Goal: Task Accomplishment & Management: Complete application form

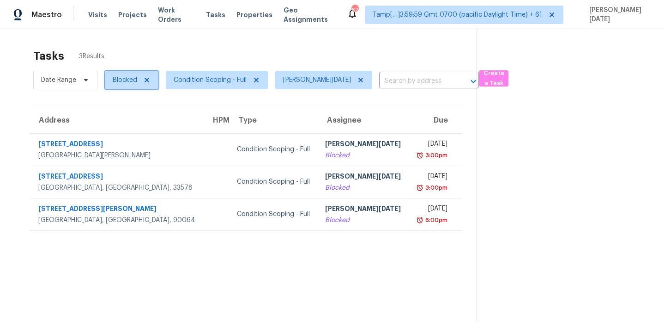
click at [134, 82] on span "Blocked" at bounding box center [125, 79] width 24 height 9
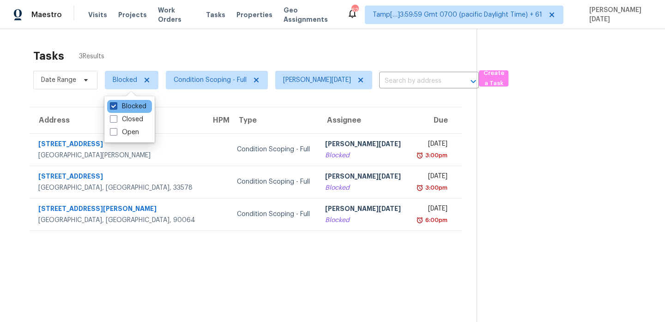
click at [128, 105] on label "Blocked" at bounding box center [128, 106] width 36 height 9
click at [116, 105] on input "Blocked" at bounding box center [113, 105] width 6 height 6
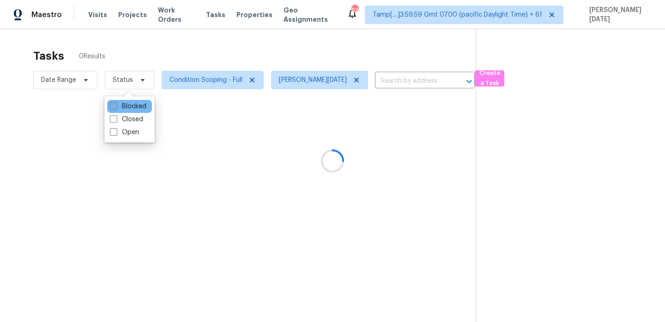
click at [128, 105] on label "Blocked" at bounding box center [128, 106] width 36 height 9
click at [116, 105] on input "Blocked" at bounding box center [113, 105] width 6 height 6
checkbox input "true"
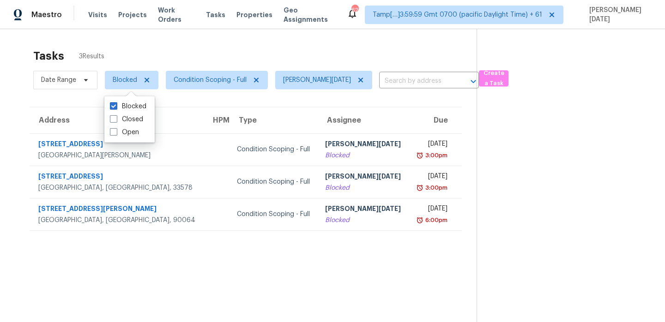
click at [226, 53] on div "Tasks 3 Results" at bounding box center [255, 56] width 444 height 24
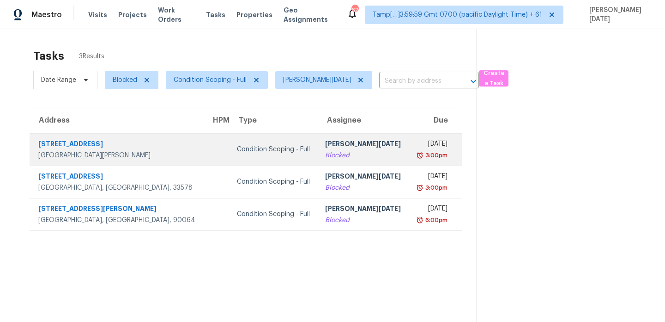
click at [250, 159] on td "Condition Scoping - Full" at bounding box center [274, 149] width 88 height 32
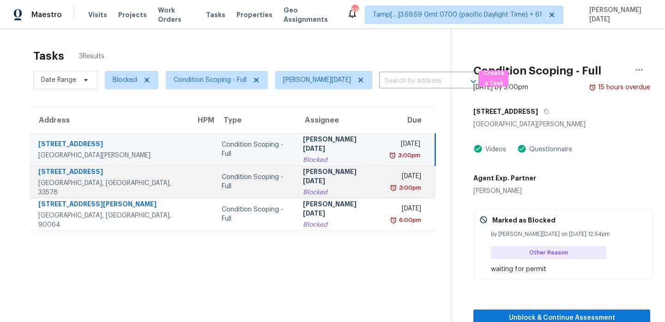
click at [392, 178] on div "Mon, Sep 15th 2025" at bounding box center [405, 177] width 31 height 12
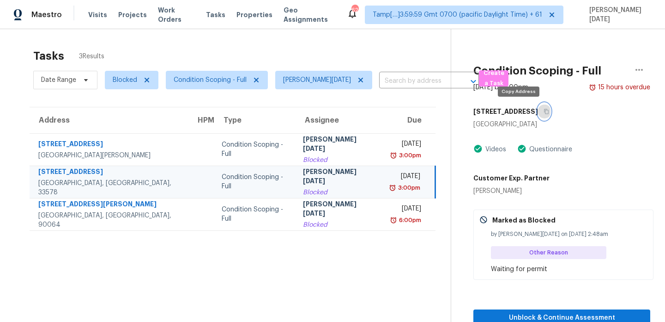
click at [544, 112] on icon "button" at bounding box center [547, 112] width 6 height 6
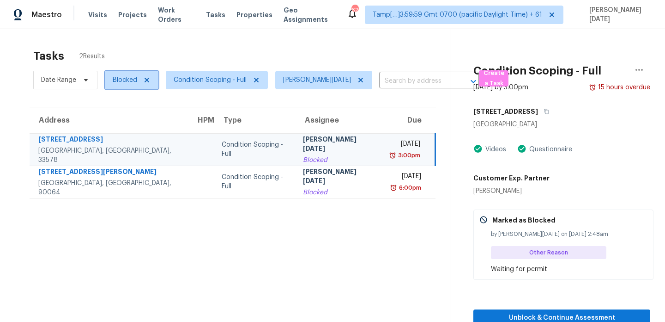
click at [118, 83] on span "Blocked" at bounding box center [125, 79] width 24 height 9
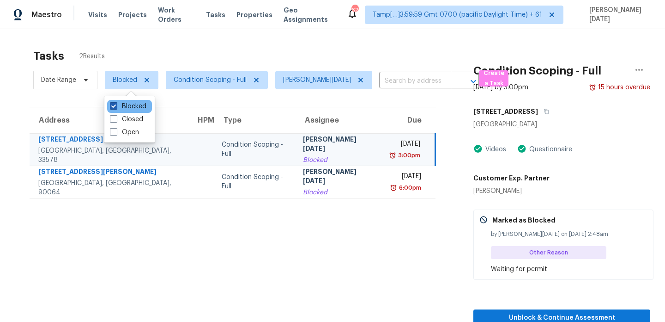
click at [119, 105] on label "Blocked" at bounding box center [128, 106] width 36 height 9
click at [116, 105] on input "Blocked" at bounding box center [113, 105] width 6 height 6
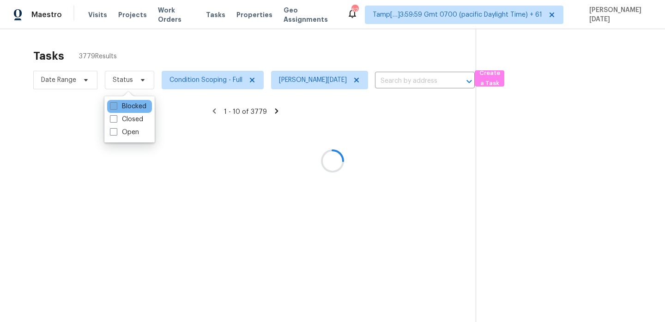
click at [119, 105] on label "Blocked" at bounding box center [128, 106] width 36 height 9
click at [116, 105] on input "Blocked" at bounding box center [113, 105] width 6 height 6
checkbox input "true"
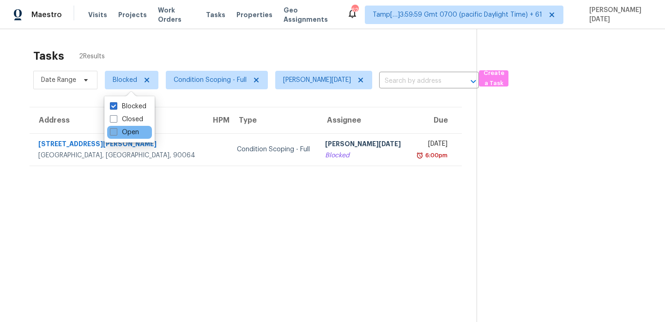
click at [125, 135] on label "Open" at bounding box center [124, 132] width 29 height 9
click at [116, 134] on input "Open" at bounding box center [113, 131] width 6 height 6
checkbox input "true"
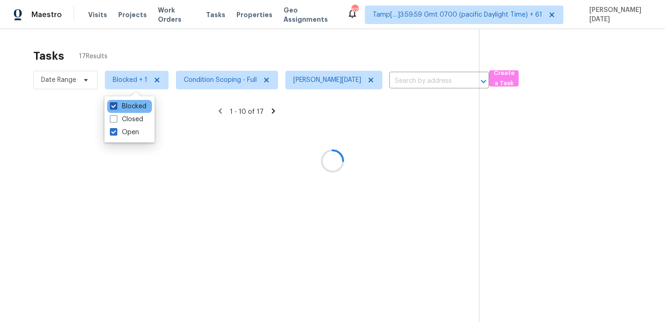
click at [137, 109] on label "Blocked" at bounding box center [128, 106] width 36 height 9
click at [116, 108] on input "Blocked" at bounding box center [113, 105] width 6 height 6
checkbox input "false"
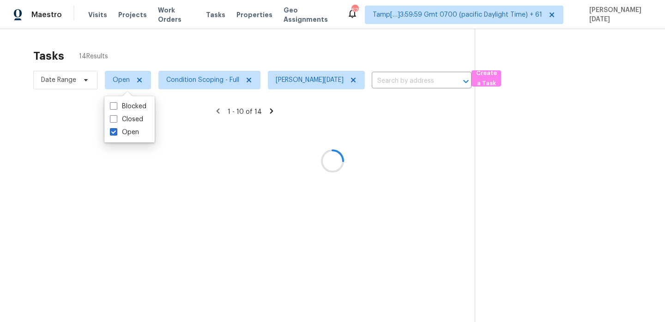
click at [222, 47] on div at bounding box center [332, 161] width 665 height 322
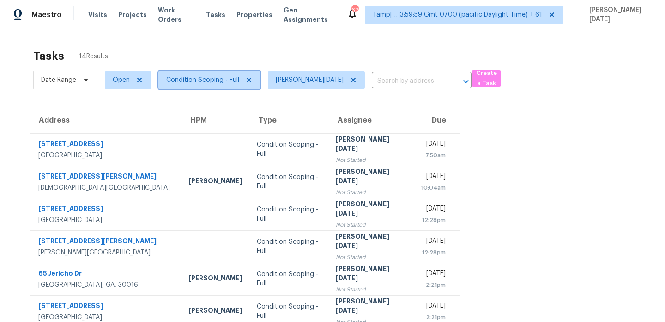
click at [225, 85] on span "Condition Scoping - Full" at bounding box center [209, 80] width 102 height 18
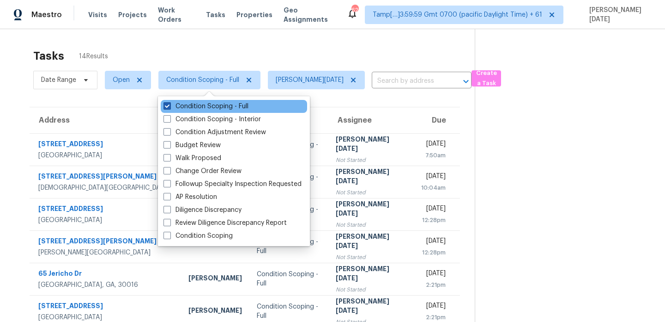
click at [220, 107] on label "Condition Scoping - Full" at bounding box center [206, 106] width 85 height 9
click at [170, 107] on input "Condition Scoping - Full" at bounding box center [167, 105] width 6 height 6
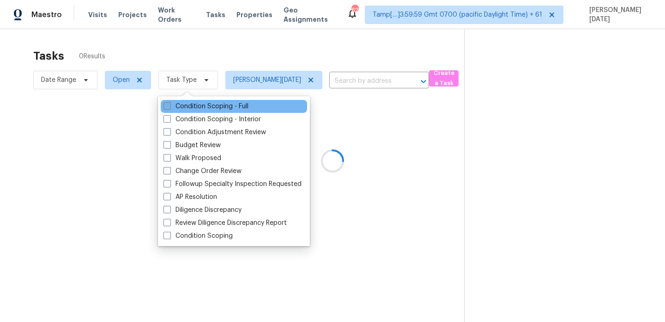
click at [220, 107] on label "Condition Scoping - Full" at bounding box center [206, 106] width 85 height 9
click at [170, 107] on input "Condition Scoping - Full" at bounding box center [167, 105] width 6 height 6
checkbox input "true"
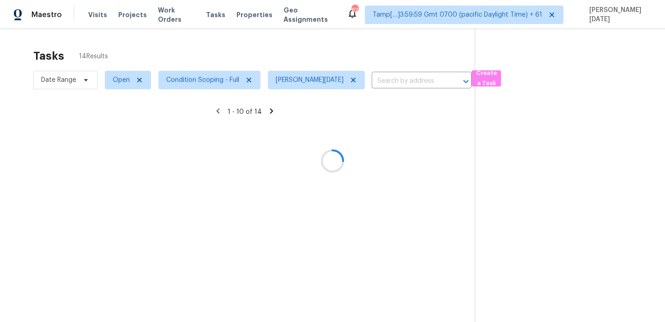
click at [288, 40] on div at bounding box center [332, 161] width 665 height 322
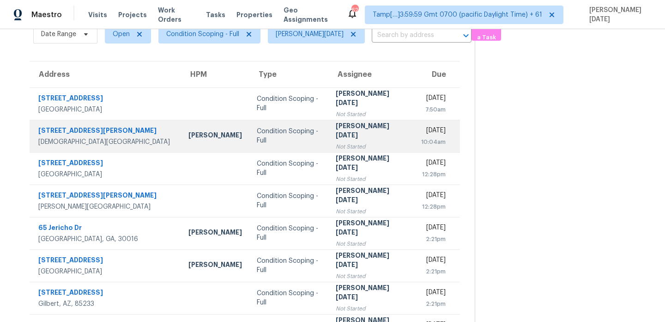
scroll to position [44, 0]
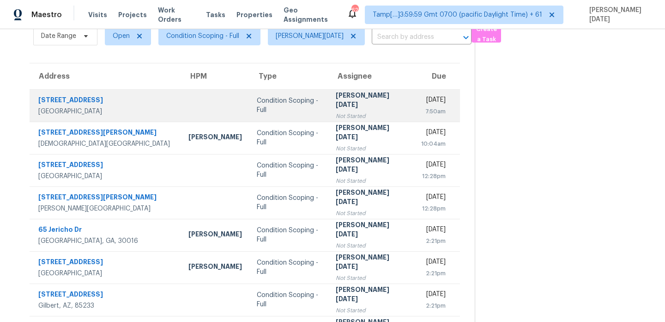
click at [353, 104] on div "[PERSON_NAME][DATE]" at bounding box center [371, 101] width 71 height 21
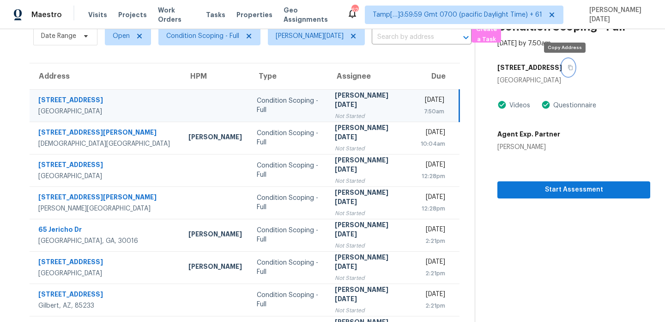
click at [568, 66] on icon "button" at bounding box center [571, 68] width 6 height 6
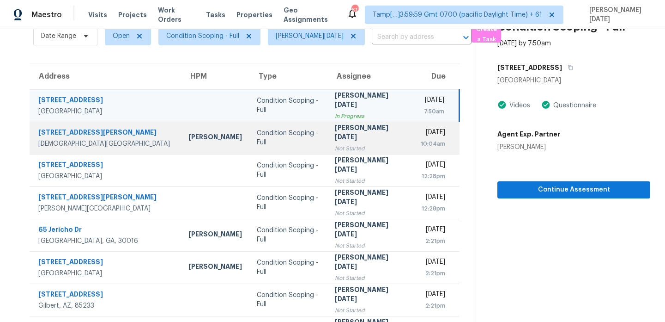
click at [359, 135] on td "Prabhu Raja Not Started" at bounding box center [371, 138] width 86 height 32
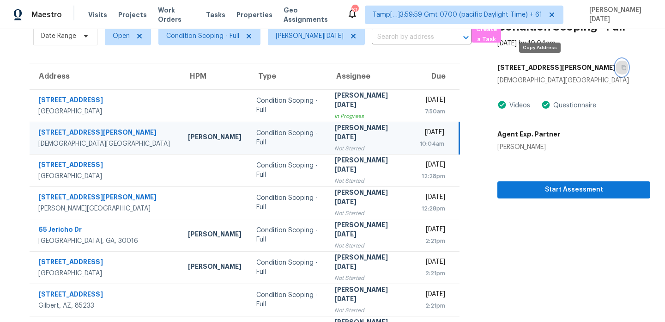
click at [621, 66] on icon "button" at bounding box center [624, 68] width 6 height 6
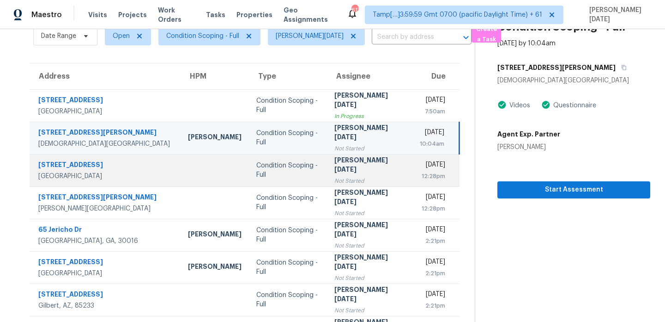
click at [334, 176] on div "Not Started" at bounding box center [369, 180] width 71 height 9
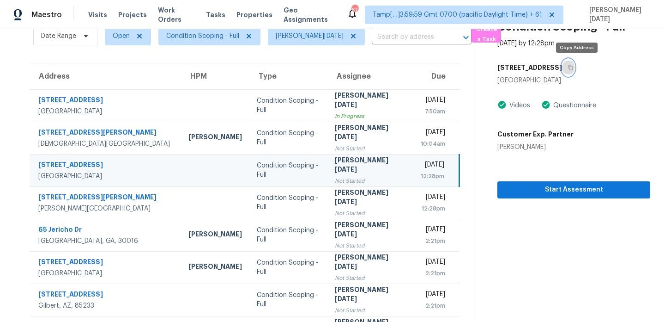
click at [573, 67] on icon "button" at bounding box center [571, 68] width 6 height 6
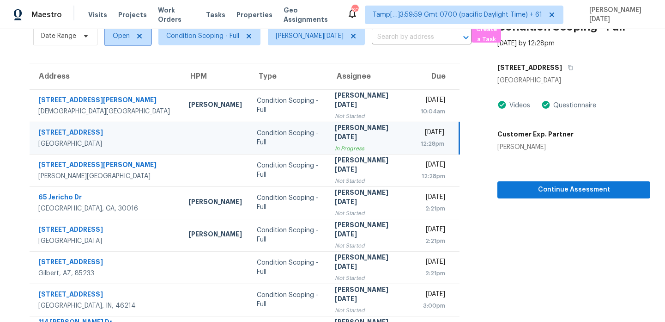
click at [119, 38] on span "Open" at bounding box center [121, 35] width 17 height 9
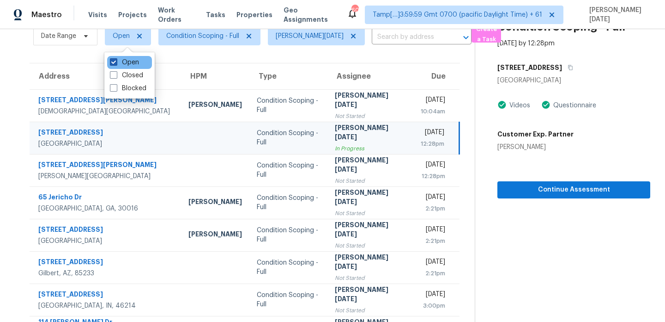
click at [118, 65] on label "Open" at bounding box center [124, 62] width 29 height 9
click at [116, 64] on input "Open" at bounding box center [113, 61] width 6 height 6
checkbox input "false"
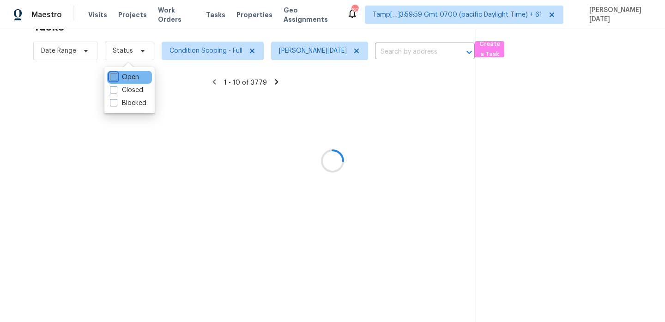
scroll to position [29, 0]
click at [118, 65] on div at bounding box center [332, 161] width 665 height 322
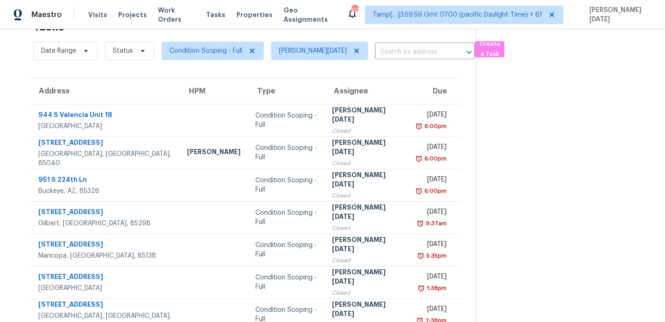
scroll to position [44, 0]
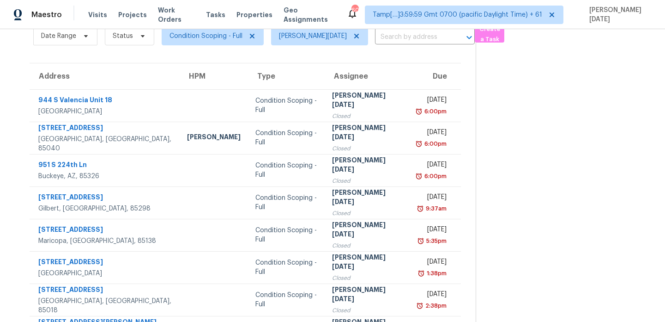
click at [124, 52] on section "Tasks 3779 Results Date Range Status Condition Scoping - Full Prabhu Raja ​ Cre…" at bounding box center [245, 219] width 461 height 438
click at [132, 40] on span "Status" at bounding box center [129, 36] width 49 height 18
click at [117, 75] on label "Open" at bounding box center [124, 75] width 29 height 9
click at [116, 75] on input "Open" at bounding box center [113, 74] width 6 height 6
checkbox input "true"
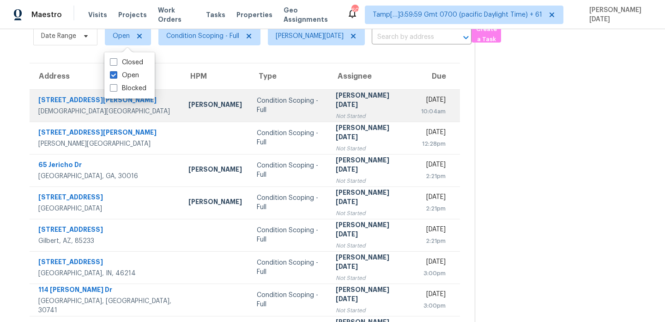
click at [328, 118] on td "Prabhu Raja Not Started" at bounding box center [371, 105] width 86 height 32
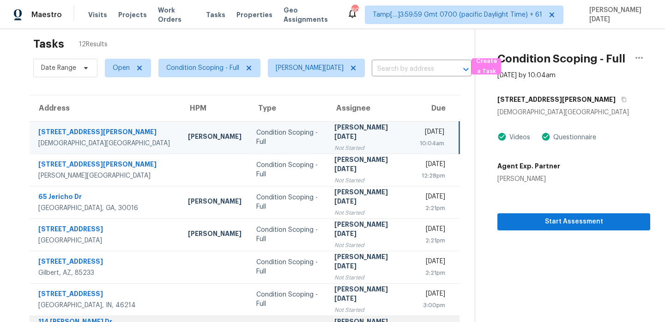
scroll to position [9, 0]
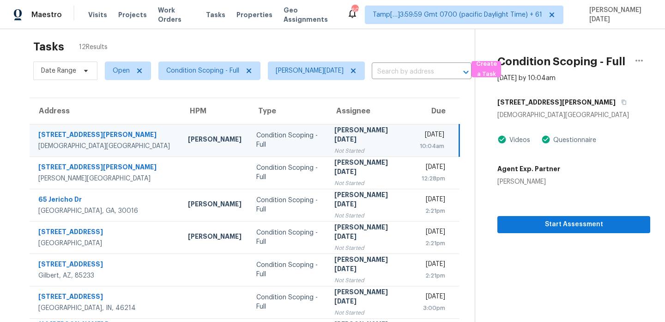
click at [353, 133] on div "[PERSON_NAME][DATE]" at bounding box center [369, 135] width 71 height 21
click at [621, 102] on icon "button" at bounding box center [624, 102] width 6 height 6
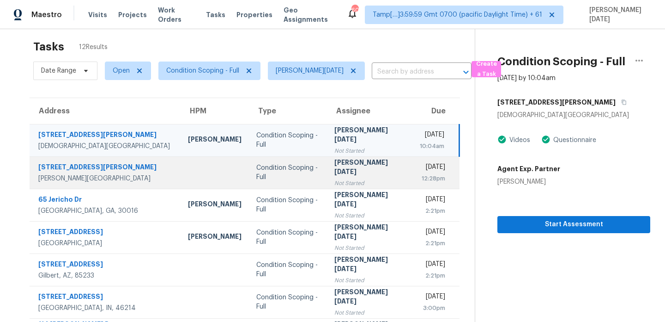
click at [181, 181] on td at bounding box center [215, 172] width 68 height 32
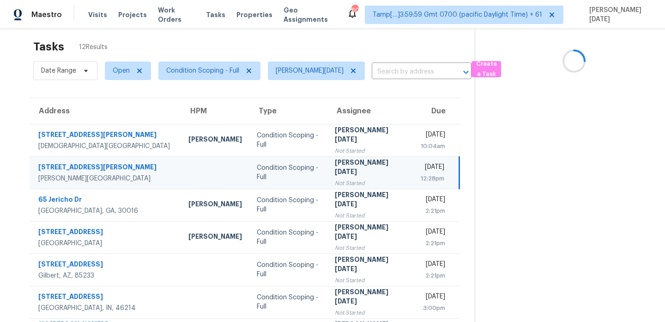
click at [181, 181] on td at bounding box center [215, 172] width 68 height 32
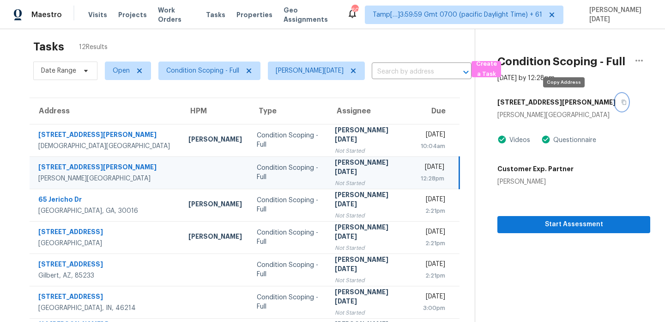
click at [621, 103] on icon "button" at bounding box center [624, 102] width 6 height 6
click at [115, 69] on span "Open" at bounding box center [121, 70] width 17 height 9
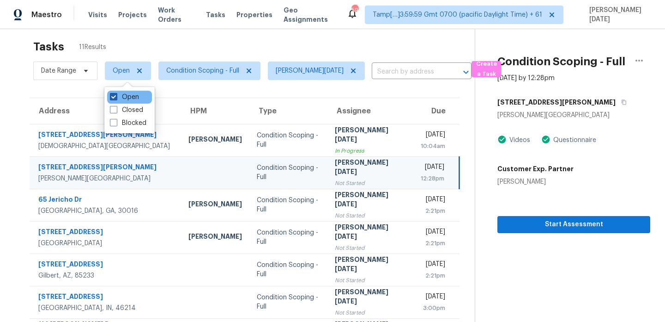
click at [114, 99] on span at bounding box center [113, 96] width 7 height 7
click at [114, 98] on input "Open" at bounding box center [113, 95] width 6 height 6
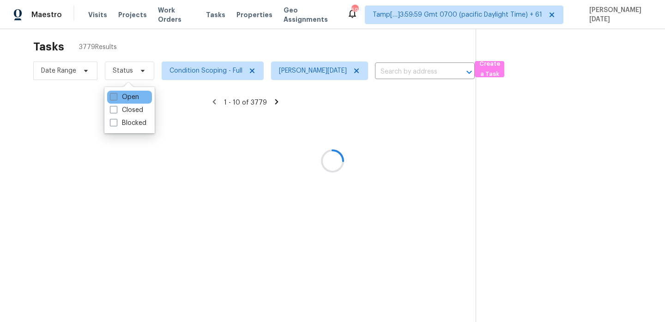
click at [114, 99] on span at bounding box center [113, 96] width 7 height 7
click at [114, 98] on input "Open" at bounding box center [113, 95] width 6 height 6
checkbox input "true"
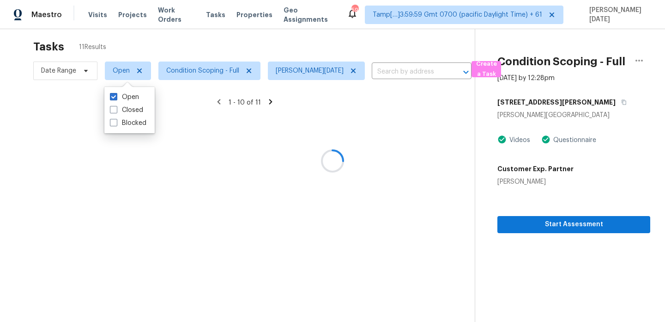
click at [203, 47] on div at bounding box center [332, 161] width 665 height 322
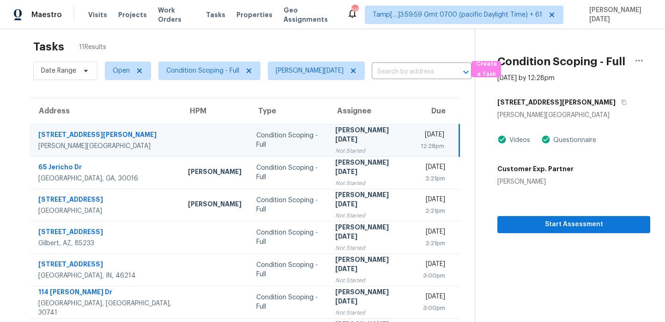
click at [421, 142] on div "12:28pm" at bounding box center [433, 145] width 24 height 9
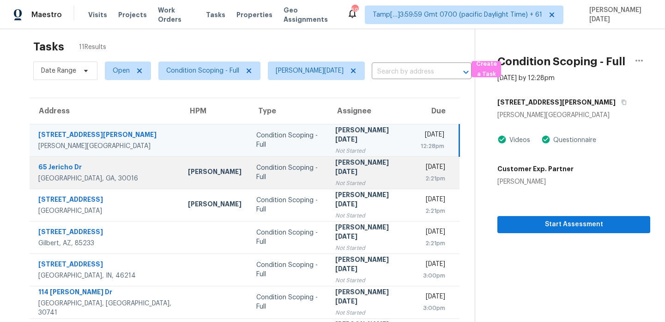
click at [421, 164] on div "Tue, Sep 16th 2025" at bounding box center [433, 168] width 24 height 12
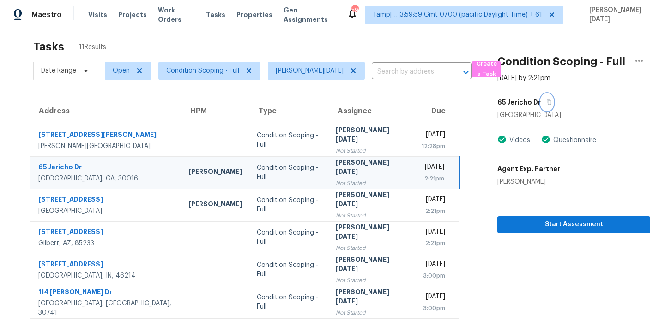
click at [547, 101] on icon "button" at bounding box center [550, 102] width 6 height 6
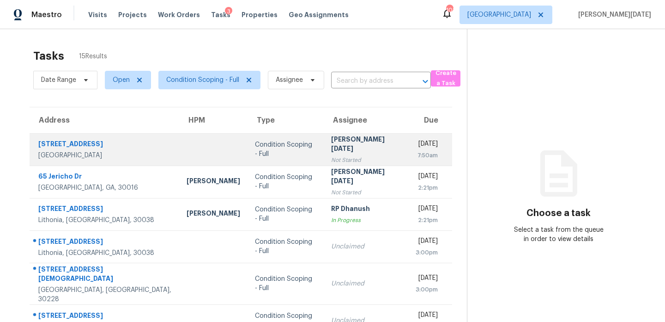
click at [349, 155] on div "Not Started" at bounding box center [366, 159] width 70 height 9
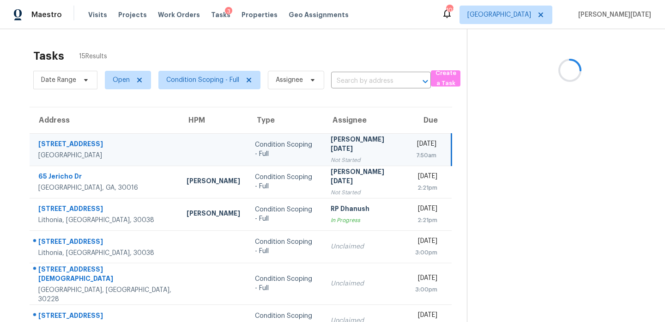
click at [349, 155] on div "Not Started" at bounding box center [366, 159] width 70 height 9
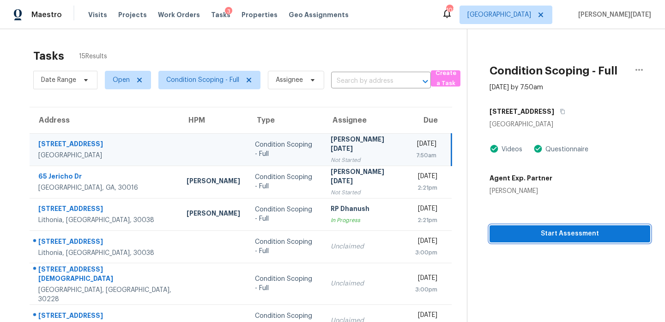
click at [535, 233] on span "Start Assessment" at bounding box center [570, 234] width 146 height 12
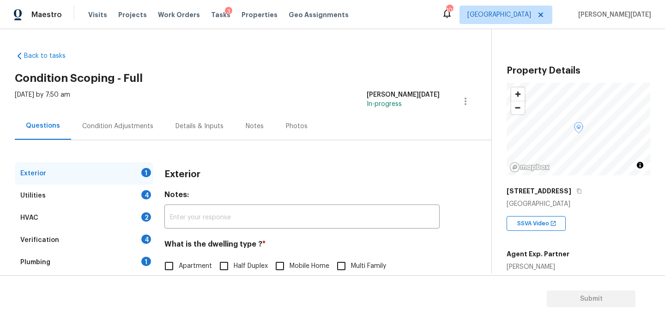
click at [103, 134] on div "Condition Adjustments" at bounding box center [117, 125] width 93 height 27
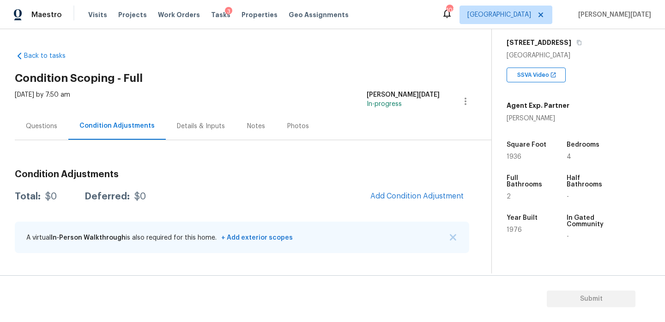
scroll to position [149, 0]
click at [395, 195] on span "Add Condition Adjustment" at bounding box center [417, 196] width 93 height 8
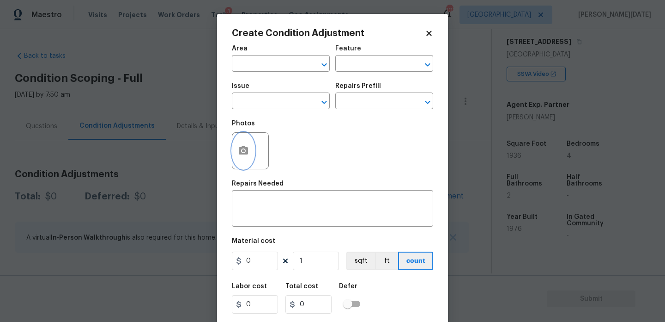
click at [247, 148] on icon "button" at bounding box center [243, 150] width 9 height 8
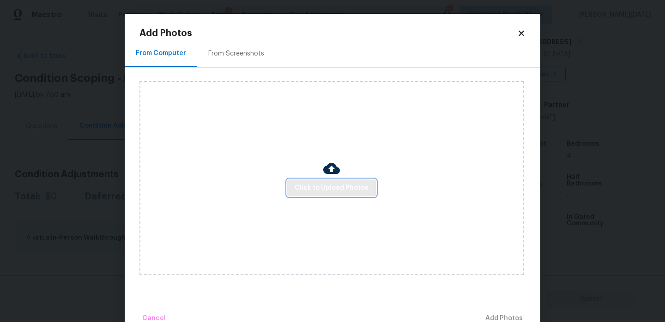
click at [326, 188] on span "Click to Upload Photos" at bounding box center [332, 188] width 74 height 12
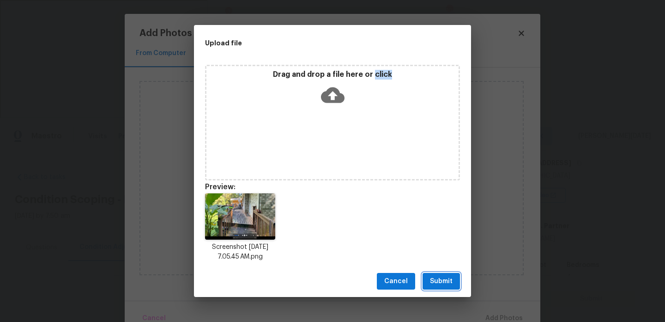
click at [453, 276] on button "Submit" at bounding box center [441, 281] width 37 height 17
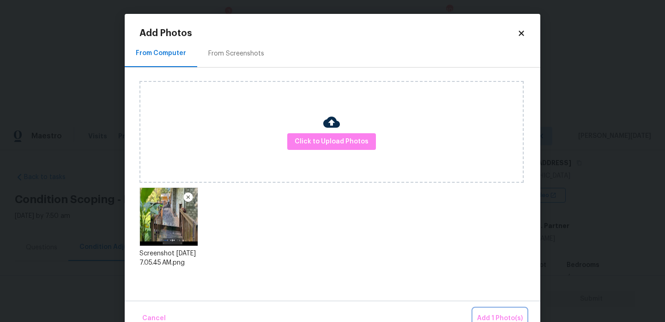
click at [497, 313] on span "Add 1 Photo(s)" at bounding box center [500, 318] width 46 height 12
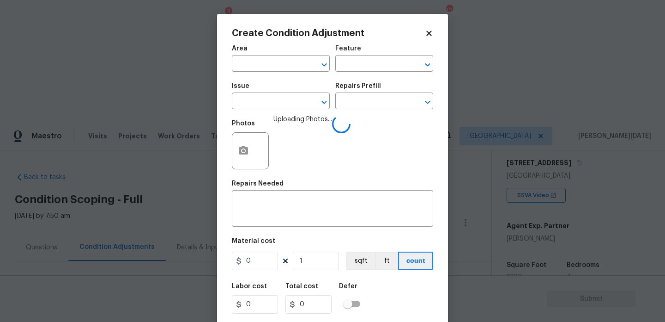
click at [264, 54] on div "Area" at bounding box center [281, 51] width 98 height 12
click at [255, 67] on input "text" at bounding box center [268, 64] width 72 height 14
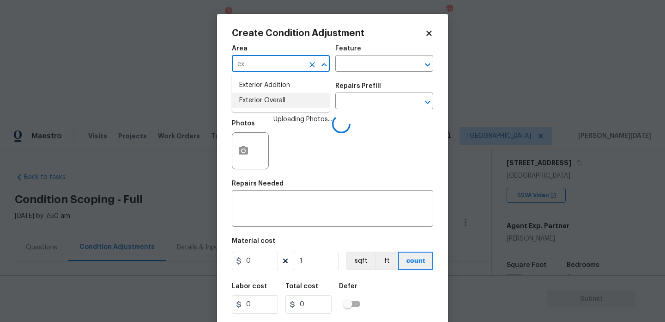
click at [262, 105] on li "Exterior Overall" at bounding box center [281, 100] width 98 height 15
type input "Exterior Overall"
click at [262, 105] on input "text" at bounding box center [268, 102] width 72 height 14
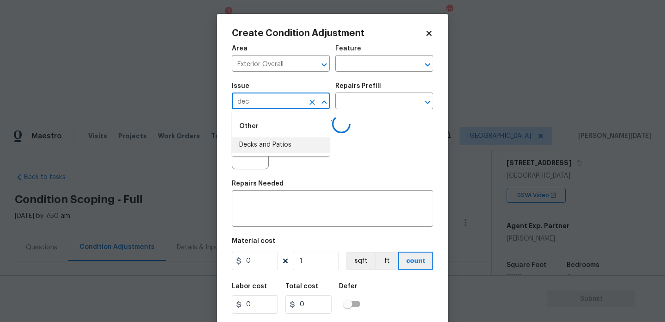
click at [269, 141] on li "Decks and Patios" at bounding box center [281, 144] width 98 height 15
type input "Decks and Patios"
click at [386, 60] on input "text" at bounding box center [371, 64] width 72 height 14
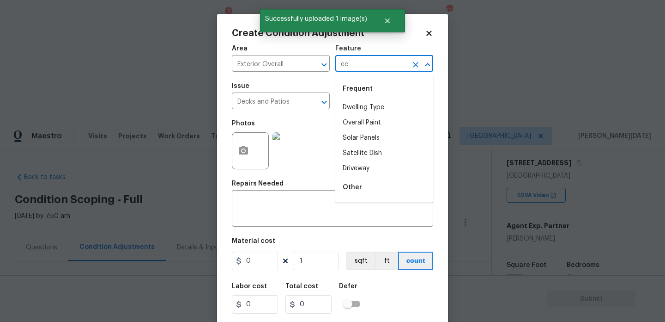
type input "e"
type input "d"
type input "e"
click at [377, 126] on li "Decking" at bounding box center [384, 122] width 98 height 15
type input "Decking"
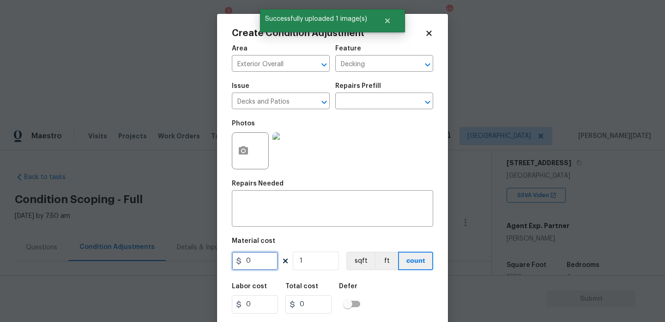
click at [266, 259] on input "0" at bounding box center [255, 260] width 46 height 18
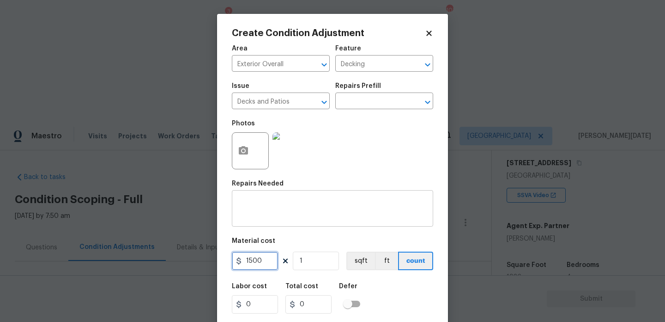
type input "1500"
click at [280, 196] on div "x ​" at bounding box center [332, 209] width 201 height 34
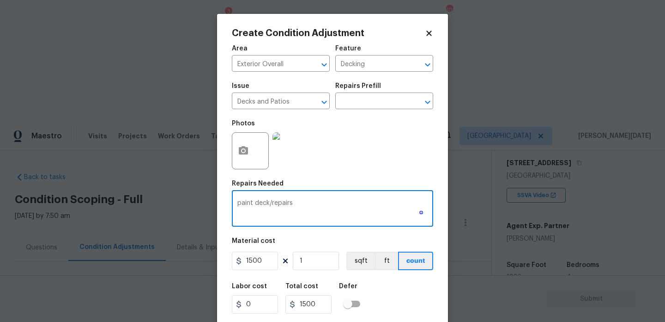
scroll to position [24, 0]
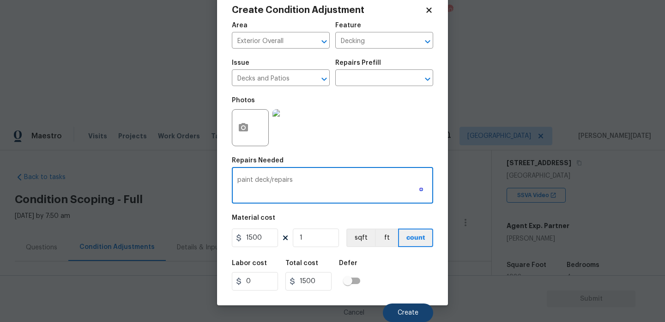
type textarea "paint deck/repairs"
click at [401, 304] on button "Create" at bounding box center [408, 312] width 50 height 18
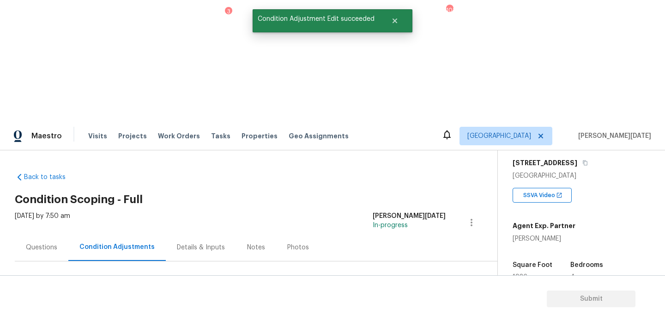
scroll to position [25, 0]
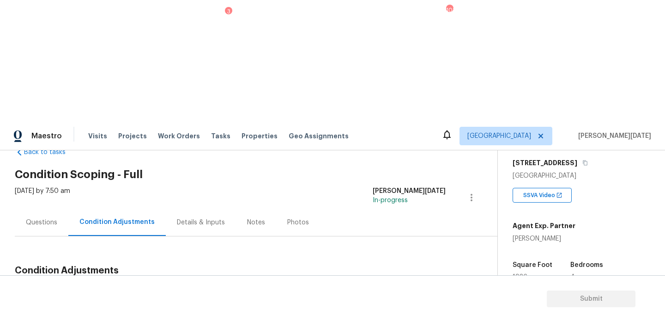
click at [480, 250] on div "Edit" at bounding box center [505, 251] width 72 height 9
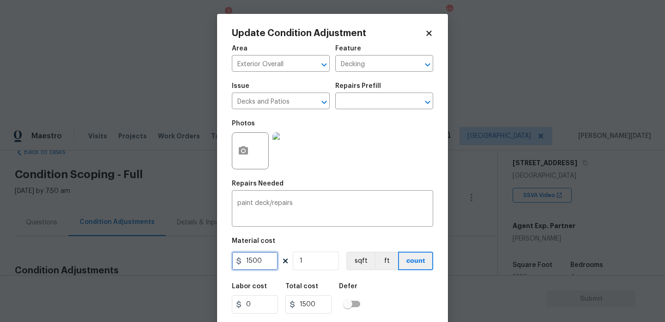
click at [250, 262] on input "1500" at bounding box center [255, 260] width 46 height 18
type input "2500"
click at [353, 197] on div "paint deck/repairs x ​" at bounding box center [332, 209] width 201 height 34
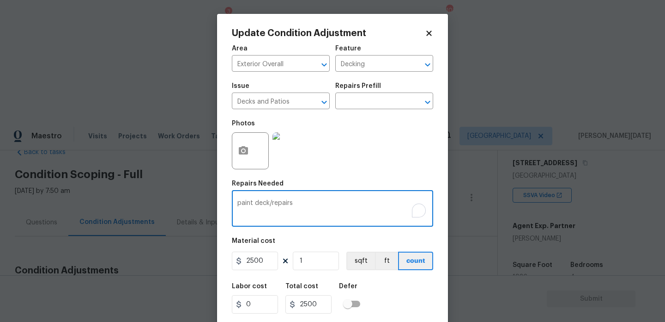
scroll to position [24, 0]
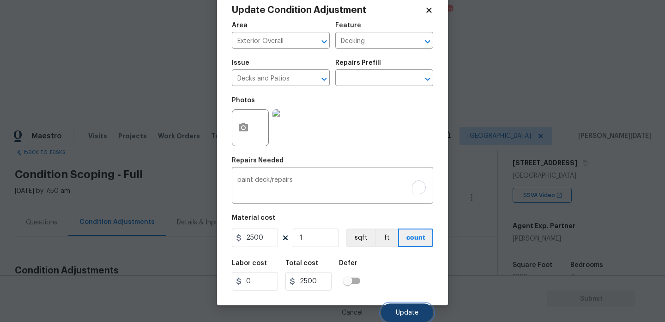
click at [413, 308] on button "Update" at bounding box center [407, 312] width 52 height 18
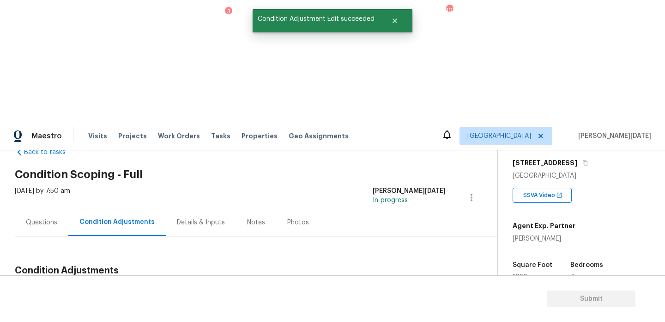
scroll to position [0, 0]
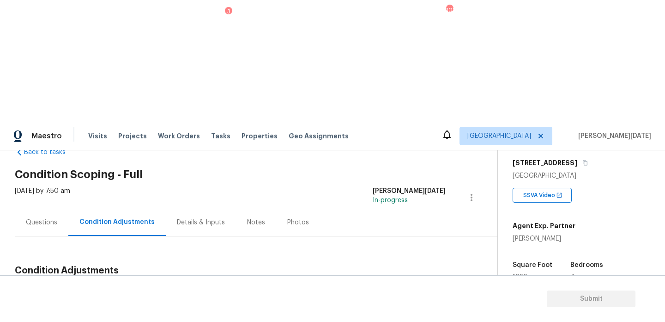
click at [405, 288] on span "Add Condition Adjustment" at bounding box center [423, 292] width 93 height 8
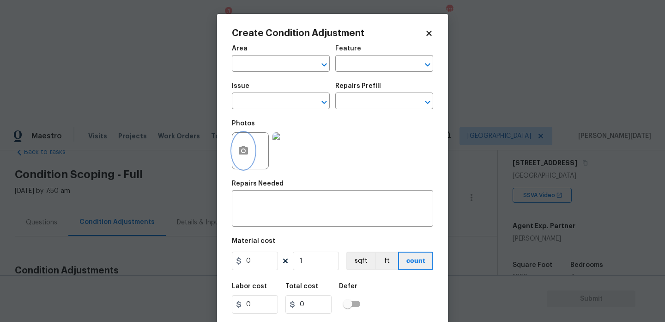
click at [243, 158] on button "button" at bounding box center [243, 151] width 22 height 36
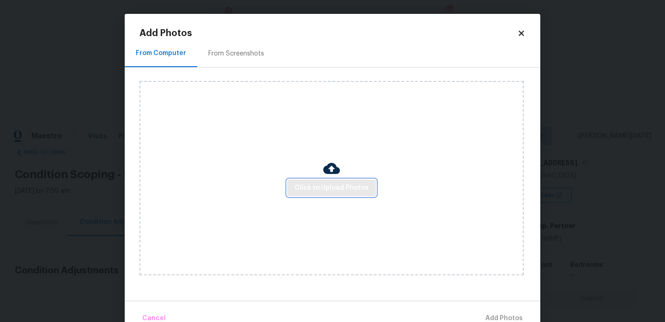
click at [293, 190] on button "Click to Upload Photos" at bounding box center [331, 187] width 89 height 17
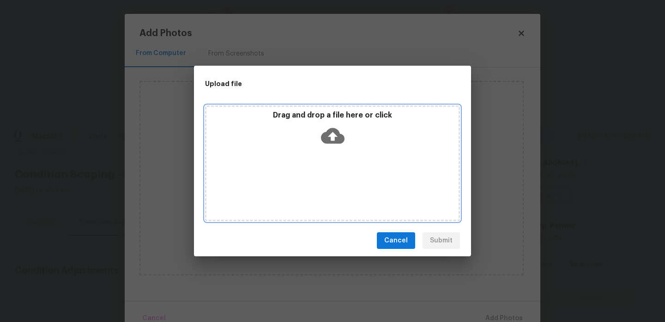
click at [293, 190] on div "Drag and drop a file here or click" at bounding box center [332, 163] width 255 height 116
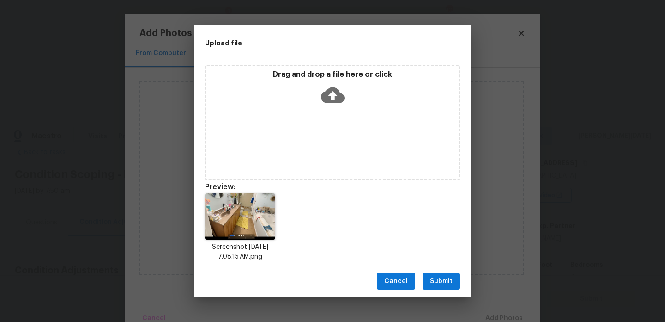
click at [443, 281] on span "Submit" at bounding box center [441, 281] width 23 height 12
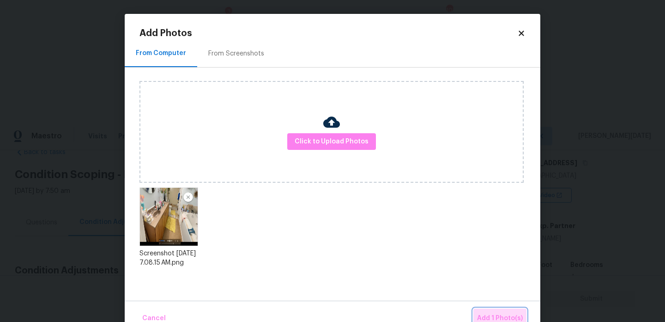
click at [495, 316] on span "Add 1 Photo(s)" at bounding box center [500, 318] width 46 height 12
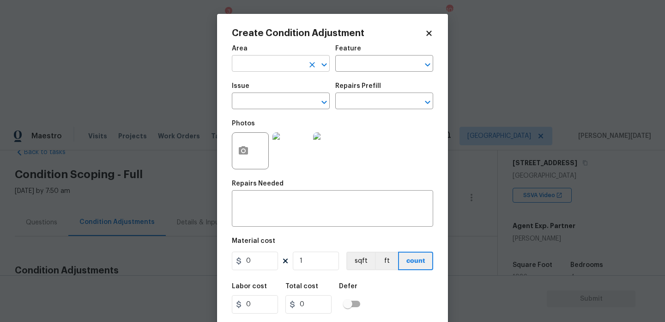
click at [266, 68] on input "text" at bounding box center [268, 64] width 72 height 14
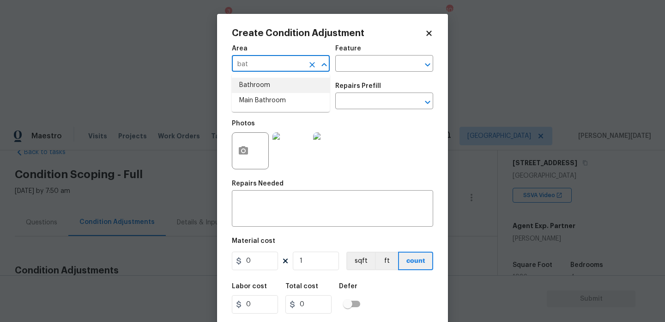
click at [265, 86] on li "Bathroom" at bounding box center [281, 85] width 98 height 15
type input "Bathroom"
click at [255, 99] on input "text" at bounding box center [268, 102] width 72 height 14
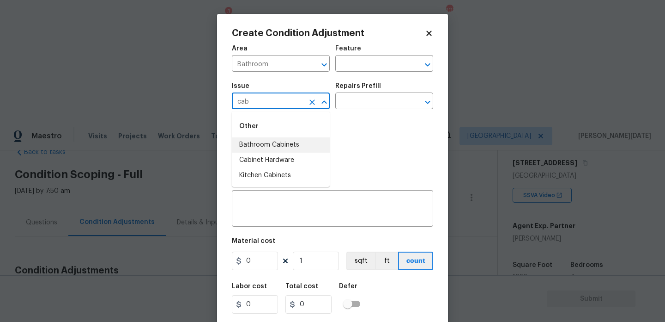
click at [280, 139] on li "Bathroom Cabinets" at bounding box center [281, 144] width 98 height 15
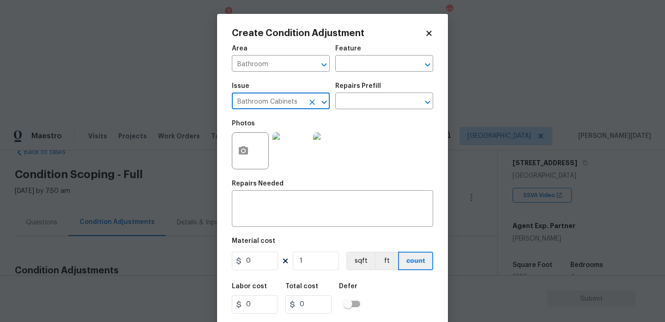
type input "Bathroom Cabinets"
click at [351, 111] on div "Issue Bathroom Cabinets ​ Repairs Prefill ​" at bounding box center [332, 95] width 201 height 37
click at [362, 103] on input "text" at bounding box center [371, 102] width 72 height 14
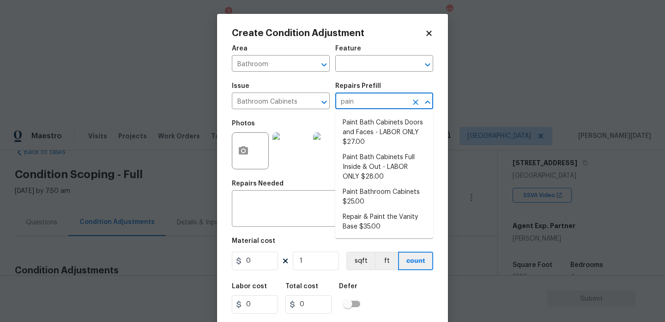
type input "paint"
click at [363, 135] on li "Paint Bath Cabinets Doors and Faces - LABOR ONLY $27.00" at bounding box center [384, 132] width 98 height 35
type input "Cabinets"
type textarea "Prep, sand, mask and apply 2 coats of paint to the bathroom cabinet doors and b…"
type input "27"
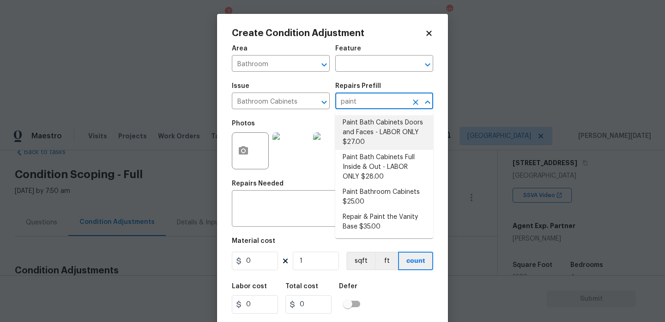
type input "27"
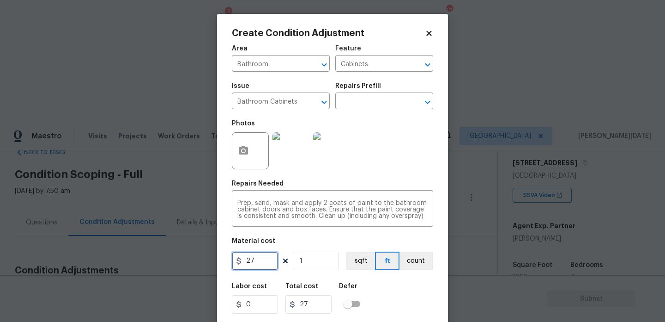
drag, startPoint x: 263, startPoint y: 263, endPoint x: 193, endPoint y: 263, distance: 69.8
click at [193, 263] on div "Create Condition Adjustment Area Bathroom ​ Feature Cabinets ​ Issue Bathroom C…" at bounding box center [332, 161] width 665 height 322
type input "500"
click at [371, 174] on div "Photos" at bounding box center [332, 145] width 201 height 60
type input "500"
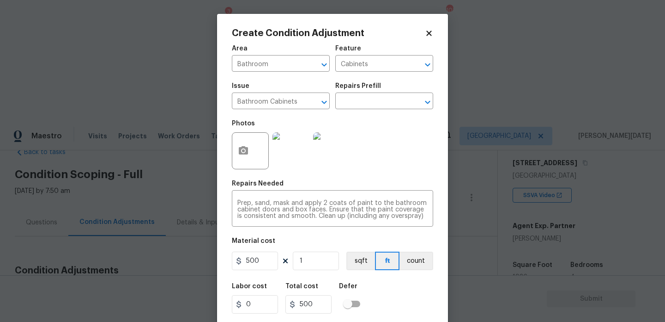
scroll to position [24, 0]
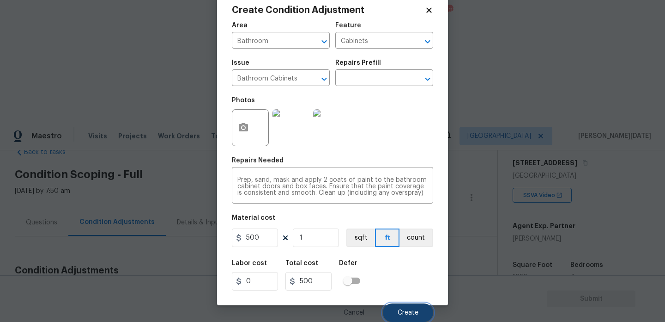
click at [401, 312] on span "Create" at bounding box center [408, 312] width 21 height 7
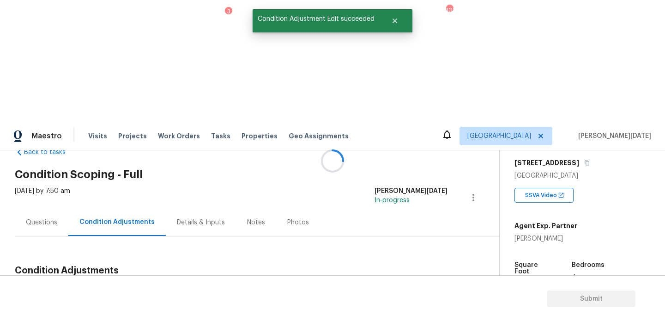
scroll to position [0, 0]
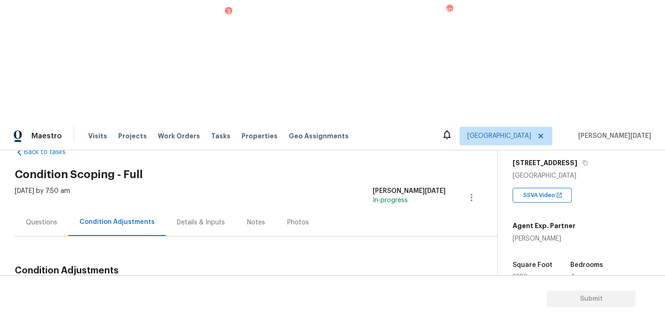
click at [396, 282] on span "Add Condition Adjustment" at bounding box center [423, 292] width 104 height 20
click at [393, 288] on span "Add Condition Adjustment" at bounding box center [423, 292] width 93 height 8
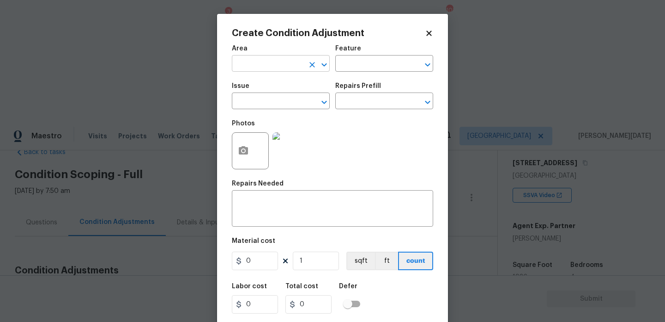
click at [268, 67] on input "text" at bounding box center [268, 64] width 72 height 14
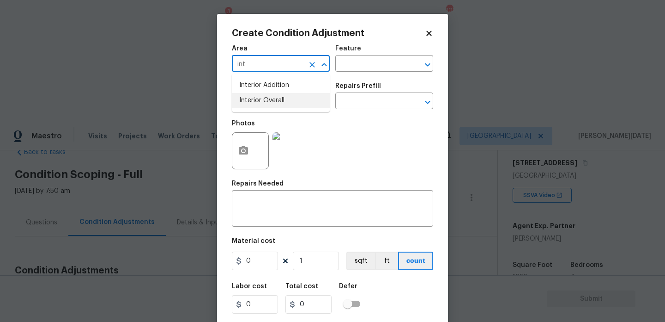
click at [271, 102] on li "Interior Overall" at bounding box center [281, 100] width 98 height 15
type input "Interior Overall"
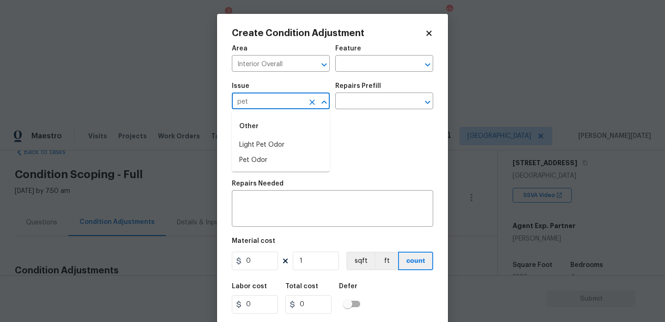
click at [267, 137] on div "Other" at bounding box center [281, 126] width 98 height 22
click at [281, 140] on li "Light Pet Odor" at bounding box center [281, 144] width 98 height 15
type input "Light Pet Odor"
click at [355, 100] on input "text" at bounding box center [371, 102] width 72 height 14
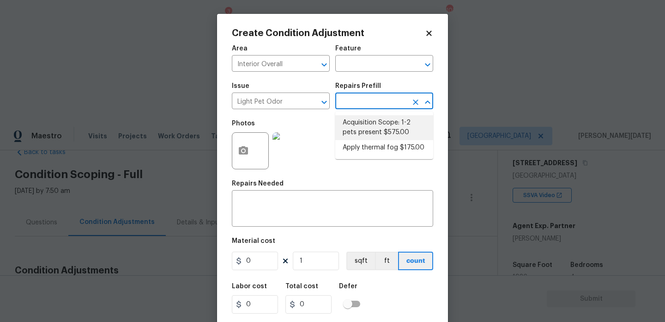
click at [366, 132] on li "Acquisition Scope: 1-2 pets present $575.00" at bounding box center [384, 127] width 98 height 25
type textarea "Acquisition Scope: 1-2 pets present"
type input "575"
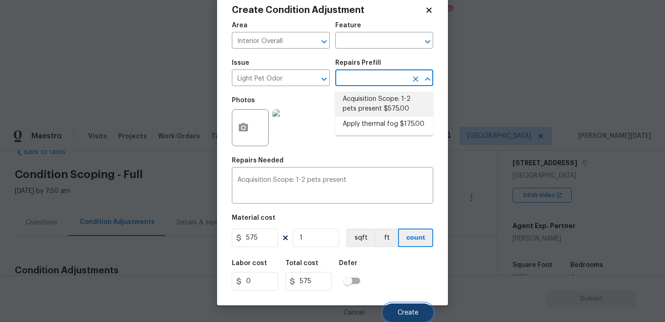
click at [397, 309] on button "Create" at bounding box center [408, 312] width 50 height 18
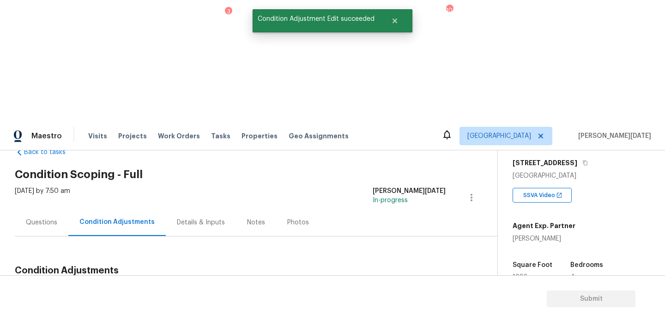
scroll to position [0, 0]
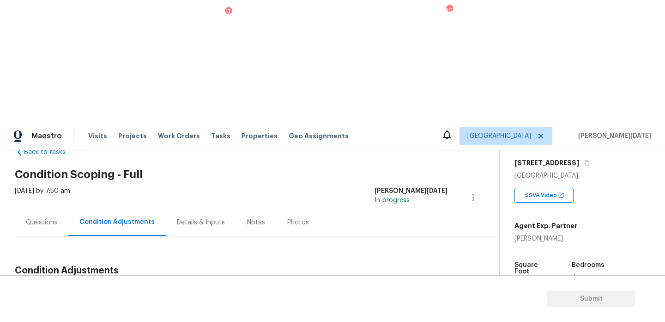
click at [523, 280] on span "1936" at bounding box center [522, 283] width 15 height 6
copy span "1936"
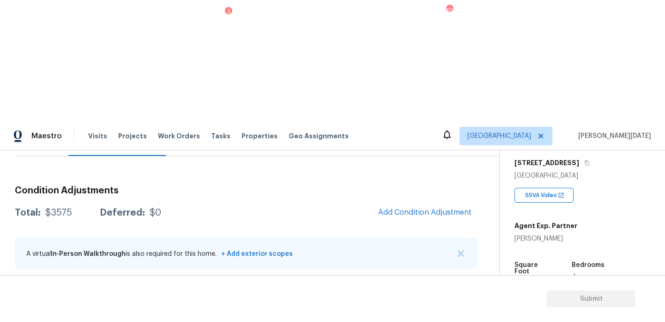
scroll to position [135, 0]
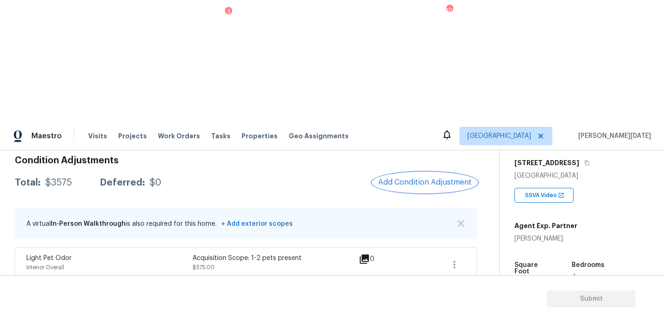
click at [431, 178] on span "Add Condition Adjustment" at bounding box center [424, 182] width 93 height 8
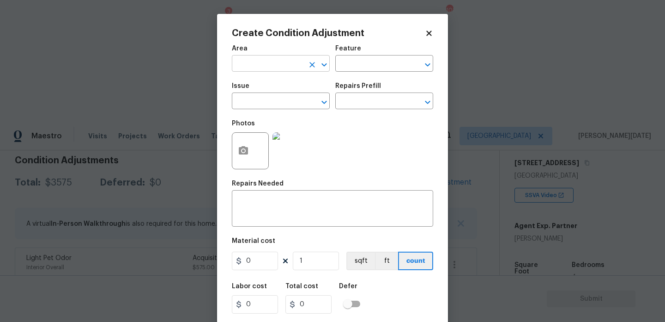
click at [259, 65] on input "text" at bounding box center [268, 64] width 72 height 14
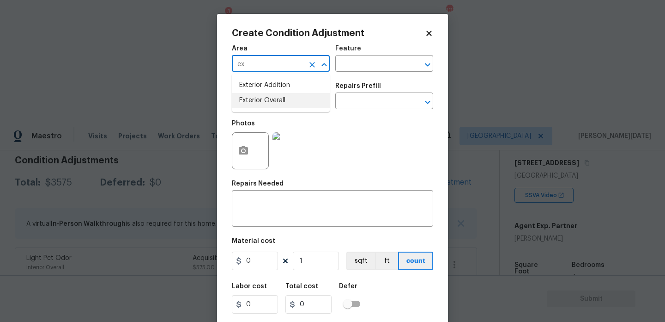
click at [266, 97] on li "Exterior Overall" at bounding box center [281, 100] width 98 height 15
type input "Exterior Overall"
click at [266, 97] on input "text" at bounding box center [268, 102] width 72 height 14
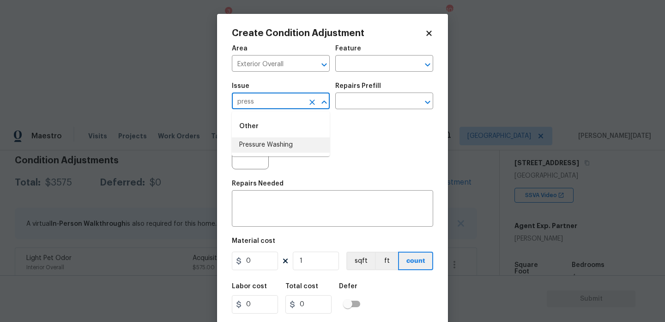
click at [281, 141] on li "Pressure Washing" at bounding box center [281, 144] width 98 height 15
type input "Pressure Washing"
click at [347, 104] on input "text" at bounding box center [371, 102] width 72 height 14
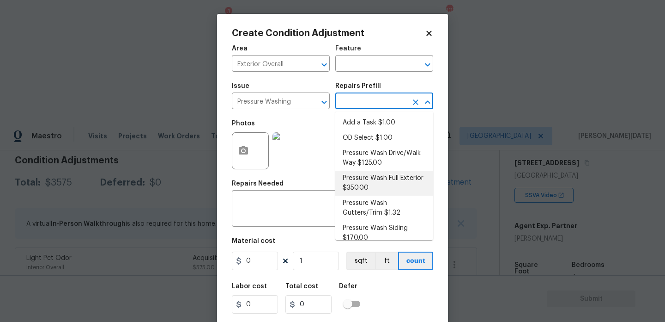
click at [365, 184] on li "Pressure Wash Full Exterior $350.00" at bounding box center [384, 182] width 98 height 25
type input "Siding"
type textarea "Pressure wash the House, Flatwork, Deck and Garage interior."
type input "350"
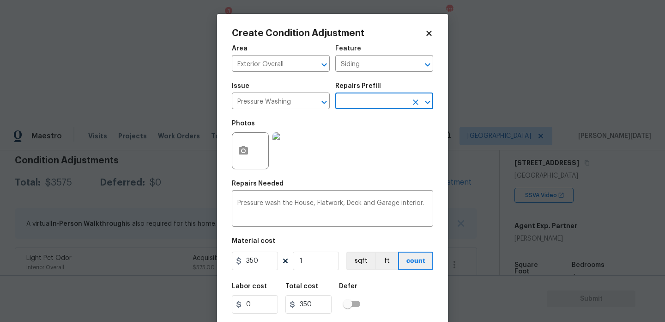
scroll to position [24, 0]
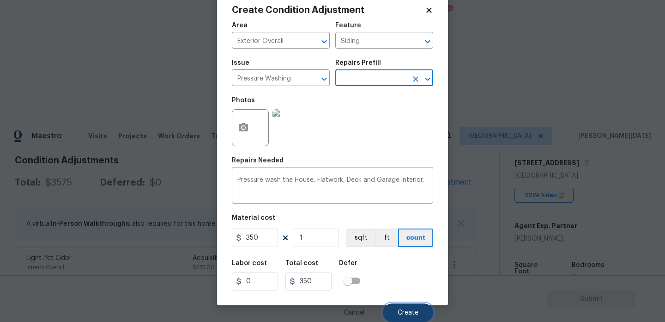
click at [403, 315] on span "Create" at bounding box center [408, 312] width 21 height 7
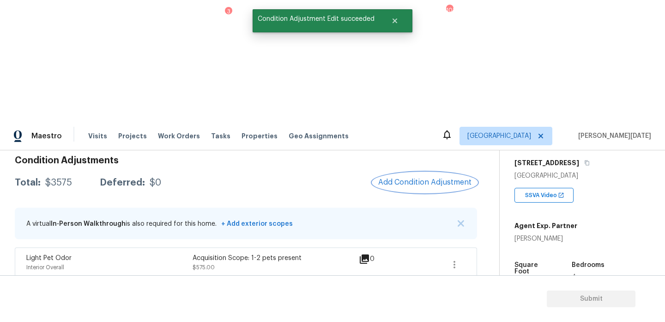
scroll to position [0, 0]
click at [421, 62] on div at bounding box center [332, 161] width 665 height 322
click at [421, 178] on span "Add Condition Adjustment" at bounding box center [424, 182] width 93 height 8
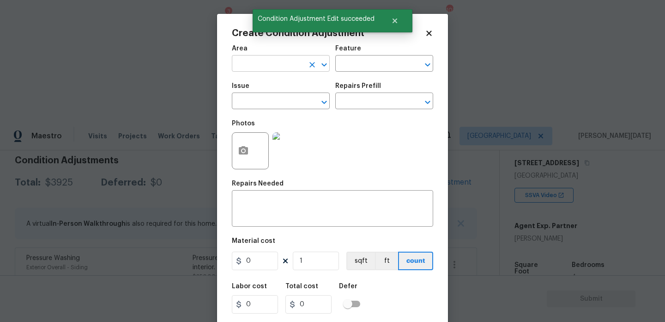
click at [261, 61] on input "text" at bounding box center [268, 64] width 72 height 14
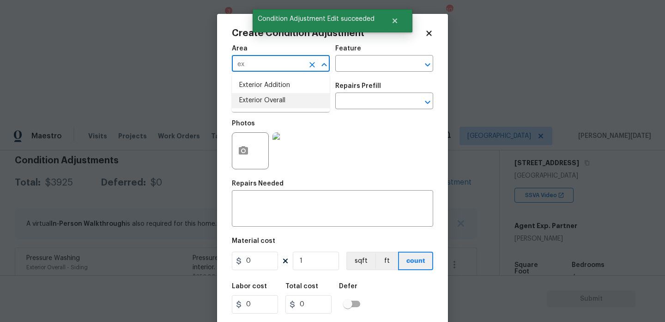
click at [274, 103] on li "Exterior Overall" at bounding box center [281, 100] width 98 height 15
type input "Exterior Overall"
click at [274, 103] on input "text" at bounding box center [268, 102] width 72 height 14
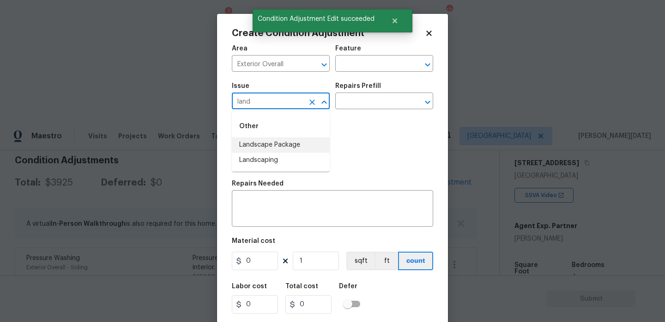
click at [279, 148] on li "Landscape Package" at bounding box center [281, 144] width 98 height 15
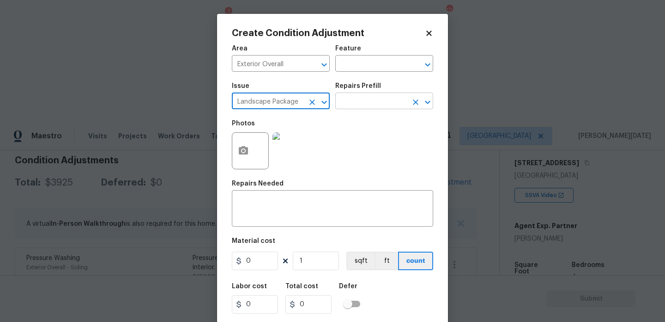
type input "Landscape Package"
click at [361, 99] on input "text" at bounding box center [371, 102] width 72 height 14
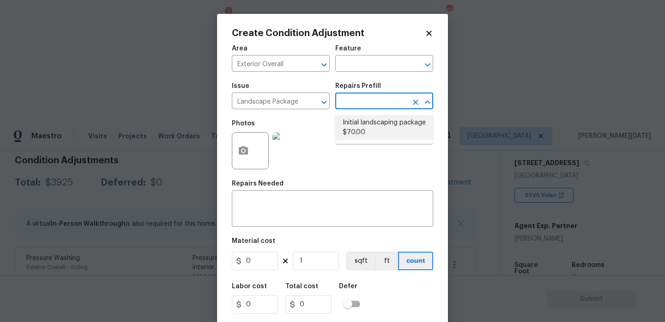
click at [361, 133] on li "Initial landscaping package $70.00" at bounding box center [384, 127] width 98 height 25
type input "Home Readiness Packages"
type textarea "Mowing of grass up to 6" in height. Mow, edge along driveways & sidewalks, trim…"
type input "70"
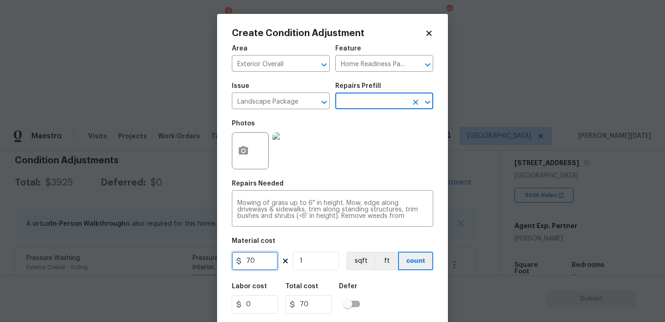
click at [264, 258] on input "70" at bounding box center [255, 260] width 46 height 18
drag, startPoint x: 264, startPoint y: 258, endPoint x: 217, endPoint y: 258, distance: 47.1
click at [217, 258] on div "Create Condition Adjustment Area Exterior Overall ​ Feature Home Readiness Pack…" at bounding box center [332, 171] width 231 height 314
type input "400"
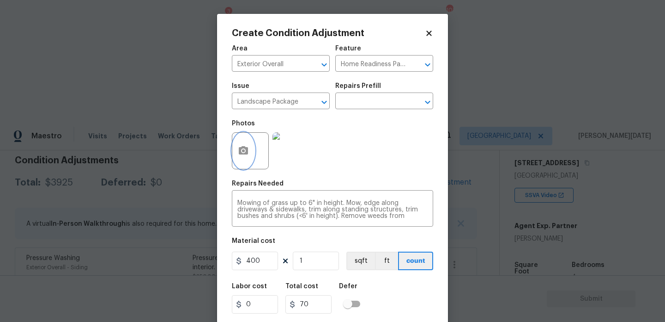
click at [245, 147] on icon "button" at bounding box center [243, 150] width 9 height 8
type input "400"
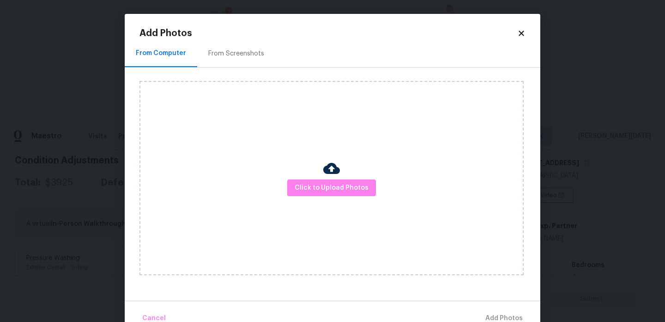
click at [233, 51] on div "From Screenshots" at bounding box center [236, 53] width 56 height 9
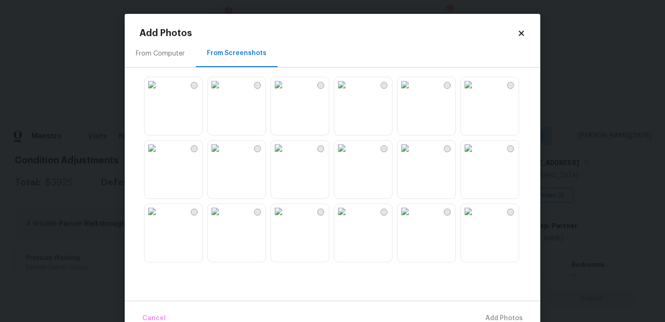
click at [413, 92] on img at bounding box center [405, 84] width 15 height 15
click at [476, 92] on img at bounding box center [468, 84] width 15 height 15
click at [476, 155] on img at bounding box center [468, 147] width 15 height 15
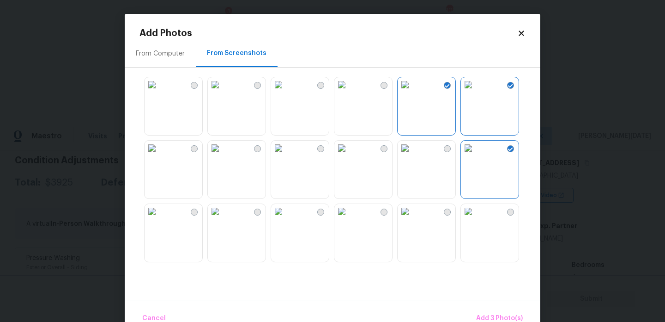
click at [337, 219] on img at bounding box center [341, 211] width 15 height 15
click at [286, 219] on img at bounding box center [278, 211] width 15 height 15
click at [223, 219] on img at bounding box center [215, 211] width 15 height 15
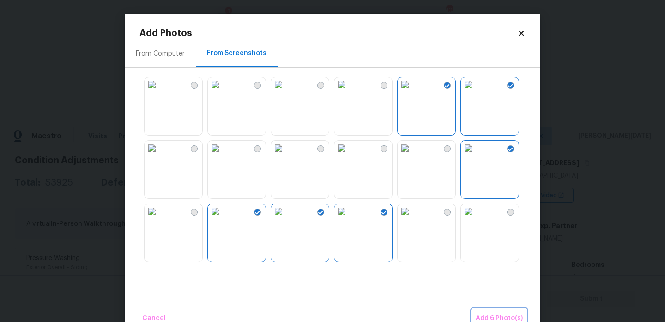
click at [491, 316] on span "Add 6 Photo(s)" at bounding box center [499, 318] width 47 height 12
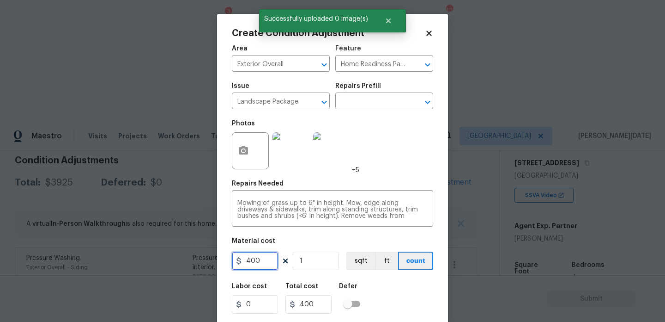
drag, startPoint x: 257, startPoint y: 267, endPoint x: 190, endPoint y: 264, distance: 66.6
click at [190, 264] on div "Create Condition Adjustment Area Exterior Overall ​ Feature Home Readiness Pack…" at bounding box center [332, 161] width 665 height 322
type input "750"
click at [417, 128] on div "Photos +5" at bounding box center [332, 145] width 201 height 60
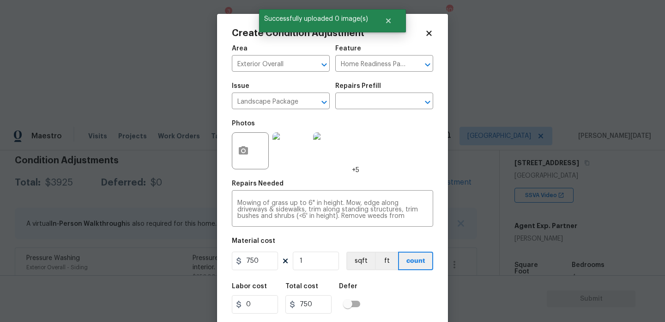
scroll to position [24, 0]
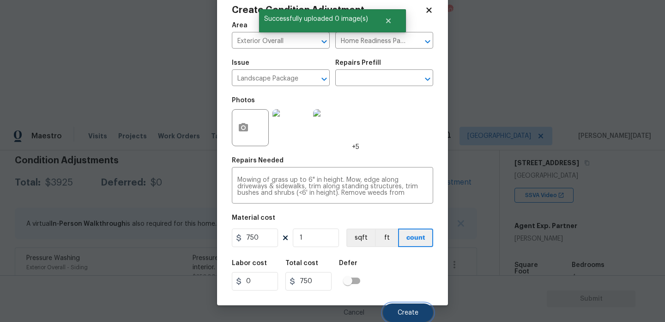
click at [409, 306] on button "Create" at bounding box center [408, 312] width 50 height 18
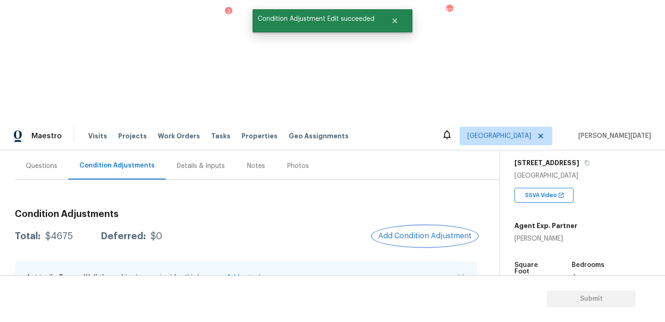
scroll to position [43, 0]
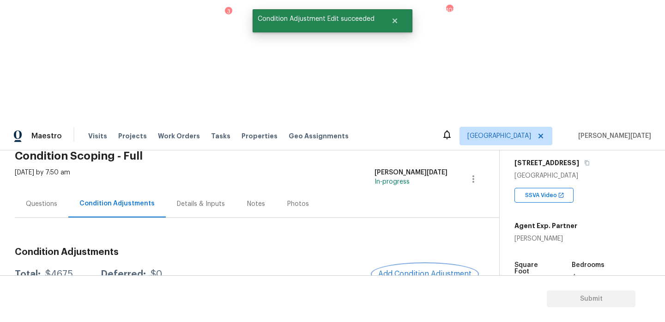
click at [422, 269] on span "Add Condition Adjustment" at bounding box center [424, 273] width 93 height 8
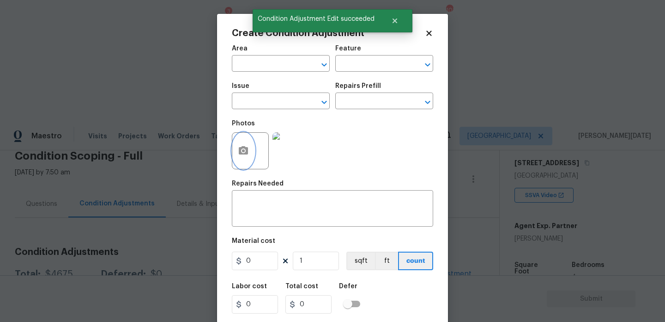
click at [240, 154] on icon "button" at bounding box center [243, 150] width 9 height 8
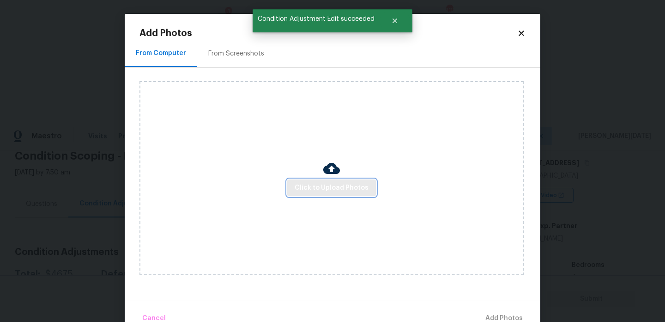
click at [304, 186] on span "Click to Upload Photos" at bounding box center [332, 188] width 74 height 12
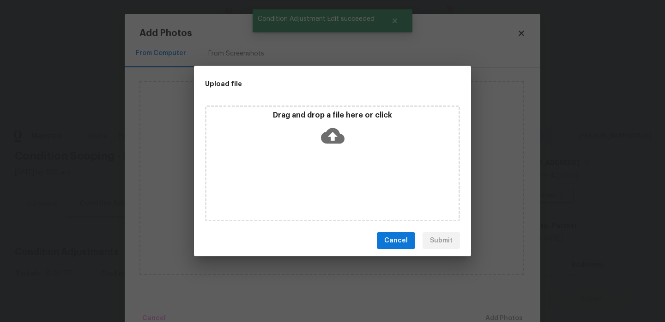
click at [304, 186] on div "Drag and drop a file here or click" at bounding box center [332, 163] width 255 height 116
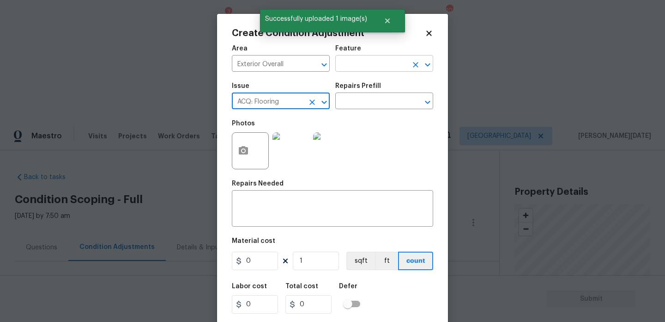
scroll to position [149, 0]
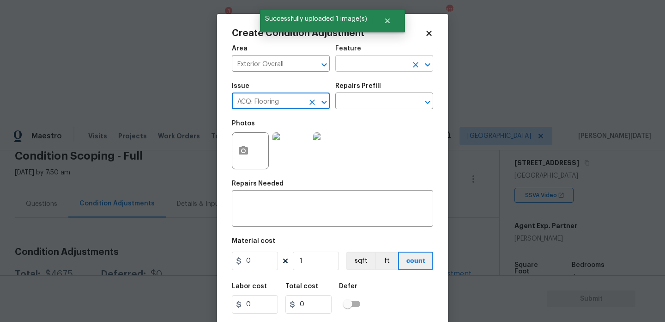
type input "ACQ: Flooring"
click at [355, 64] on input "text" at bounding box center [371, 64] width 72 height 14
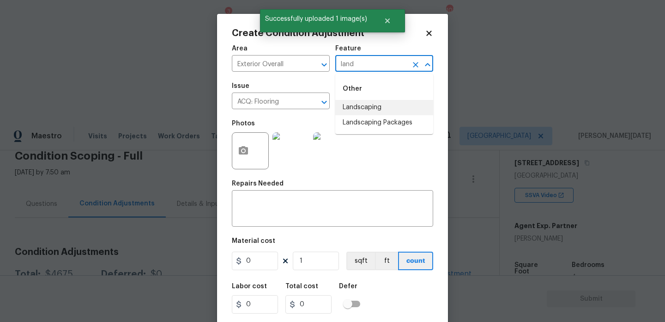
click at [365, 103] on li "Landscaping" at bounding box center [384, 107] width 98 height 15
click at [311, 100] on icon "Clear" at bounding box center [313, 102] width 6 height 6
type input "Landscaping"
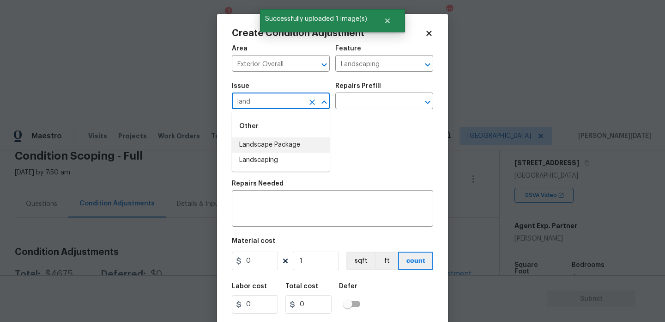
click at [293, 148] on li "Landscape Package" at bounding box center [281, 144] width 98 height 15
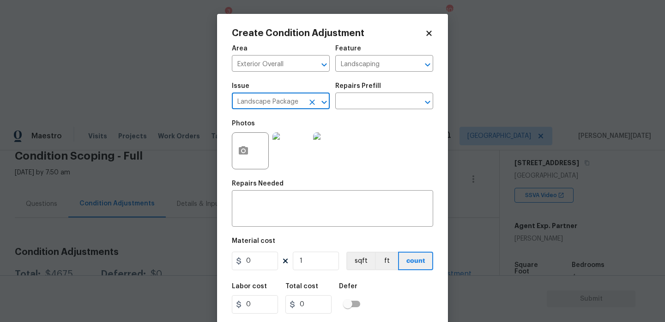
type input "Landscape Package"
click at [265, 263] on input "0" at bounding box center [255, 260] width 46 height 18
type input "700"
click at [279, 210] on textarea at bounding box center [332, 209] width 190 height 19
type input "700"
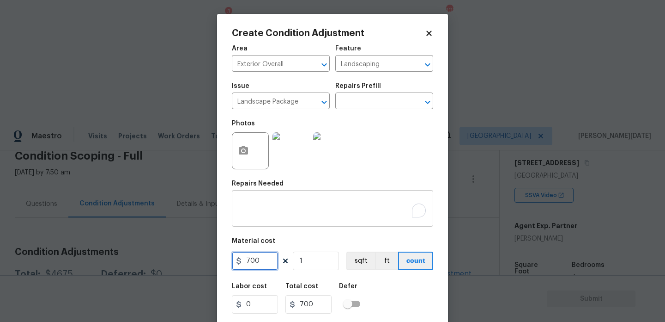
type input "700"
click at [260, 211] on textarea "To enrich screen reader interactions, please activate Accessibility in Grammarl…" at bounding box center [332, 209] width 190 height 19
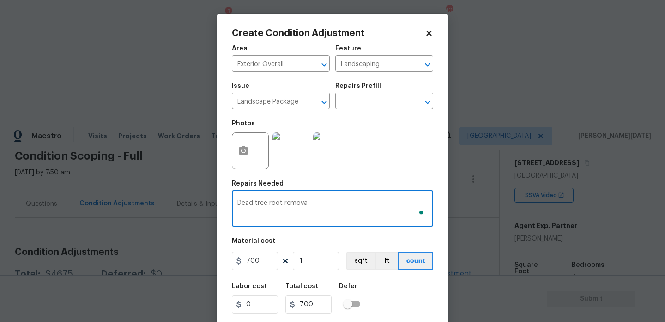
scroll to position [24, 0]
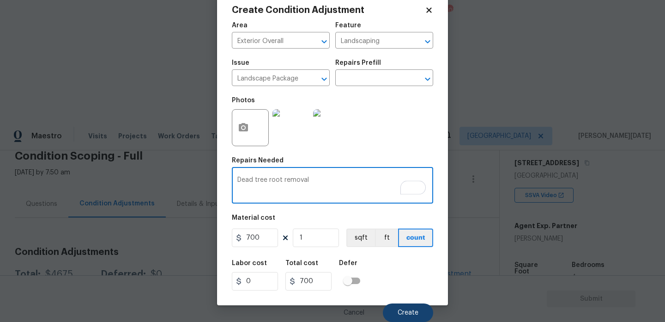
type textarea "Dead tree root removal"
click at [407, 308] on button "Create" at bounding box center [408, 312] width 50 height 18
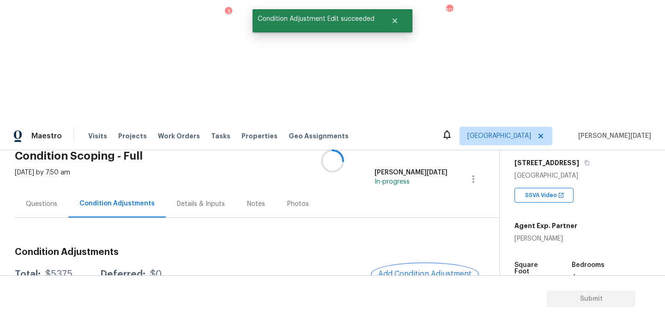
scroll to position [0, 0]
click at [408, 264] on button "Add Condition Adjustment" at bounding box center [425, 273] width 104 height 19
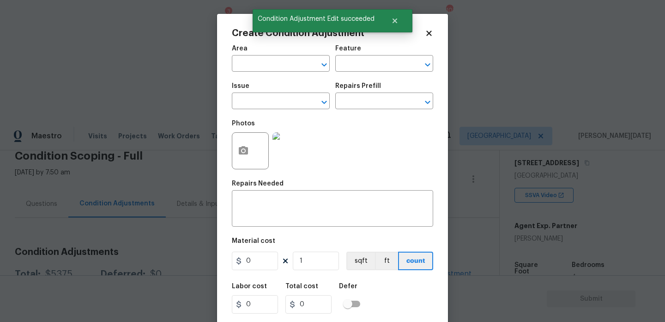
click at [408, 146] on div "Photos" at bounding box center [332, 145] width 201 height 60
click at [243, 152] on circle "button" at bounding box center [243, 150] width 3 height 3
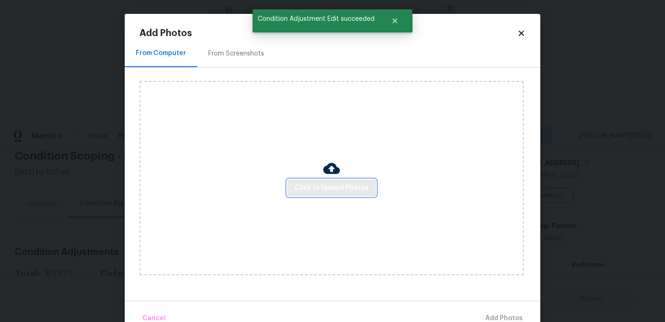
click at [315, 184] on span "Click to Upload Photos" at bounding box center [332, 188] width 74 height 12
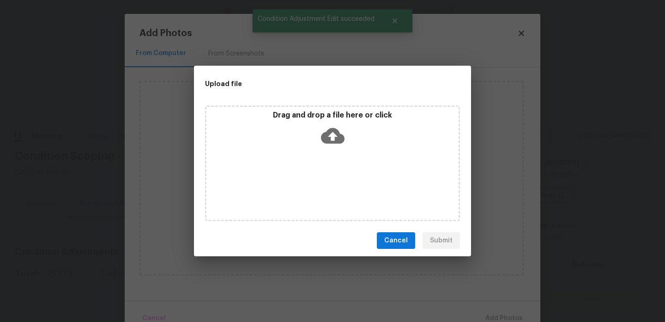
click at [315, 184] on div "Drag and drop a file here or click" at bounding box center [332, 163] width 255 height 116
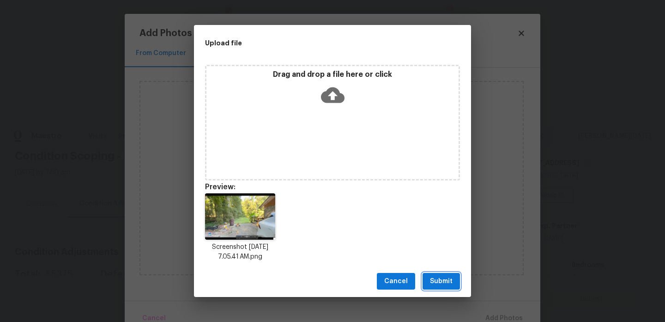
click at [443, 273] on button "Submit" at bounding box center [441, 281] width 37 height 17
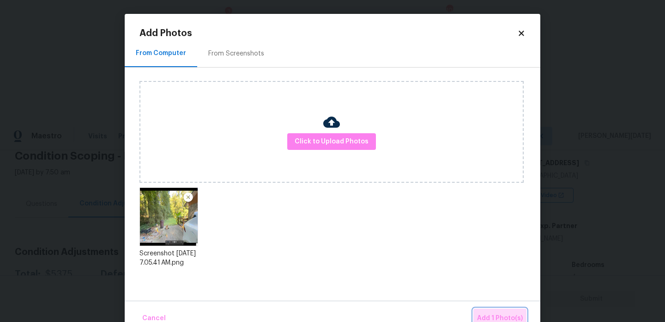
click at [499, 315] on span "Add 1 Photo(s)" at bounding box center [500, 318] width 46 height 12
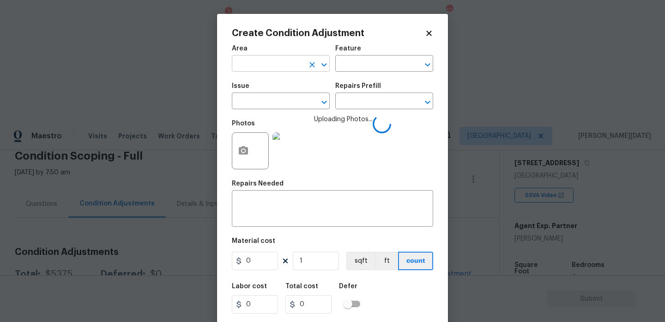
click at [248, 69] on input "text" at bounding box center [268, 64] width 72 height 14
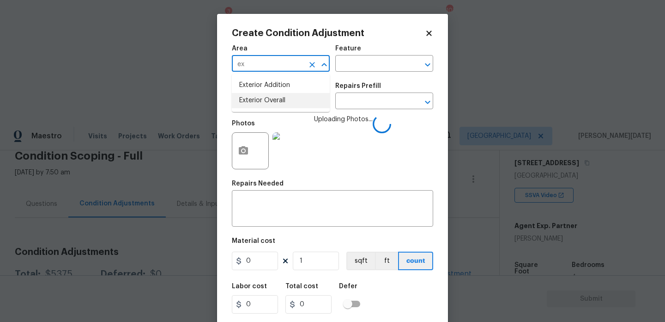
click at [258, 100] on li "Exterior Overall" at bounding box center [281, 100] width 98 height 15
type input "Exterior Overall"
click at [258, 100] on input "text" at bounding box center [268, 102] width 72 height 14
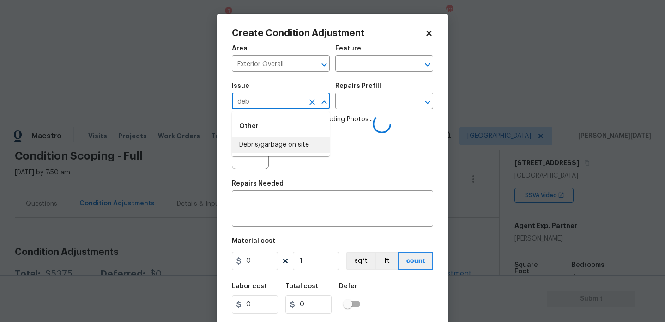
click at [278, 141] on li "Debris/garbage on site" at bounding box center [281, 144] width 98 height 15
type input "Debris/garbage on site"
click at [364, 90] on div "Repairs Prefill" at bounding box center [384, 89] width 98 height 12
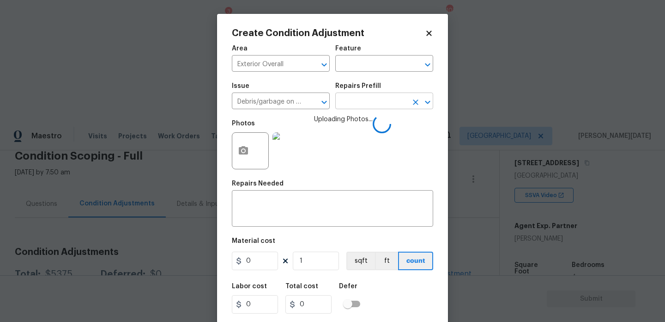
click at [364, 108] on input "text" at bounding box center [371, 102] width 72 height 14
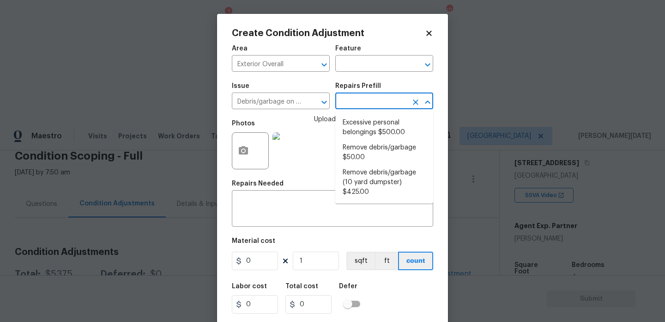
click at [374, 102] on input "text" at bounding box center [371, 102] width 72 height 14
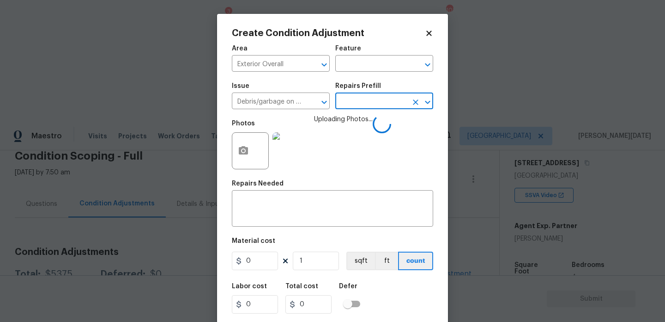
click at [374, 102] on input "text" at bounding box center [371, 102] width 72 height 14
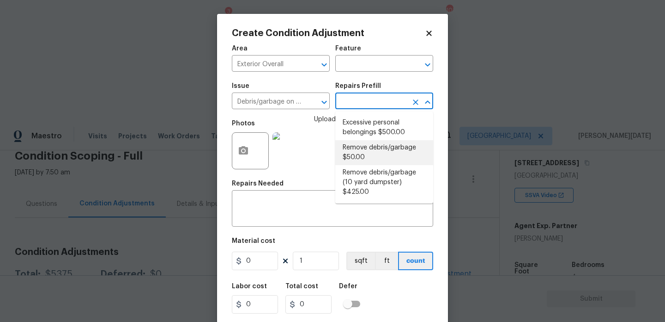
click at [370, 153] on li "Remove debris/garbage $50.00" at bounding box center [384, 152] width 98 height 25
type textarea "Remove, haul off, and properly dispose of any debris left by seller to offsite …"
type input "50"
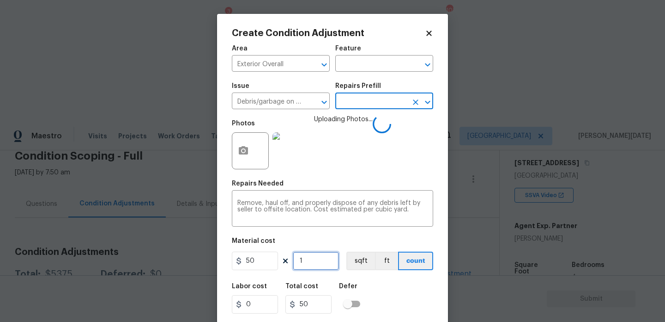
click at [321, 255] on input "1" at bounding box center [316, 260] width 46 height 18
type input "0"
type input "3"
type input "150"
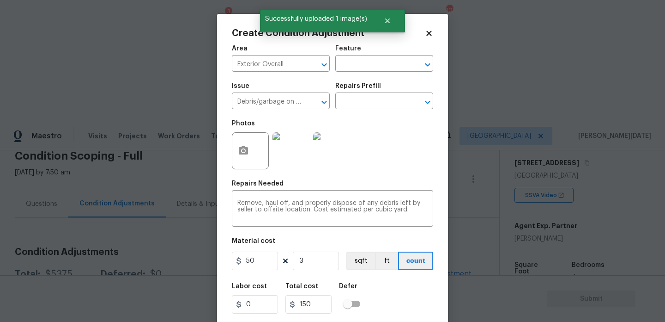
click at [358, 164] on div "Photos" at bounding box center [332, 145] width 201 height 60
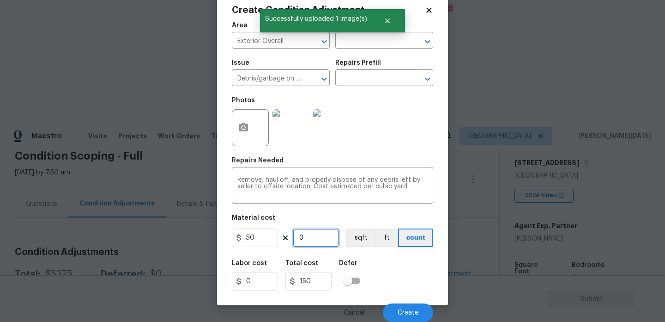
drag, startPoint x: 321, startPoint y: 243, endPoint x: 268, endPoint y: 243, distance: 53.1
click at [268, 243] on div "50 3 sqft ft count" at bounding box center [332, 237] width 201 height 18
type input "0"
type input "6"
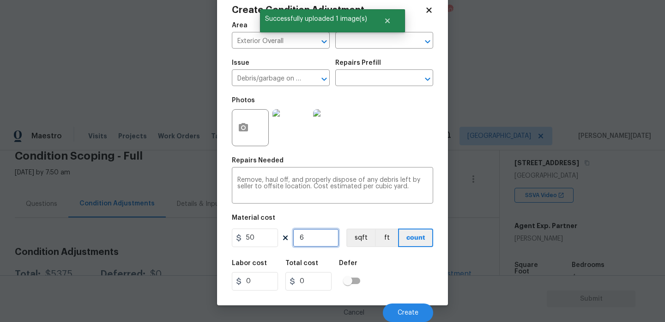
type input "300"
type input "6"
click at [383, 125] on div "Photos" at bounding box center [332, 121] width 201 height 60
click at [403, 310] on span "Create" at bounding box center [408, 312] width 21 height 7
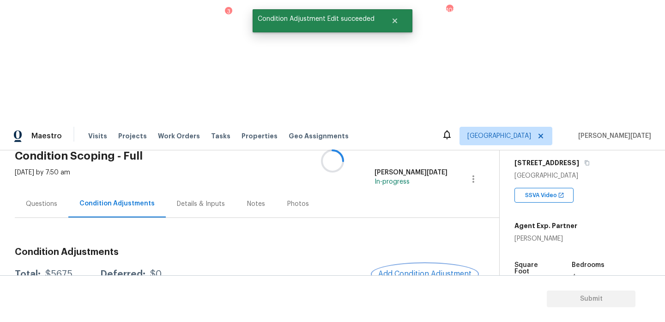
scroll to position [0, 0]
click at [427, 153] on div at bounding box center [332, 161] width 665 height 322
click at [427, 269] on span "Add Condition Adjustment" at bounding box center [424, 273] width 93 height 8
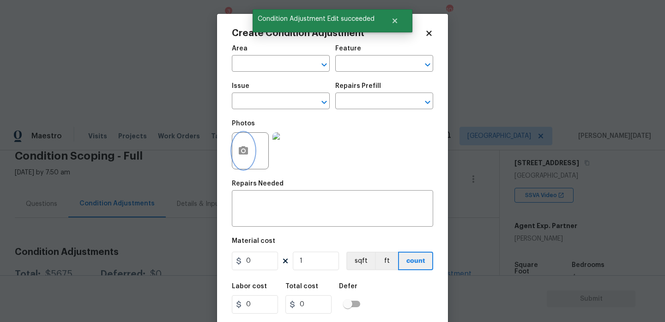
click at [252, 154] on button "button" at bounding box center [243, 151] width 22 height 36
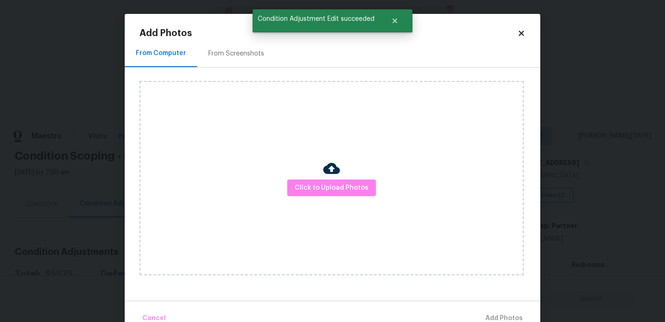
click at [236, 63] on div "From Screenshots" at bounding box center [236, 53] width 78 height 27
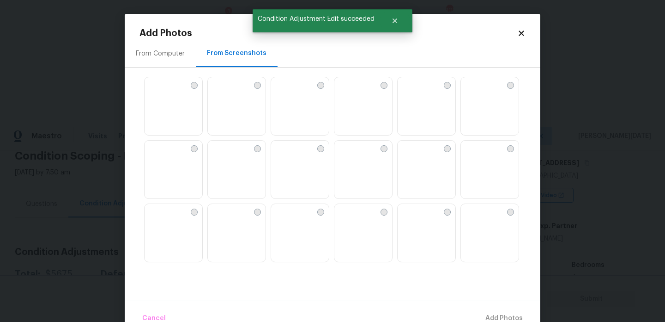
click at [242, 99] on img at bounding box center [237, 106] width 58 height 59
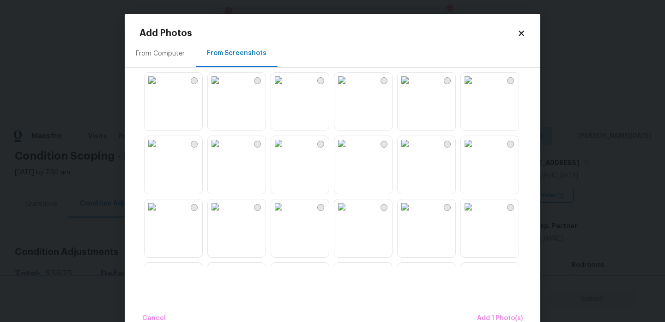
click at [223, 151] on img at bounding box center [215, 143] width 15 height 15
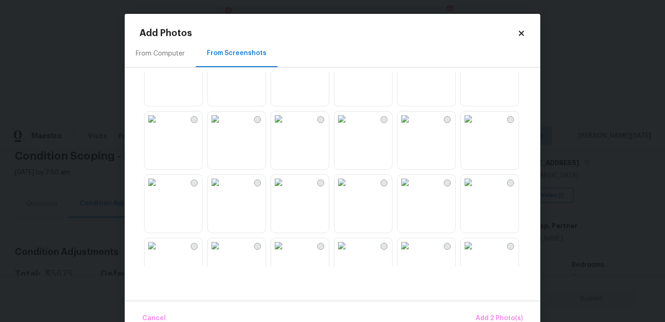
scroll to position [283, 0]
click at [223, 62] on img at bounding box center [215, 55] width 15 height 15
click at [223, 126] on img at bounding box center [215, 118] width 15 height 15
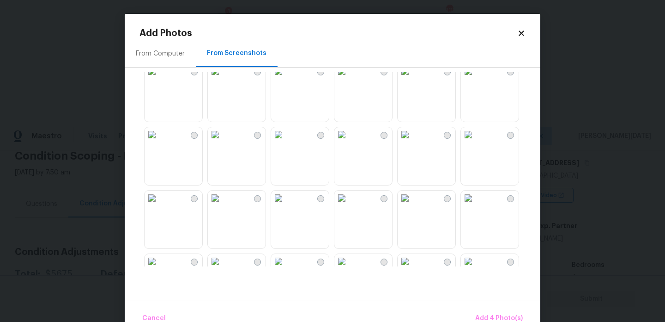
scroll to position [400, 0]
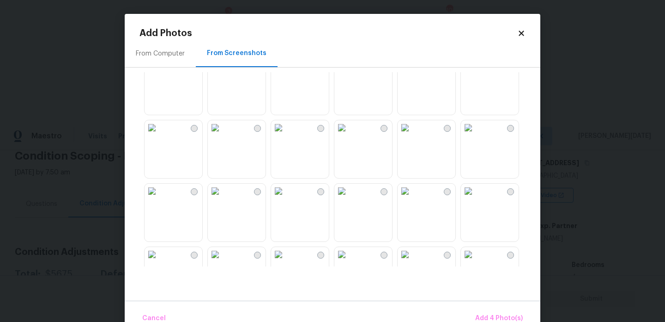
click at [349, 135] on img at bounding box center [341, 127] width 15 height 15
click at [413, 135] on img at bounding box center [405, 127] width 15 height 15
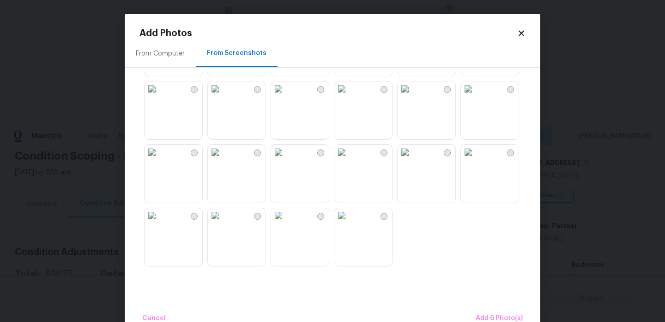
click at [349, 96] on img at bounding box center [341, 88] width 15 height 15
click at [286, 96] on img at bounding box center [278, 88] width 15 height 15
click at [223, 96] on img at bounding box center [215, 88] width 15 height 15
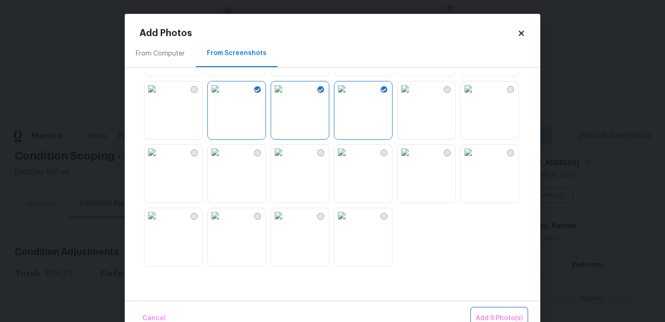
click at [495, 313] on span "Add 9 Photo(s)" at bounding box center [499, 318] width 47 height 12
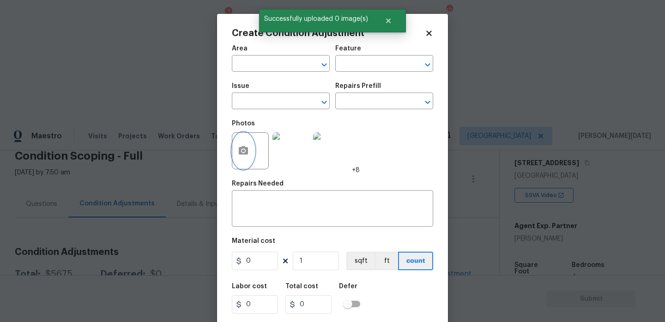
scroll to position [24, 0]
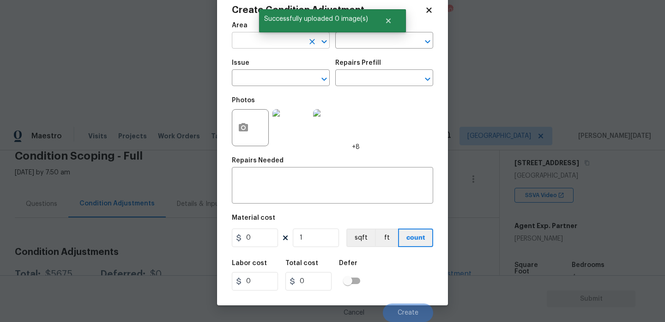
click at [250, 36] on input "text" at bounding box center [268, 41] width 72 height 14
click at [256, 82] on li "Interior Overall" at bounding box center [281, 76] width 98 height 15
type input "Interior Overall"
click at [256, 82] on input "text" at bounding box center [268, 79] width 72 height 14
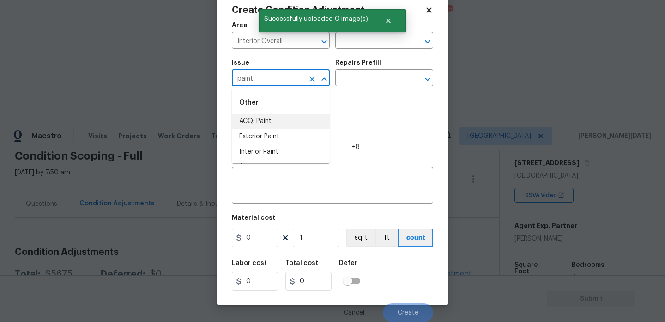
click at [259, 124] on li "ACQ: Paint" at bounding box center [281, 121] width 98 height 15
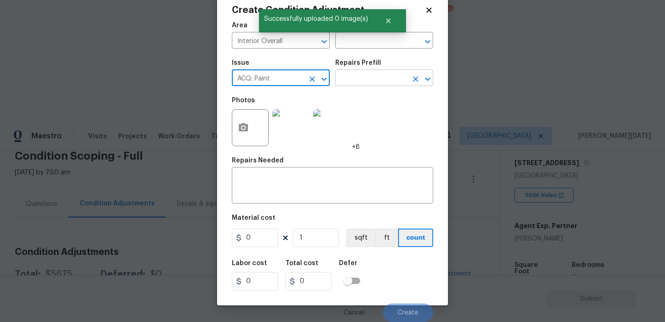
type input "ACQ: Paint"
click at [365, 81] on input "text" at bounding box center [371, 79] width 72 height 14
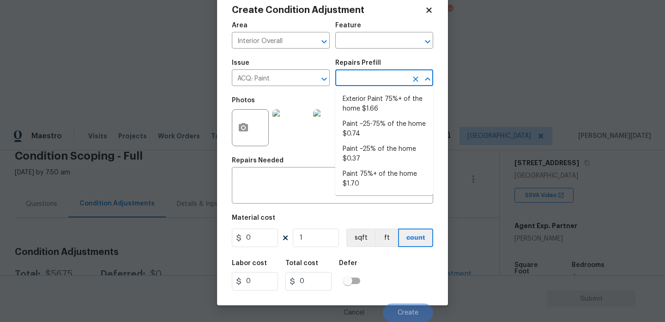
click at [365, 81] on input "text" at bounding box center [371, 79] width 72 height 14
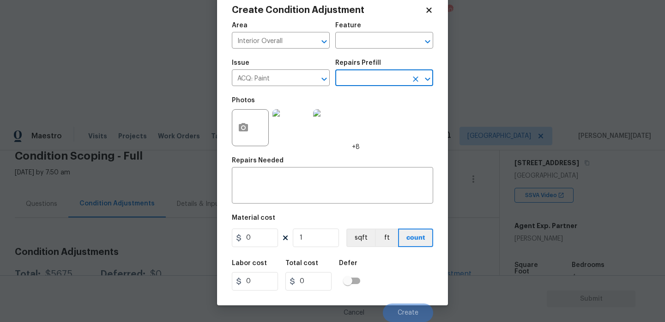
click at [365, 81] on input "text" at bounding box center [371, 79] width 72 height 14
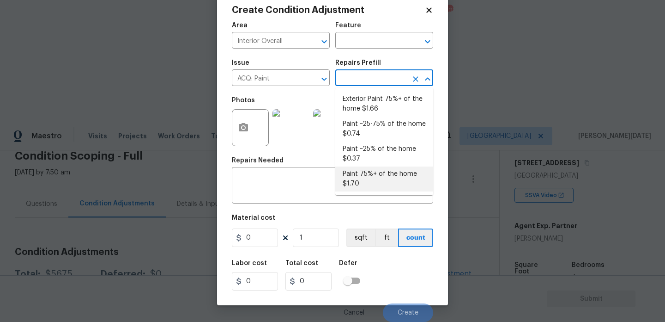
click at [367, 180] on li "Paint 75%+ of the home $1.70" at bounding box center [384, 178] width 98 height 25
type input "Acquisition"
type textarea "Acquisition Scope: 75%+ of the home will likely require interior paint"
type input "1.7"
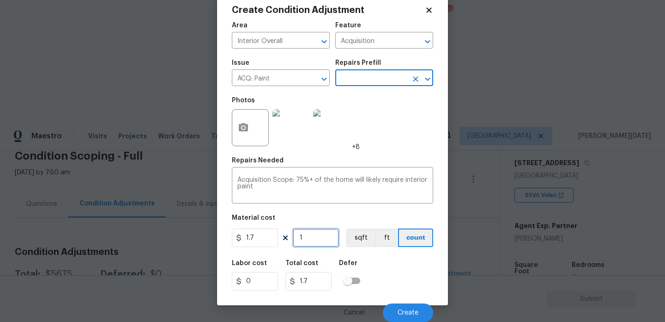
click at [325, 240] on input "1" at bounding box center [316, 237] width 46 height 18
type input "0"
paste input "1936"
type input "1936"
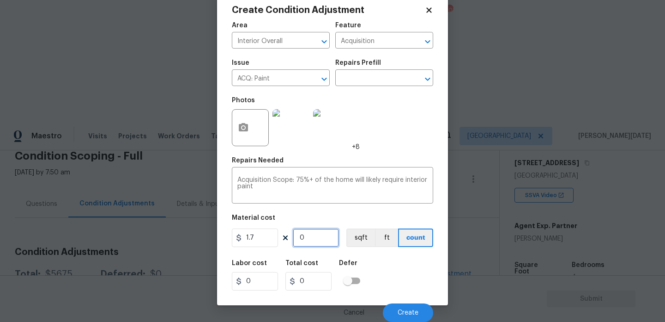
type input "3291.2"
type input "1936"
click at [416, 125] on div "Photos +8" at bounding box center [332, 121] width 201 height 60
click at [404, 313] on span "Create" at bounding box center [408, 312] width 21 height 7
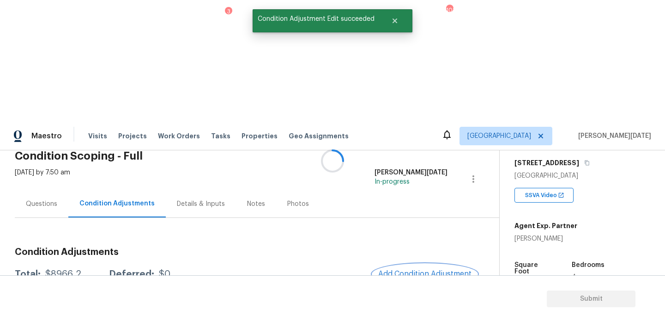
scroll to position [0, 0]
click at [426, 264] on button "Add Condition Adjustment" at bounding box center [425, 273] width 104 height 19
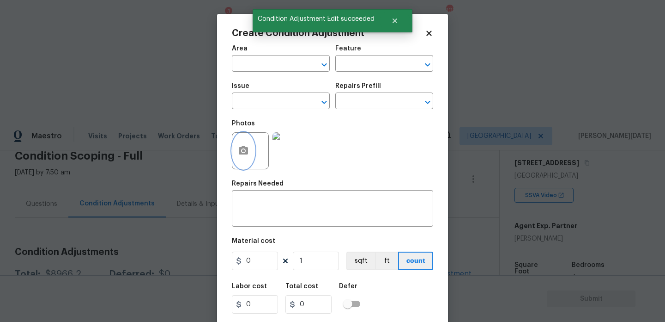
click at [246, 144] on button "button" at bounding box center [243, 151] width 22 height 36
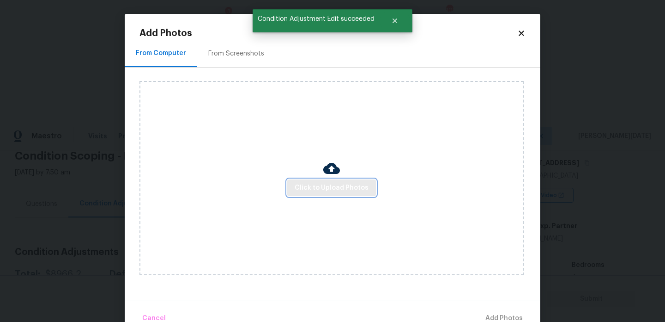
click at [365, 185] on span "Click to Upload Photos" at bounding box center [332, 188] width 74 height 12
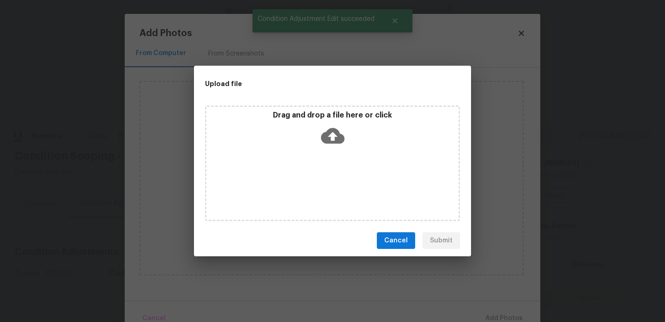
click at [365, 185] on div "Drag and drop a file here or click" at bounding box center [332, 163] width 255 height 116
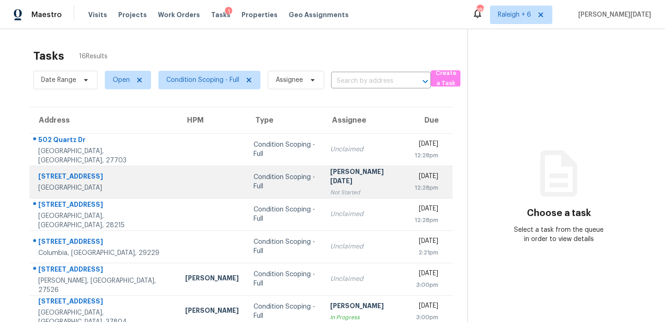
click at [323, 185] on td "[PERSON_NAME][DATE] Not Started" at bounding box center [365, 181] width 85 height 32
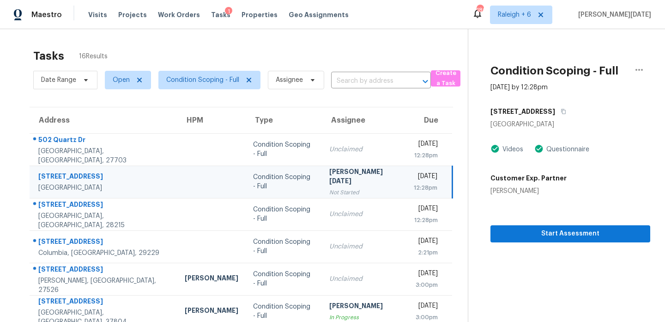
click at [329, 188] on div "Not Started" at bounding box center [364, 192] width 70 height 9
click at [511, 233] on span "Start Assessment" at bounding box center [570, 234] width 145 height 12
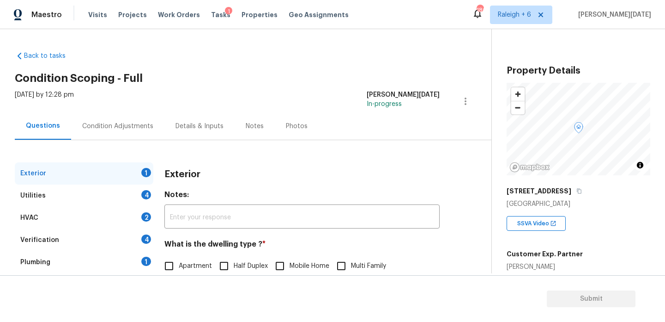
click at [125, 125] on div "Condition Adjustments" at bounding box center [117, 126] width 71 height 9
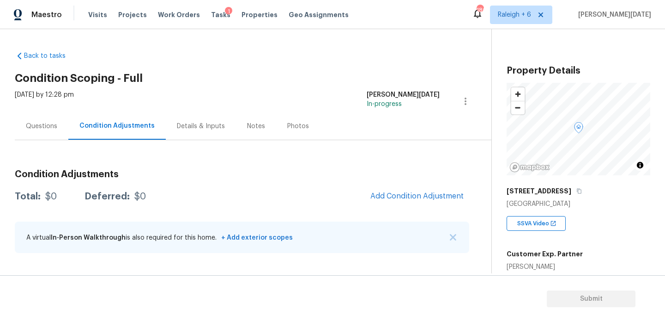
click at [322, 162] on div "Condition Adjustments Total: $0 Deferred: $0 Add Condition Adjustment A virtual…" at bounding box center [242, 211] width 455 height 99
click at [43, 128] on div "Questions" at bounding box center [41, 126] width 31 height 9
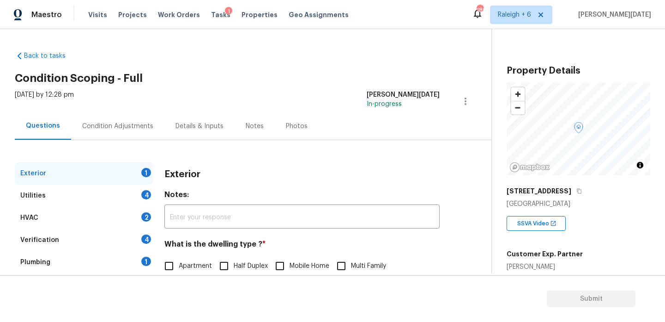
scroll to position [123, 0]
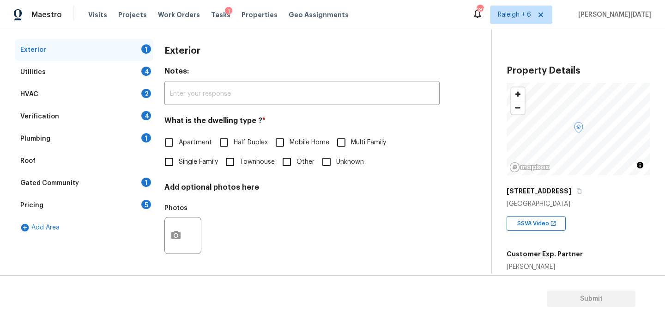
click at [103, 77] on div "Utilities 4" at bounding box center [84, 72] width 139 height 22
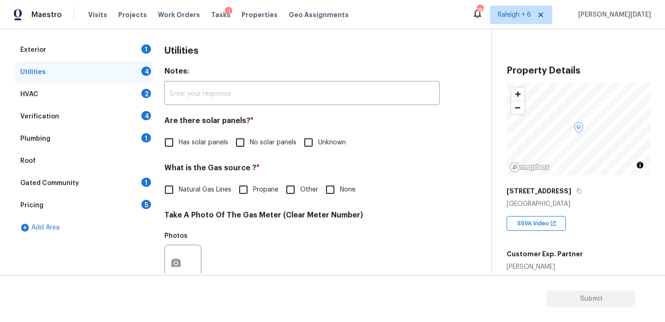
scroll to position [374, 0]
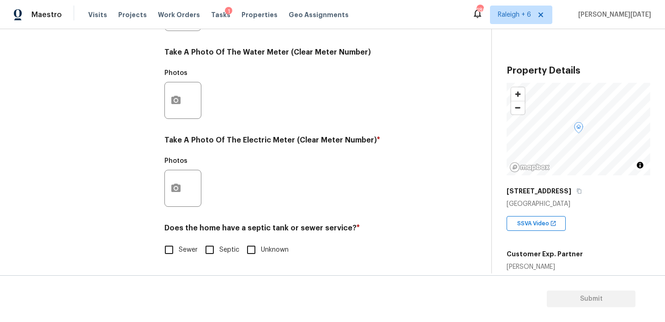
click at [226, 238] on div "Does the home have a septic tank or sewer service? * Sewer Septic Unknown" at bounding box center [301, 241] width 275 height 36
click at [226, 242] on label "Septic" at bounding box center [219, 249] width 39 height 19
click at [219, 242] on input "Septic" at bounding box center [209, 249] width 19 height 19
checkbox input "true"
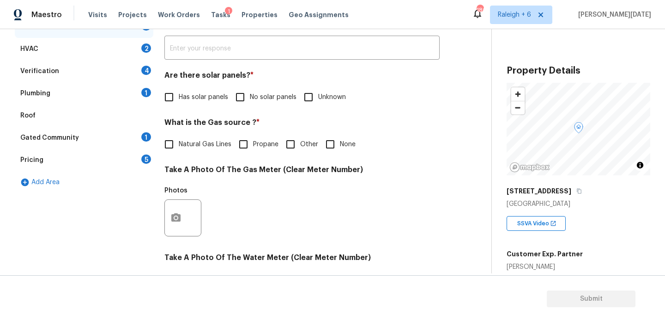
scroll to position [149, 0]
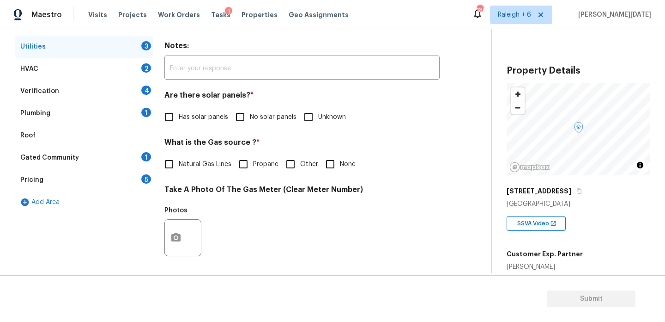
click at [70, 87] on div "Verification 4" at bounding box center [84, 91] width 139 height 22
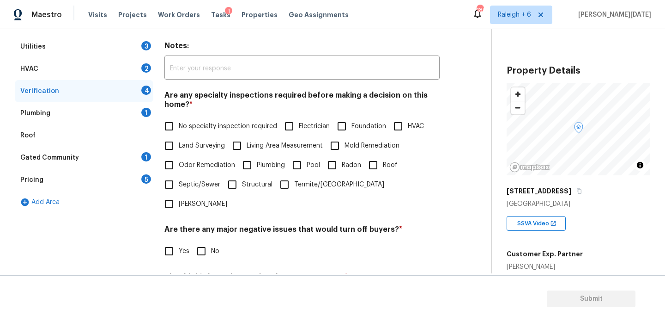
click at [70, 116] on div "Plumbing 1" at bounding box center [84, 113] width 139 height 22
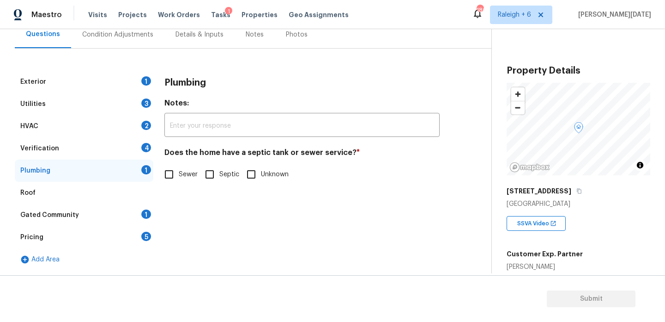
click at [217, 174] on input "Septic" at bounding box center [209, 173] width 19 height 19
checkbox input "true"
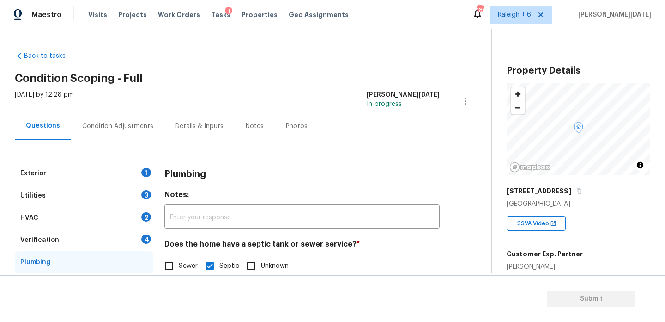
click at [115, 120] on div "Condition Adjustments" at bounding box center [117, 125] width 93 height 27
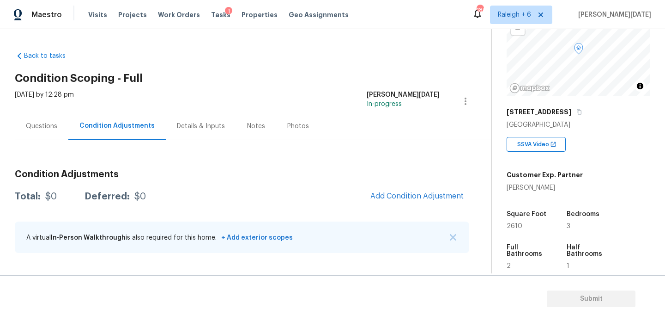
scroll to position [90, 0]
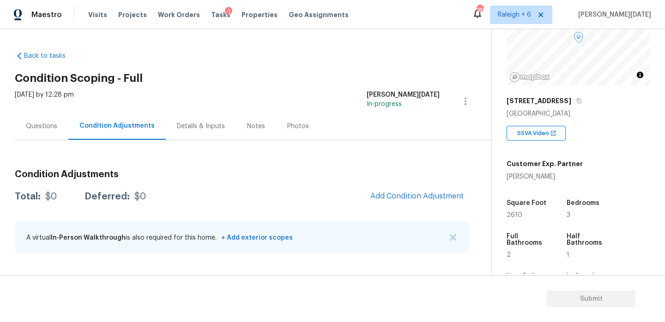
click at [512, 215] on span "2610" at bounding box center [515, 215] width 16 height 6
copy span "2610"
click at [396, 190] on button "Add Condition Adjustment" at bounding box center [417, 195] width 104 height 19
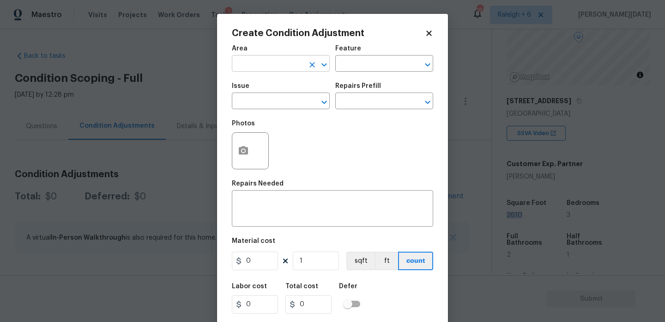
click at [255, 63] on input "text" at bounding box center [268, 64] width 72 height 14
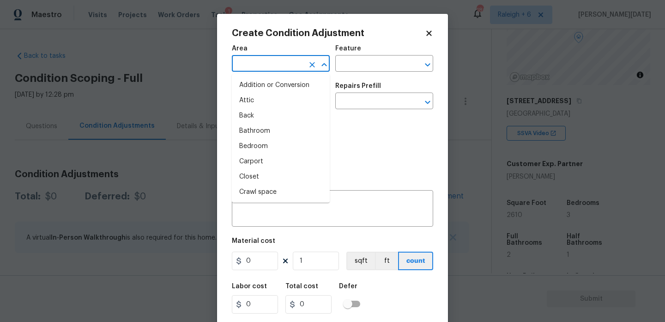
click at [52, 132] on body "Maestro Visits Projects Work Orders Tasks 1 Properties Geo Assignments 180 Rale…" at bounding box center [332, 161] width 665 height 322
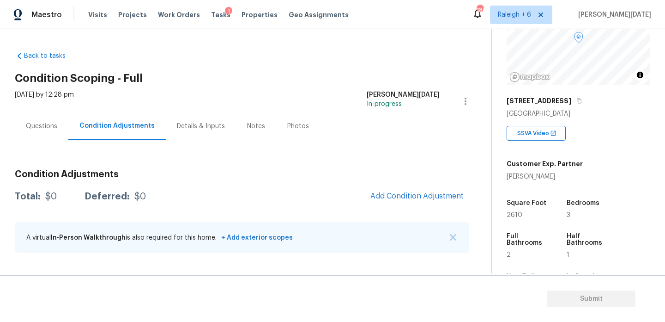
click at [52, 132] on div "Questions" at bounding box center [42, 125] width 54 height 27
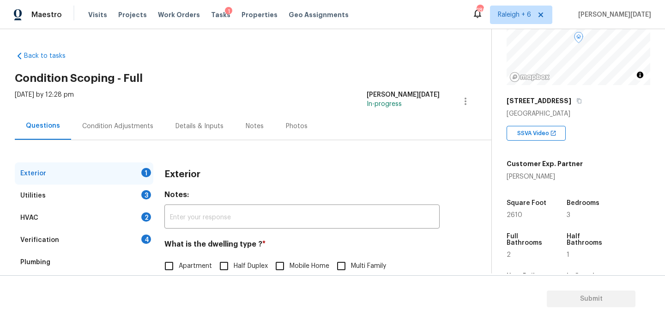
scroll to position [123, 0]
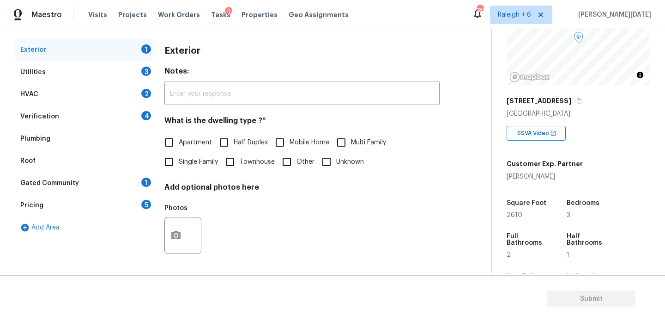
click at [128, 204] on div "Pricing 5" at bounding box center [84, 205] width 139 height 22
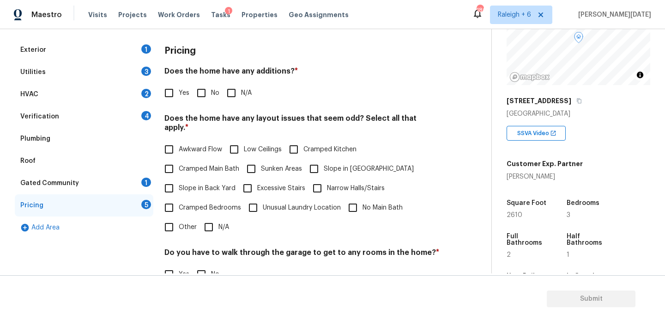
click at [331, 164] on span "Slope in Front Yard" at bounding box center [369, 169] width 90 height 10
click at [324, 159] on input "Slope in Front Yard" at bounding box center [313, 168] width 19 height 19
checkbox input "true"
click at [167, 187] on input "Slope in Back Yard" at bounding box center [168, 187] width 19 height 19
checkbox input "true"
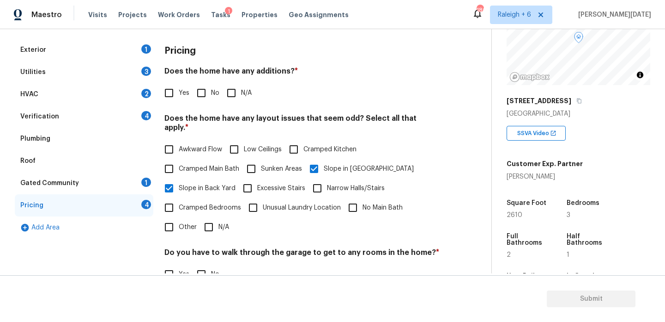
click at [198, 95] on input "No" at bounding box center [201, 92] width 19 height 19
checkbox input "true"
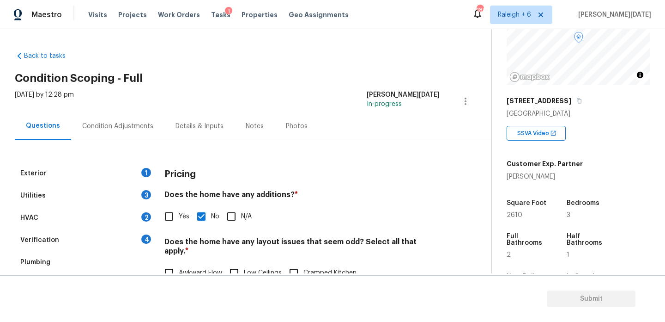
click at [116, 126] on div "Condition Adjustments" at bounding box center [117, 126] width 71 height 9
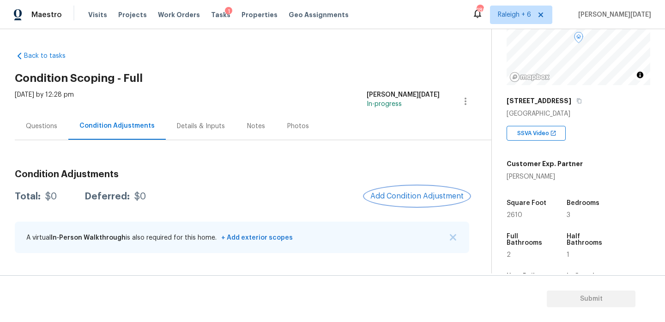
click at [413, 189] on button "Add Condition Adjustment" at bounding box center [417, 195] width 104 height 19
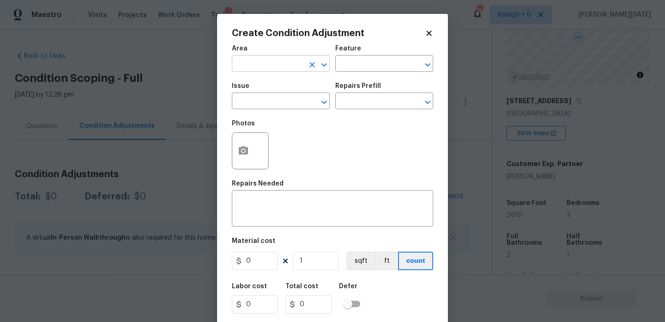
click at [245, 59] on input "text" at bounding box center [268, 64] width 72 height 14
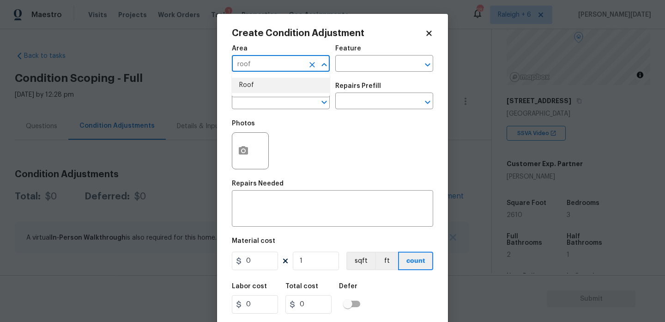
click at [241, 90] on li "Roof" at bounding box center [281, 85] width 98 height 15
type input "Roof"
click at [242, 113] on span "Issue ​" at bounding box center [281, 95] width 98 height 37
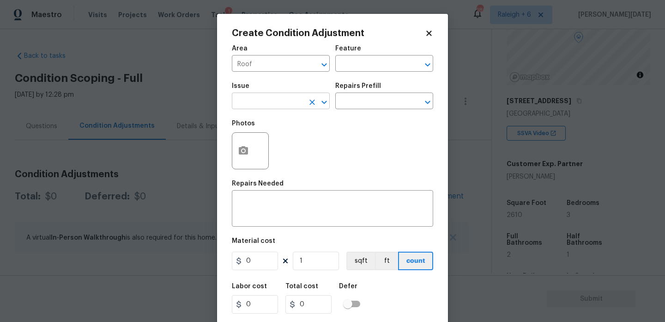
click at [260, 103] on input "text" at bounding box center [268, 102] width 72 height 14
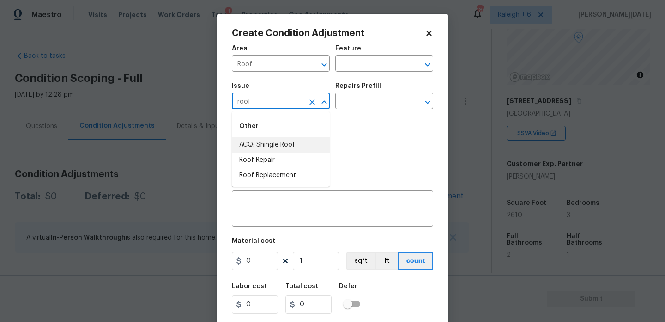
click at [267, 139] on li "ACQ: Shingle Roof" at bounding box center [281, 144] width 98 height 15
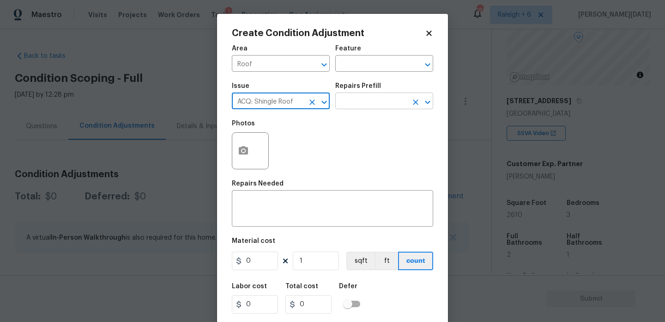
type input "ACQ: Shingle Roof"
click at [348, 105] on input "text" at bounding box center [371, 102] width 72 height 14
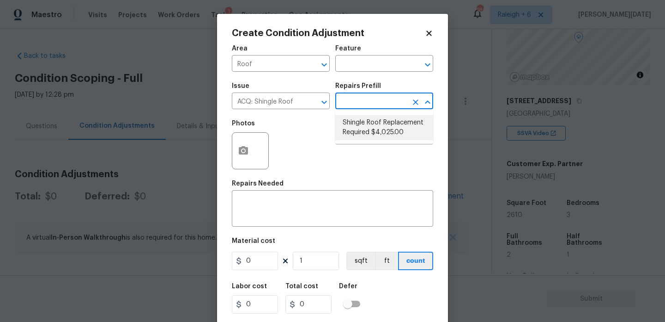
click at [362, 130] on li "Shingle Roof Replacement Required $4,025.00" at bounding box center [384, 127] width 98 height 25
type input "Acquisition"
type textarea "Acquisition Scope: Shingle Roof Replacement required."
type input "4025"
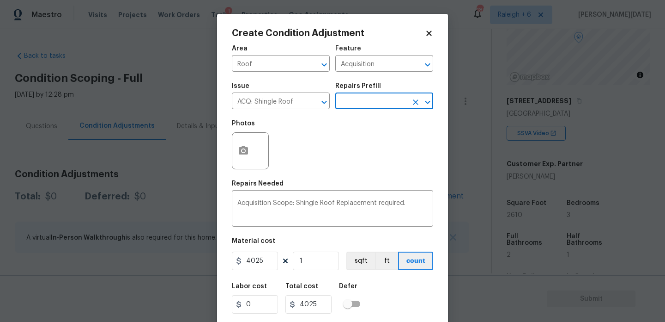
scroll to position [24, 0]
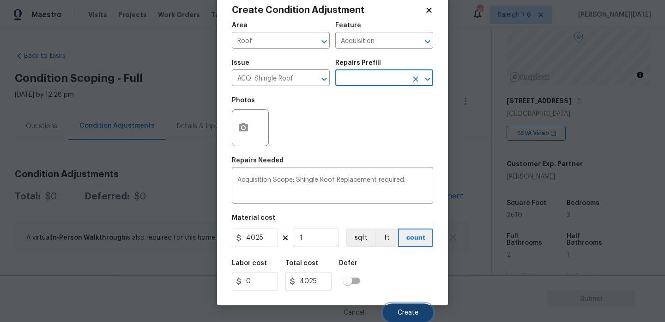
click at [402, 312] on span "Create" at bounding box center [408, 312] width 21 height 7
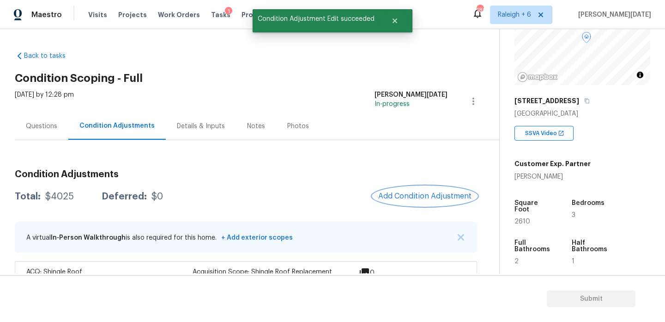
scroll to position [30, 0]
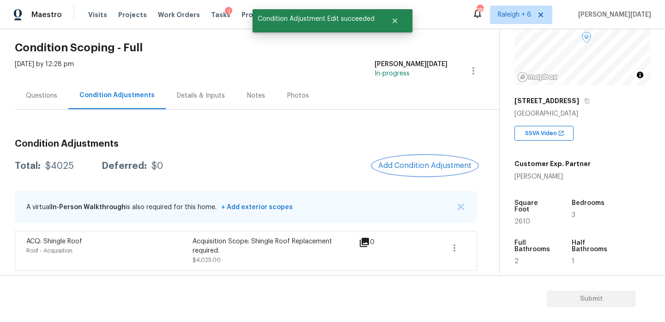
click at [411, 169] on span "Add Condition Adjustment" at bounding box center [424, 165] width 93 height 8
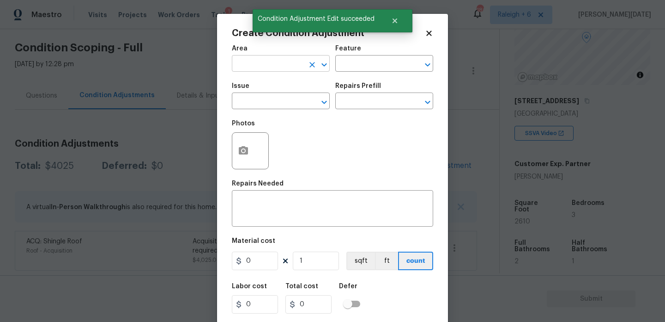
click at [249, 64] on input "text" at bounding box center [268, 64] width 72 height 14
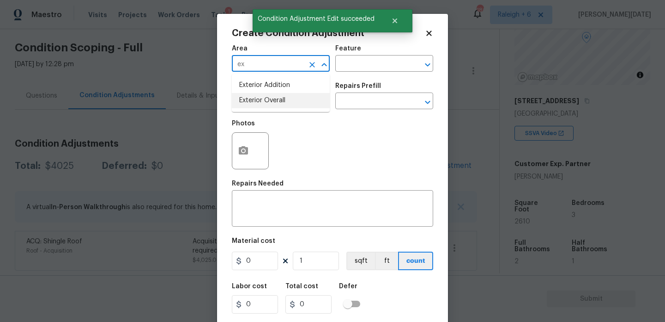
click at [260, 100] on li "Exterior Overall" at bounding box center [281, 100] width 98 height 15
type input "Exterior Overall"
click at [260, 100] on input "text" at bounding box center [268, 102] width 72 height 14
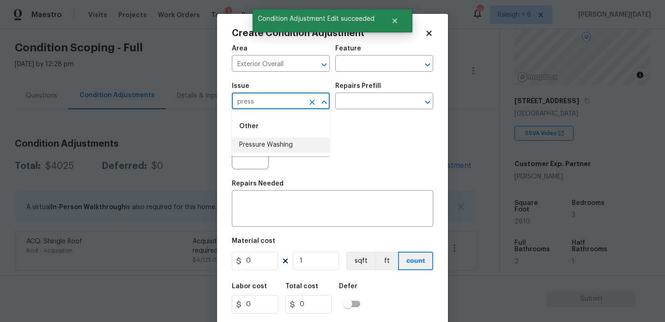
click at [268, 149] on li "Pressure Washing" at bounding box center [281, 144] width 98 height 15
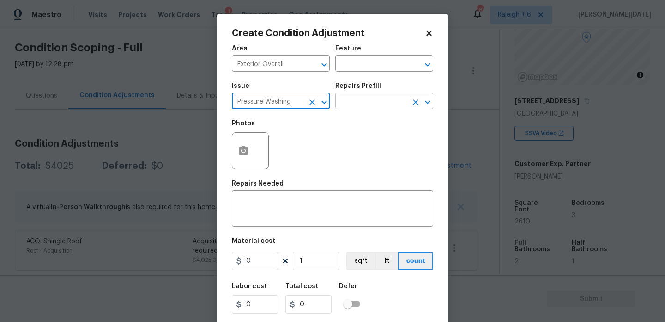
type input "Pressure Washing"
click at [356, 107] on input "text" at bounding box center [371, 102] width 72 height 14
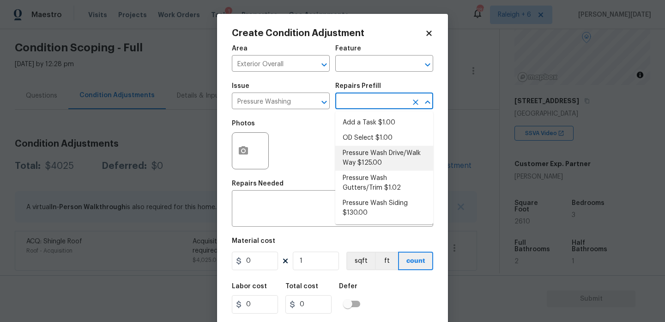
click at [369, 158] on li "Pressure Wash Drive/Walk Way $125.00" at bounding box center [384, 158] width 98 height 25
type input "Siding"
type textarea "Pressure wash the driveways/walkways as directed by the PM. Ensure that all deb…"
type input "125"
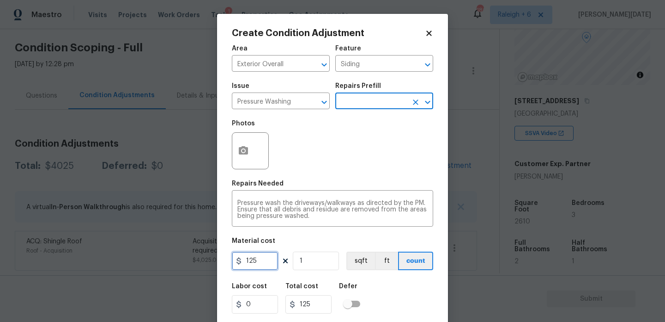
drag, startPoint x: 267, startPoint y: 259, endPoint x: 163, endPoint y: 259, distance: 104.0
click at [163, 259] on div "Create Condition Adjustment Area Exterior Overall ​ Feature Siding ​ Issue Pres…" at bounding box center [332, 161] width 665 height 322
type input "200"
click at [286, 164] on div "Photos" at bounding box center [332, 145] width 201 height 60
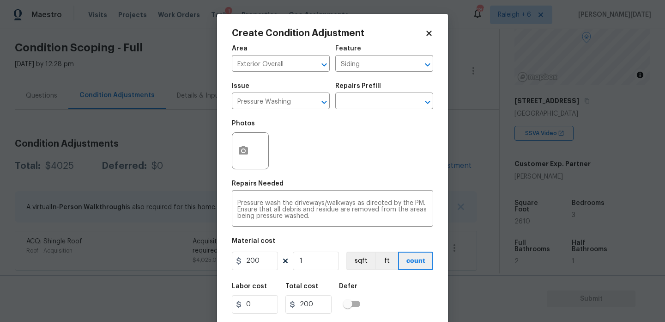
scroll to position [24, 0]
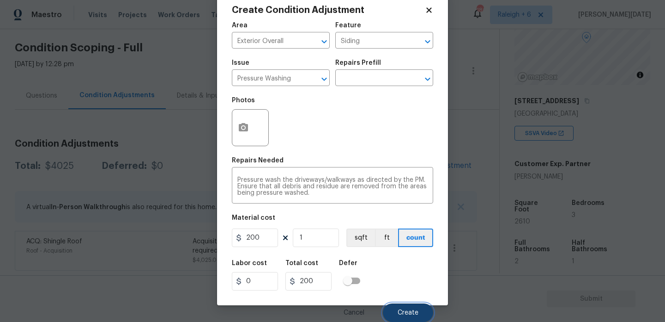
click at [394, 304] on button "Create" at bounding box center [408, 312] width 50 height 18
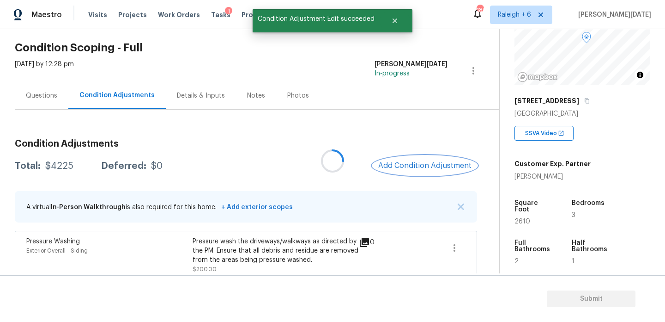
scroll to position [0, 0]
click at [413, 157] on div at bounding box center [332, 161] width 665 height 322
click at [413, 157] on button "Add Condition Adjustment" at bounding box center [425, 165] width 104 height 19
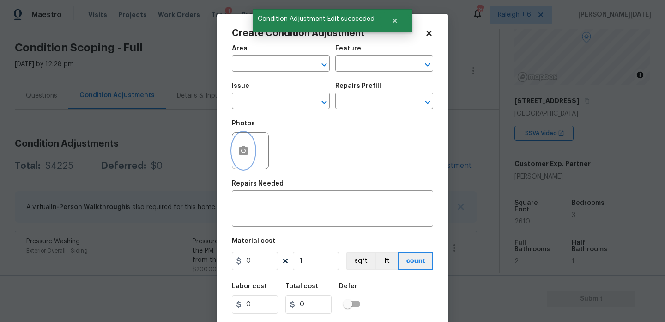
click at [252, 153] on button "button" at bounding box center [243, 151] width 22 height 36
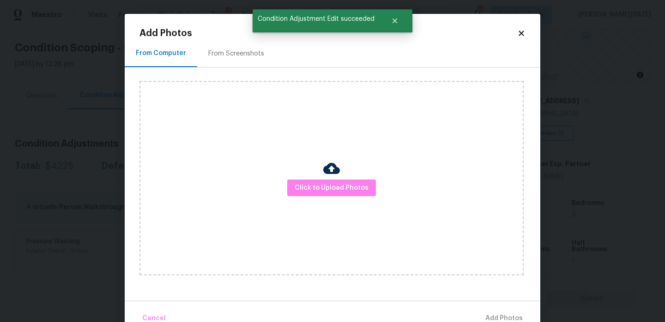
click at [243, 42] on div "From Screenshots" at bounding box center [236, 53] width 78 height 27
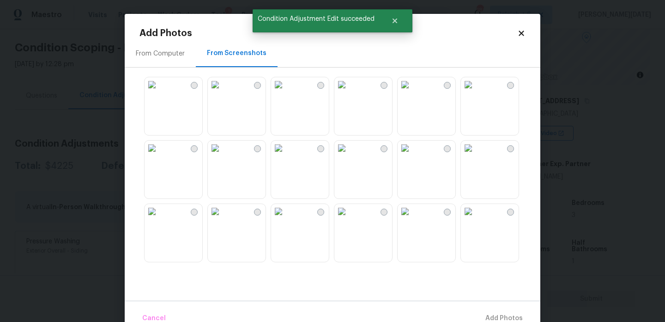
scroll to position [107, 0]
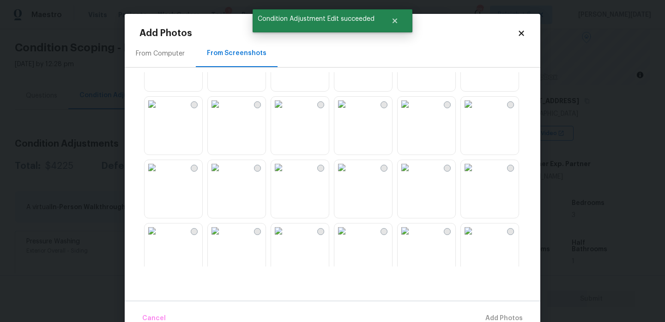
click at [413, 175] on img at bounding box center [405, 167] width 15 height 15
click at [413, 238] on img at bounding box center [405, 230] width 15 height 15
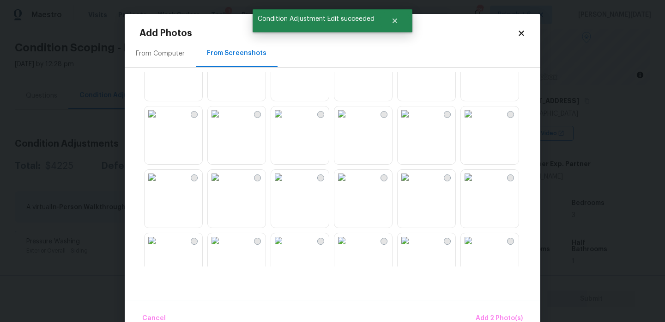
scroll to position [352, 0]
click at [476, 120] on img at bounding box center [468, 112] width 15 height 15
click at [159, 183] on img at bounding box center [152, 175] width 15 height 15
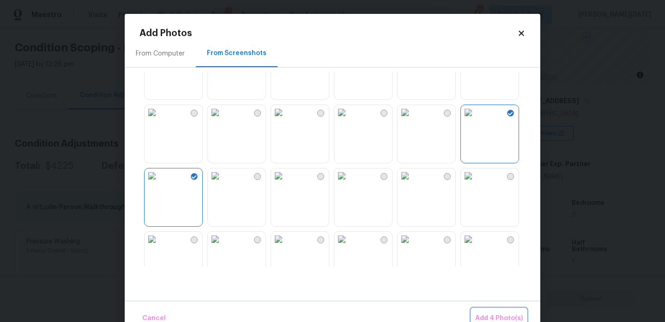
click at [508, 315] on span "Add 4 Photo(s)" at bounding box center [499, 318] width 48 height 12
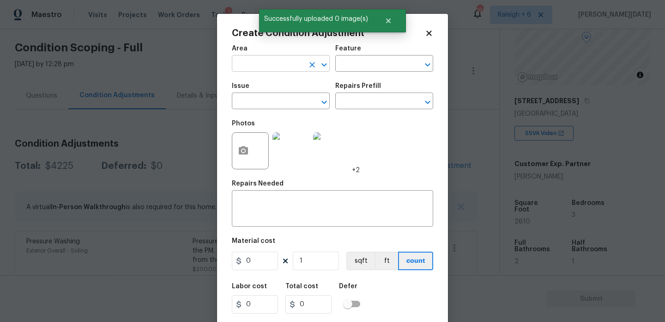
click at [267, 69] on input "text" at bounding box center [268, 64] width 72 height 14
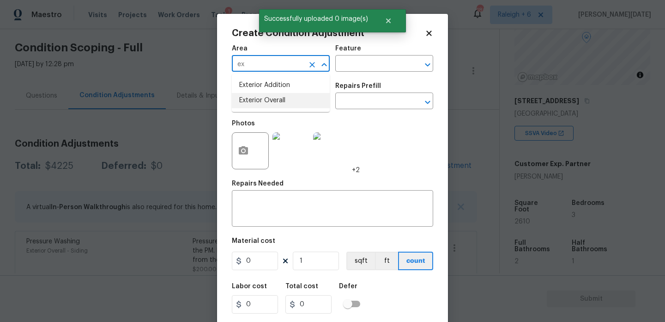
click at [274, 96] on li "Exterior Overall" at bounding box center [281, 100] width 98 height 15
type input "Exterior Overall"
click at [274, 96] on input "text" at bounding box center [268, 102] width 72 height 14
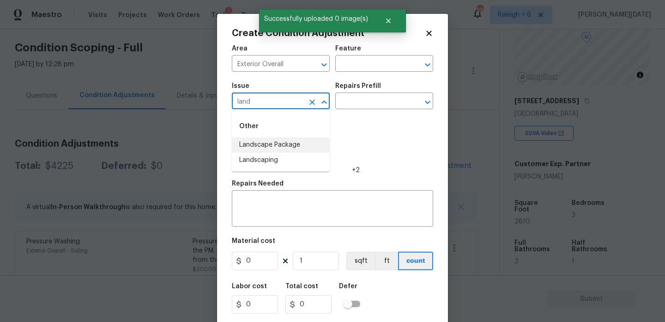
click at [272, 145] on li "Landscape Package" at bounding box center [281, 144] width 98 height 15
type input "Landscape Package"
click at [358, 100] on input "text" at bounding box center [371, 102] width 72 height 14
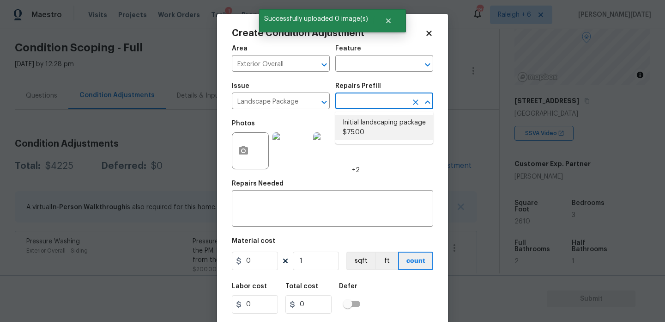
click at [364, 128] on li "Initial landscaping package $75.00" at bounding box center [384, 127] width 98 height 25
type input "Home Readiness Packages"
type textarea "Mowing of grass up to 6" in height. Mow, edge along driveways & sidewalks, trim…"
type input "75"
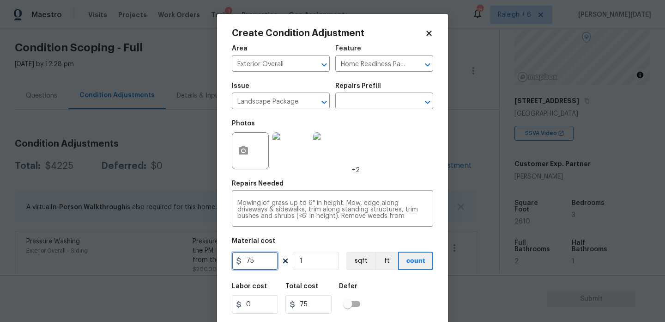
drag, startPoint x: 260, startPoint y: 263, endPoint x: 205, endPoint y: 263, distance: 54.5
click at [205, 263] on div "Create Condition Adjustment Area Exterior Overall ​ Feature Home Readiness Pack…" at bounding box center [332, 161] width 665 height 322
type input "500"
click at [410, 149] on div "Photos +2" at bounding box center [332, 145] width 201 height 60
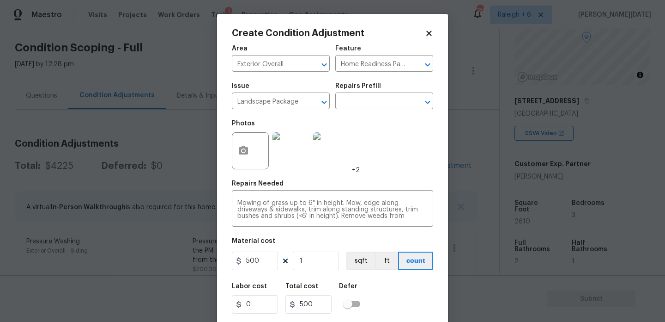
scroll to position [24, 0]
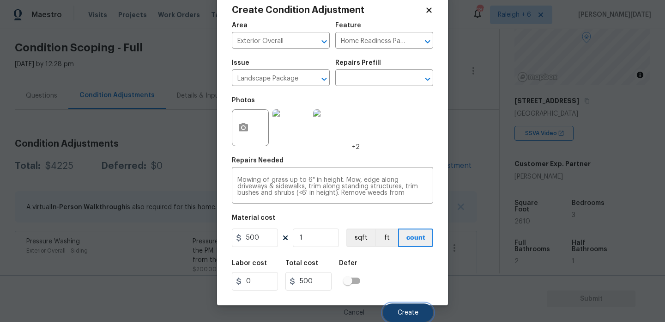
click at [402, 308] on button "Create" at bounding box center [408, 312] width 50 height 18
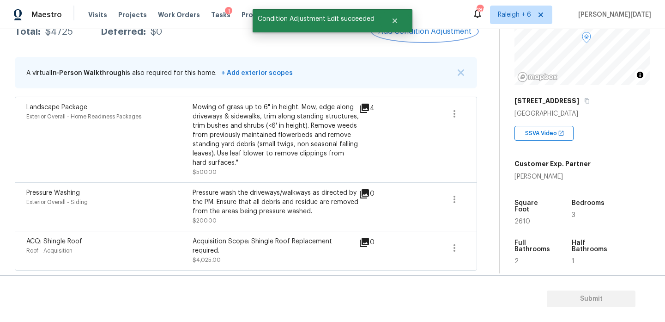
scroll to position [98, 0]
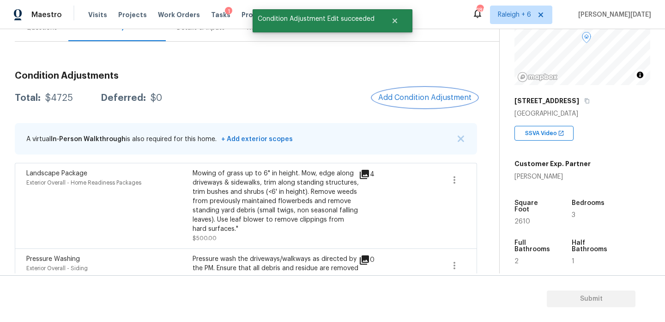
click at [417, 102] on button "Add Condition Adjustment" at bounding box center [425, 97] width 104 height 19
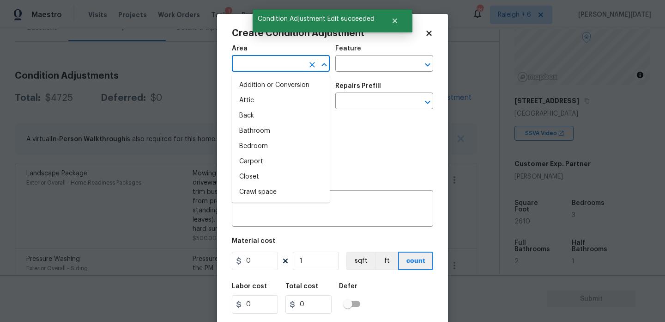
click at [253, 69] on input "text" at bounding box center [268, 64] width 72 height 14
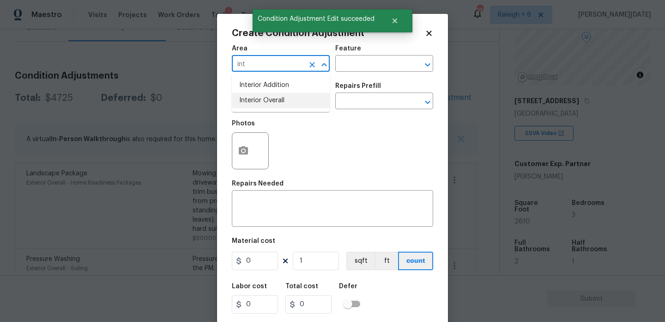
click at [260, 110] on ul "Interior Addition Interior Overall" at bounding box center [281, 93] width 98 height 38
click at [275, 99] on li "Interior Overall" at bounding box center [281, 100] width 98 height 15
type input "Interior Overall"
click at [275, 99] on input "text" at bounding box center [268, 102] width 72 height 14
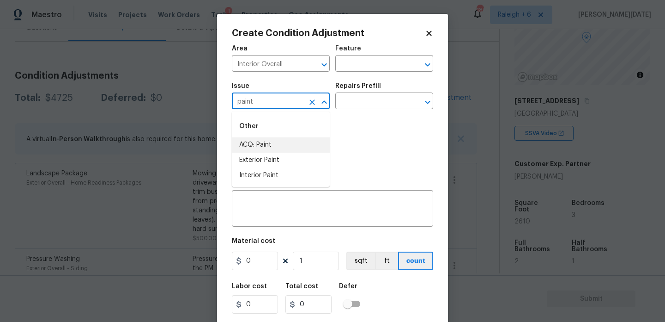
click at [275, 145] on li "ACQ: Paint" at bounding box center [281, 144] width 98 height 15
type input "ACQ: Paint"
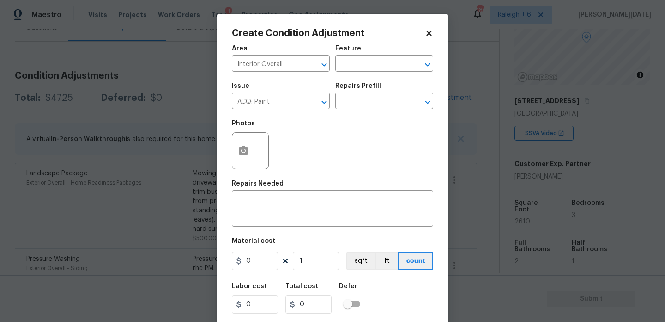
click at [356, 111] on div "Issue ACQ: Paint ​ Repairs Prefill ​" at bounding box center [332, 95] width 201 height 37
click at [367, 103] on input "text" at bounding box center [371, 102] width 72 height 14
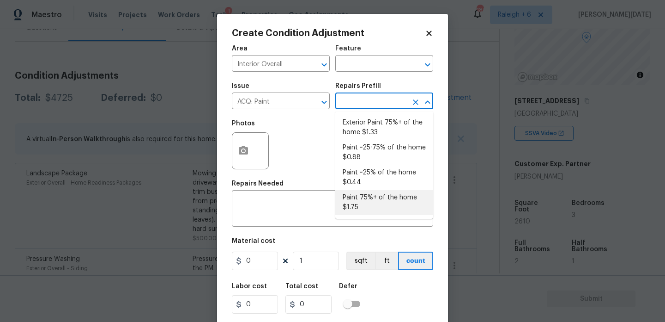
click at [371, 201] on li "Paint 75%+ of the home $1.75" at bounding box center [384, 202] width 98 height 25
type input "Acquisition"
type textarea "Acquisition Scope: 75%+ of the home will likely require interior paint"
type input "1.75"
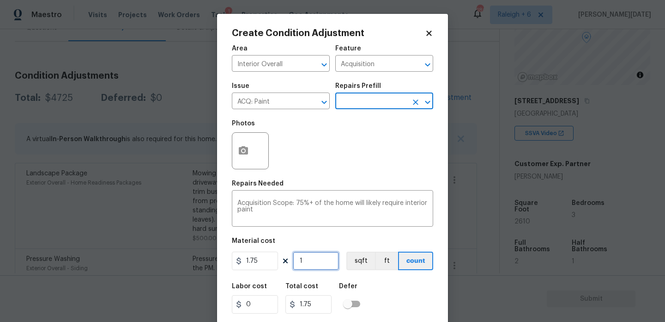
click at [322, 267] on input "1" at bounding box center [316, 260] width 46 height 18
type input "0"
paste input "261"
type input "2610"
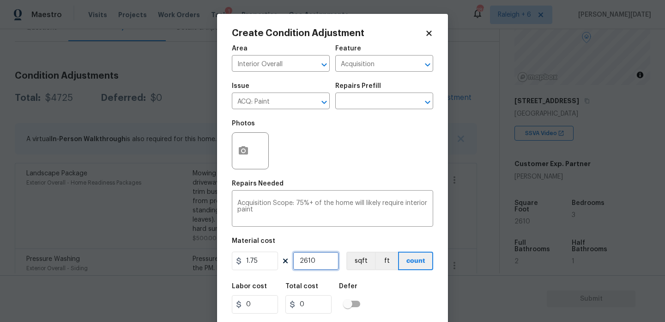
type input "4567.5"
type input "2610"
click at [243, 156] on icon "button" at bounding box center [243, 150] width 11 height 11
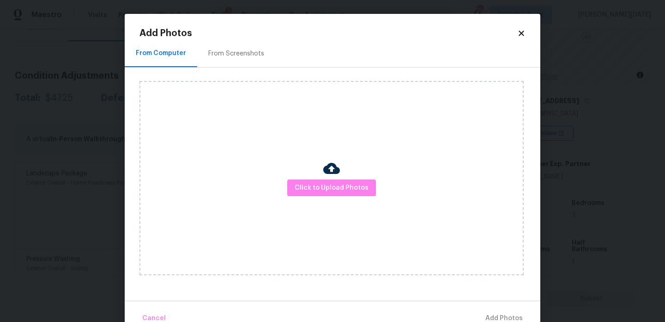
click at [237, 63] on div "From Screenshots" at bounding box center [236, 53] width 78 height 27
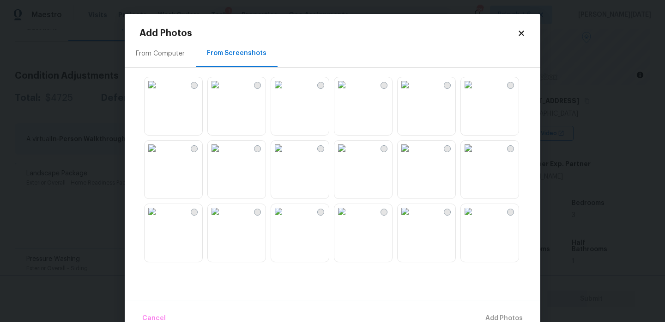
click at [349, 92] on img at bounding box center [341, 84] width 15 height 15
click at [349, 219] on img at bounding box center [341, 211] width 15 height 15
click at [413, 219] on img at bounding box center [405, 211] width 15 height 15
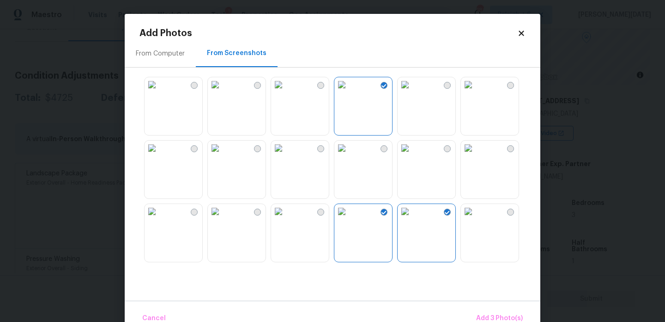
scroll to position [272, 0]
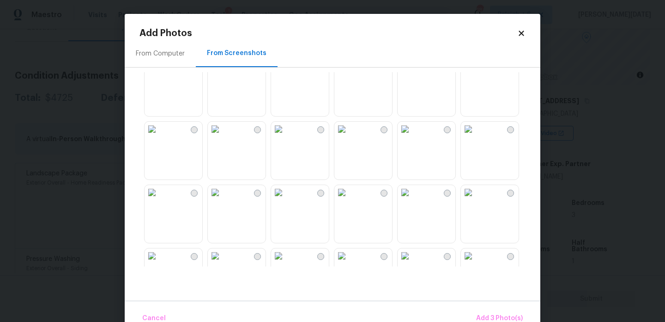
click at [286, 136] on img at bounding box center [278, 129] width 15 height 15
click at [223, 136] on img at bounding box center [215, 129] width 15 height 15
click at [223, 200] on img at bounding box center [215, 192] width 15 height 15
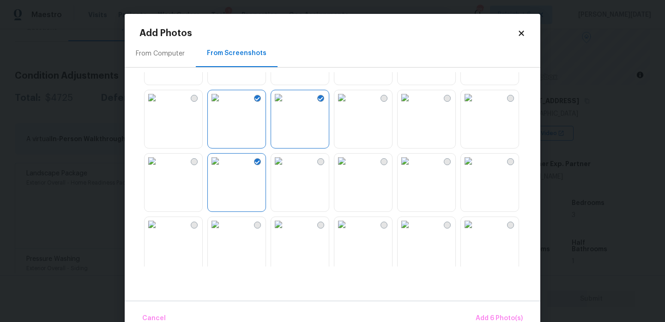
scroll to position [304, 0]
click at [286, 168] on img at bounding box center [278, 160] width 15 height 15
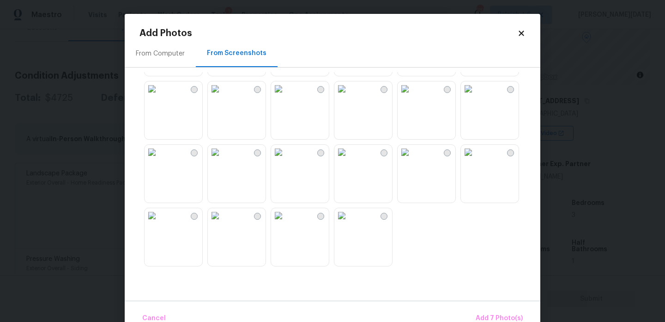
click at [349, 96] on img at bounding box center [341, 88] width 15 height 15
click at [286, 159] on img at bounding box center [278, 152] width 15 height 15
click at [223, 96] on img at bounding box center [215, 88] width 15 height 15
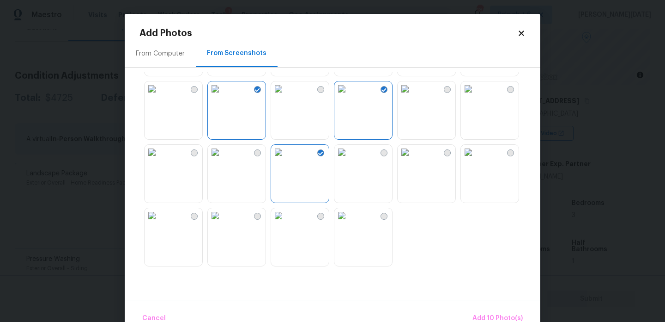
click at [413, 93] on img at bounding box center [405, 88] width 15 height 15
click at [476, 159] on img at bounding box center [468, 152] width 15 height 15
click at [492, 311] on button "Add 12 Photo(s)" at bounding box center [497, 318] width 57 height 20
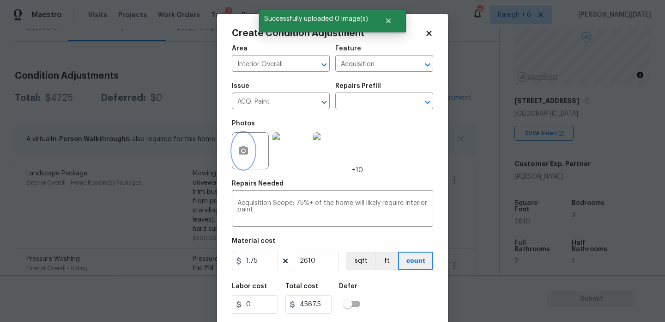
scroll to position [24, 0]
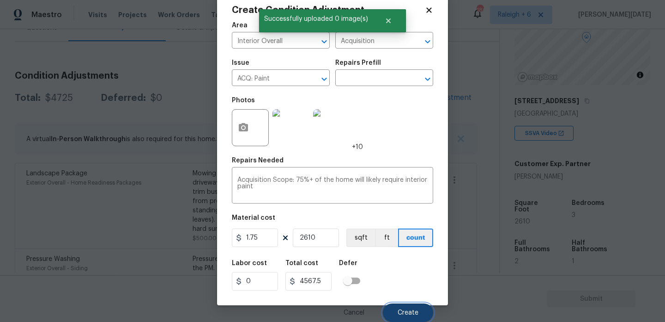
click at [399, 307] on button "Create" at bounding box center [408, 312] width 50 height 18
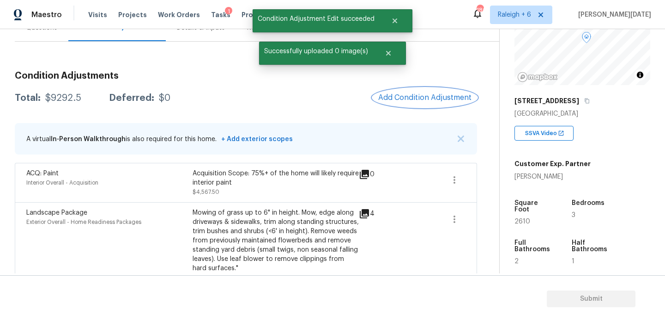
scroll to position [0, 0]
click at [416, 108] on div "Condition Adjustments Total: $9292.5 Deferred: $0 Add Condition Adjustment A vi…" at bounding box center [247, 220] width 465 height 312
click at [420, 104] on button "Add Condition Adjustment" at bounding box center [427, 97] width 104 height 19
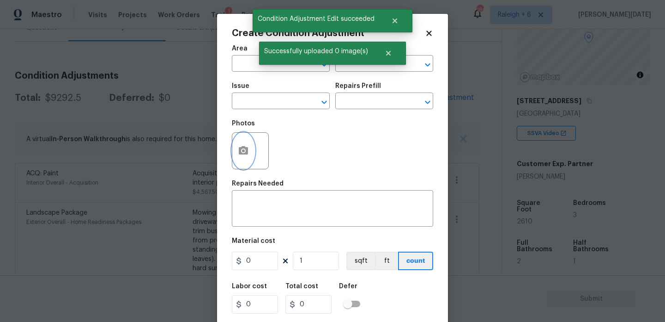
click at [247, 153] on icon "button" at bounding box center [243, 150] width 9 height 8
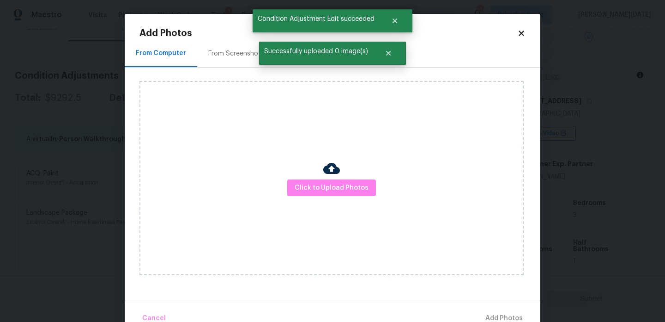
click at [235, 43] on div "From Screenshots" at bounding box center [236, 53] width 78 height 27
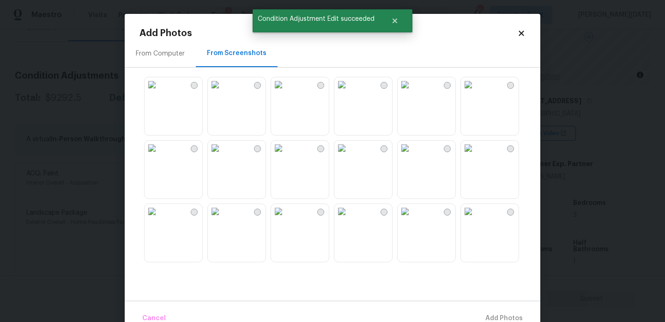
click at [349, 92] on img at bounding box center [341, 84] width 15 height 15
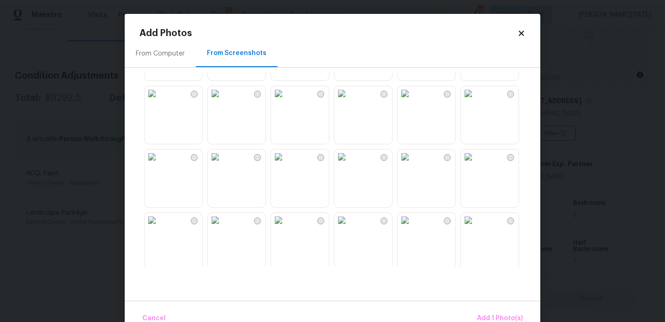
scroll to position [225, 0]
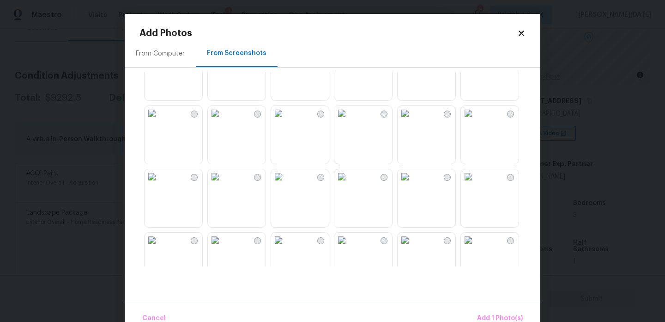
click at [476, 121] on img at bounding box center [468, 113] width 15 height 15
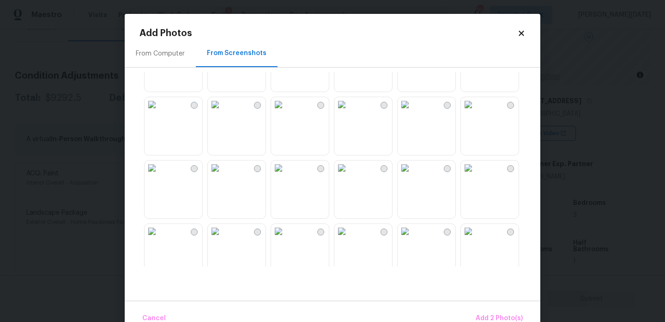
scroll to position [361, 0]
click at [286, 174] on img at bounding box center [278, 166] width 15 height 15
click at [349, 111] on img at bounding box center [341, 104] width 15 height 15
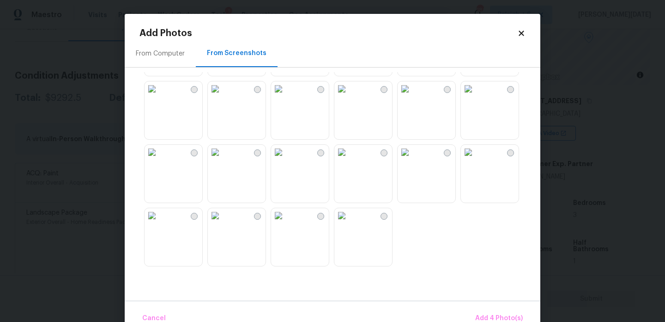
click at [476, 159] on img at bounding box center [468, 152] width 15 height 15
click at [463, 159] on img at bounding box center [468, 152] width 15 height 15
click at [159, 159] on img at bounding box center [152, 152] width 15 height 15
click at [496, 311] on button "Add 4 Photo(s)" at bounding box center [499, 318] width 55 height 20
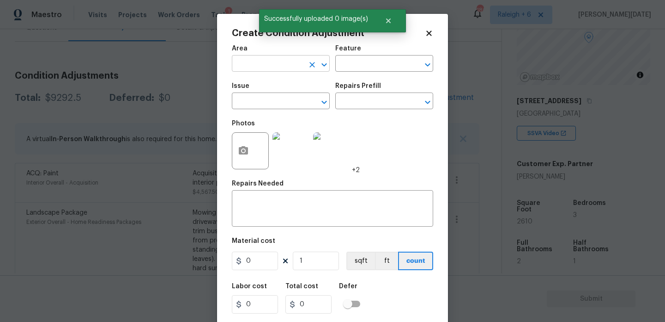
click at [253, 65] on input "text" at bounding box center [268, 64] width 72 height 14
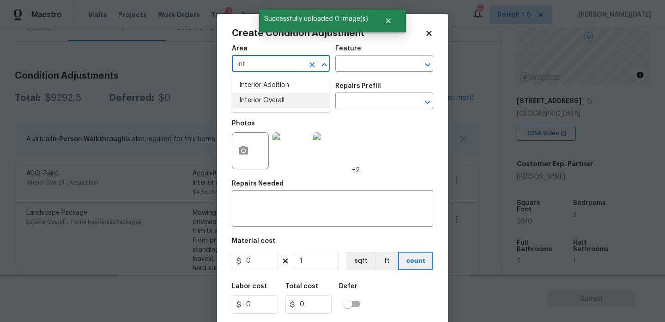
click at [261, 95] on li "Interior Overall" at bounding box center [281, 100] width 98 height 15
type input "Interior Overall"
click at [261, 95] on input "text" at bounding box center [268, 102] width 72 height 14
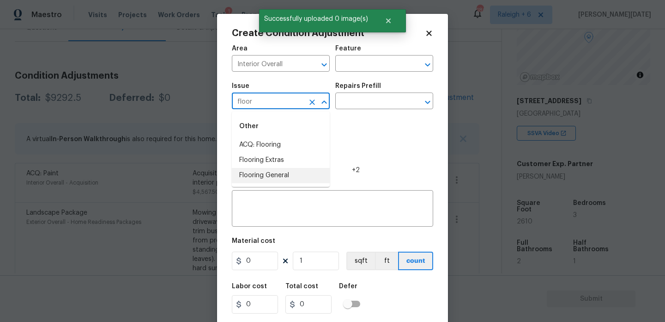
click at [274, 175] on li "Flooring General" at bounding box center [281, 175] width 98 height 15
type input "Flooring General"
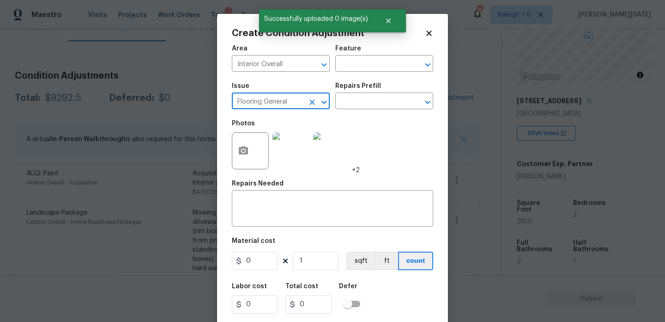
click at [310, 105] on icon "Clear" at bounding box center [312, 101] width 9 height 9
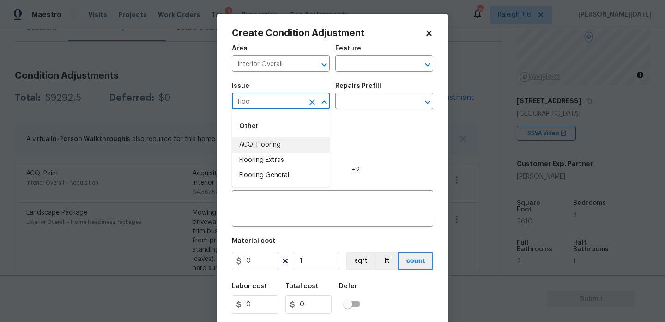
click at [291, 145] on li "ACQ: Flooring" at bounding box center [281, 144] width 98 height 15
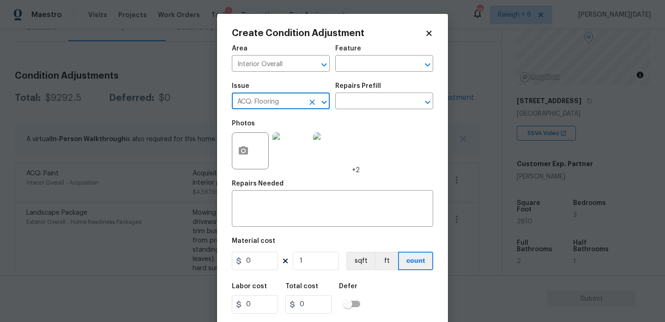
type input "ACQ: Flooring"
click at [383, 119] on div "Photos +2" at bounding box center [332, 145] width 201 height 60
click at [397, 102] on input "text" at bounding box center [371, 102] width 72 height 14
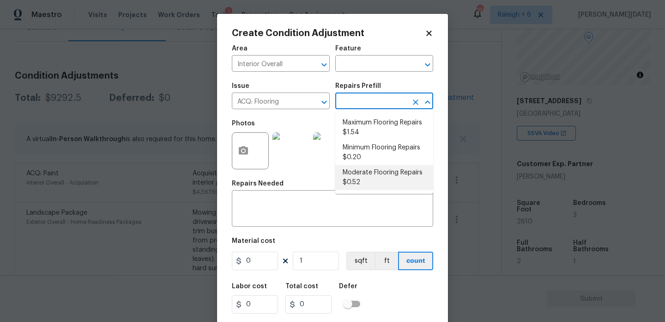
click at [377, 176] on li "Moderate Flooring Repairs $0.52" at bounding box center [384, 177] width 98 height 25
type input "Acquisition"
type textarea "Acquisition Scope: Moderate flooring repairs"
type input "0.52"
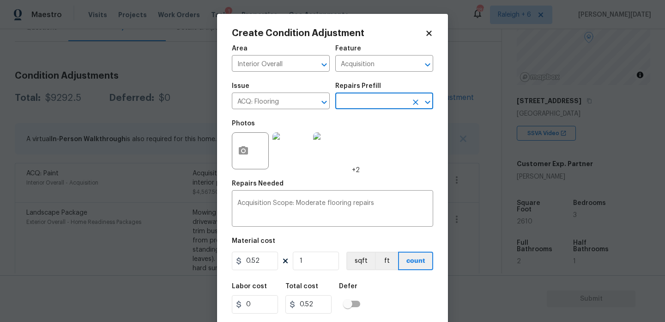
scroll to position [24, 0]
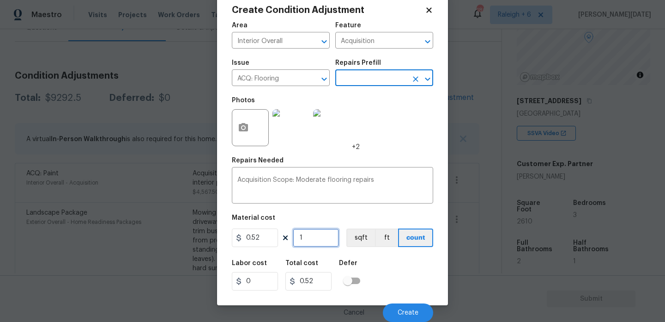
click at [326, 244] on input "1" at bounding box center [316, 237] width 46 height 18
type input "0"
paste input "261"
type input "2610"
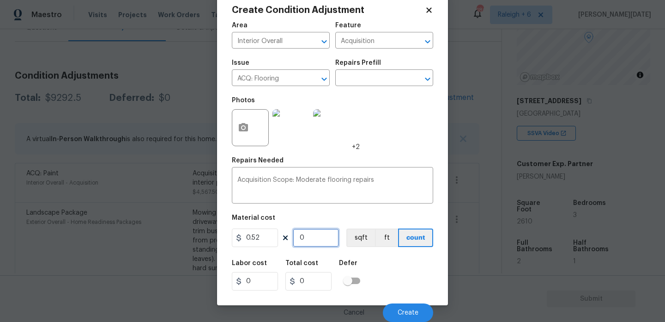
type input "1357.2"
type input "2610"
click at [386, 152] on div "Area Interior Overall ​ Feature Acquisition ​ Issue ACQ: Flooring ​ Repairs Pre…" at bounding box center [332, 169] width 201 height 305
click at [398, 308] on button "Create" at bounding box center [408, 312] width 50 height 18
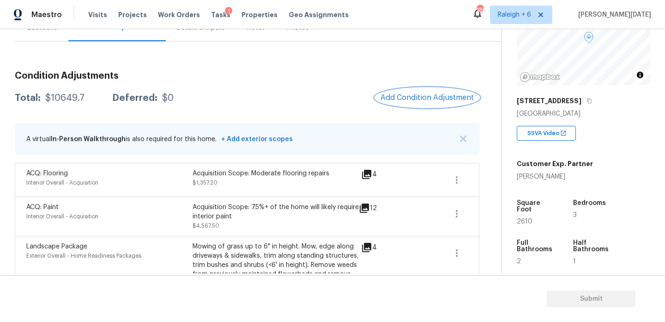
scroll to position [0, 0]
click at [425, 93] on span "Add Condition Adjustment" at bounding box center [427, 97] width 93 height 8
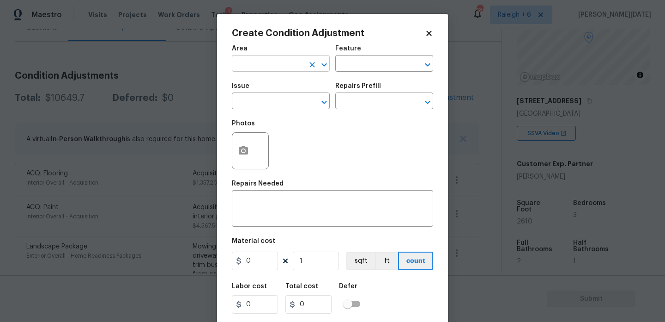
click at [259, 66] on input "text" at bounding box center [268, 64] width 72 height 14
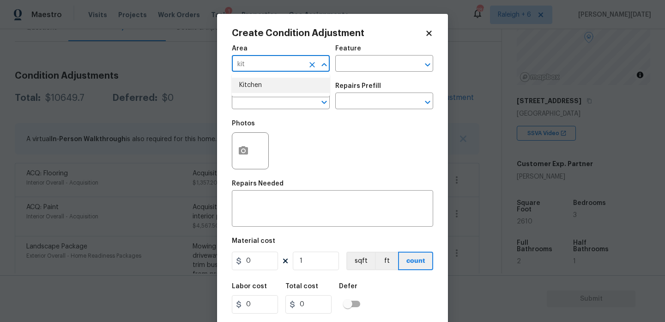
click at [256, 91] on li "Kitchen" at bounding box center [281, 85] width 98 height 15
type input "Kitchen"
click at [255, 107] on input "text" at bounding box center [268, 102] width 72 height 14
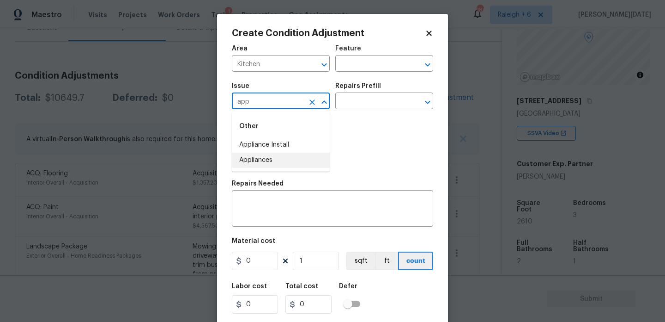
click at [269, 160] on li "Appliances" at bounding box center [281, 159] width 98 height 15
type input "Appliances"
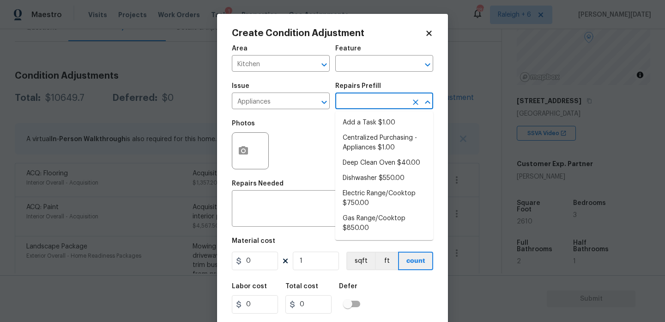
click at [360, 98] on input "text" at bounding box center [371, 102] width 72 height 14
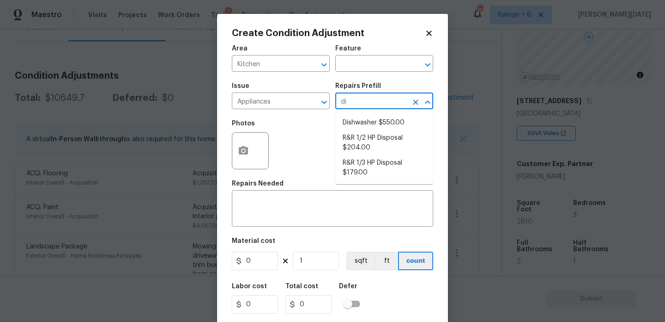
type input "dis"
click at [368, 142] on li "R&R 1/2 HP Disposal $204.00" at bounding box center [384, 142] width 98 height 25
type input "Appliances"
type textarea "Remove and replace the existing garbage disposal with a new 1/2 HP garbage disp…"
type input "204"
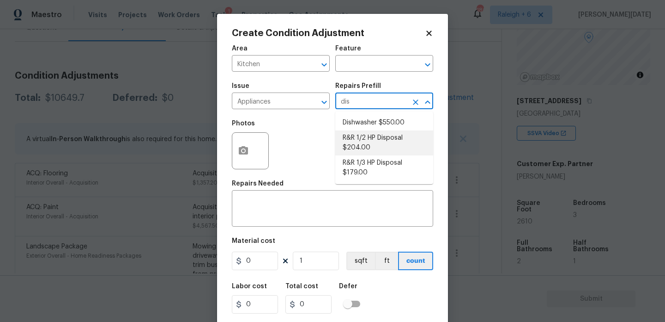
type input "204"
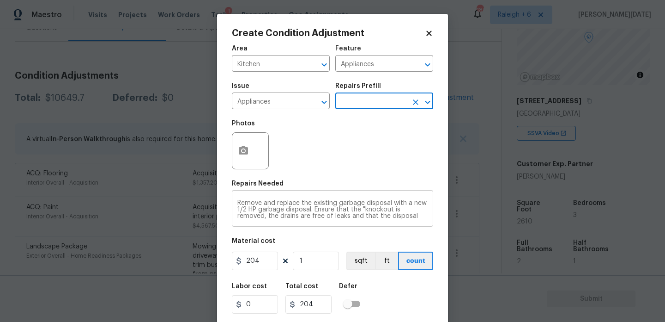
scroll to position [24, 0]
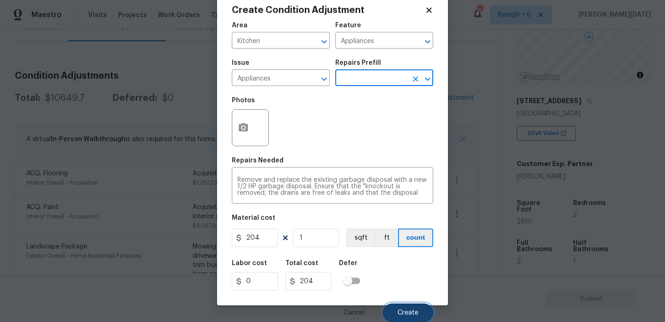
click at [400, 311] on span "Create" at bounding box center [408, 312] width 21 height 7
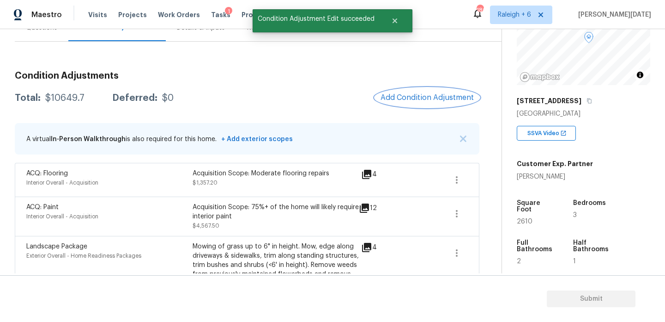
scroll to position [0, 0]
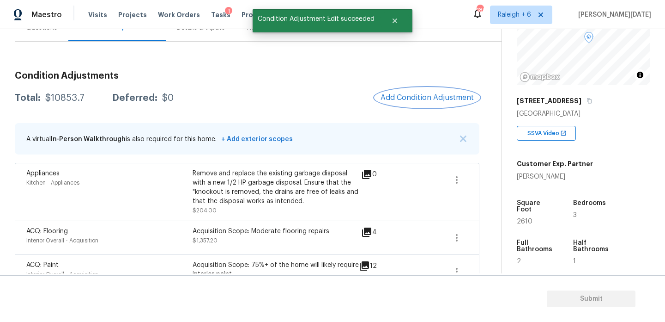
click at [413, 92] on button "Add Condition Adjustment" at bounding box center [427, 97] width 104 height 19
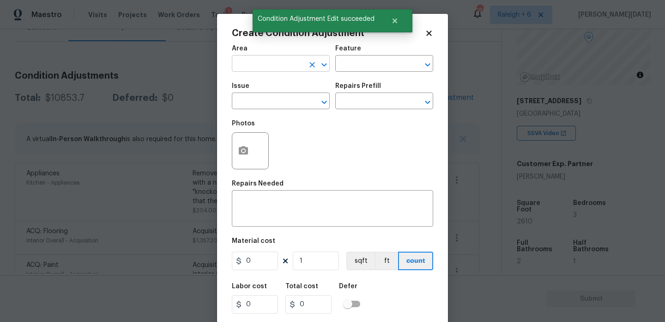
click at [267, 69] on input "text" at bounding box center [268, 64] width 72 height 14
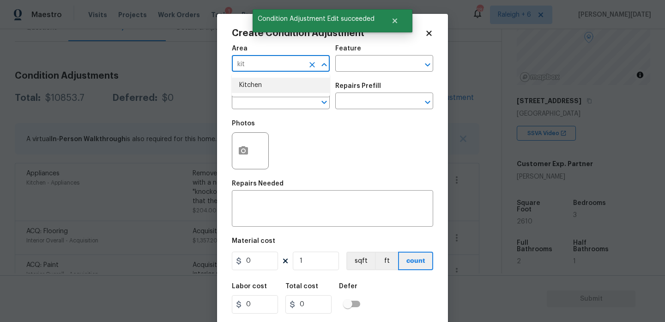
click at [266, 83] on li "Kitchen" at bounding box center [281, 85] width 98 height 15
type input "Kitchen"
click at [262, 100] on input "text" at bounding box center [268, 102] width 72 height 14
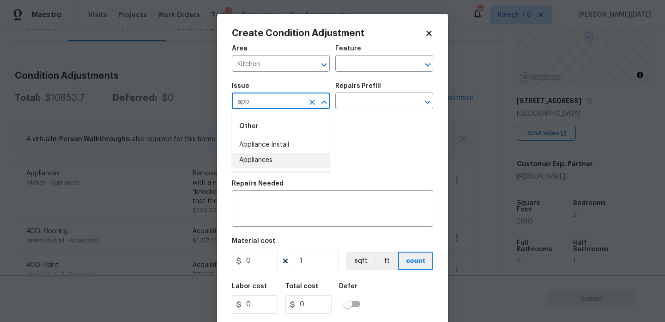
click at [268, 160] on li "Appliances" at bounding box center [281, 159] width 98 height 15
type input "Appliances"
click at [353, 106] on input "text" at bounding box center [371, 102] width 72 height 14
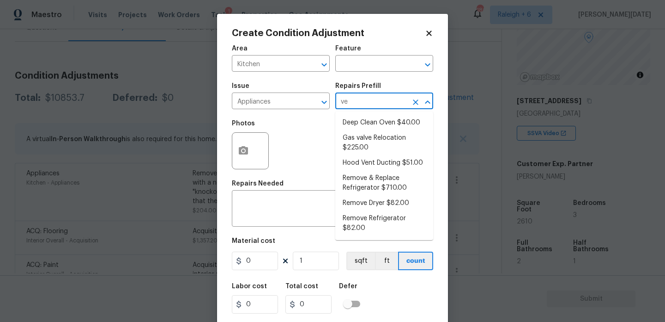
type input "ven"
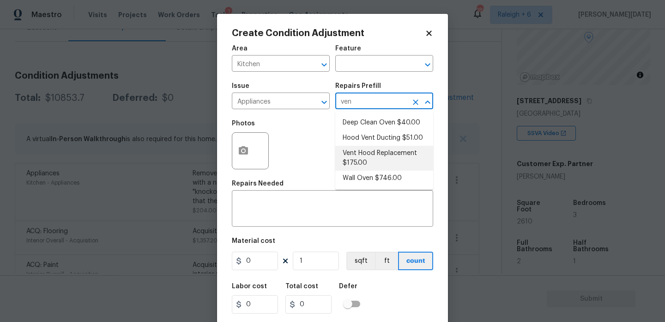
click at [381, 152] on li "Vent Hood Replacement $175.00" at bounding box center [384, 158] width 98 height 25
type input "Appliances"
type textarea "Remove and replace the existing hood vent with new (PM to approve finish). Ensu…"
type input "175"
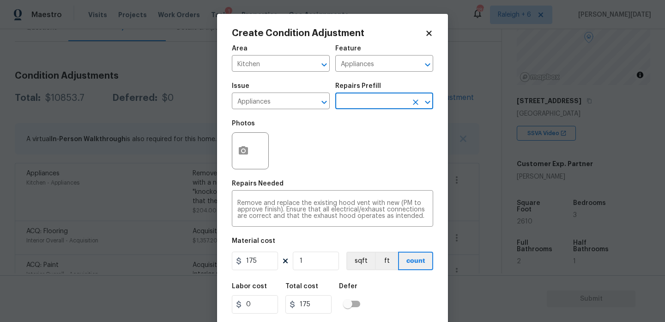
scroll to position [24, 0]
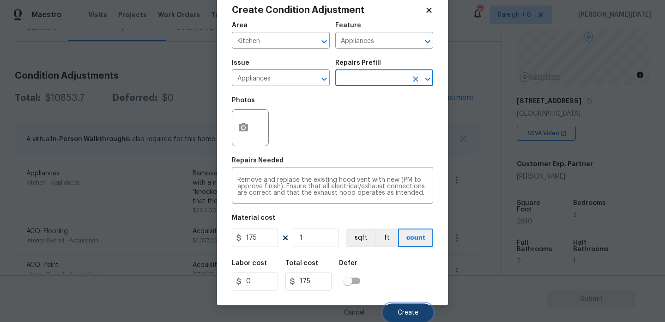
click at [416, 310] on span "Create" at bounding box center [408, 312] width 21 height 7
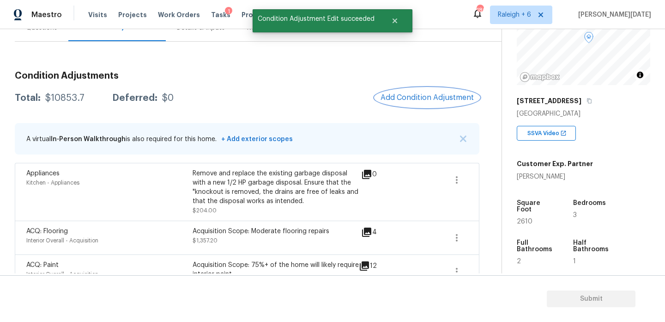
scroll to position [0, 0]
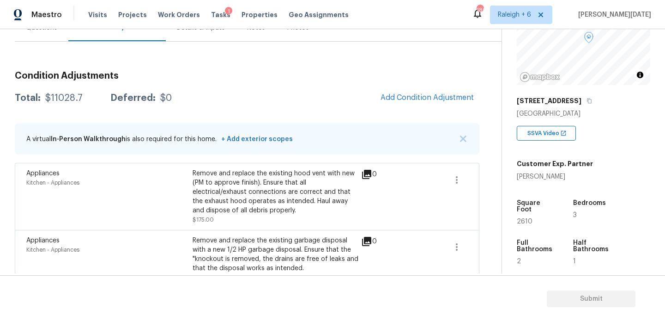
click at [411, 84] on div "Condition Adjustments Total: $11028.7 Deferred: $0 Add Condition Adjustment A v…" at bounding box center [247, 299] width 465 height 470
click at [411, 93] on span "Add Condition Adjustment" at bounding box center [427, 97] width 93 height 8
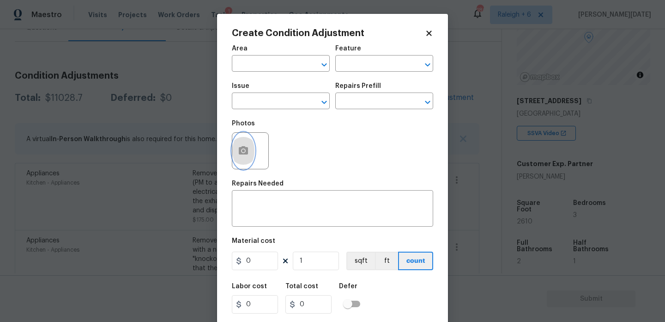
click at [235, 158] on button "button" at bounding box center [243, 151] width 22 height 36
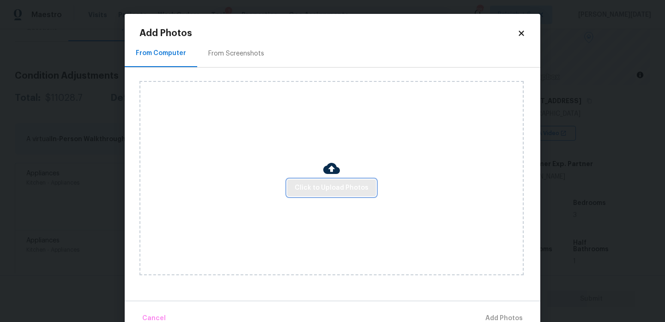
click at [304, 192] on span "Click to Upload Photos" at bounding box center [332, 188] width 74 height 12
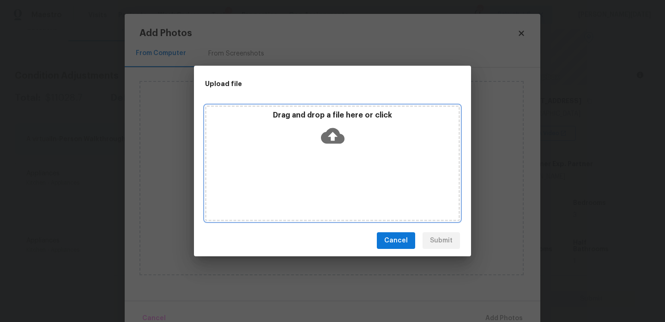
click at [304, 192] on div "Drag and drop a file here or click" at bounding box center [332, 163] width 255 height 116
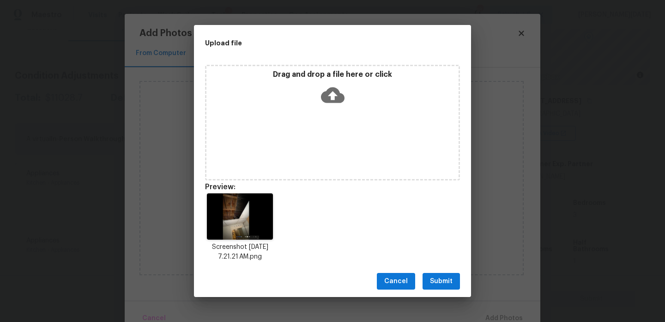
click at [439, 269] on div "Cancel Submit" at bounding box center [332, 281] width 277 height 32
click at [438, 280] on span "Submit" at bounding box center [441, 281] width 23 height 12
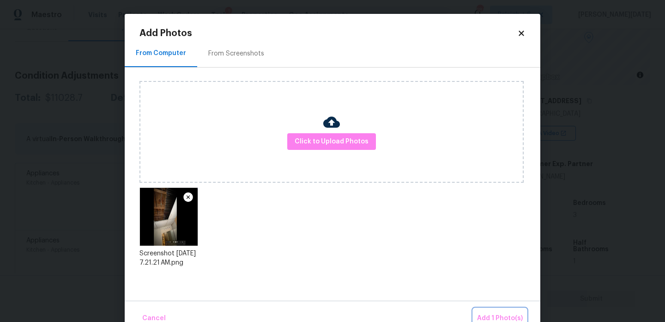
click at [489, 315] on span "Add 1 Photo(s)" at bounding box center [500, 318] width 46 height 12
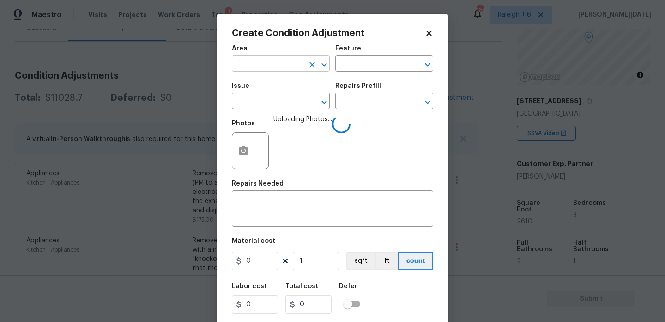
click at [265, 59] on input "text" at bounding box center [268, 64] width 72 height 14
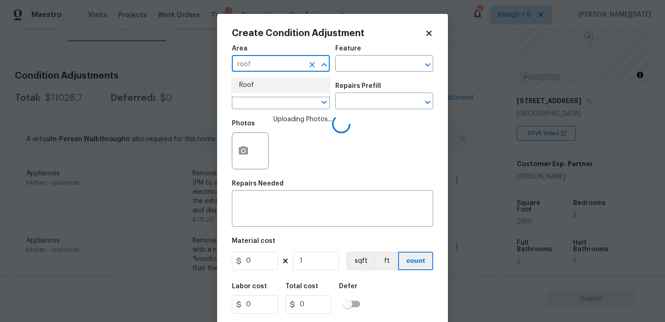
click at [264, 88] on li "Roof" at bounding box center [281, 85] width 98 height 15
type input "Roof"
click at [265, 103] on input "text" at bounding box center [268, 102] width 72 height 14
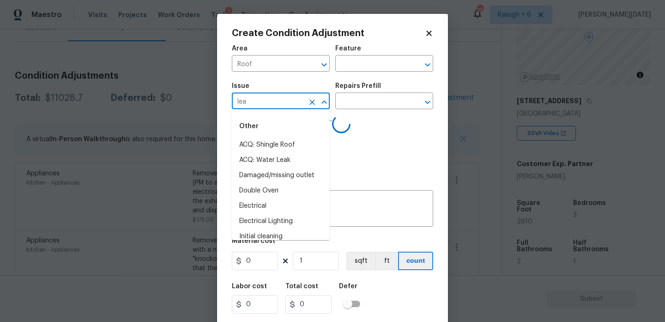
type input "leak"
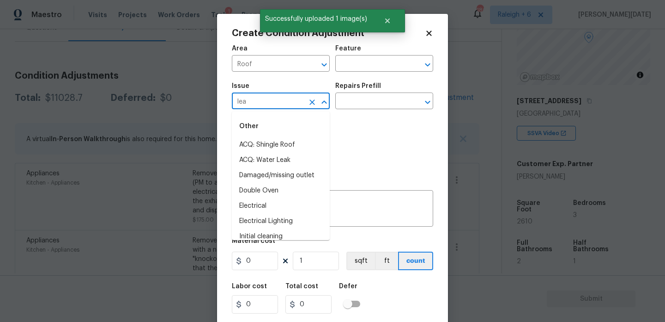
type input "leak"
click at [270, 148] on li "ACQ: Flooring" at bounding box center [281, 144] width 98 height 15
type input "ACQ: Flooring"
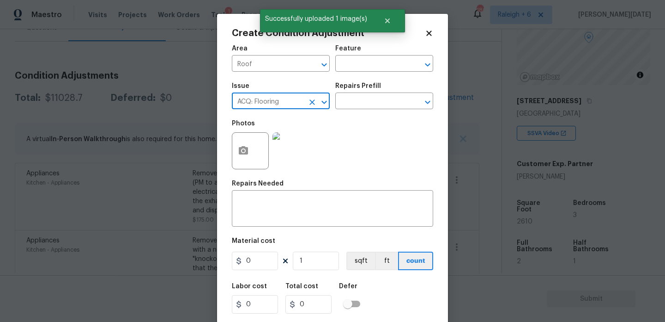
click at [311, 103] on icon "Clear" at bounding box center [313, 102] width 6 height 6
click at [296, 138] on li "ACQ: Water Leak" at bounding box center [281, 144] width 98 height 15
type input "ACQ: Water Leak"
click at [384, 94] on div "Repairs Prefill" at bounding box center [384, 89] width 98 height 12
click at [399, 99] on input "text" at bounding box center [371, 102] width 72 height 14
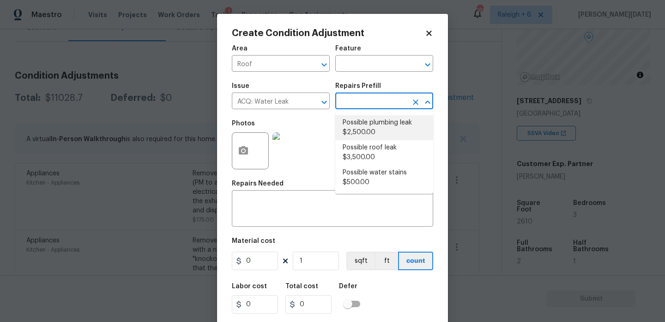
click at [397, 129] on li "Possible plumbing leak $2,500.00" at bounding box center [384, 127] width 98 height 25
type input "Acquisition"
type textarea "Acquisition Scope: Possible plumbing leak"
type input "2500"
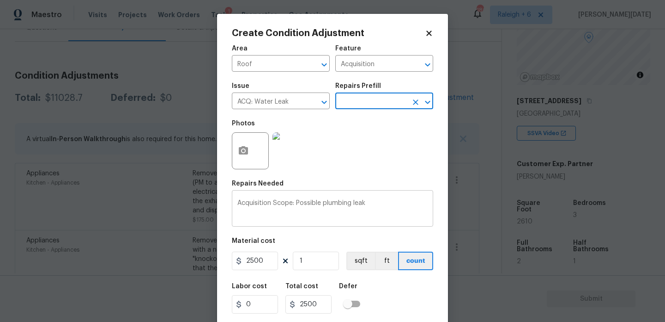
scroll to position [24, 0]
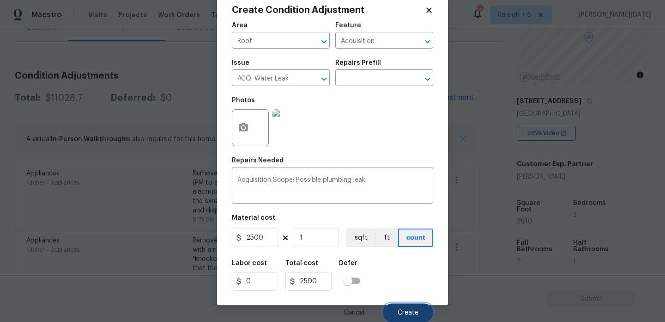
click at [400, 310] on span "Create" at bounding box center [408, 312] width 21 height 7
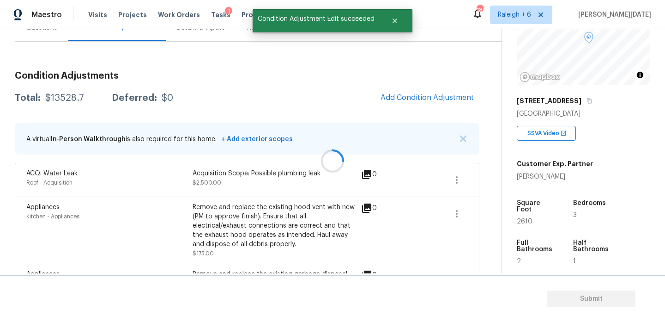
scroll to position [0, 0]
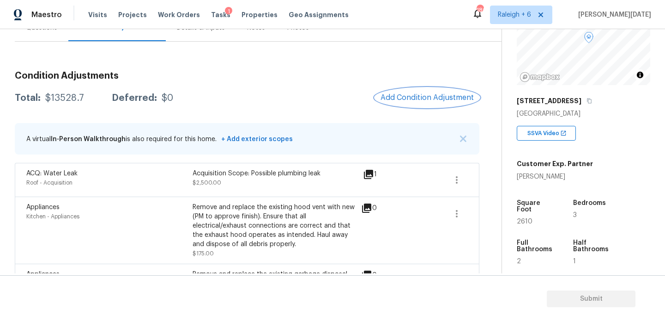
click at [432, 99] on span "Add Condition Adjustment" at bounding box center [427, 97] width 93 height 8
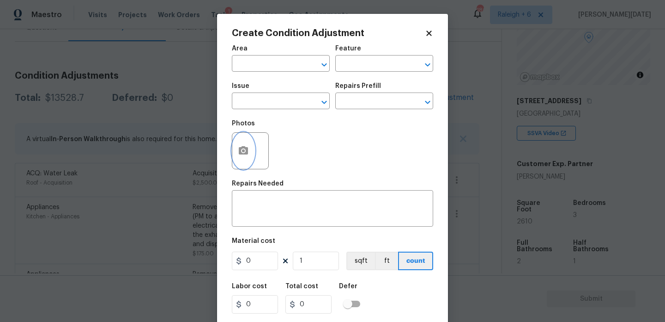
click at [247, 152] on icon "button" at bounding box center [243, 150] width 9 height 8
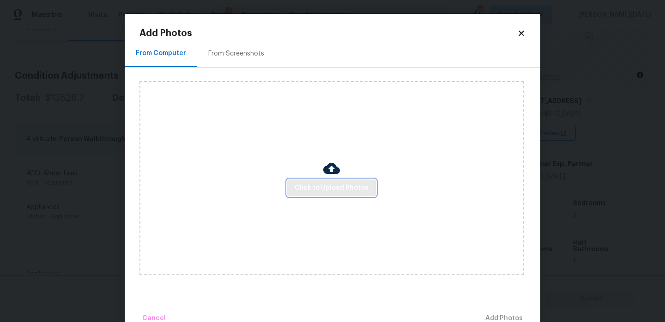
click at [340, 195] on button "Click to Upload Photos" at bounding box center [331, 187] width 89 height 17
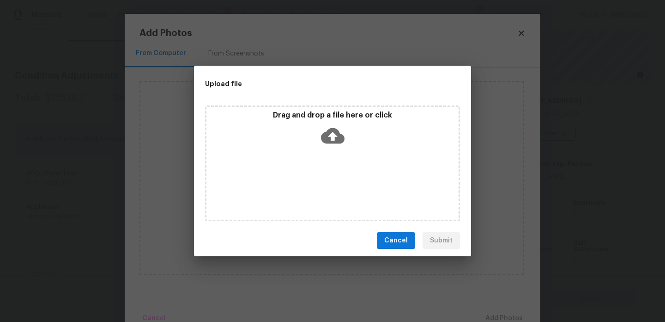
click at [340, 195] on div "Drag and drop a file here or click" at bounding box center [332, 163] width 255 height 116
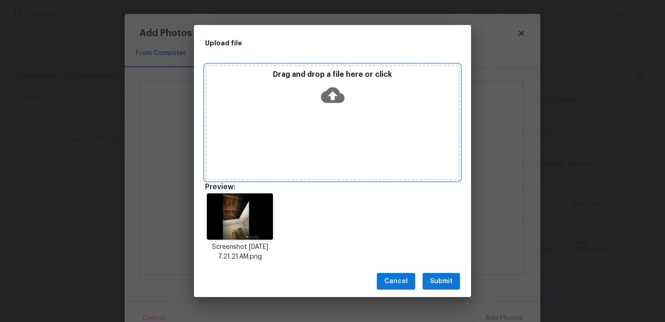
click at [319, 97] on div "Drag and drop a file here or click" at bounding box center [333, 90] width 252 height 40
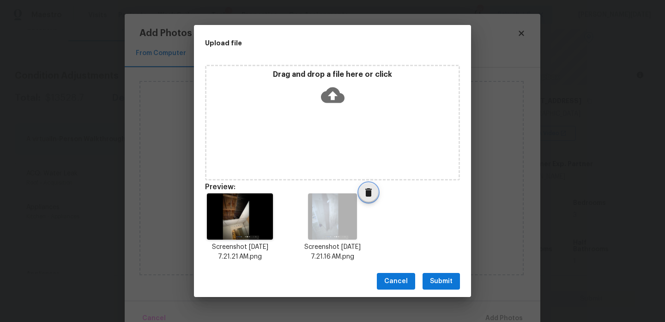
click at [365, 193] on icon "Delete" at bounding box center [368, 192] width 11 height 11
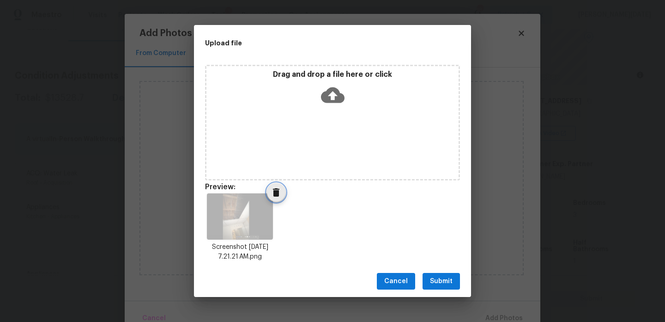
click at [276, 193] on icon "Delete" at bounding box center [276, 192] width 6 height 8
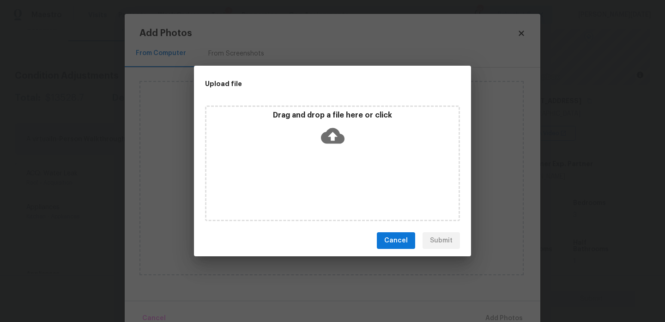
click at [345, 117] on p "Drag and drop a file here or click" at bounding box center [333, 115] width 252 height 10
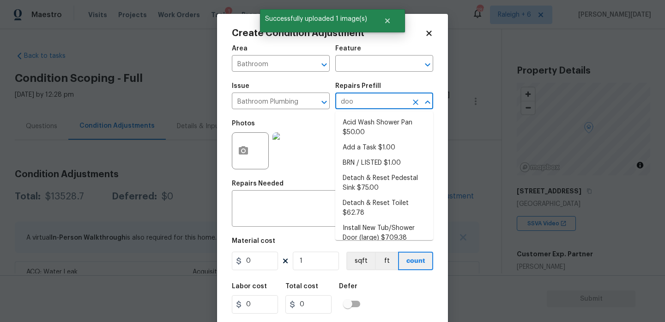
scroll to position [90, 0]
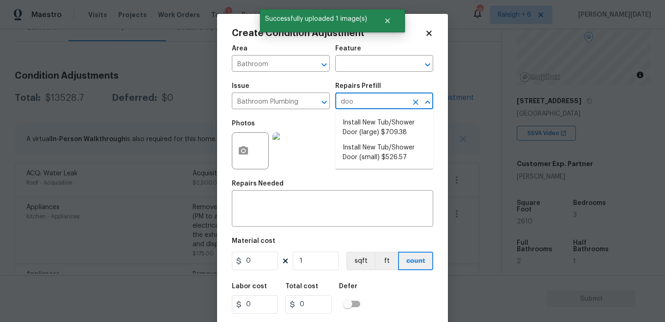
type input "door"
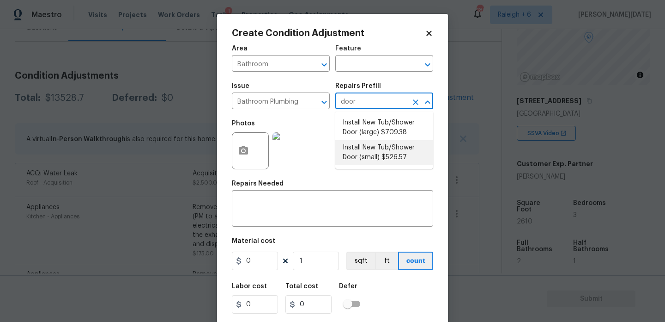
click at [375, 159] on li "Install New Tub/Shower Door (small) $526.57" at bounding box center [384, 152] width 98 height 25
type input "Plumbing"
type input "526.57"
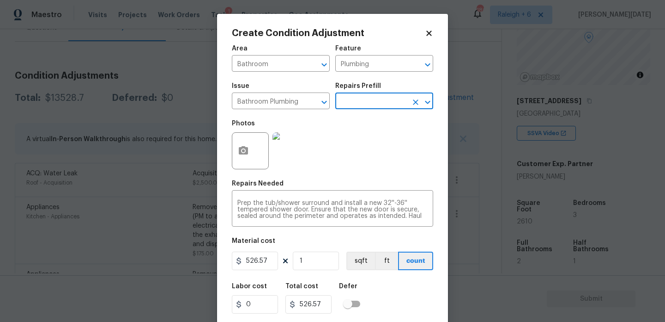
scroll to position [24, 0]
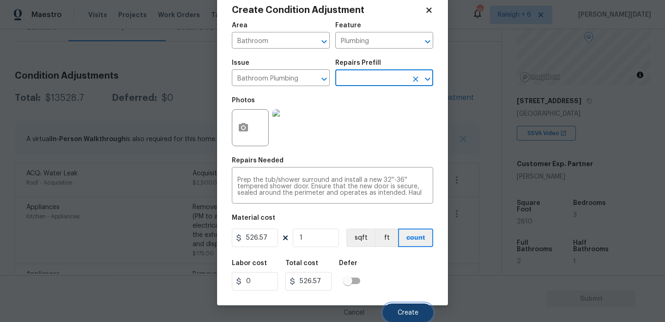
click at [398, 305] on button "Create" at bounding box center [408, 312] width 50 height 18
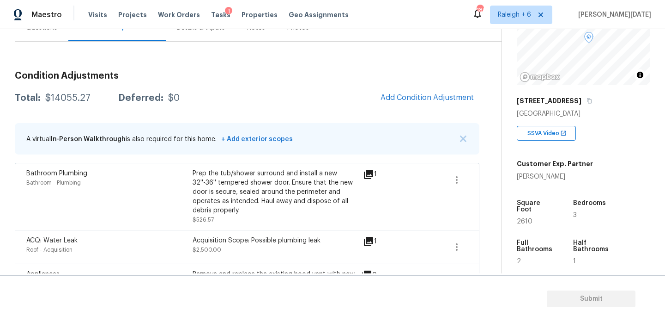
scroll to position [33, 0]
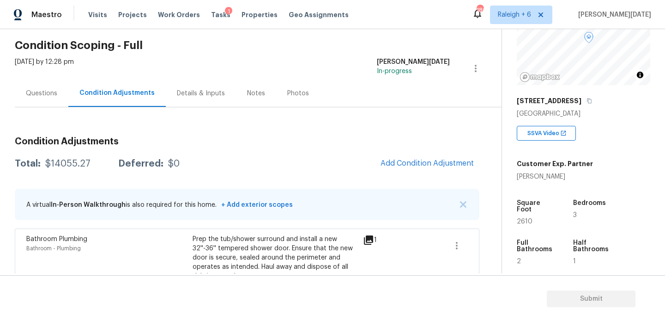
click at [43, 89] on div "Questions" at bounding box center [41, 93] width 31 height 9
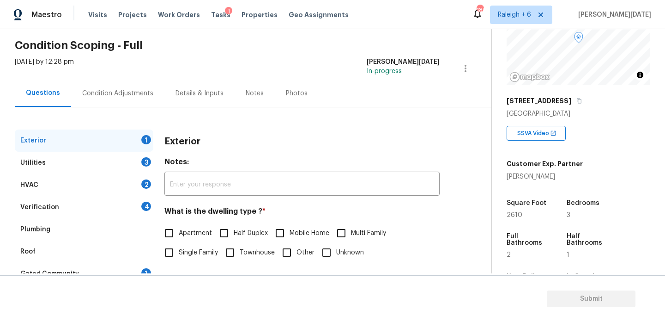
scroll to position [123, 0]
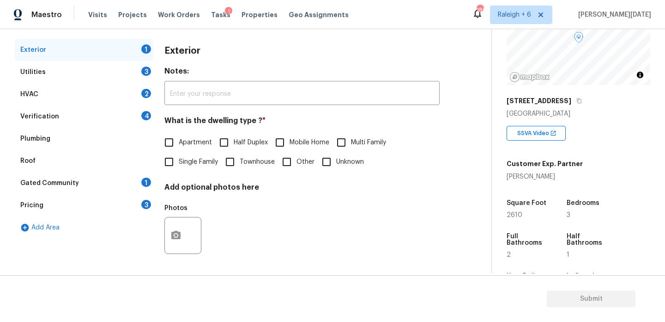
click at [95, 205] on div "Pricing 3" at bounding box center [84, 205] width 139 height 22
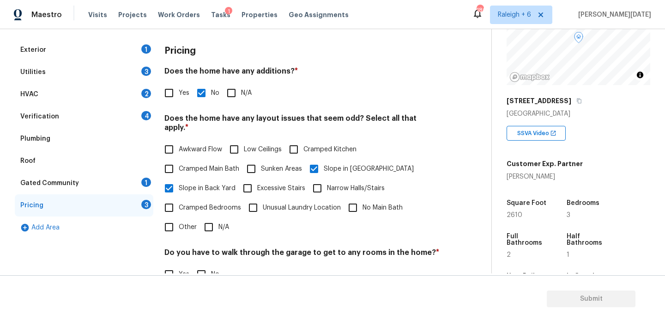
scroll to position [0, 0]
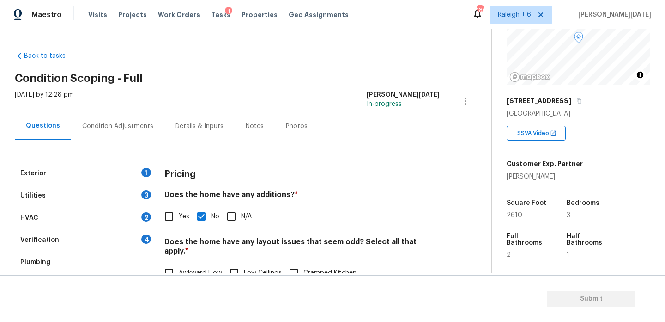
click at [134, 133] on div "Condition Adjustments" at bounding box center [117, 125] width 93 height 27
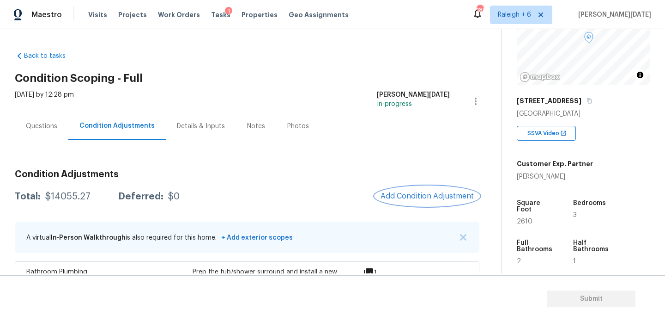
click at [408, 193] on span "Add Condition Adjustment" at bounding box center [427, 196] width 93 height 8
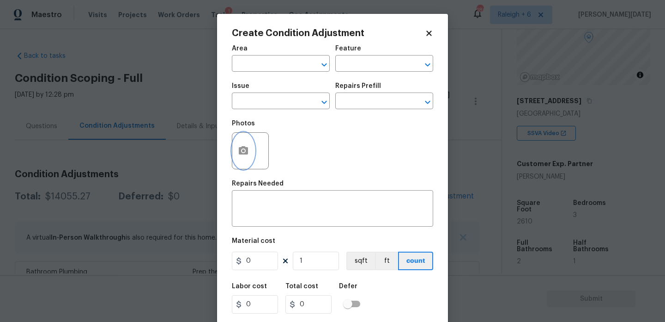
click at [245, 154] on icon "button" at bounding box center [243, 150] width 9 height 8
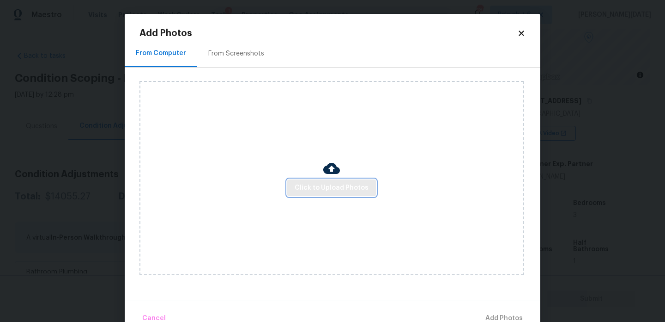
click at [330, 185] on span "Click to Upload Photos" at bounding box center [332, 188] width 74 height 12
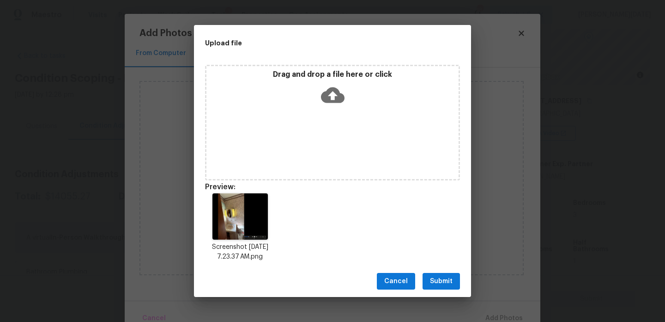
click at [449, 278] on span "Submit" at bounding box center [441, 281] width 23 height 12
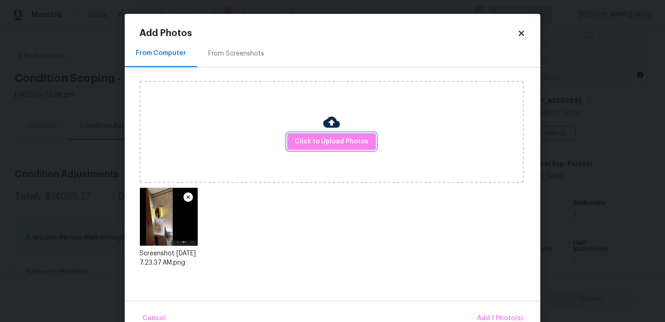
scroll to position [20, 0]
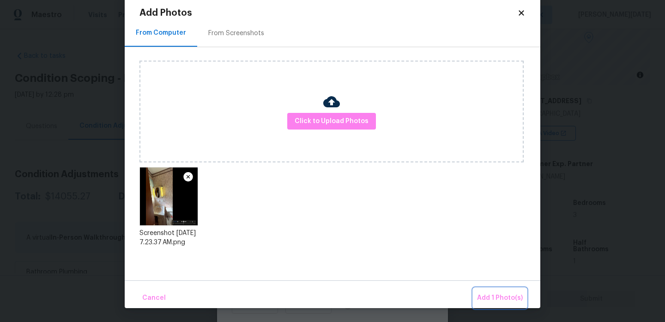
click at [480, 297] on span "Add 1 Photo(s)" at bounding box center [500, 298] width 46 height 12
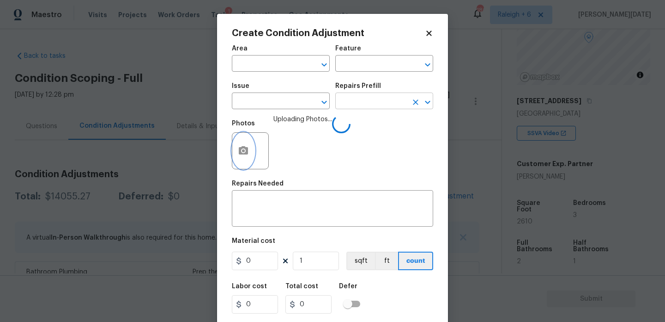
scroll to position [0, 0]
click at [274, 65] on input "text" at bounding box center [268, 64] width 72 height 14
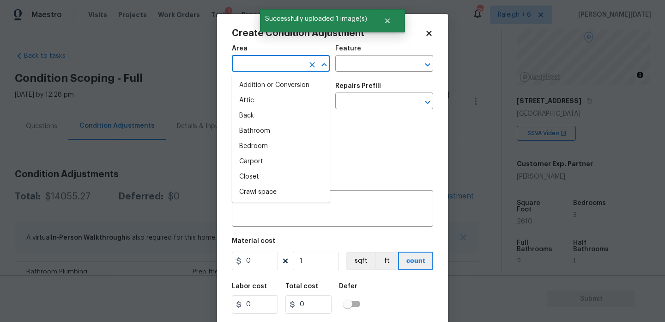
click at [274, 65] on input "text" at bounding box center [268, 64] width 72 height 14
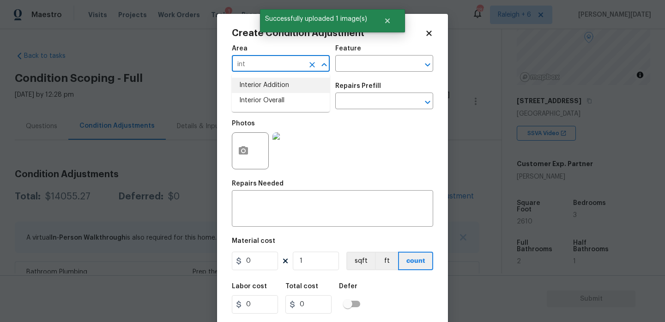
click at [277, 92] on li "Interior Addition" at bounding box center [281, 85] width 98 height 15
type input "Interior Addition"
click at [310, 61] on icon "Clear" at bounding box center [312, 64] width 9 height 9
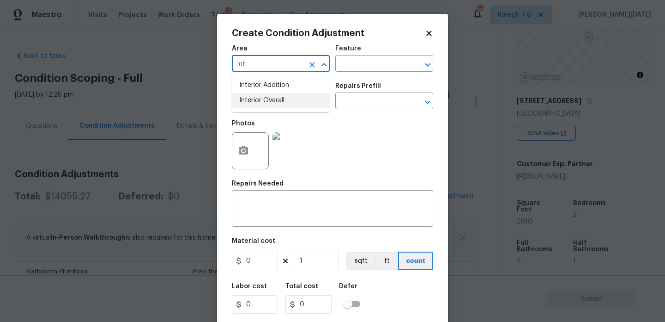
click at [287, 103] on li "Interior Overall" at bounding box center [281, 100] width 98 height 15
type input "Interior Overall"
click at [287, 103] on input "text" at bounding box center [268, 102] width 72 height 14
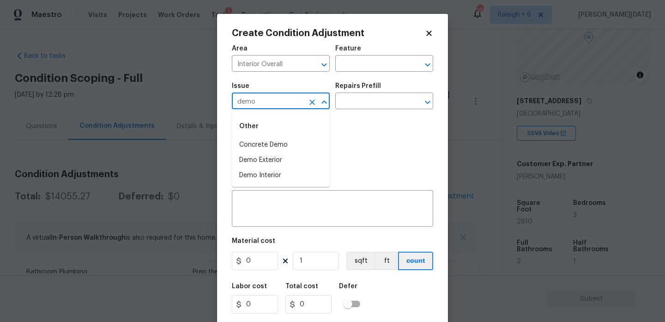
type input "demo"
click at [350, 116] on div "Photos" at bounding box center [332, 145] width 201 height 60
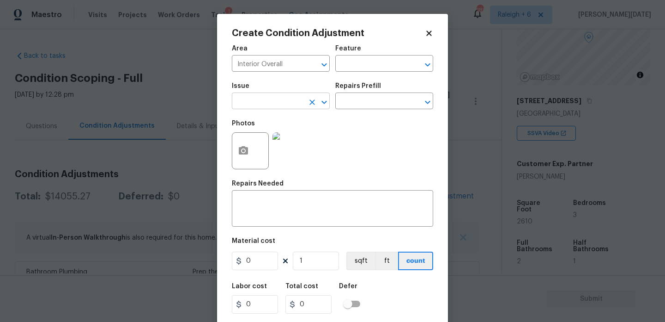
click at [263, 106] on input "text" at bounding box center [268, 102] width 72 height 14
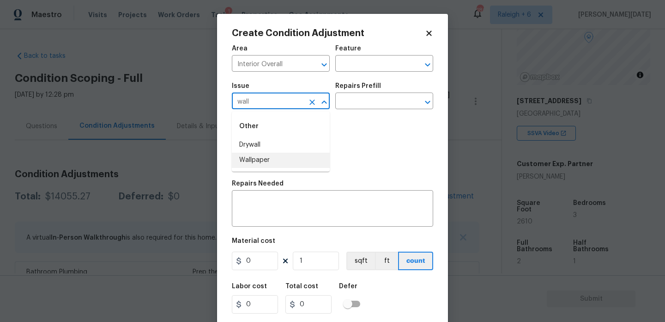
click at [256, 166] on li "Wallpaper" at bounding box center [281, 159] width 98 height 15
type input "Wallpaper"
click at [360, 101] on input "text" at bounding box center [371, 102] width 72 height 14
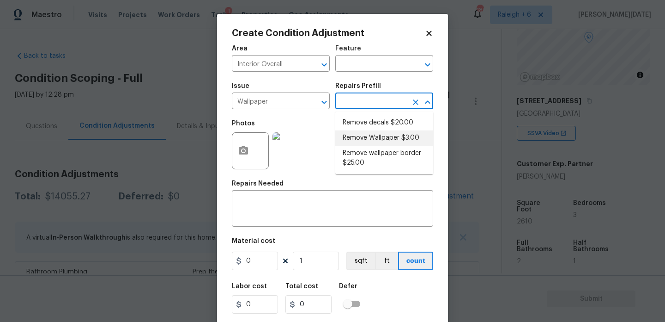
click at [383, 136] on li "Remove Wallpaper $3.00" at bounding box center [384, 137] width 98 height 15
type input "Walls and Ceiling"
type textarea "Remove wallpaper and texture walls to best match existing conditions"
type input "3"
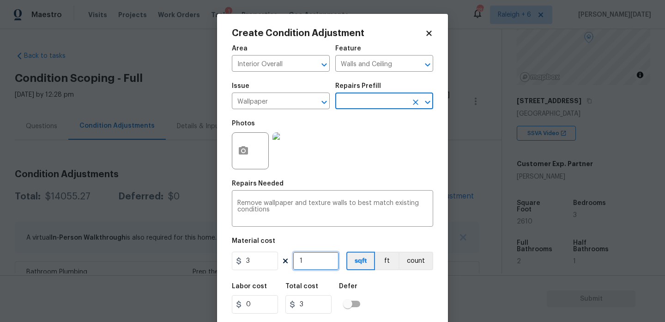
click at [322, 264] on input "1" at bounding box center [316, 260] width 46 height 18
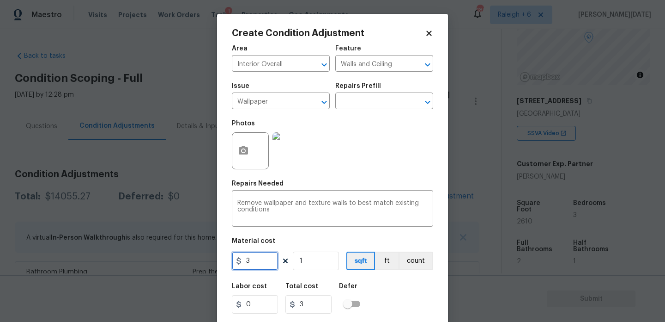
drag, startPoint x: 265, startPoint y: 267, endPoint x: 228, endPoint y: 267, distance: 37.4
click at [228, 267] on div "Create Condition Adjustment Area Interior Overall ​ Feature Walls and Ceiling ​…" at bounding box center [332, 171] width 231 height 314
click at [310, 261] on input "1" at bounding box center [316, 260] width 46 height 18
type input "10"
type input "30"
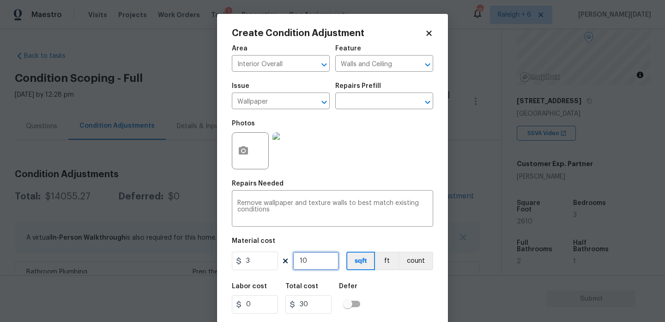
type input "100"
type input "300"
type input "100"
click at [378, 161] on div "Photos" at bounding box center [332, 145] width 201 height 60
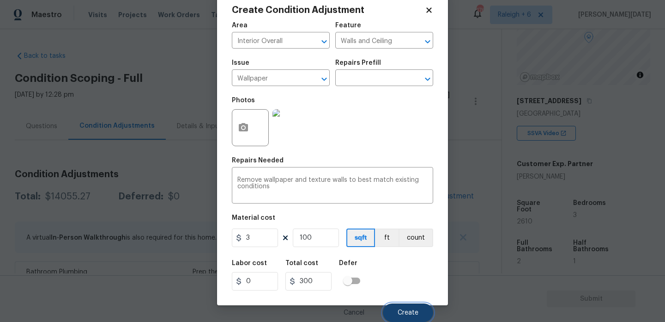
click at [401, 315] on span "Create" at bounding box center [408, 312] width 21 height 7
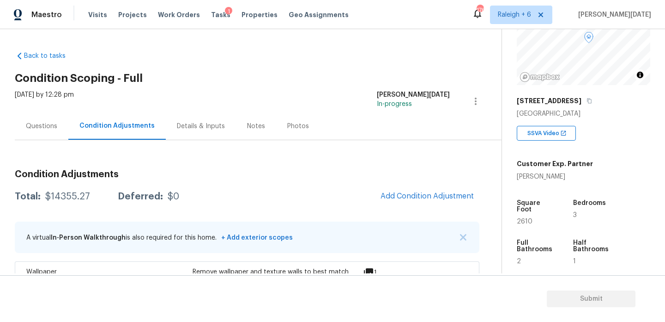
scroll to position [51, 0]
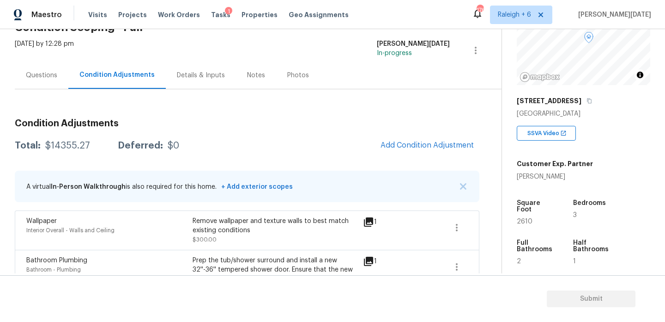
click at [410, 155] on span "Add Condition Adjustment" at bounding box center [427, 145] width 104 height 20
click at [424, 145] on span "Add Condition Adjustment" at bounding box center [427, 145] width 93 height 8
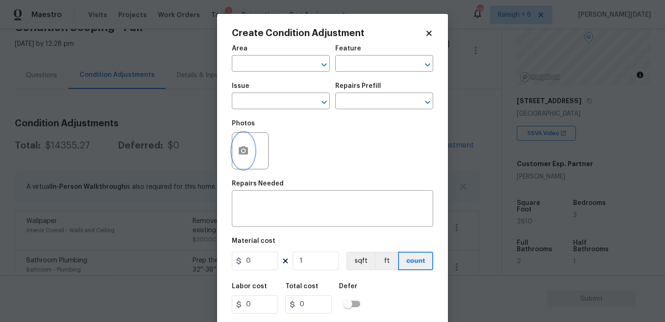
click at [237, 150] on button "button" at bounding box center [243, 151] width 22 height 36
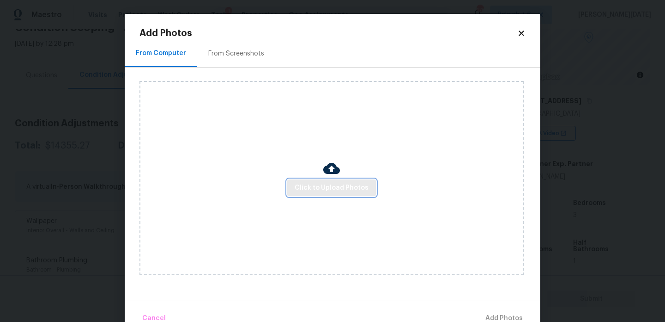
click at [315, 190] on span "Click to Upload Photos" at bounding box center [332, 188] width 74 height 12
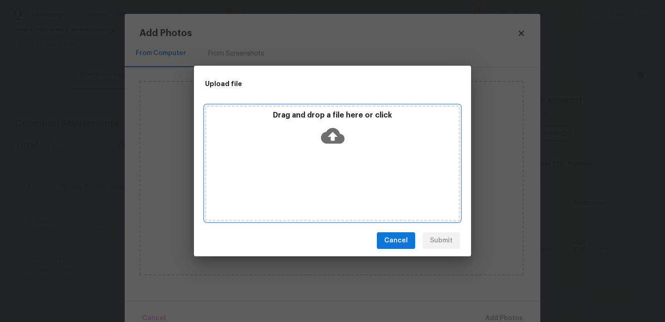
click at [315, 190] on div "Drag and drop a file here or click" at bounding box center [332, 163] width 255 height 116
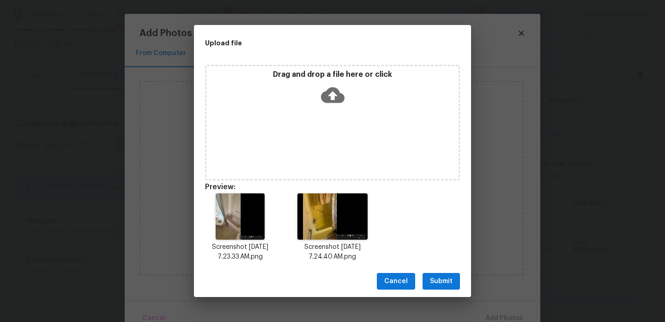
click at [437, 281] on span "Submit" at bounding box center [441, 281] width 23 height 12
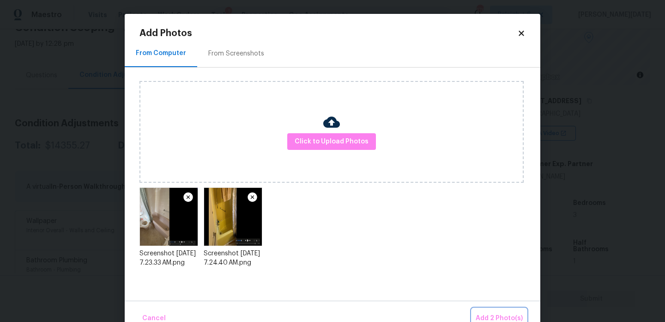
click at [479, 315] on span "Add 2 Photo(s)" at bounding box center [499, 318] width 47 height 12
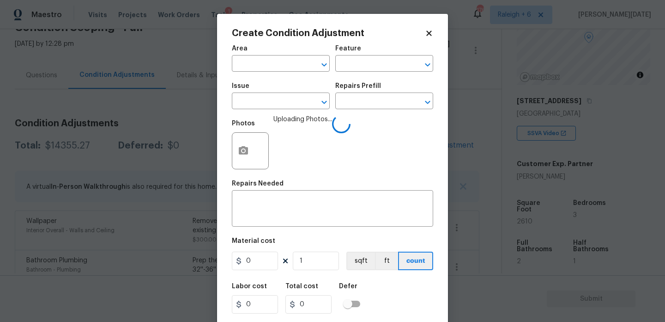
click at [255, 55] on div "Area" at bounding box center [281, 51] width 98 height 12
click at [256, 61] on input "text" at bounding box center [268, 64] width 72 height 14
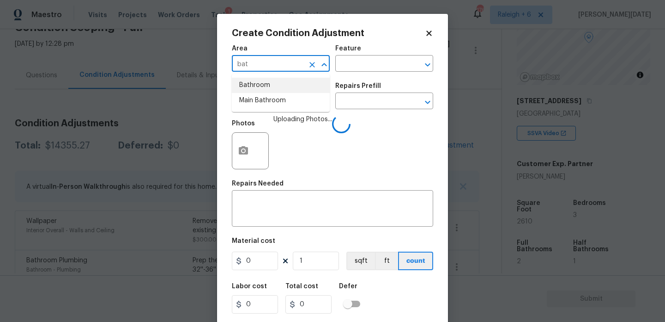
click at [258, 87] on li "Bathroom" at bounding box center [281, 85] width 98 height 15
type input "Bathroom"
click at [254, 114] on span "Issue ​" at bounding box center [281, 95] width 98 height 37
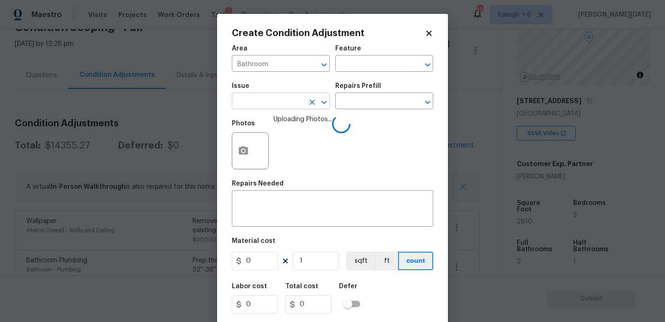
click at [273, 101] on input "text" at bounding box center [268, 102] width 72 height 14
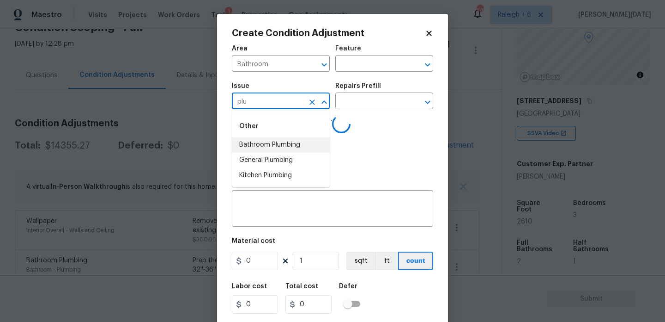
click at [276, 142] on li "Bathroom Plumbing" at bounding box center [281, 144] width 98 height 15
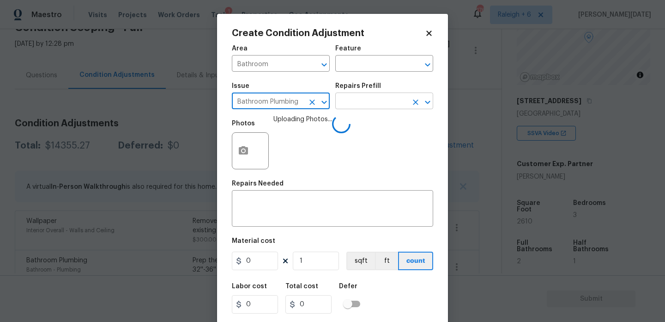
type input "Bathroom Plumbing"
click at [343, 104] on input "text" at bounding box center [371, 102] width 72 height 14
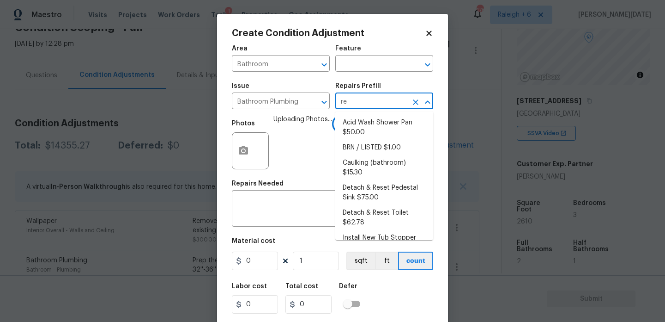
type input "ref"
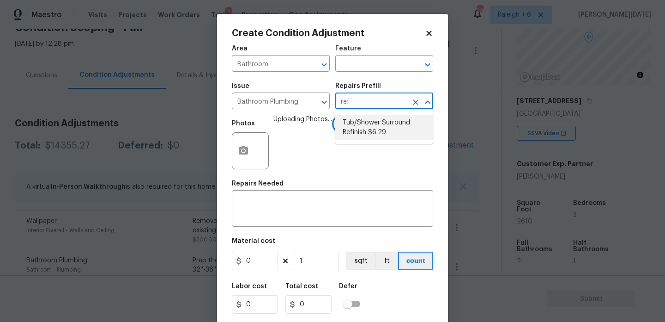
click at [353, 138] on li "Tub/Shower Surround Refinish $6.29" at bounding box center [384, 127] width 98 height 25
type input "Plumbing"
type textarea "Prep, mask, clean and refinish the tub/shower tile surround both all sides ensu…"
type input "6.29"
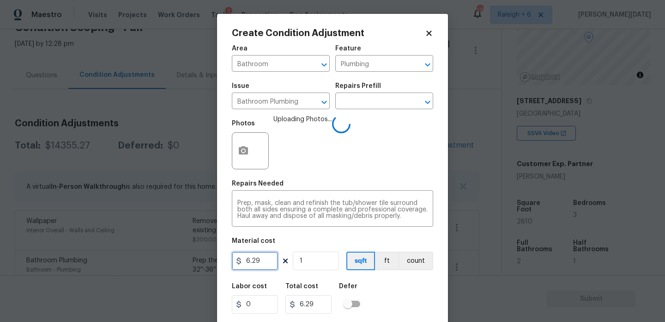
drag, startPoint x: 265, startPoint y: 267, endPoint x: 110, endPoint y: 267, distance: 154.3
click at [110, 267] on div "Create Condition Adjustment Area Bathroom ​ Feature Plumbing ​ Issue Bathroom P…" at bounding box center [332, 161] width 665 height 322
type input "350"
click at [314, 257] on input "1" at bounding box center [316, 260] width 46 height 18
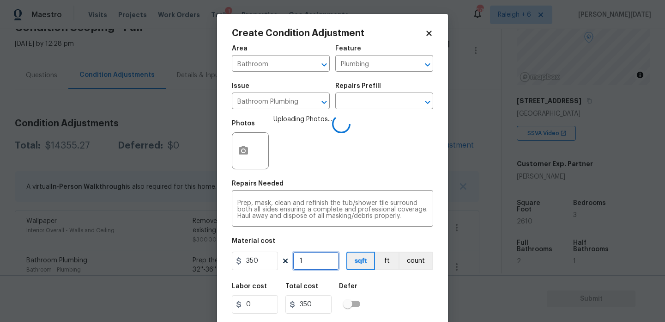
type input "0"
type input "2"
type input "700"
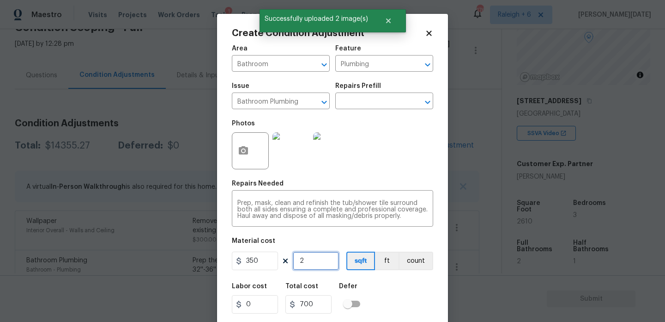
type input "2"
click at [346, 162] on img at bounding box center [331, 150] width 37 height 37
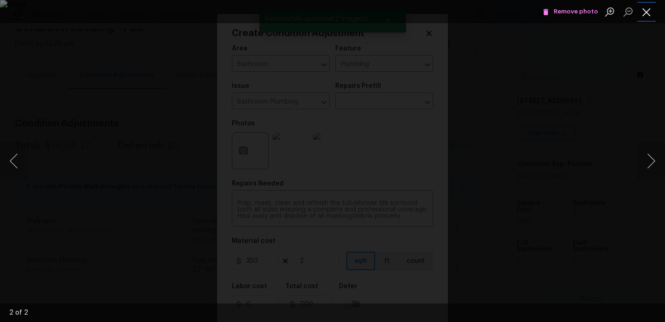
click at [647, 10] on button "Close lightbox" at bounding box center [647, 12] width 18 height 16
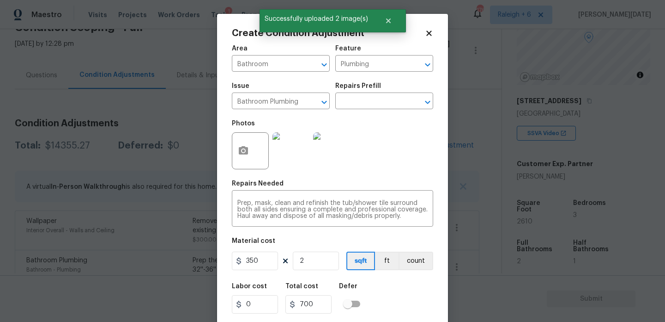
scroll to position [24, 0]
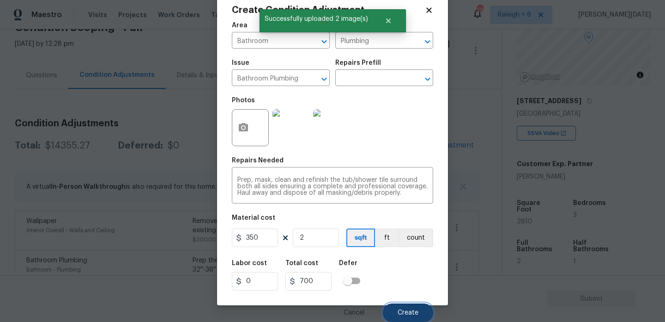
click at [407, 317] on button "Create" at bounding box center [408, 312] width 50 height 18
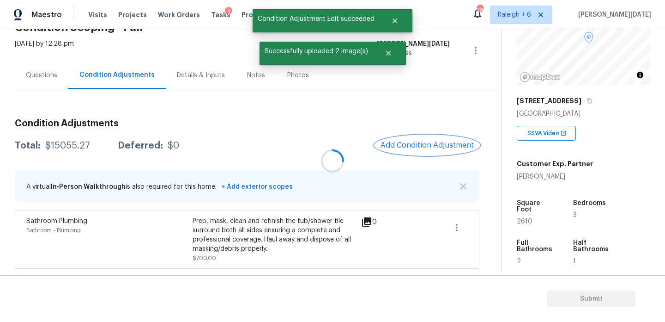
scroll to position [0, 0]
click at [424, 144] on span "Add Condition Adjustment" at bounding box center [427, 145] width 93 height 8
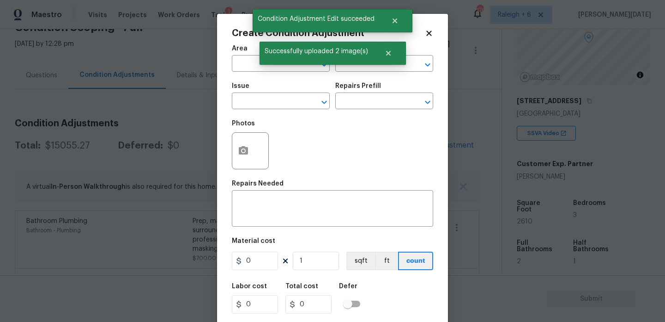
click at [424, 144] on div "Create Condition Adjustment Area ​ Feature ​ Issue ​ Repairs Prefill ​ Photos R…" at bounding box center [332, 171] width 231 height 314
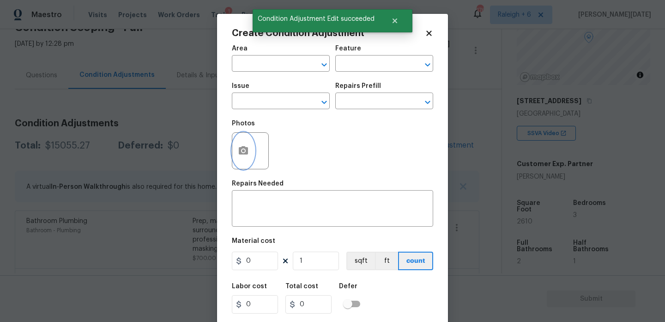
click at [237, 151] on button "button" at bounding box center [243, 151] width 22 height 36
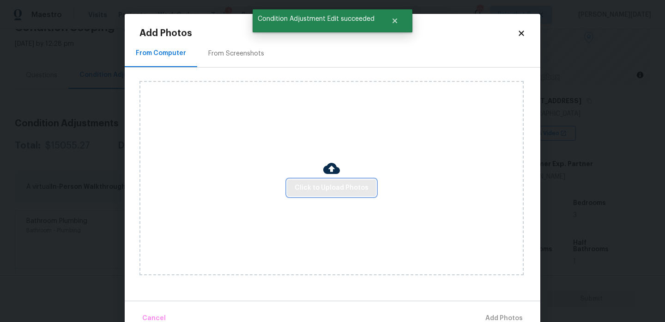
click at [312, 182] on span "Click to Upload Photos" at bounding box center [332, 188] width 74 height 12
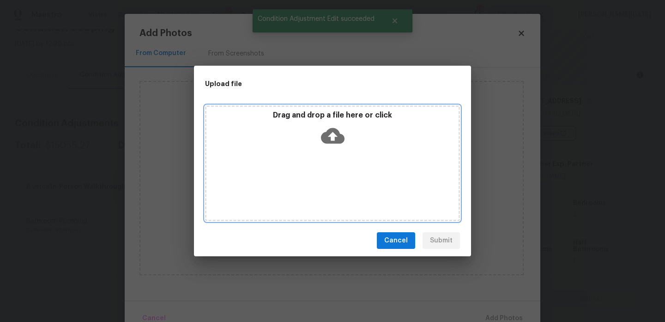
click at [312, 182] on div "Drag and drop a file here or click" at bounding box center [332, 163] width 255 height 116
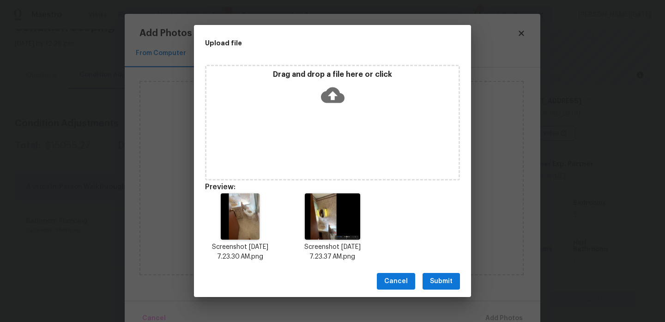
click at [446, 283] on span "Submit" at bounding box center [441, 281] width 23 height 12
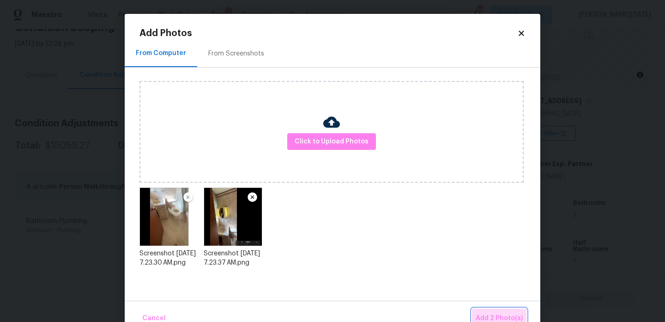
click at [496, 312] on button "Add 2 Photo(s)" at bounding box center [499, 318] width 55 height 20
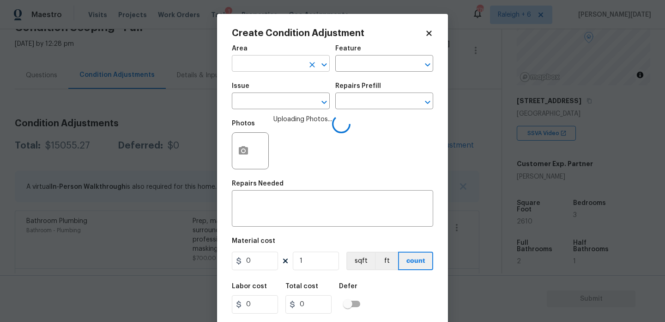
click at [253, 58] on input "text" at bounding box center [268, 64] width 72 height 14
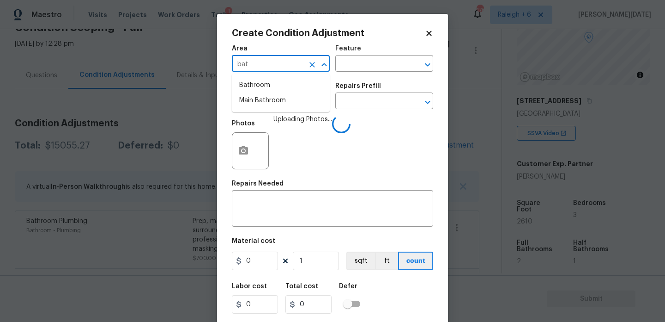
click at [257, 76] on ul "Bathroom Main Bathroom" at bounding box center [281, 93] width 98 height 38
click at [258, 86] on li "Bathroom" at bounding box center [281, 85] width 98 height 15
type input "Bathroom"
click at [258, 102] on input "text" at bounding box center [268, 102] width 72 height 14
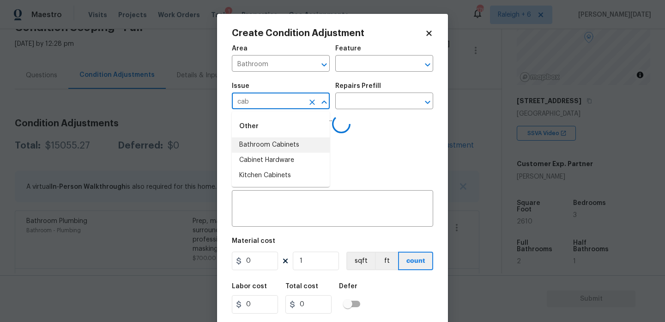
click at [286, 148] on li "Bathroom Cabinets" at bounding box center [281, 144] width 98 height 15
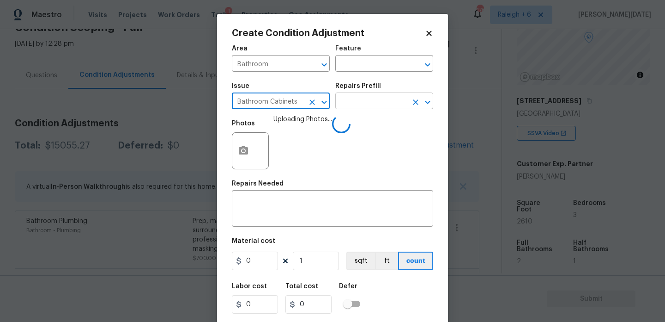
type input "Bathroom Cabinets"
click at [353, 109] on input "text" at bounding box center [371, 102] width 72 height 14
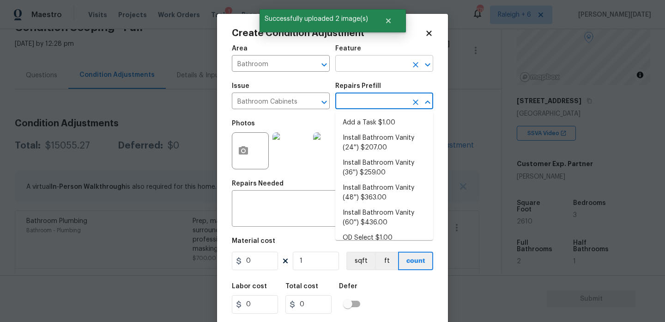
click at [363, 61] on input "text" at bounding box center [371, 64] width 72 height 14
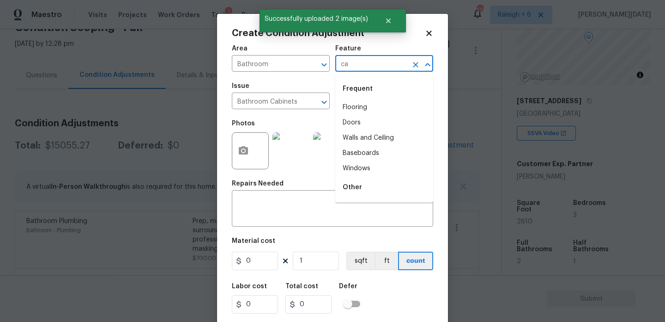
type input "cab"
click at [365, 103] on li "Flooring" at bounding box center [384, 107] width 98 height 15
type input "Flooring"
click at [413, 66] on icon "Clear" at bounding box center [415, 64] width 9 height 9
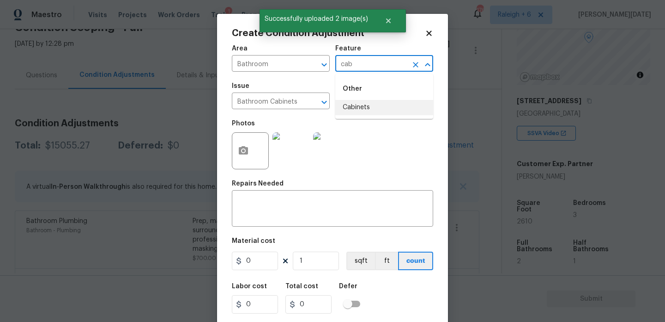
click at [361, 107] on li "Cabinets" at bounding box center [384, 107] width 98 height 15
type input "Cabinets"
click at [263, 257] on input "0" at bounding box center [255, 260] width 46 height 18
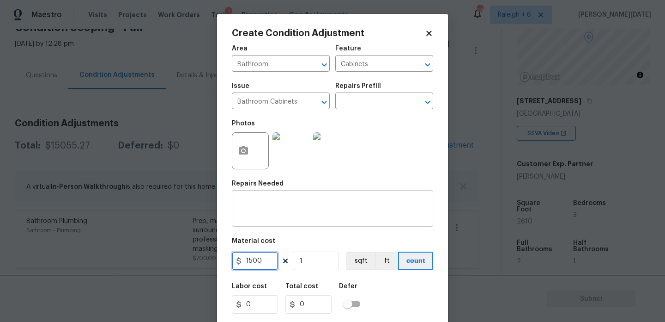
type input "1500"
click at [290, 200] on div "x ​" at bounding box center [332, 209] width 201 height 34
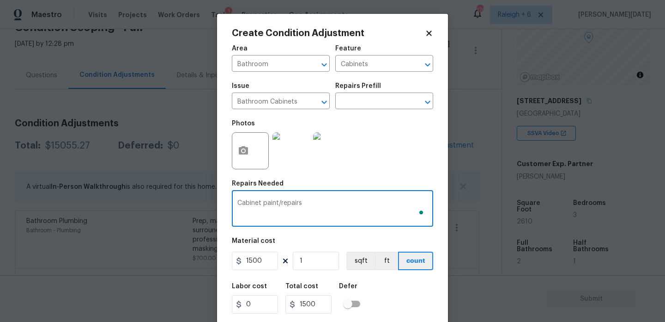
scroll to position [24, 0]
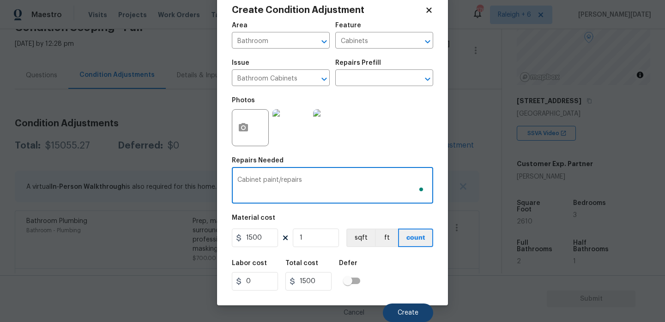
type textarea "Cabinet paint/repairs"
click at [403, 310] on span "Create" at bounding box center [408, 312] width 21 height 7
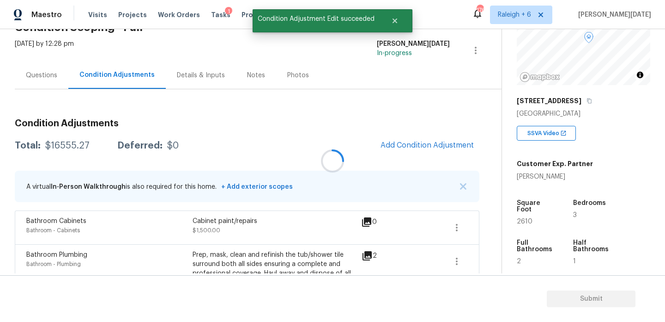
scroll to position [0, 0]
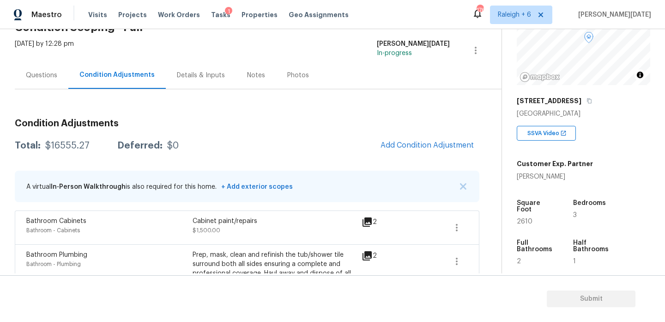
click at [388, 136] on span "Add Condition Adjustment" at bounding box center [427, 145] width 104 height 20
click at [409, 145] on span "Add Condition Adjustment" at bounding box center [427, 145] width 93 height 8
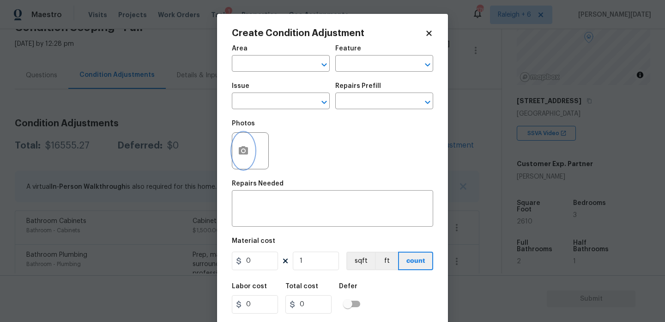
click at [236, 147] on button "button" at bounding box center [243, 151] width 22 height 36
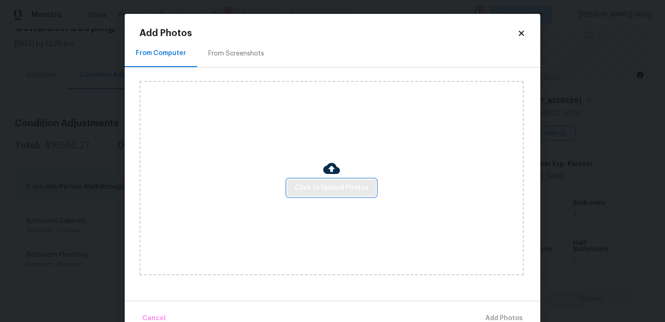
click at [314, 182] on span "Click to Upload Photos" at bounding box center [332, 188] width 74 height 12
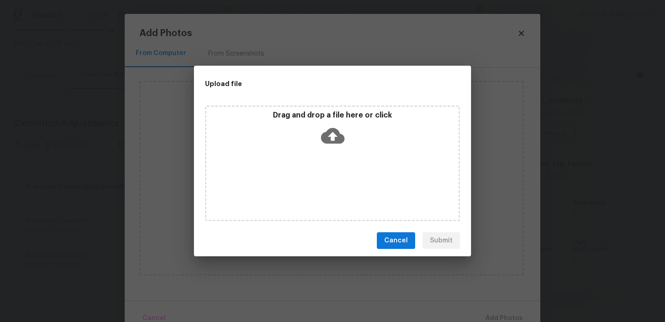
click at [314, 182] on div "Drag and drop a file here or click" at bounding box center [332, 163] width 255 height 116
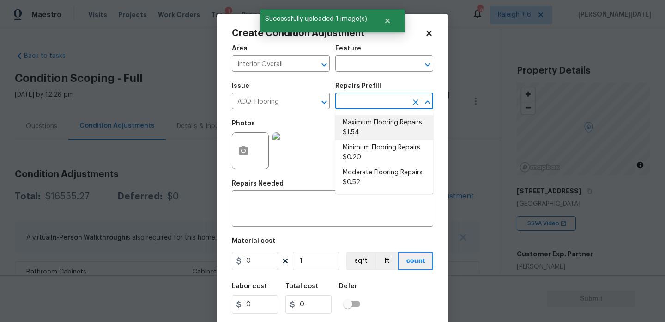
scroll to position [90, 0]
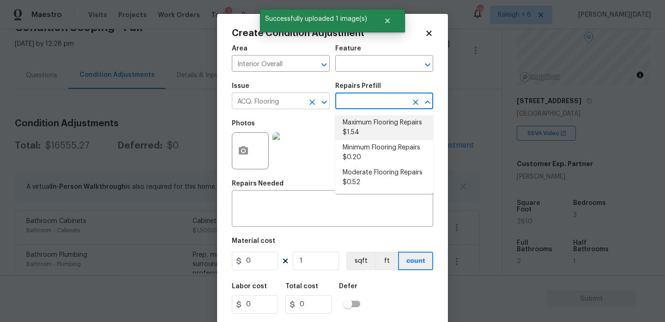
click at [313, 100] on icon "Clear" at bounding box center [312, 101] width 9 height 9
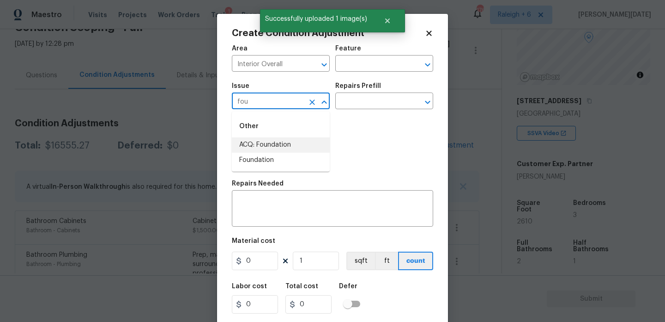
click at [290, 141] on li "ACQ: Foundation" at bounding box center [281, 144] width 98 height 15
type input "ACQ: Foundation"
click at [362, 96] on input "text" at bounding box center [371, 102] width 72 height 14
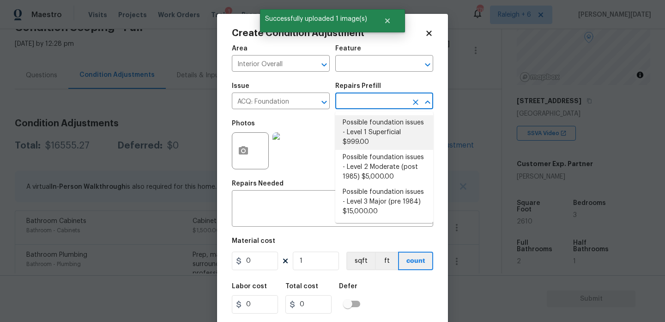
click at [369, 128] on li "Possible foundation issues - Level 1 Superficial $999.00" at bounding box center [384, 132] width 98 height 35
type input "Acquisition"
type input "999"
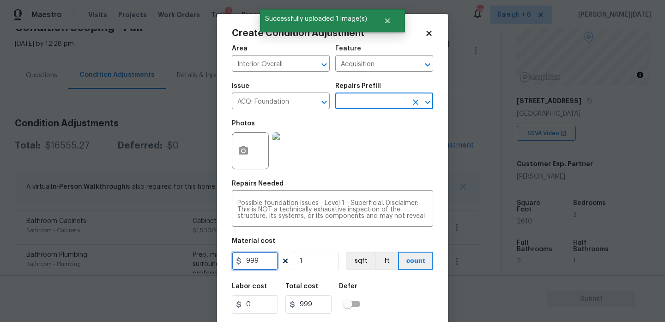
drag, startPoint x: 268, startPoint y: 256, endPoint x: 175, endPoint y: 254, distance: 92.9
click at [175, 254] on div "Create Condition Adjustment Area Interior Overall ​ Feature Acquisition ​ Issue…" at bounding box center [332, 161] width 665 height 322
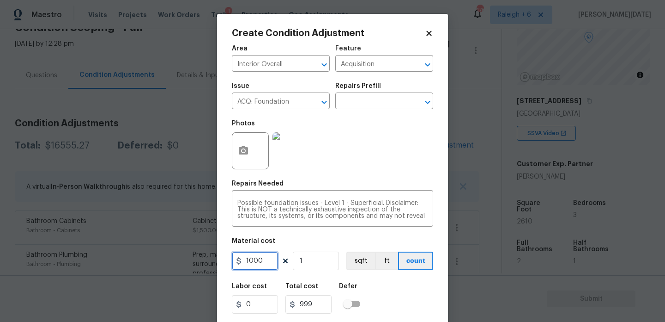
type input "1000"
click at [389, 163] on div "Photos" at bounding box center [332, 145] width 201 height 60
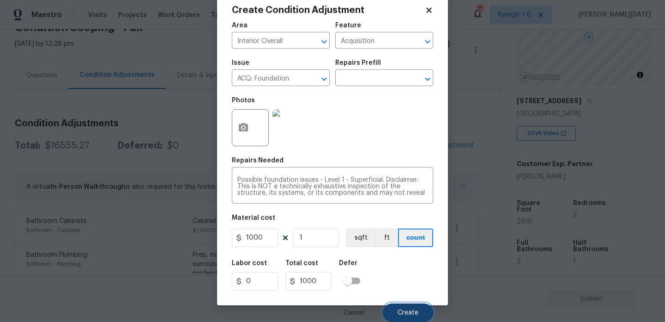
click at [411, 309] on span "Create" at bounding box center [408, 312] width 21 height 7
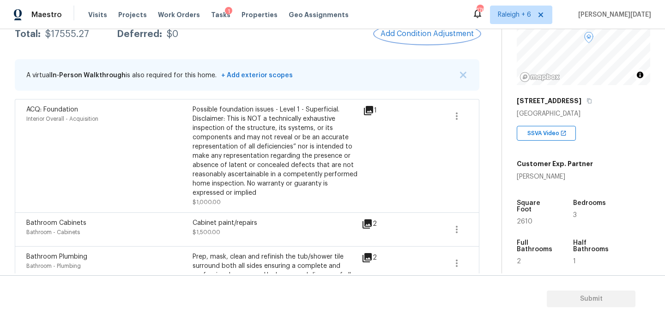
scroll to position [89, 0]
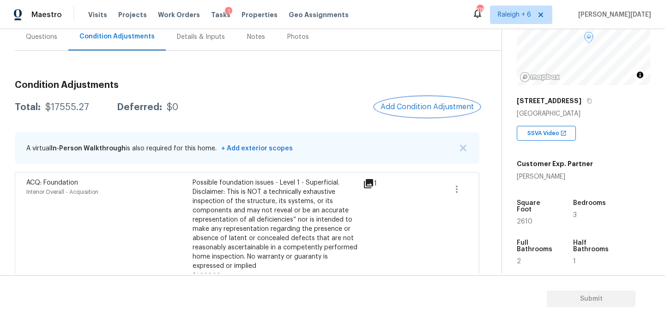
click at [420, 110] on span "Add Condition Adjustment" at bounding box center [427, 107] width 93 height 8
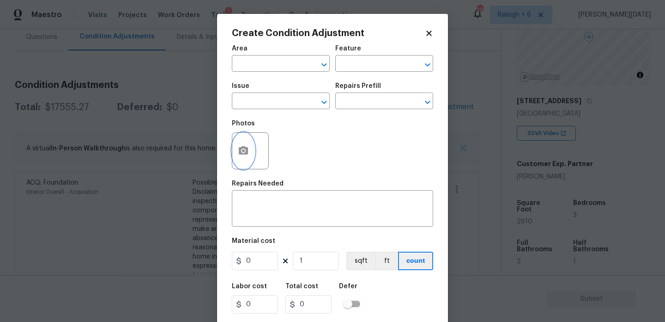
click at [242, 148] on icon "button" at bounding box center [243, 150] width 9 height 8
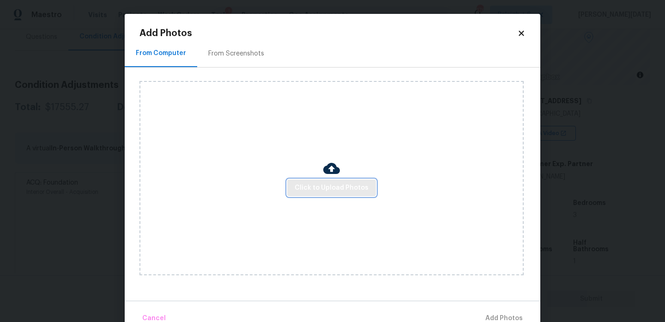
click at [314, 191] on span "Click to Upload Photos" at bounding box center [332, 188] width 74 height 12
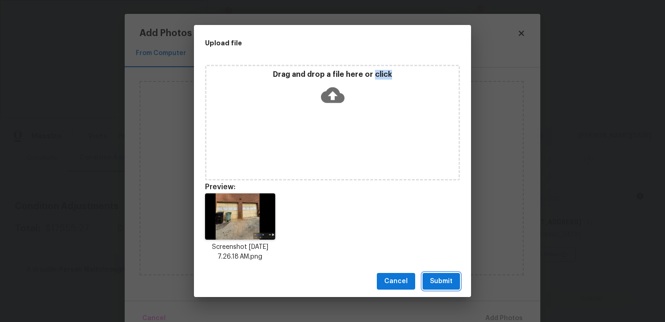
click at [445, 276] on span "Submit" at bounding box center [441, 281] width 23 height 12
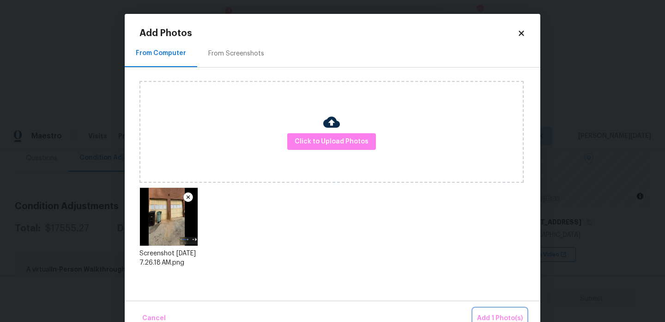
click at [508, 319] on span "Add 1 Photo(s)" at bounding box center [500, 318] width 46 height 12
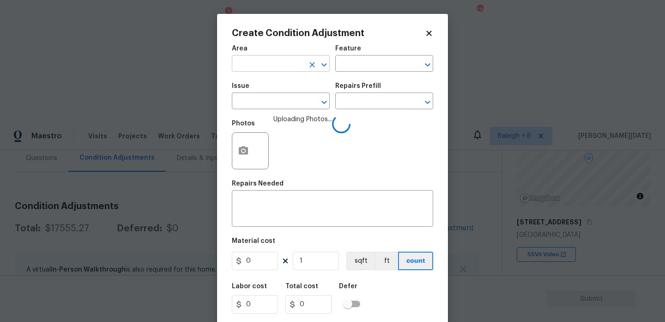
click at [268, 63] on input "text" at bounding box center [268, 64] width 72 height 14
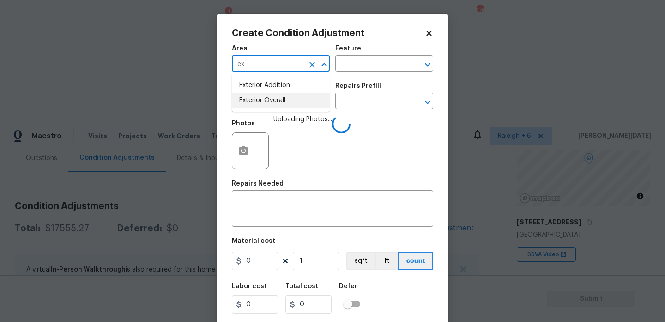
click at [274, 97] on li "Exterior Overall" at bounding box center [281, 100] width 98 height 15
type input "Exterior Overall"
click at [274, 97] on input "text" at bounding box center [268, 102] width 72 height 14
type input "g"
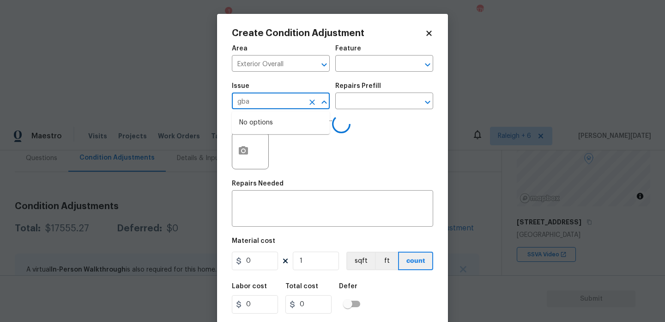
type input "gbar"
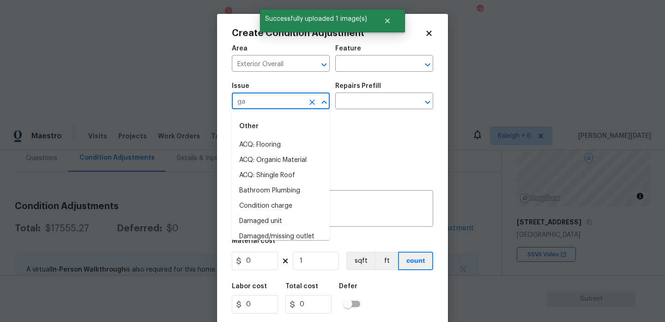
type input "gar"
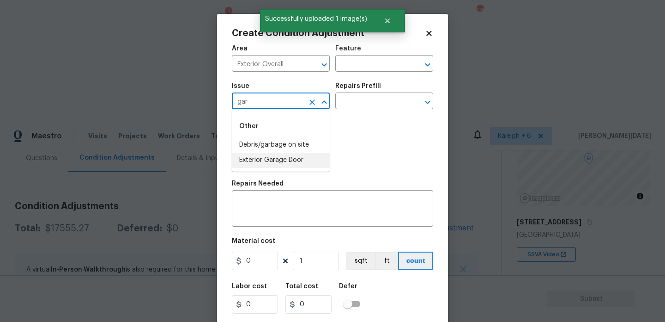
click at [289, 157] on li "Exterior Garage Door" at bounding box center [281, 159] width 98 height 15
type input "Exterior Garage Door"
click at [363, 63] on input "text" at bounding box center [371, 64] width 72 height 14
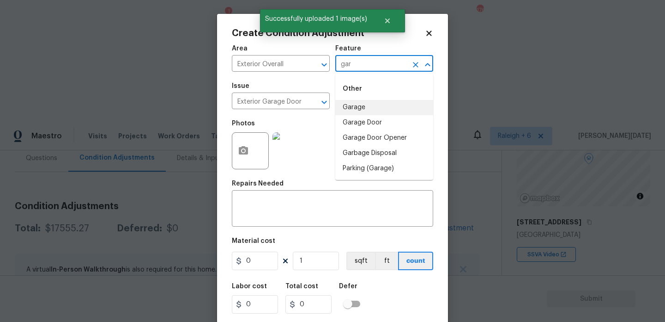
click at [366, 103] on li "Garage" at bounding box center [384, 107] width 98 height 15
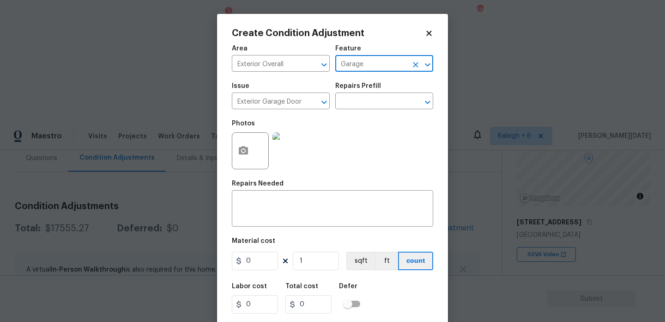
type input "Garage"
click at [264, 259] on input "0" at bounding box center [255, 260] width 46 height 18
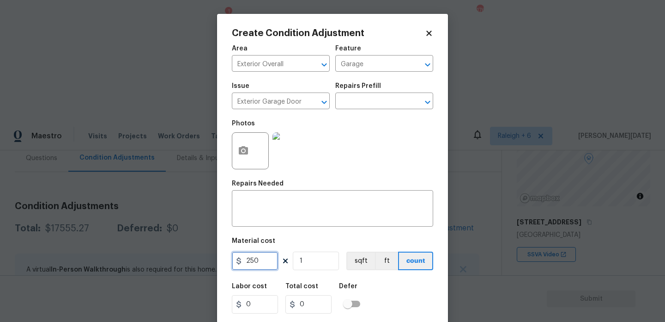
type input "250"
click at [311, 263] on input "1" at bounding box center [316, 260] width 46 height 18
type input "0"
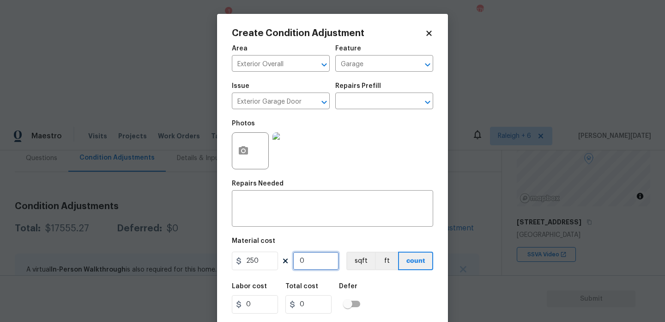
type input "2"
type input "500"
type input "2"
click at [297, 208] on textarea at bounding box center [332, 209] width 190 height 19
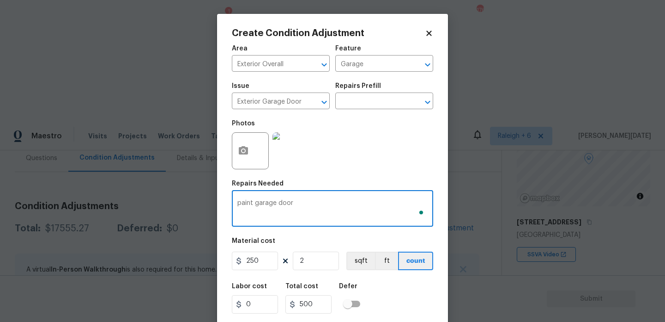
scroll to position [24, 0]
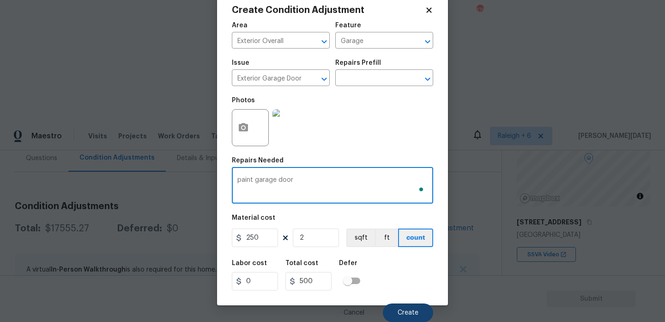
type textarea "paint garage door"
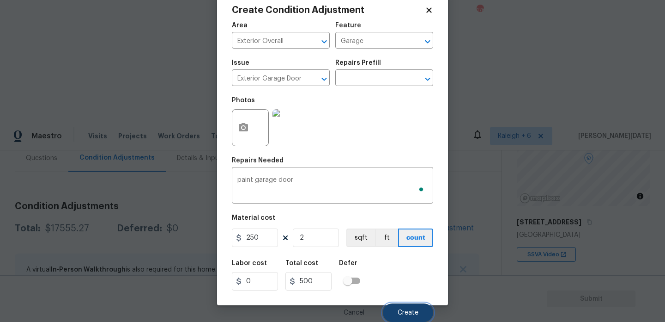
click at [428, 318] on button "Create" at bounding box center [408, 312] width 50 height 18
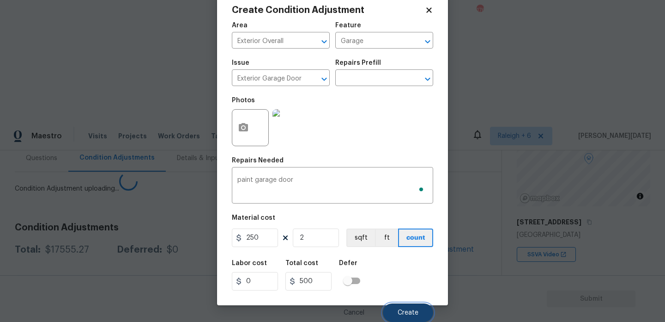
click at [420, 316] on button "Create" at bounding box center [408, 312] width 50 height 18
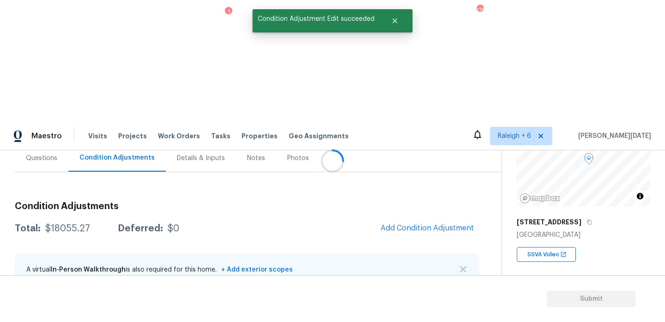
scroll to position [0, 0]
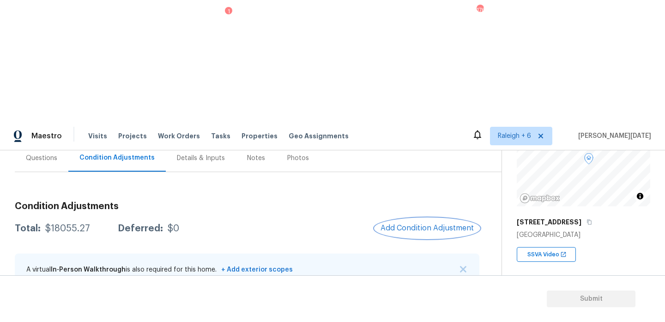
click at [419, 218] on button "Add Condition Adjustment" at bounding box center [427, 227] width 104 height 19
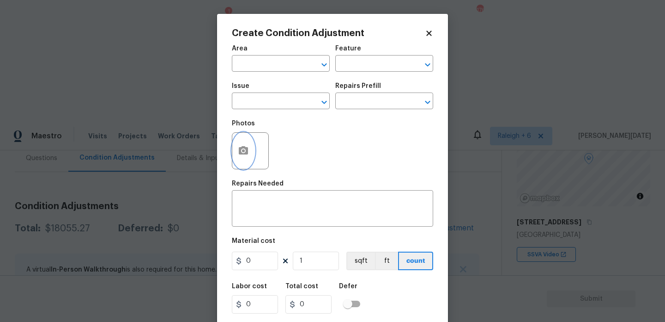
click at [249, 150] on button "button" at bounding box center [243, 151] width 22 height 36
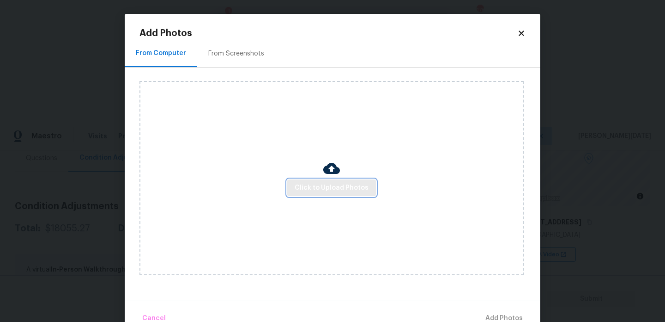
click at [305, 193] on button "Click to Upload Photos" at bounding box center [331, 187] width 89 height 17
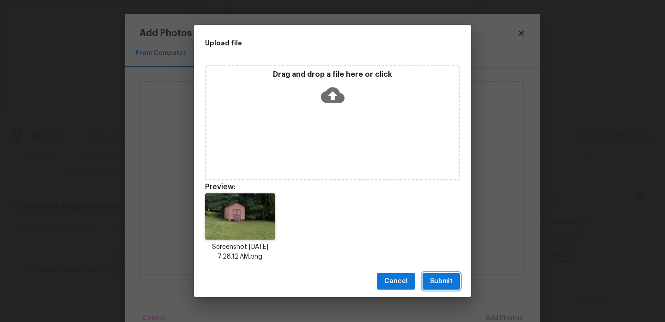
click at [444, 283] on span "Submit" at bounding box center [441, 281] width 23 height 12
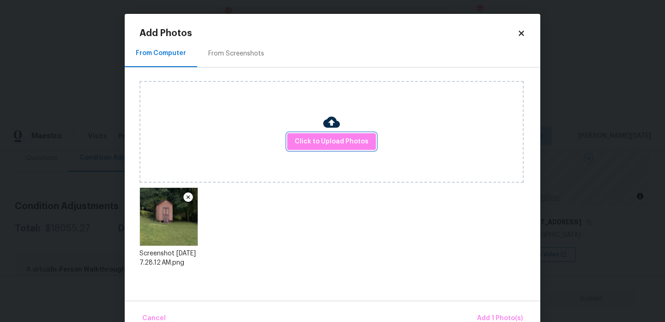
scroll to position [20, 0]
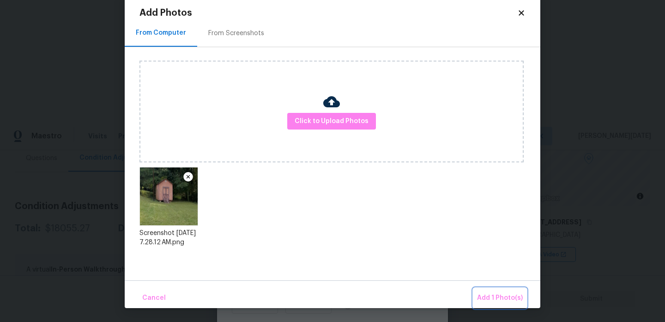
click at [517, 296] on span "Add 1 Photo(s)" at bounding box center [500, 298] width 46 height 12
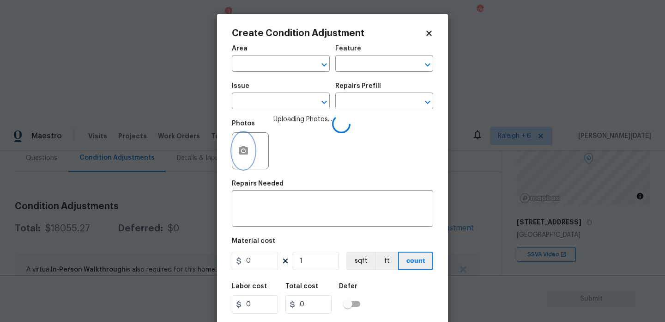
scroll to position [0, 0]
click at [250, 63] on input "text" at bounding box center [268, 64] width 72 height 14
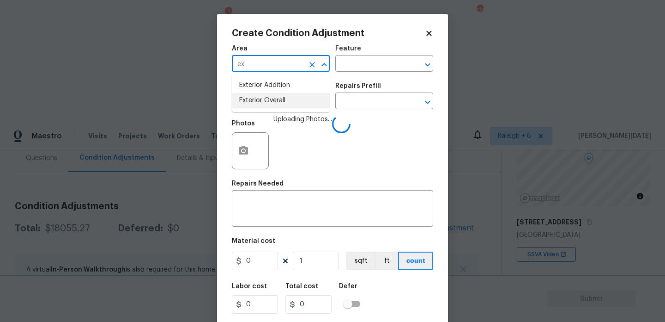
click at [266, 100] on li "Exterior Overall" at bounding box center [281, 100] width 98 height 15
type input "Exterior Overall"
click at [266, 100] on input "text" at bounding box center [268, 102] width 72 height 14
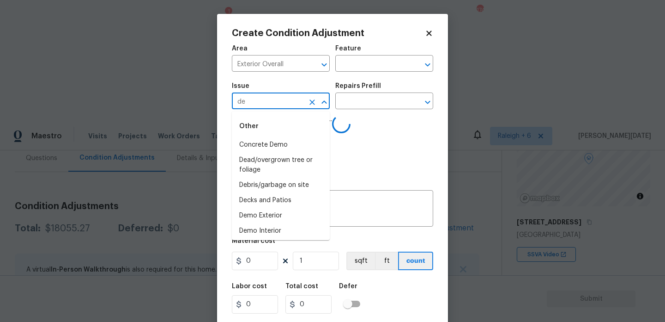
type input "deb"
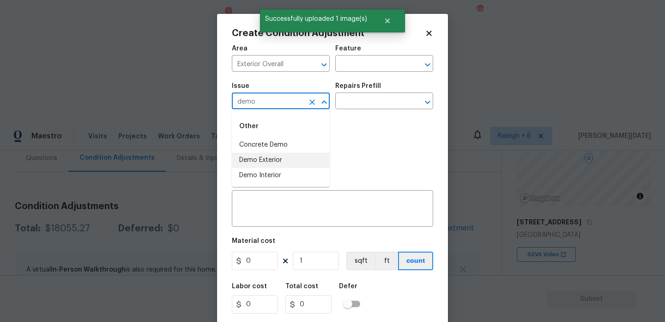
click at [272, 156] on li "Demo Exterior" at bounding box center [281, 159] width 98 height 15
type input "Demo Exterior"
click at [354, 107] on input "text" at bounding box center [371, 102] width 72 height 14
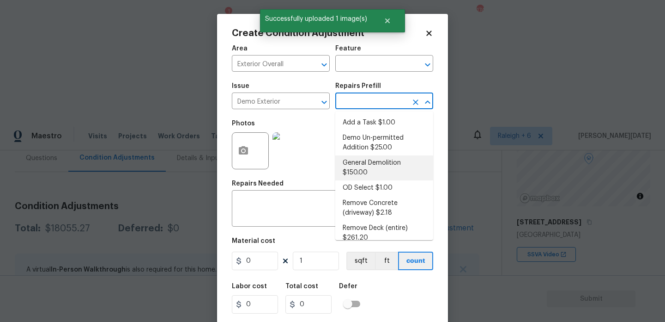
click at [358, 164] on li "General Demolition $150.00" at bounding box center [384, 167] width 98 height 25
type input "Demolition"
type textarea "Decks, sheds, above ground pools,"
type input "150"
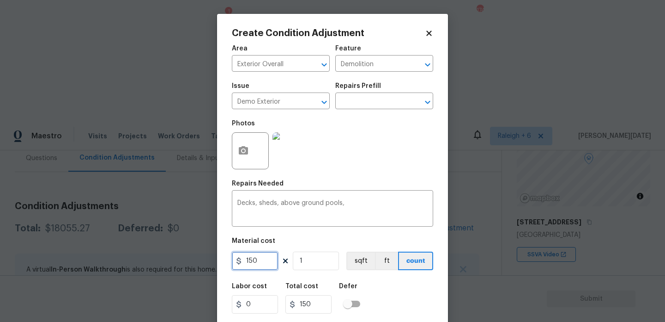
drag, startPoint x: 262, startPoint y: 261, endPoint x: 110, endPoint y: 261, distance: 152.0
click at [110, 261] on div "Create Condition Adjustment Area Exterior Overall ​ Feature Demolition ​ Issue …" at bounding box center [332, 161] width 665 height 322
type input "1000"
click at [342, 161] on div "Photos" at bounding box center [332, 145] width 201 height 60
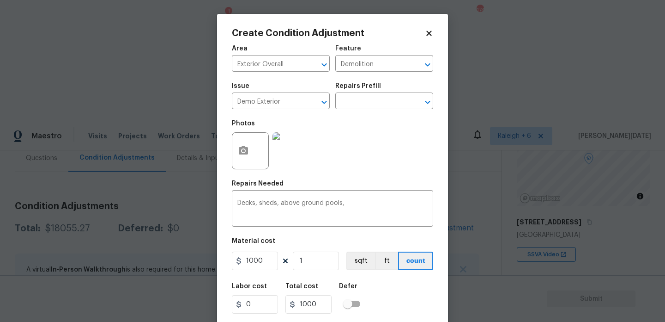
scroll to position [24, 0]
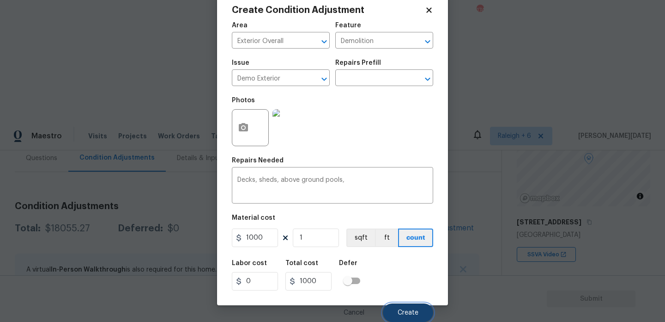
click at [404, 312] on span "Create" at bounding box center [408, 312] width 21 height 7
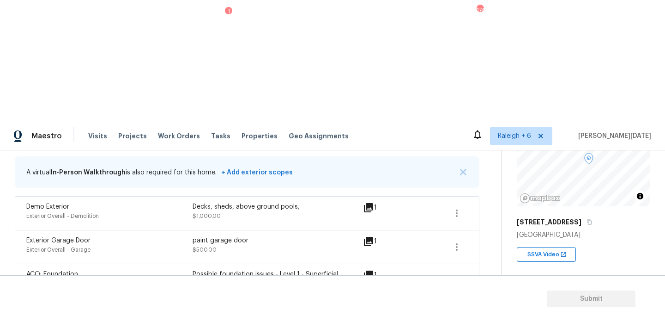
scroll to position [185, 0]
click at [446, 270] on button "button" at bounding box center [457, 281] width 22 height 22
click at [484, 158] on div "Edit" at bounding box center [509, 158] width 72 height 9
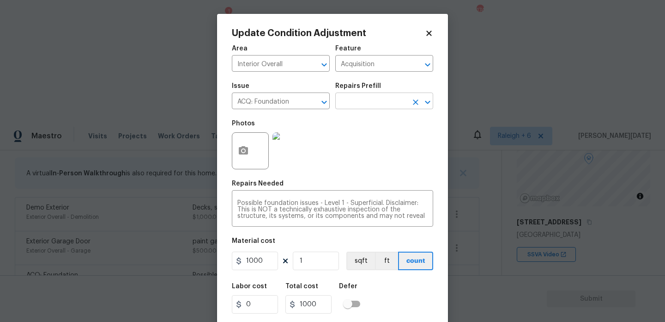
click at [381, 104] on input "text" at bounding box center [371, 102] width 72 height 14
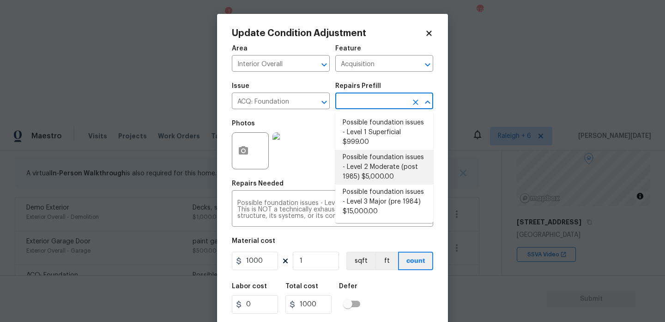
click at [386, 173] on li "Possible foundation issues - Level 2 Moderate (post 1985) $5,000.00" at bounding box center [384, 167] width 98 height 35
type textarea "Possible foundation issues - Level 2 Moderate: Disclaimer: This is NOT a techni…"
type input "5000"
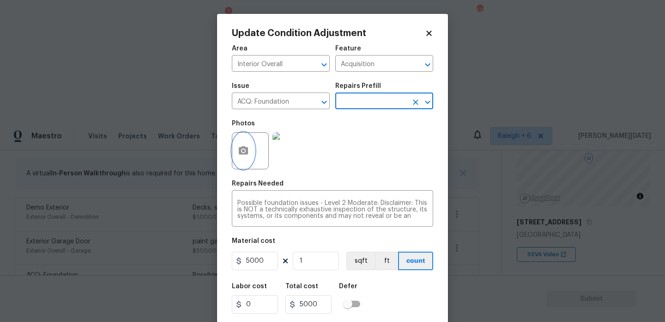
click at [245, 152] on icon "button" at bounding box center [243, 150] width 11 height 11
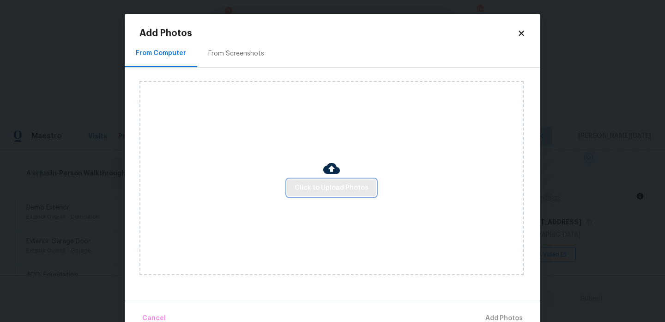
click at [343, 194] on button "Click to Upload Photos" at bounding box center [331, 187] width 89 height 17
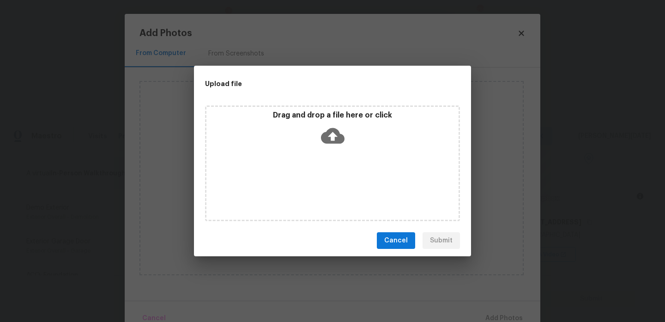
click at [343, 194] on div "Drag and drop a file here or click" at bounding box center [332, 163] width 255 height 116
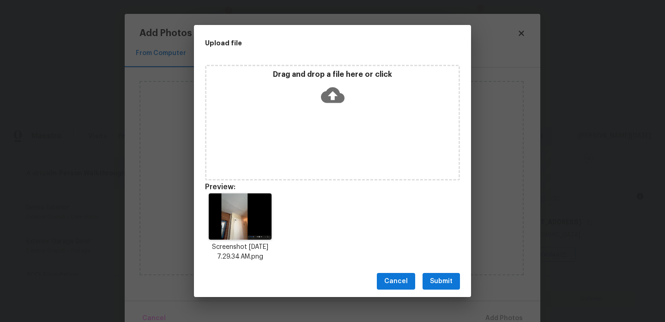
click at [447, 281] on span "Submit" at bounding box center [441, 281] width 23 height 12
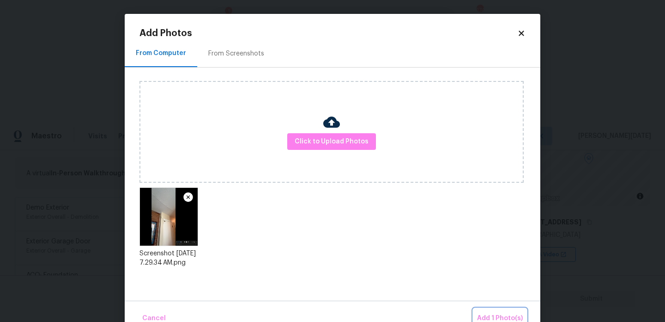
click at [513, 317] on span "Add 1 Photo(s)" at bounding box center [500, 318] width 46 height 12
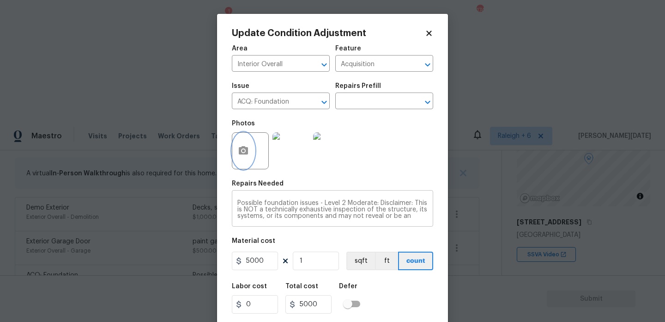
scroll to position [24, 0]
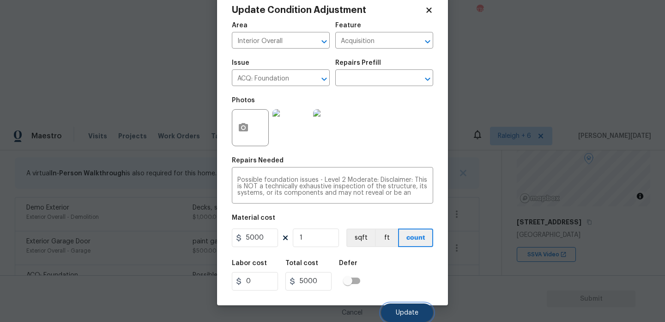
click at [399, 314] on span "Update" at bounding box center [407, 312] width 23 height 7
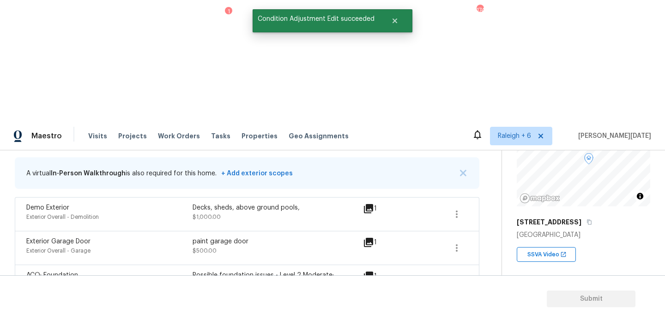
scroll to position [0, 0]
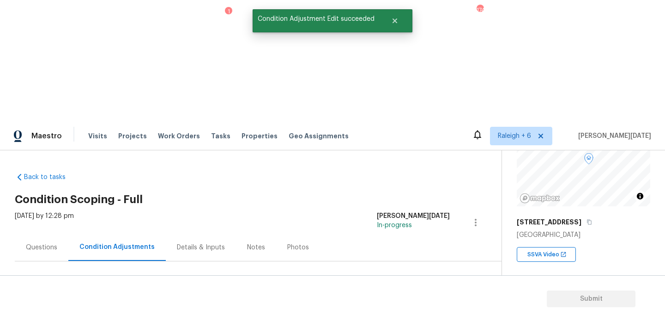
click at [409, 307] on button "Add Condition Adjustment" at bounding box center [427, 316] width 104 height 19
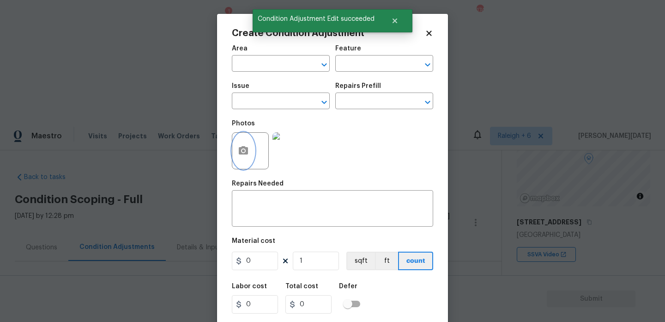
click at [249, 151] on button "button" at bounding box center [243, 151] width 22 height 36
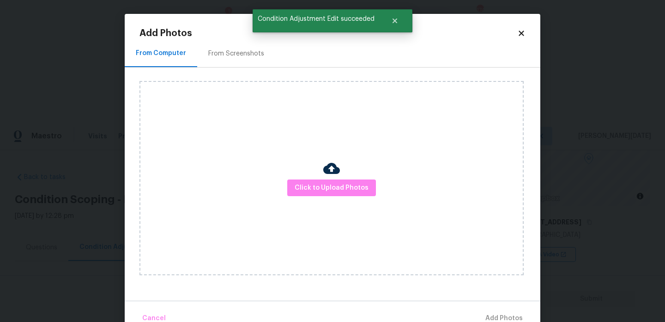
click at [331, 197] on div "Click to Upload Photos" at bounding box center [332, 178] width 384 height 194
click at [343, 191] on span "Click to Upload Photos" at bounding box center [332, 188] width 74 height 12
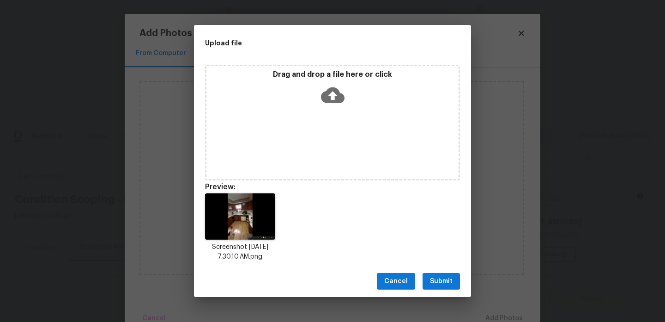
click at [443, 281] on span "Submit" at bounding box center [441, 281] width 23 height 12
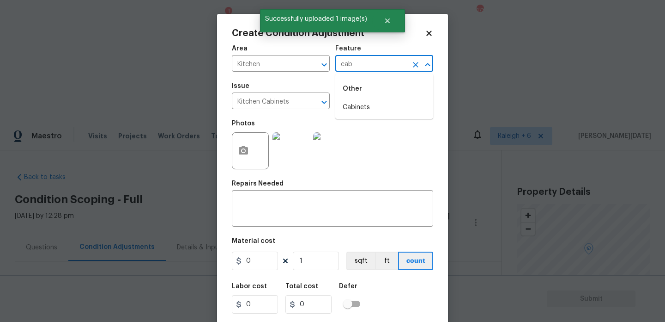
scroll to position [90, 0]
click at [364, 103] on li "Cabinets" at bounding box center [384, 107] width 98 height 15
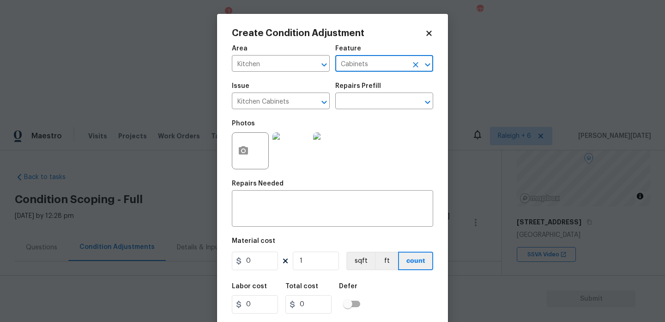
type input "Cabinets"
click at [258, 265] on input "0" at bounding box center [255, 260] width 46 height 18
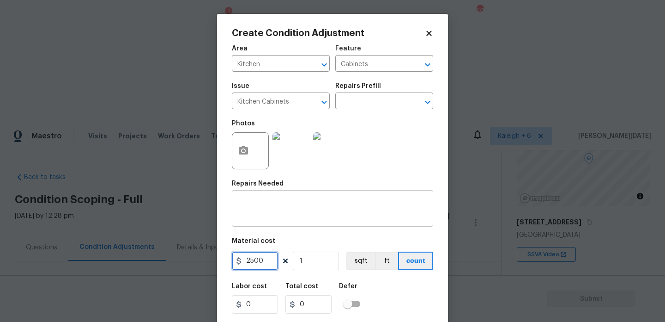
type input "2500"
click at [282, 219] on textarea at bounding box center [332, 209] width 190 height 19
type input "2500"
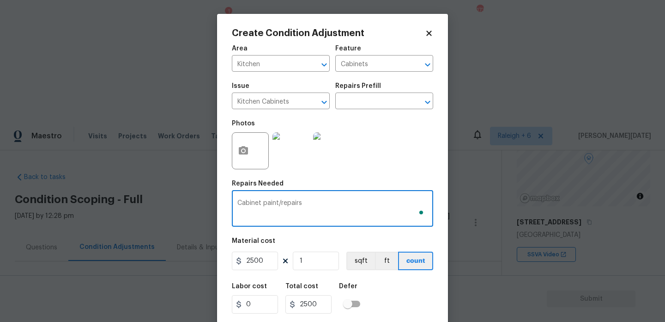
scroll to position [24, 0]
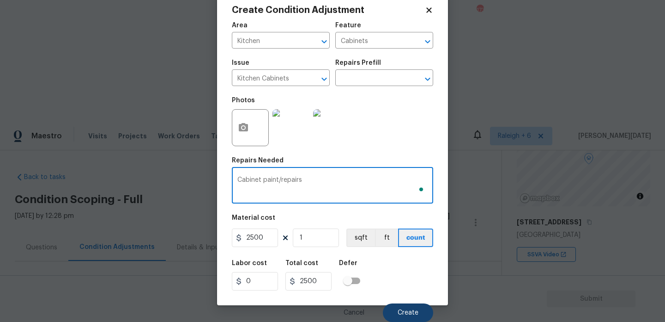
type textarea "Cabinet paint/repairs"
click at [403, 308] on button "Create" at bounding box center [408, 312] width 50 height 18
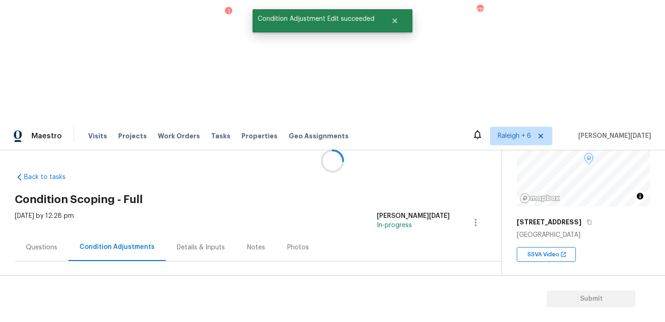
scroll to position [0, 0]
click at [408, 303] on section "Submit" at bounding box center [332, 298] width 665 height 47
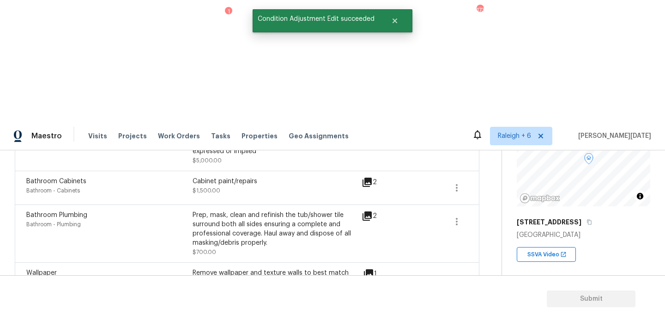
scroll to position [408, 0]
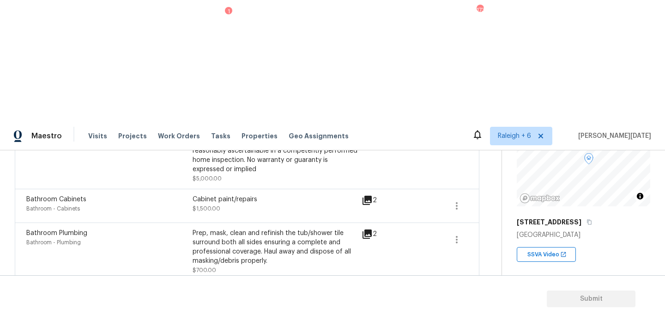
click at [457, 292] on icon "button" at bounding box center [456, 297] width 11 height 11
click at [496, 173] on div "Edit" at bounding box center [509, 174] width 72 height 9
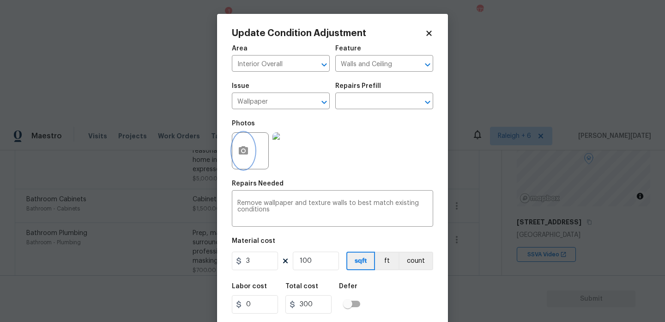
click at [246, 149] on icon "button" at bounding box center [243, 150] width 9 height 8
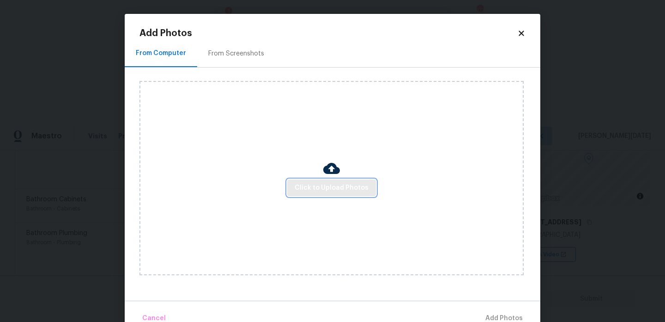
click at [315, 192] on span "Click to Upload Photos" at bounding box center [332, 188] width 74 height 12
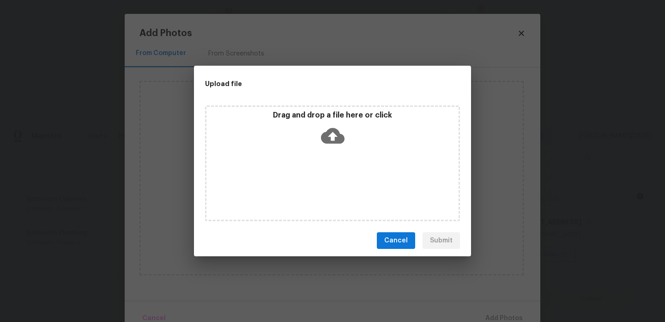
click at [315, 192] on div "Drag and drop a file here or click" at bounding box center [332, 163] width 255 height 116
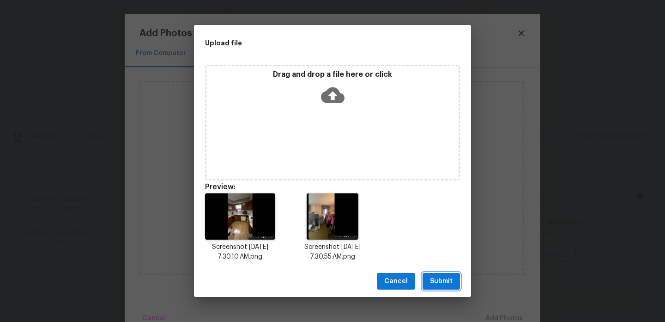
click at [446, 282] on span "Submit" at bounding box center [441, 281] width 23 height 12
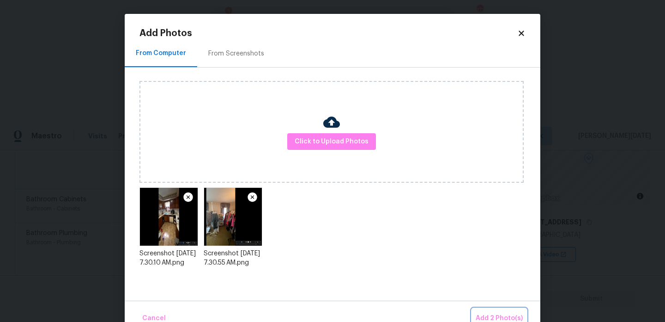
click at [493, 315] on span "Add 2 Photo(s)" at bounding box center [499, 318] width 47 height 12
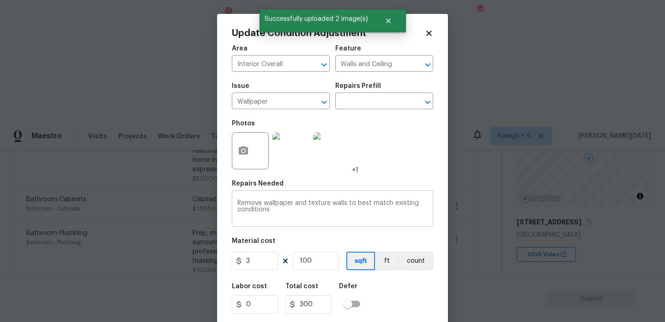
scroll to position [24, 0]
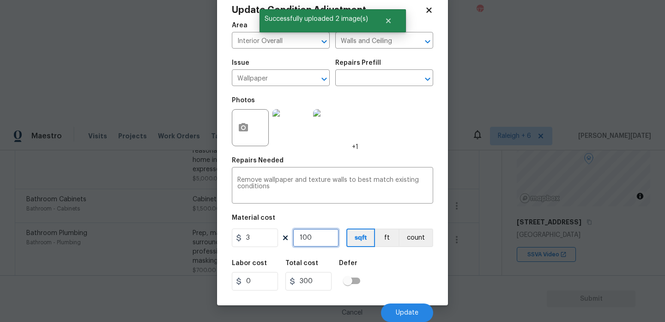
drag, startPoint x: 291, startPoint y: 239, endPoint x: 281, endPoint y: 239, distance: 9.7
click at [281, 239] on div "3 100 sqft ft count" at bounding box center [332, 237] width 201 height 18
type input "0"
type input "2"
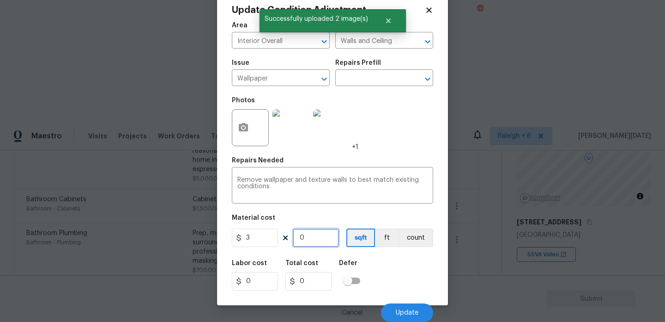
type input "6"
type input "25"
type input "75"
type input "250"
type input "750"
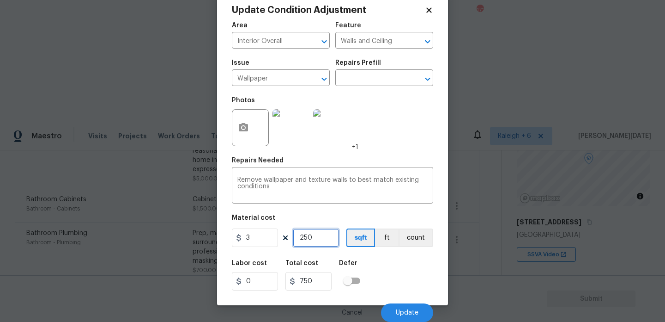
type input "250"
click at [400, 128] on div "Photos +1" at bounding box center [332, 121] width 201 height 60
click at [400, 308] on button "Update" at bounding box center [407, 312] width 52 height 18
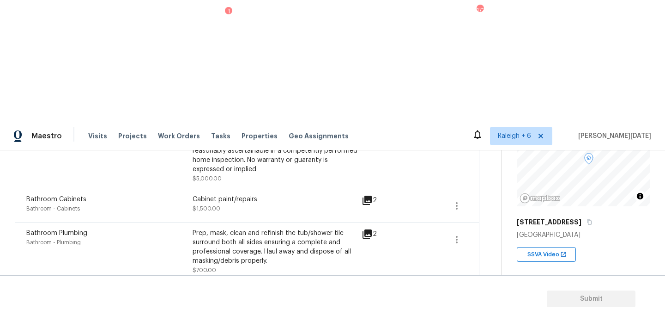
scroll to position [99, 0]
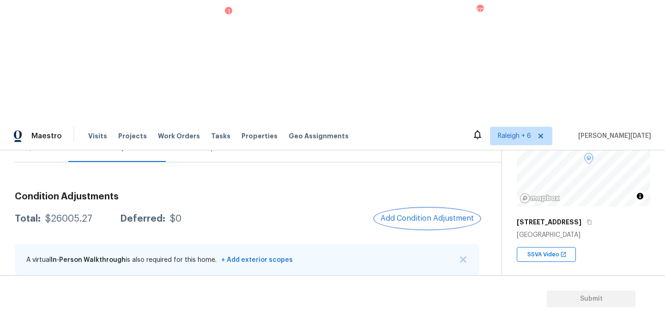
click at [427, 214] on span "Add Condition Adjustment" at bounding box center [427, 218] width 93 height 8
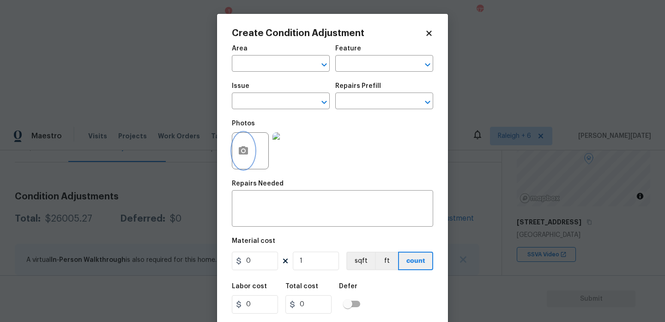
click at [243, 151] on circle "button" at bounding box center [243, 150] width 3 height 3
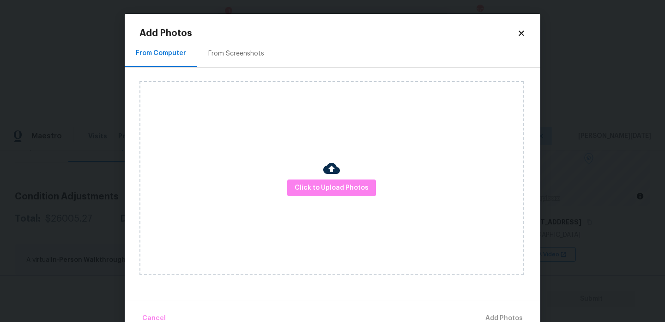
click at [121, 179] on body "Maestro Visits Projects Work Orders Tasks 1 Properties Geo Assignments 172 [GEO…" at bounding box center [332, 282] width 665 height 322
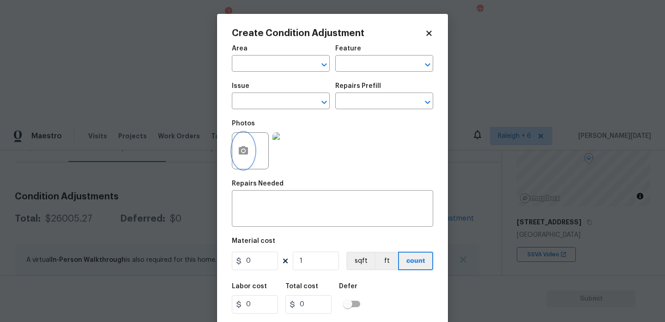
click at [244, 158] on button "button" at bounding box center [243, 151] width 22 height 36
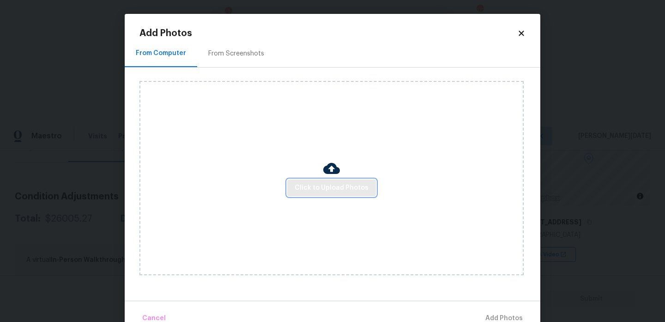
click at [310, 187] on span "Click to Upload Photos" at bounding box center [332, 188] width 74 height 12
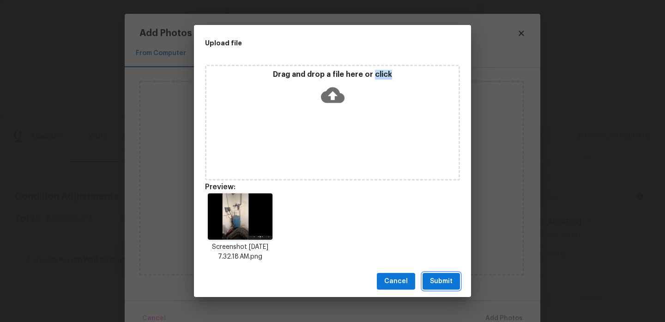
click at [437, 281] on span "Submit" at bounding box center [441, 281] width 23 height 12
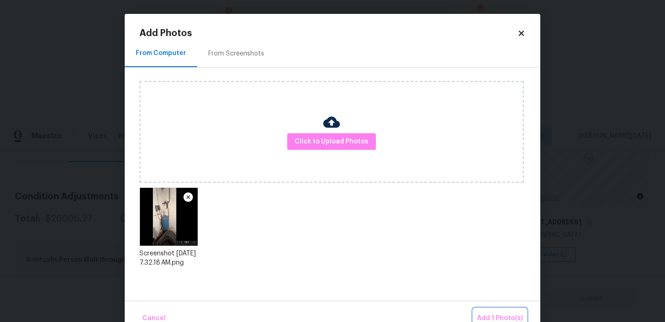
click at [502, 314] on span "Add 1 Photo(s)" at bounding box center [500, 318] width 46 height 12
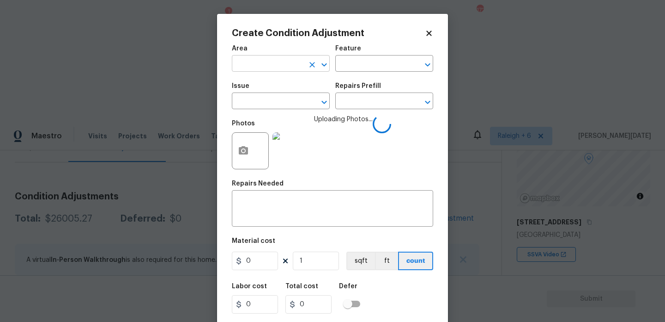
click at [251, 69] on input "text" at bounding box center [268, 64] width 72 height 14
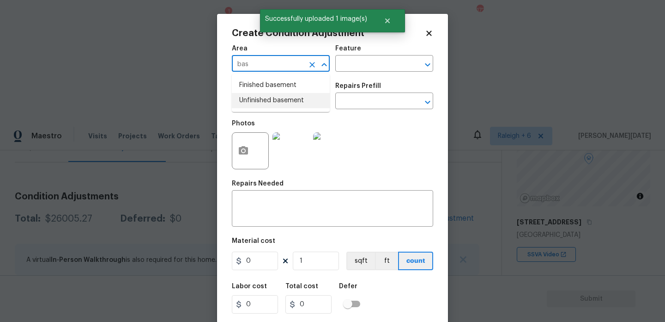
click at [277, 98] on li "Unfinished basement" at bounding box center [281, 100] width 98 height 15
type input "Unfinished basement"
click at [274, 109] on input "text" at bounding box center [268, 102] width 72 height 14
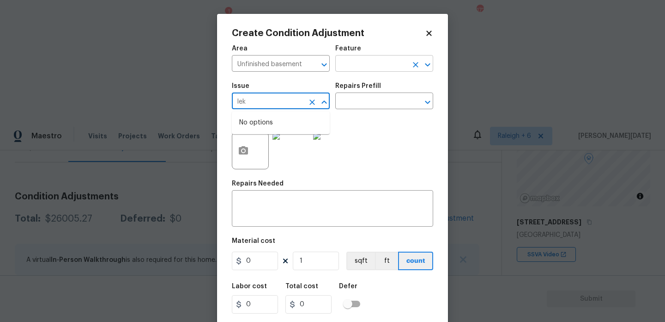
type input "lek"
click at [353, 61] on input "text" at bounding box center [371, 64] width 72 height 14
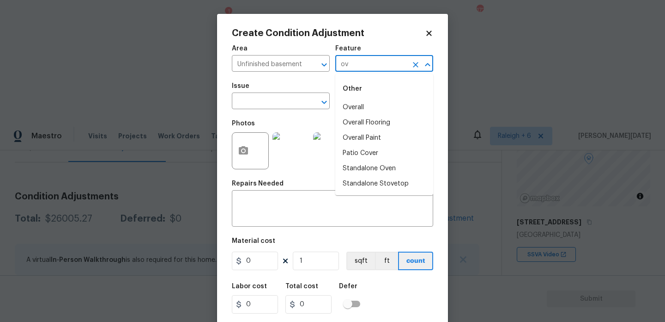
type input "o"
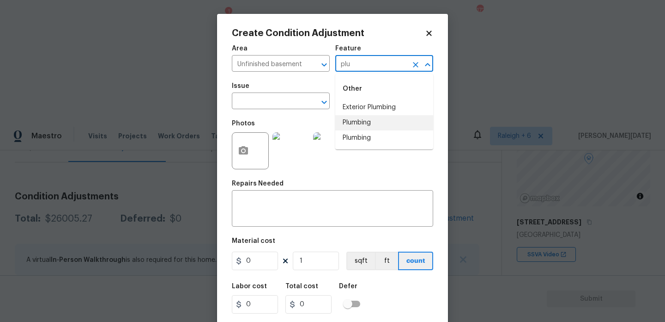
click at [377, 126] on li "Plumbing" at bounding box center [384, 122] width 98 height 15
type input "Plumbing"
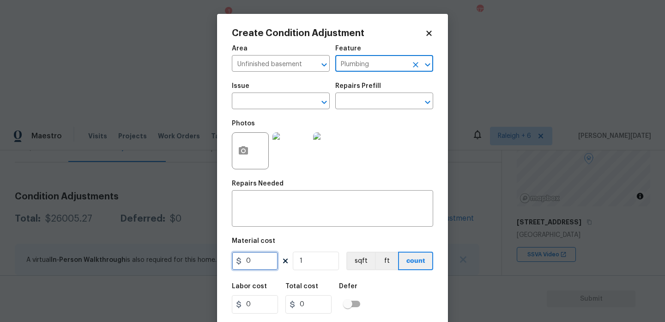
click at [258, 263] on input "0" at bounding box center [255, 260] width 46 height 18
type input "2500"
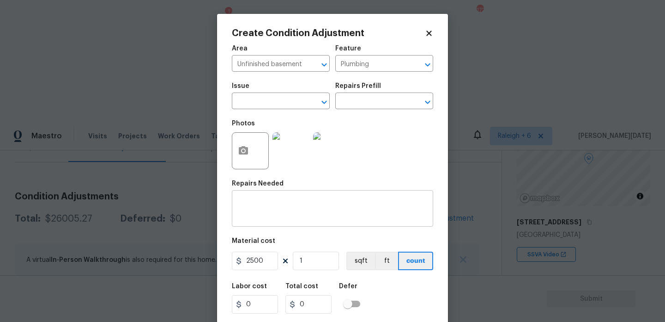
click at [273, 217] on textarea at bounding box center [332, 209] width 190 height 19
type input "2500"
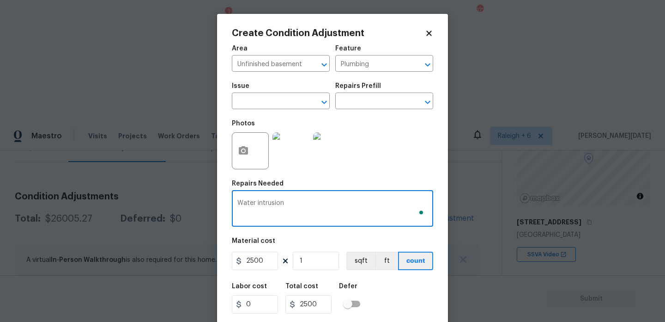
scroll to position [24, 0]
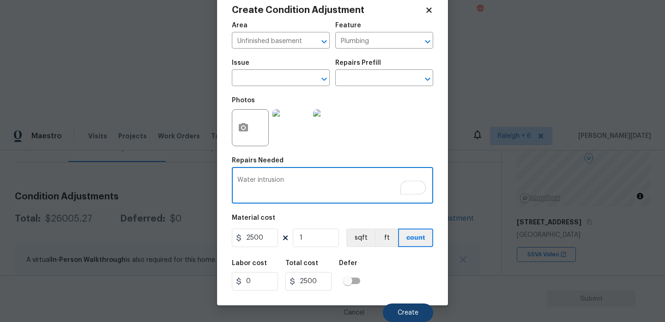
type textarea "Water intrusion"
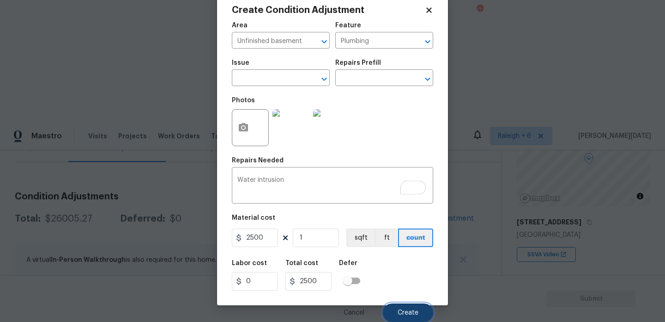
click at [401, 312] on span "Create" at bounding box center [408, 312] width 21 height 7
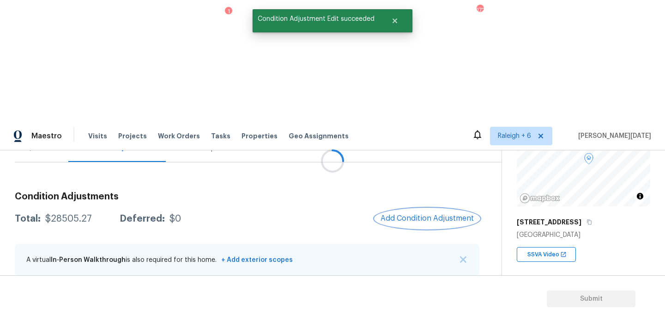
scroll to position [0, 0]
copy span "2610"
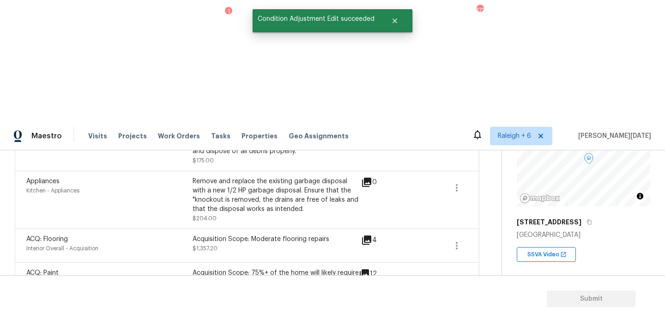
scroll to position [754, 0]
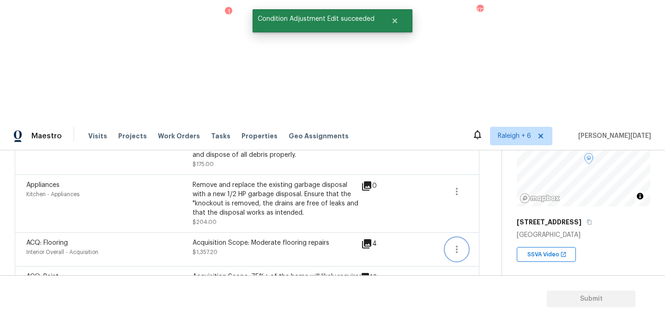
click at [459, 243] on icon "button" at bounding box center [456, 248] width 11 height 11
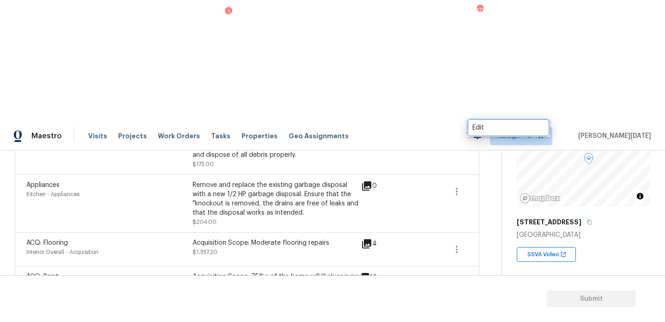
click at [483, 126] on div "Edit" at bounding box center [509, 127] width 72 height 9
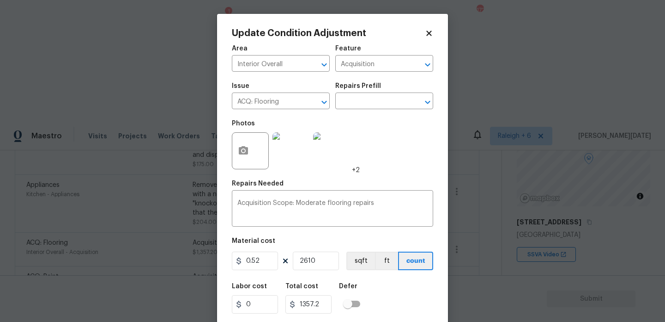
click at [363, 91] on div "Repairs Prefill" at bounding box center [384, 89] width 98 height 12
click at [364, 101] on input "text" at bounding box center [371, 102] width 72 height 14
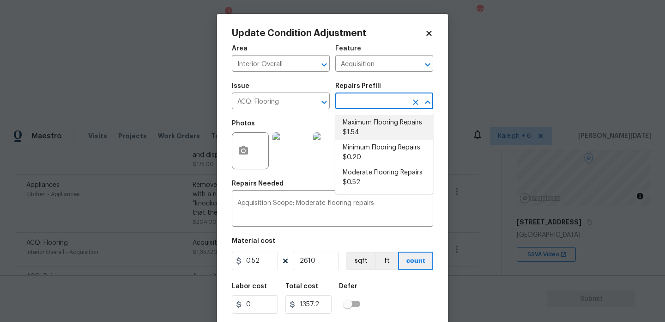
click at [383, 134] on li "Maximum Flooring Repairs $1.54" at bounding box center [384, 127] width 98 height 25
type textarea "Acquisition Scope: Maximum flooring repairs"
type input "1.54"
type input "4019.4"
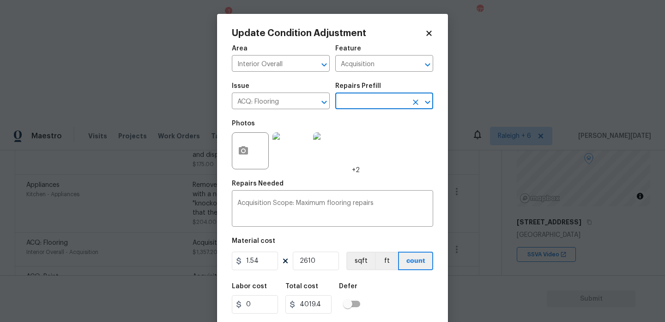
scroll to position [24, 0]
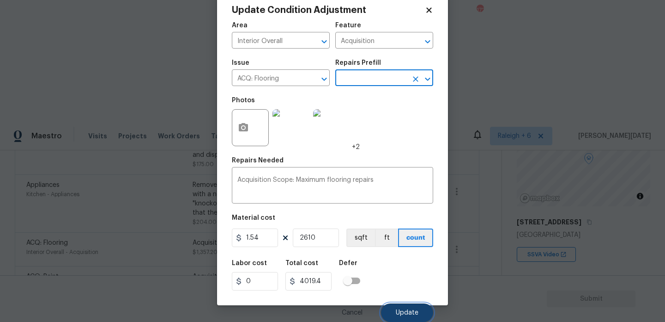
click at [402, 305] on button "Update" at bounding box center [407, 312] width 52 height 18
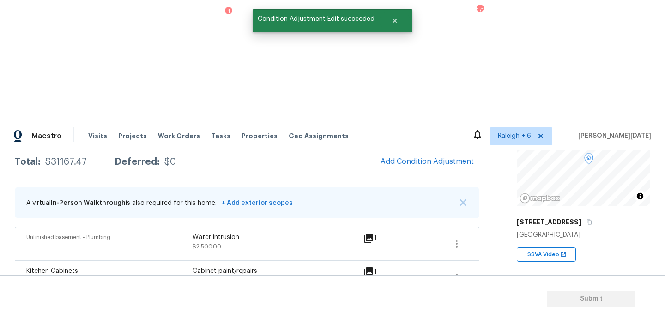
scroll to position [143, 0]
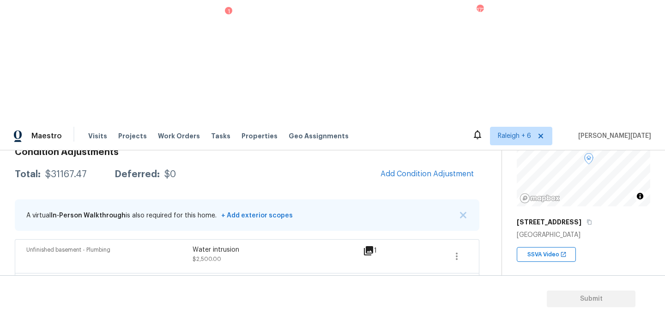
click at [103, 205] on div "A virtual In-Person Walkthrough is also required for this home. + Add exterior …" at bounding box center [159, 214] width 267 height 19
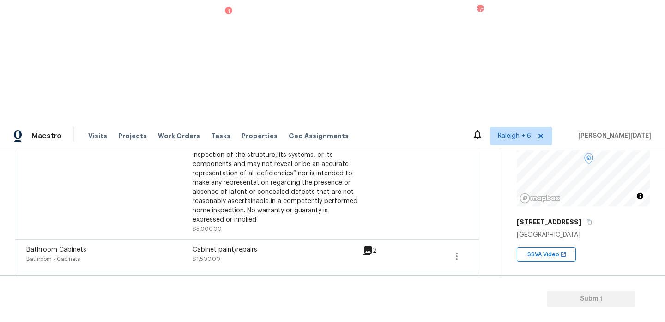
scroll to position [394, 0]
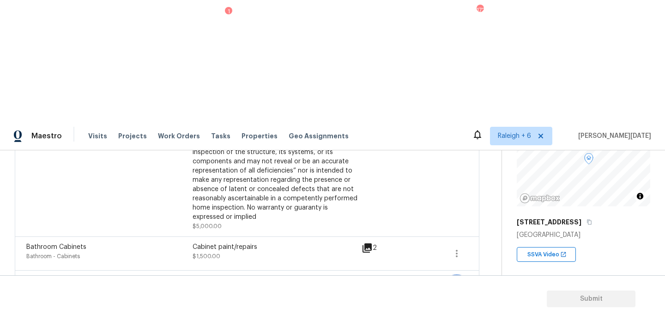
click at [454, 281] on icon "button" at bounding box center [456, 286] width 11 height 11
click at [491, 163] on div "Edit" at bounding box center [509, 164] width 72 height 9
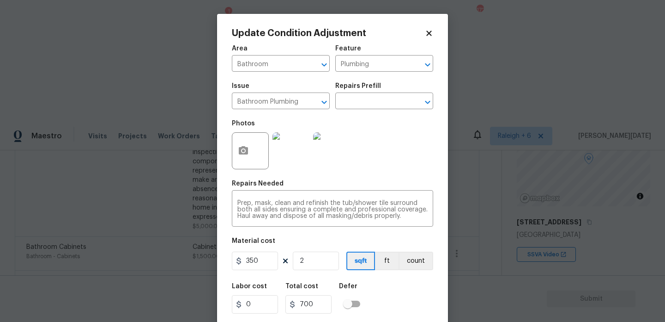
click at [242, 170] on div "Photos" at bounding box center [251, 145] width 39 height 60
click at [244, 158] on button "button" at bounding box center [243, 151] width 22 height 36
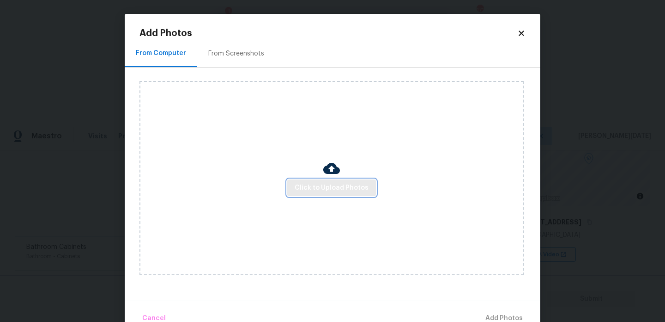
click at [304, 182] on span "Click to Upload Photos" at bounding box center [332, 188] width 74 height 12
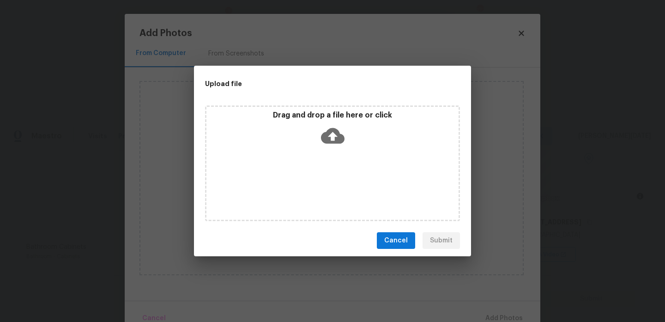
click at [304, 182] on div "Drag and drop a file here or click" at bounding box center [332, 163] width 255 height 116
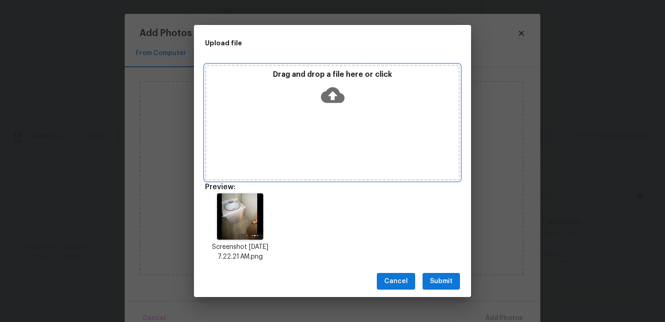
click at [305, 75] on p "Drag and drop a file here or click" at bounding box center [333, 75] width 252 height 10
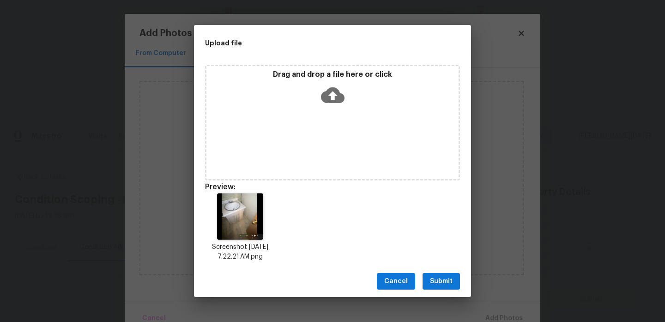
scroll to position [90, 0]
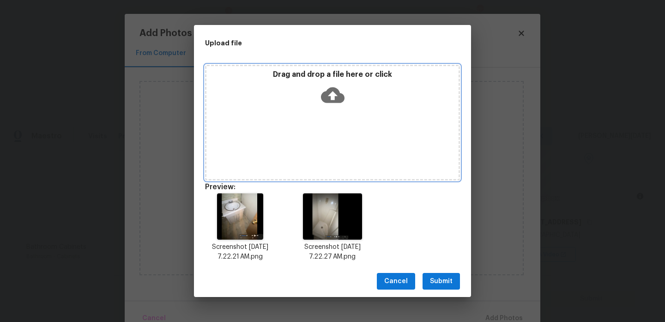
click at [338, 109] on div "Drag and drop a file here or click" at bounding box center [332, 123] width 255 height 116
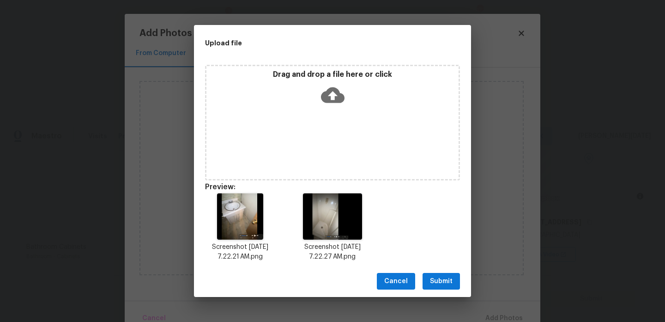
click at [434, 278] on span "Submit" at bounding box center [441, 281] width 23 height 12
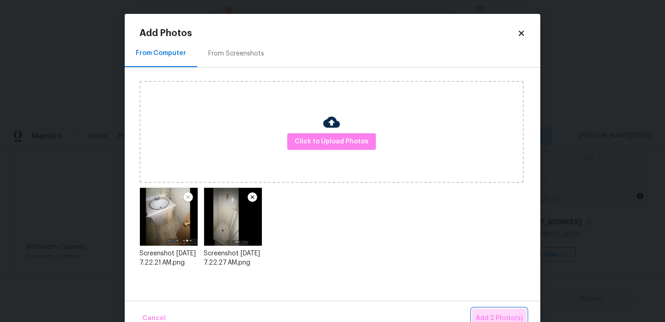
click at [491, 314] on span "Add 2 Photo(s)" at bounding box center [499, 318] width 47 height 12
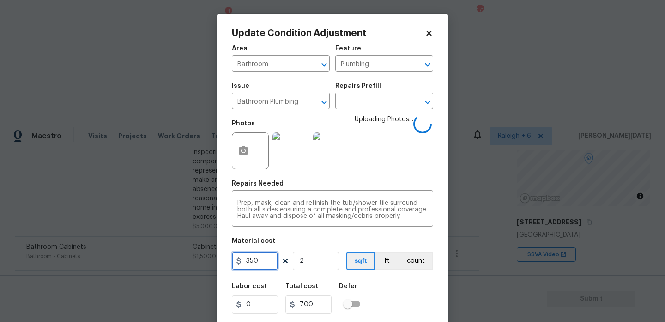
drag, startPoint x: 263, startPoint y: 267, endPoint x: 178, endPoint y: 267, distance: 85.0
click at [178, 267] on div "Update Condition Adjustment Area Bathroom ​ Feature Plumbing ​ Issue Bathroom P…" at bounding box center [332, 161] width 665 height 322
type input "1200"
type input "2400"
click at [280, 213] on textarea "Prep, mask, clean and refinish the tub/shower tile surround both all sides ensu…" at bounding box center [332, 209] width 190 height 19
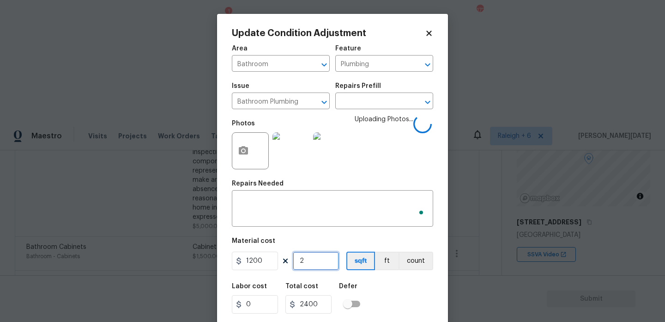
click at [310, 255] on input "2" at bounding box center [316, 260] width 46 height 18
type input "0"
type input "1"
type input "1200"
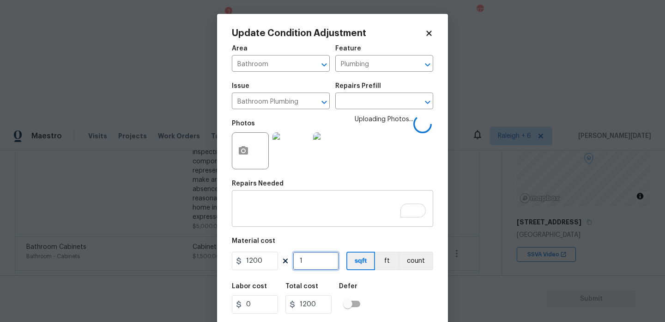
type input "1"
click at [288, 220] on div "x ​" at bounding box center [332, 209] width 201 height 34
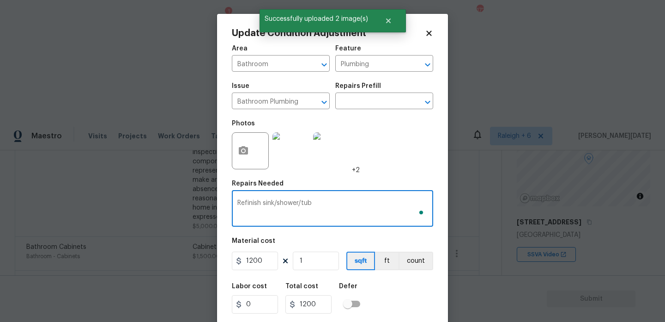
scroll to position [24, 0]
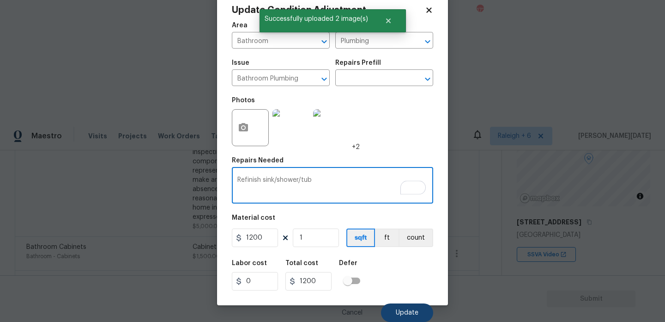
type textarea "Refinish sink/shower/tub"
click at [400, 308] on button "Update" at bounding box center [407, 312] width 52 height 18
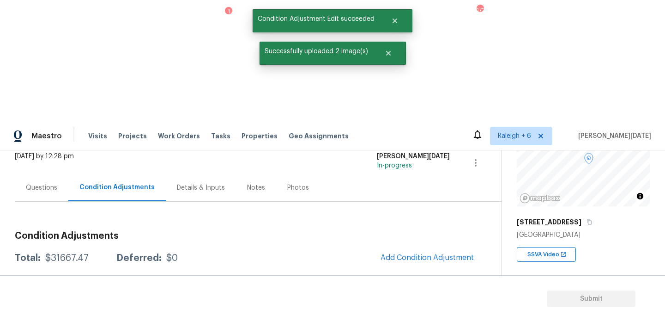
scroll to position [0, 0]
click at [61, 248] on div "Total: $31667.47 Deferred: $0 Add Condition Adjustment" at bounding box center [247, 258] width 465 height 20
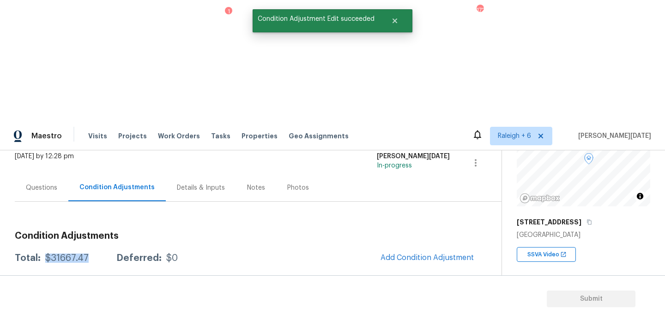
drag, startPoint x: 46, startPoint y: 138, endPoint x: 88, endPoint y: 140, distance: 42.5
click at [88, 253] on div "Total: $31667.47 Deferred: $0" at bounding box center [96, 257] width 163 height 9
copy div "$31667.47"
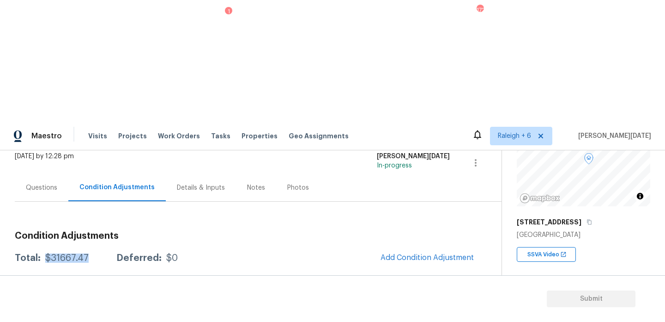
scroll to position [42, 0]
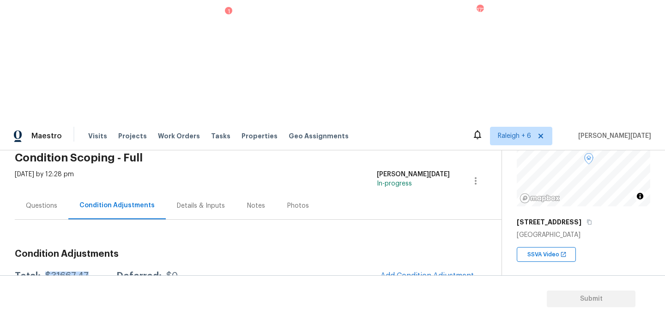
click at [81, 192] on div "Condition Adjustments" at bounding box center [116, 205] width 97 height 27
click at [34, 192] on div "Questions" at bounding box center [42, 205] width 54 height 27
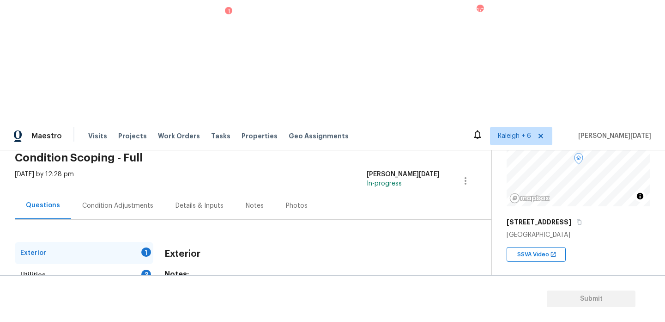
scroll to position [123, 0]
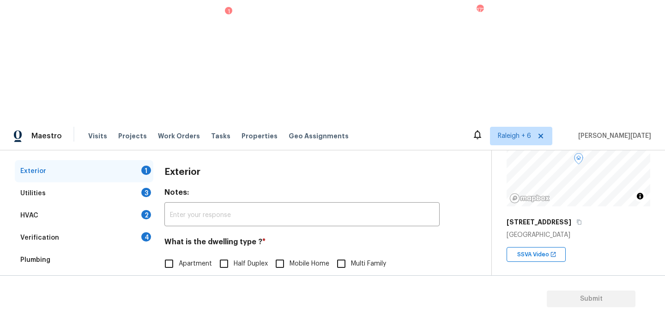
click at [174, 273] on input "Single Family" at bounding box center [168, 282] width 19 height 19
checkbox input "true"
click at [141, 182] on div "Utilities 3" at bounding box center [84, 193] width 139 height 22
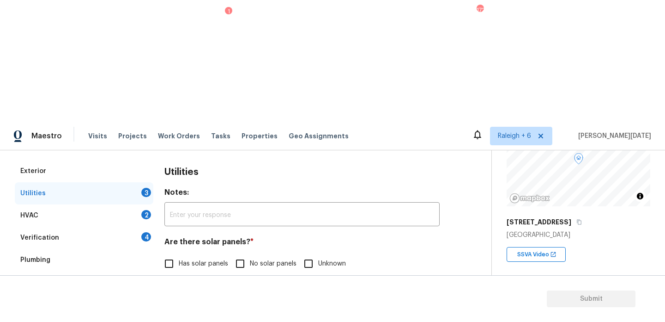
click at [234, 254] on input "No solar panels" at bounding box center [240, 263] width 19 height 19
checkbox input "true"
click at [332, 301] on input "None" at bounding box center [330, 310] width 19 height 19
checkbox input "true"
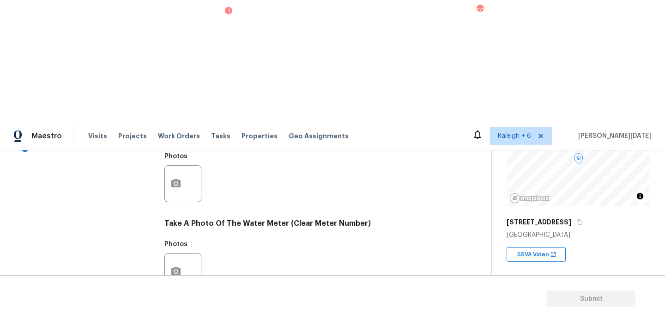
scroll to position [374, 0]
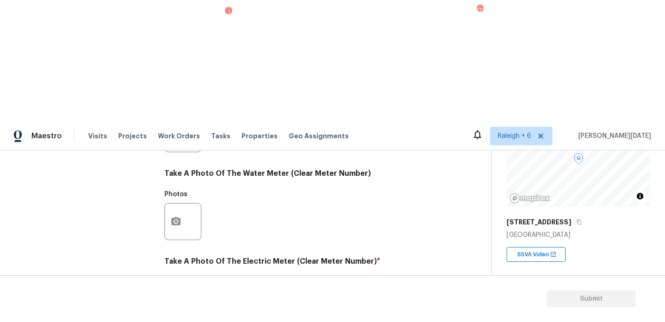
click at [175, 304] on icon "button" at bounding box center [175, 308] width 9 height 8
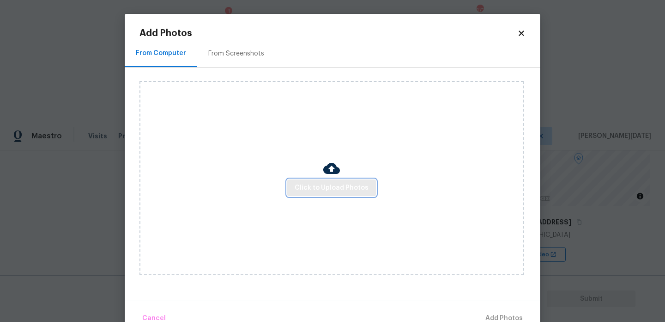
click at [325, 190] on span "Click to Upload Photos" at bounding box center [332, 188] width 74 height 12
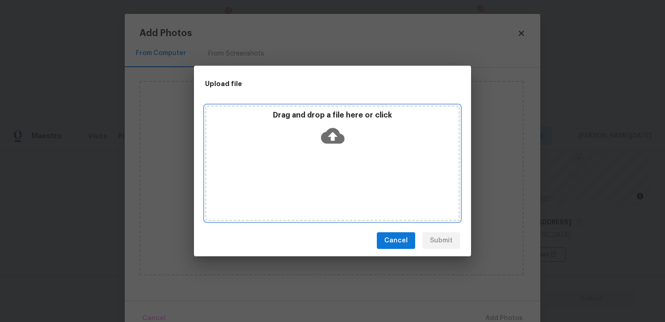
click at [325, 190] on div "Drag and drop a file here or click" at bounding box center [332, 163] width 255 height 116
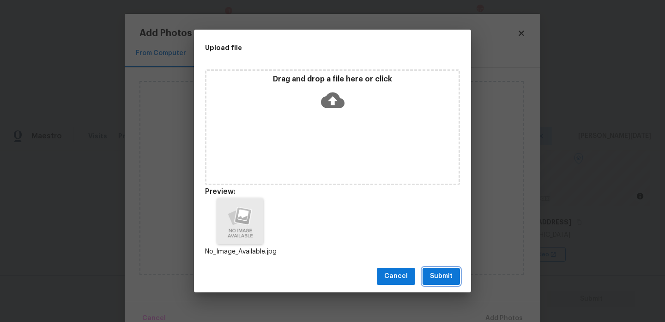
click at [440, 269] on button "Submit" at bounding box center [441, 276] width 37 height 17
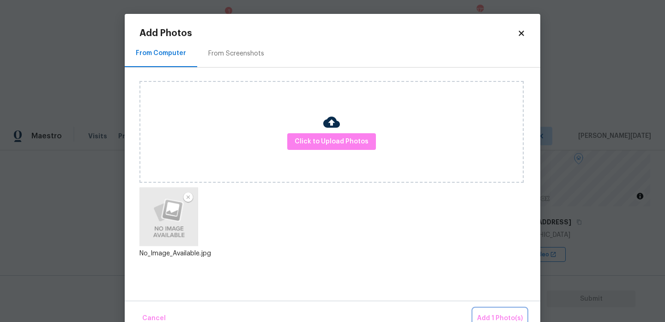
click at [491, 314] on span "Add 1 Photo(s)" at bounding box center [500, 318] width 46 height 12
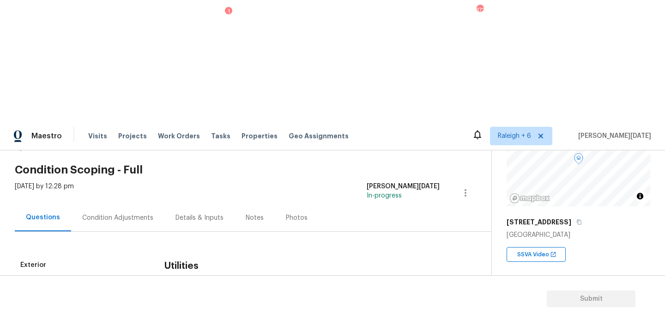
scroll to position [0, 0]
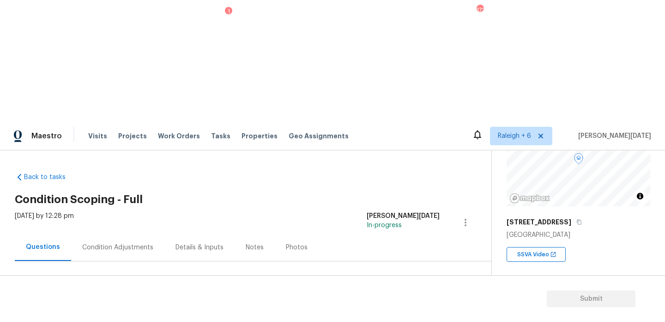
click at [109, 243] on div "Condition Adjustments" at bounding box center [117, 247] width 71 height 9
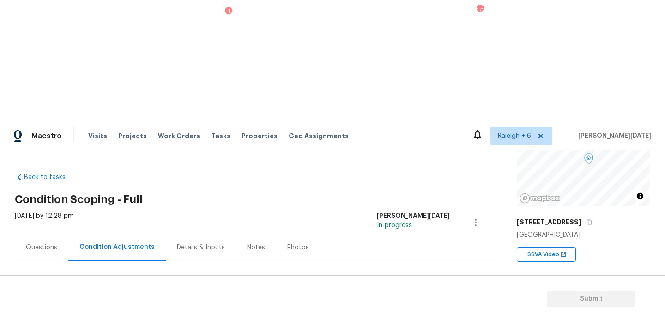
click at [411, 313] on span "Add Condition Adjustment" at bounding box center [427, 317] width 93 height 8
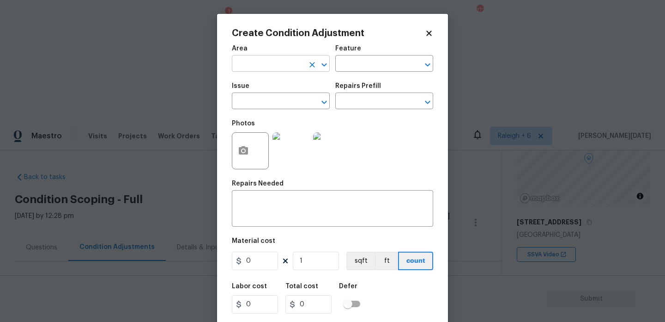
click at [265, 66] on input "text" at bounding box center [268, 64] width 72 height 14
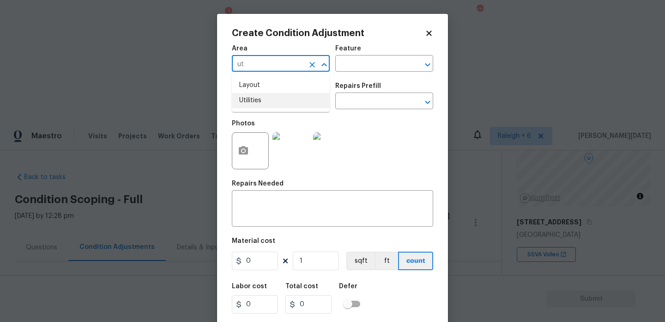
click at [266, 101] on li "Utilities" at bounding box center [281, 100] width 98 height 15
type input "Utilities"
click at [266, 101] on input "text" at bounding box center [268, 102] width 72 height 14
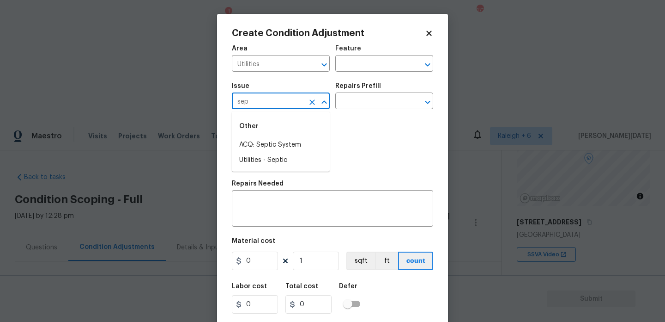
click at [266, 144] on li "ACQ: Septic System" at bounding box center [281, 144] width 98 height 15
type input "ACQ: Septic System"
click at [361, 103] on input "text" at bounding box center [371, 102] width 72 height 14
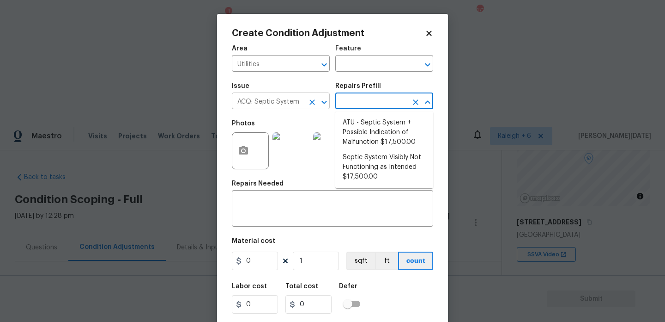
click at [314, 104] on icon "Clear" at bounding box center [313, 102] width 6 height 6
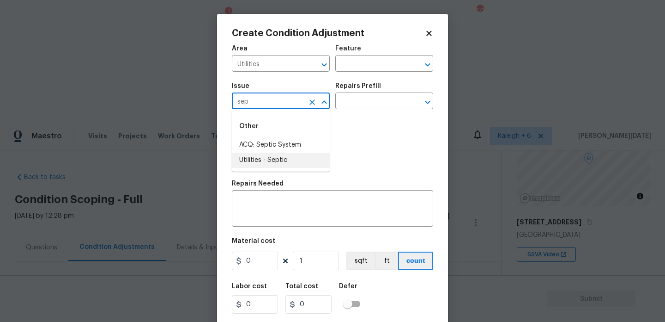
click at [261, 163] on li "Utilities - Septic" at bounding box center [281, 159] width 98 height 15
type input "Utilities - Septic"
click at [378, 108] on input "text" at bounding box center [371, 102] width 72 height 14
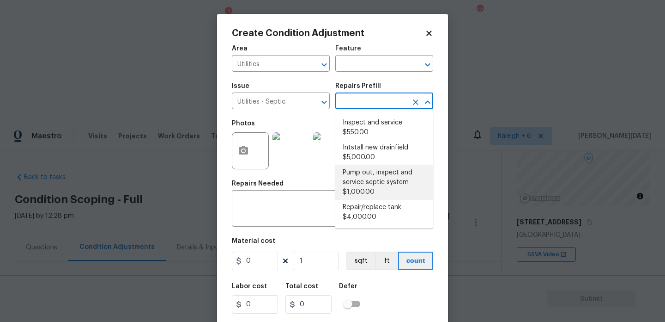
click at [386, 178] on li "Pump out, inspect and service septic system $1,000.00" at bounding box center [384, 182] width 98 height 35
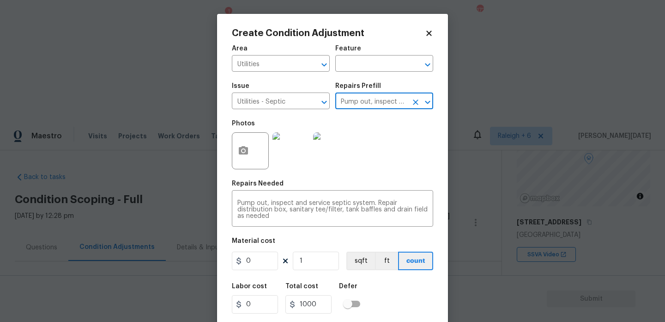
type textarea "Pump out, inspect and service septic system. Repair distribution box, sanitary …"
type input "1000"
drag, startPoint x: 276, startPoint y: 260, endPoint x: 205, endPoint y: 260, distance: 71.1
click at [205, 260] on div "Create Condition Adjustment Area Utilities ​ Feature ​ Issue Utilities - Septic…" at bounding box center [332, 161] width 665 height 322
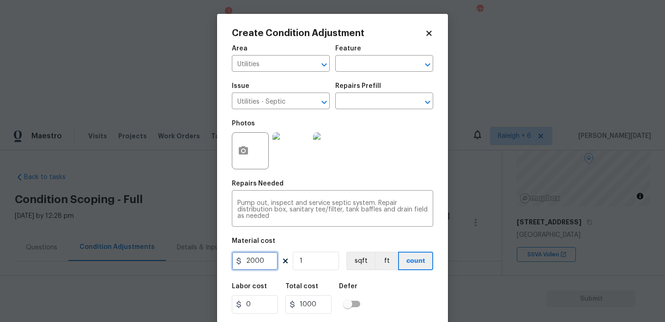
type input "2000"
click at [383, 167] on div "Photos" at bounding box center [332, 145] width 201 height 60
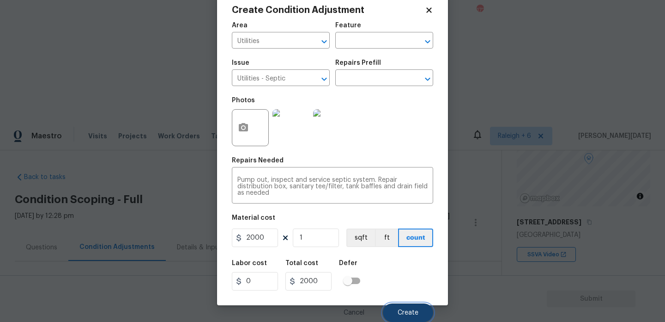
click at [403, 308] on button "Create" at bounding box center [408, 312] width 50 height 18
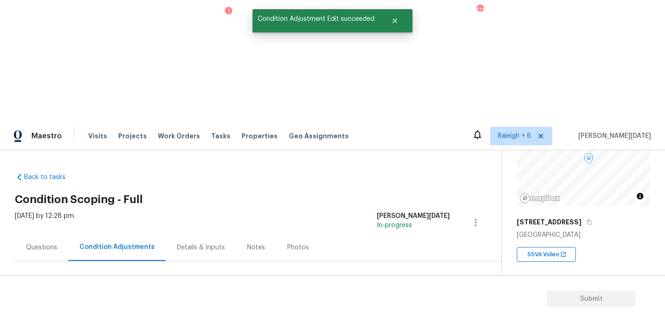
scroll to position [0, 0]
drag, startPoint x: 46, startPoint y: 195, endPoint x: 94, endPoint y: 195, distance: 47.6
click at [94, 313] on div "Total: $33667.47 Deferred: $0" at bounding box center [97, 317] width 165 height 9
copy div "$33667.47"
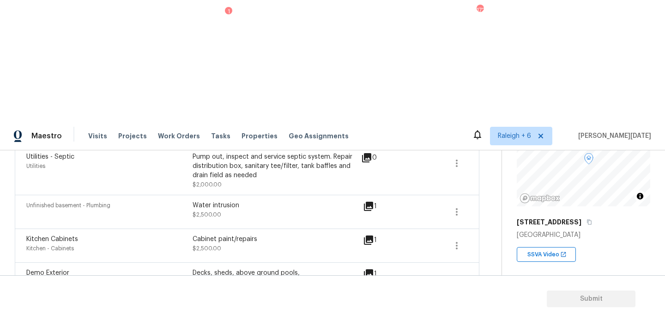
scroll to position [237, 0]
click at [459, 205] on icon "button" at bounding box center [456, 210] width 11 height 11
click at [484, 88] on div "Edit" at bounding box center [509, 88] width 72 height 9
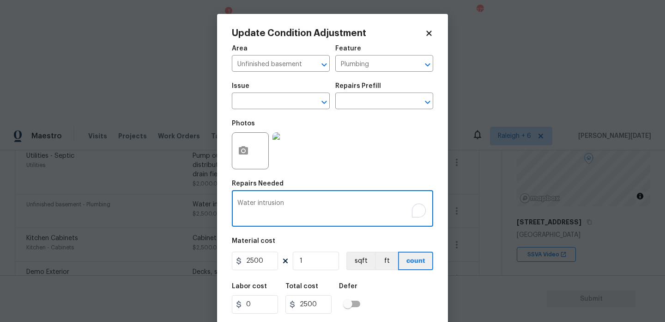
drag, startPoint x: 256, startPoint y: 210, endPoint x: 122, endPoint y: 210, distance: 134.0
click at [122, 210] on div "Update Condition Adjustment Area Unfinished basement ​ Feature Plumbing ​ Issue…" at bounding box center [332, 161] width 665 height 322
drag, startPoint x: 267, startPoint y: 200, endPoint x: 176, endPoint y: 200, distance: 91.0
click at [176, 200] on div "Update Condition Adjustment Area Unfinished basement ​ Feature Plumbing ​ Issue…" at bounding box center [332, 161] width 665 height 322
paste textarea "Drainage system or sealing process"
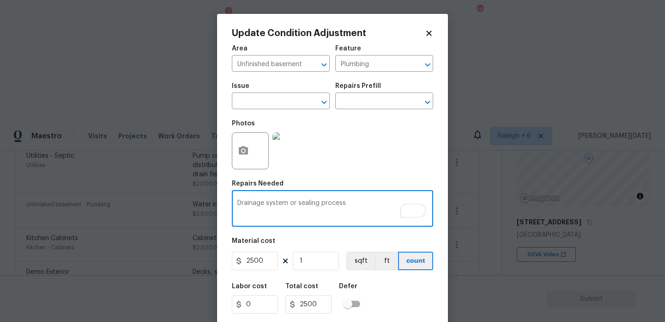
type textarea "Drainage system or sealing process"
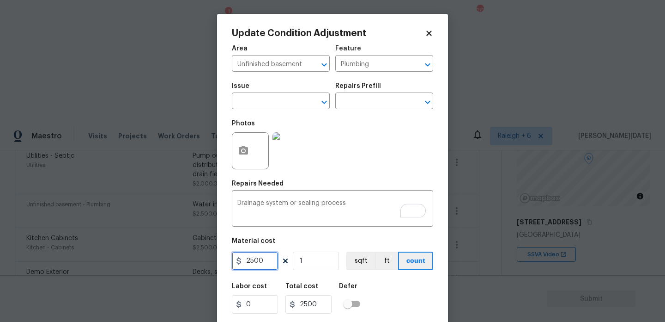
drag, startPoint x: 270, startPoint y: 259, endPoint x: 178, endPoint y: 257, distance: 92.0
click at [181, 259] on div "Update Condition Adjustment Area Unfinished basement ​ Feature Plumbing ​ Issue…" at bounding box center [332, 161] width 665 height 322
type input "4000"
click at [364, 168] on div "Photos" at bounding box center [332, 145] width 201 height 60
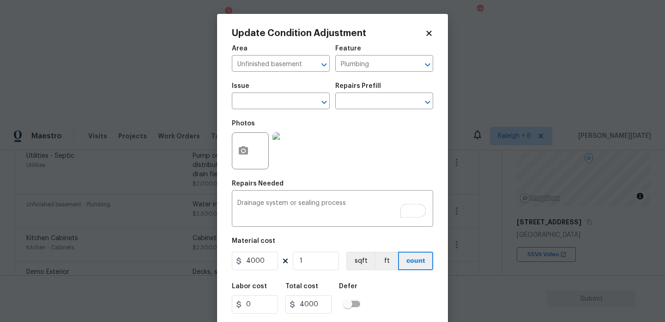
scroll to position [24, 0]
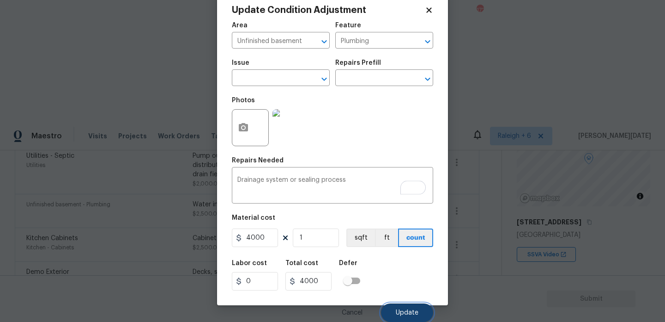
click at [395, 304] on button "Update" at bounding box center [407, 312] width 52 height 18
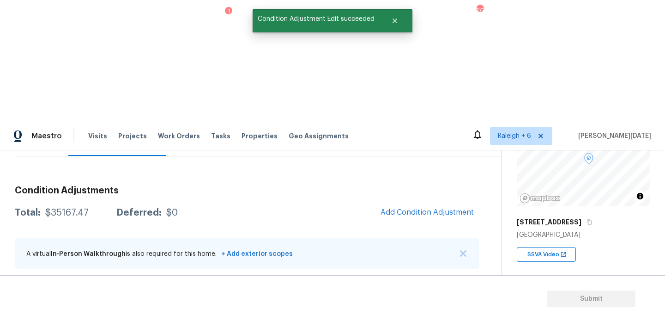
scroll to position [0, 0]
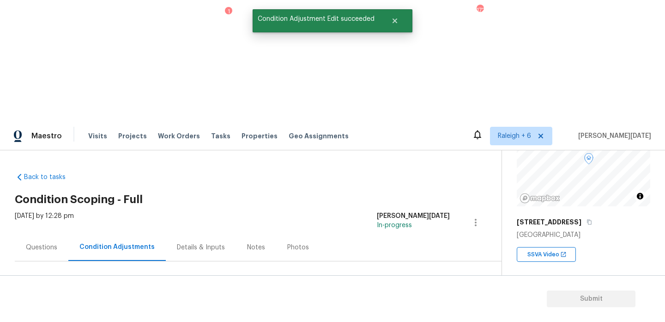
drag, startPoint x: 44, startPoint y: 197, endPoint x: 91, endPoint y: 197, distance: 47.6
click at [91, 313] on div "Total: $35167.47 Deferred: $0" at bounding box center [96, 317] width 163 height 9
copy div "$35167.47"
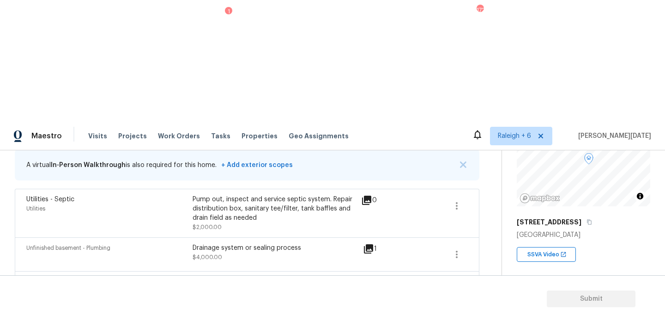
scroll to position [193, 0]
click at [371, 244] on icon at bounding box center [368, 248] width 9 height 9
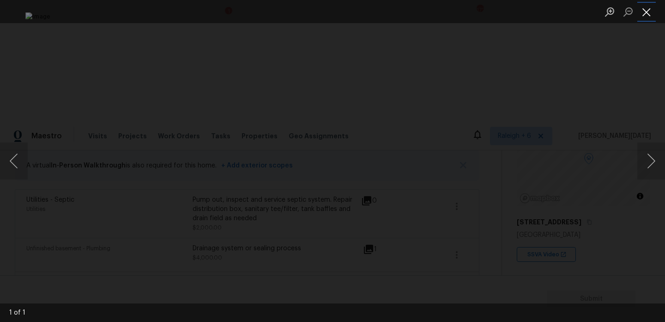
click at [645, 19] on button "Close lightbox" at bounding box center [647, 12] width 18 height 16
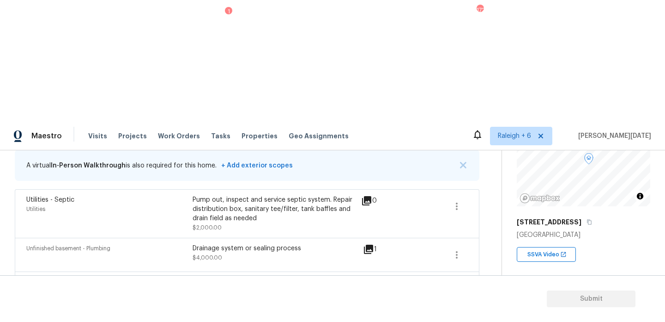
scroll to position [0, 0]
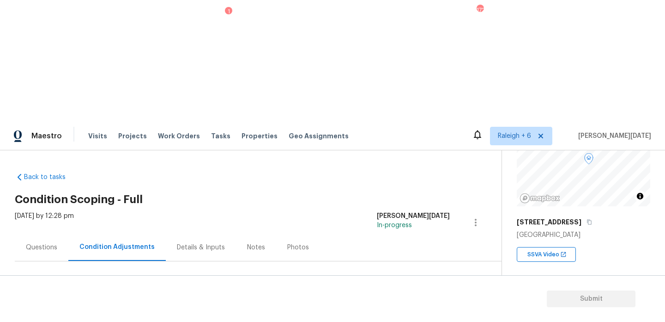
click at [50, 243] on div "Questions" at bounding box center [41, 247] width 31 height 9
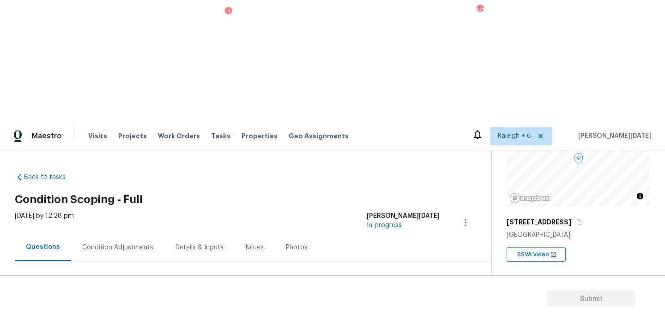
scroll to position [123, 0]
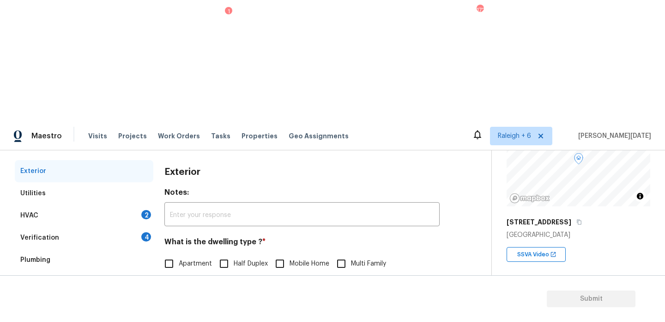
click at [142, 210] on div "2" at bounding box center [146, 214] width 10 height 9
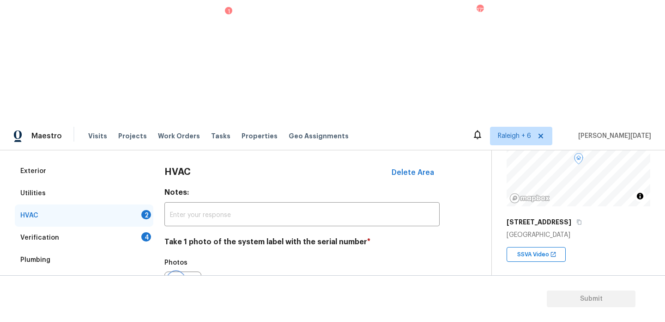
click at [176, 288] on circle "button" at bounding box center [176, 289] width 3 height 3
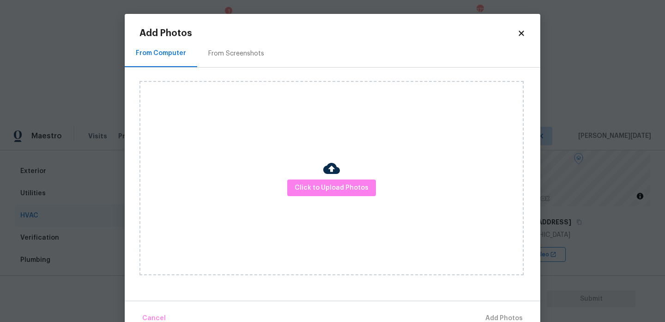
click at [324, 176] on div at bounding box center [331, 169] width 17 height 19
click at [333, 188] on span "Click to Upload Photos" at bounding box center [332, 188] width 74 height 12
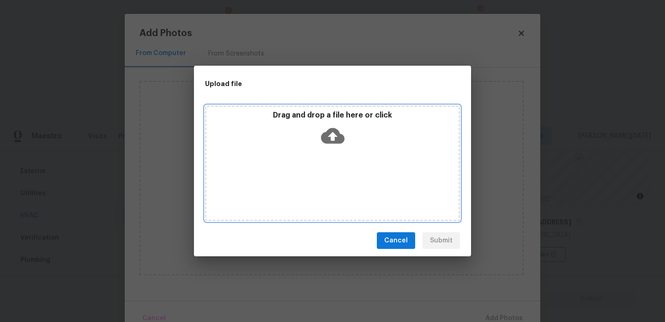
click at [333, 188] on div "Drag and drop a file here or click" at bounding box center [332, 163] width 255 height 116
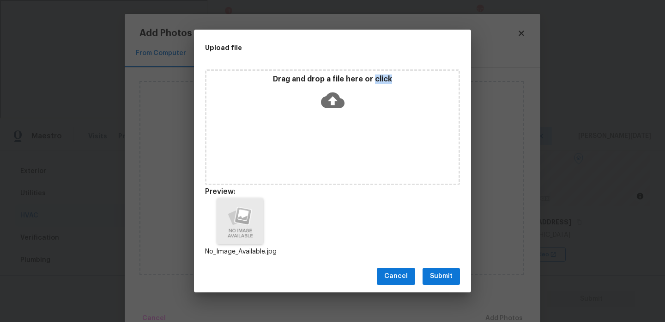
click at [440, 271] on span "Submit" at bounding box center [441, 276] width 23 height 12
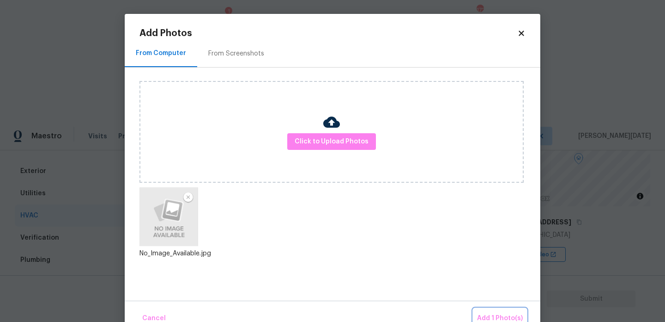
click at [499, 311] on button "Add 1 Photo(s)" at bounding box center [500, 318] width 53 height 20
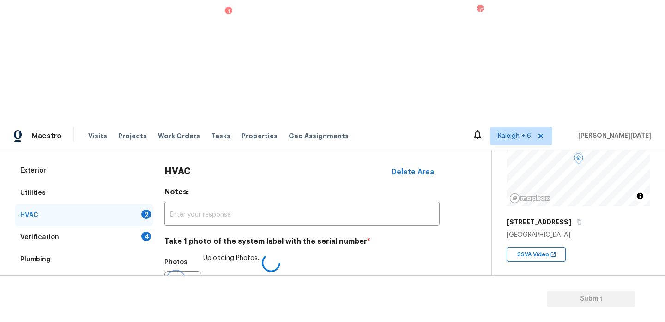
scroll to position [154, 0]
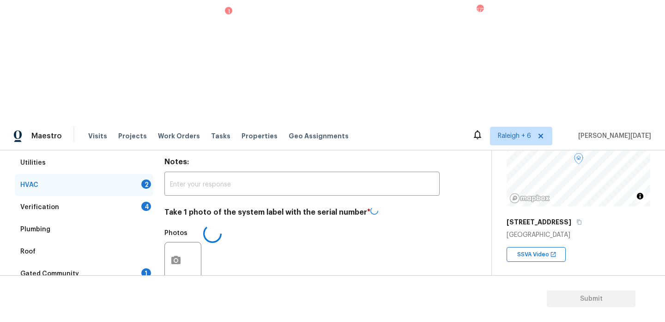
checkbox input "true"
click at [142, 196] on div "Verification 4" at bounding box center [84, 207] width 139 height 22
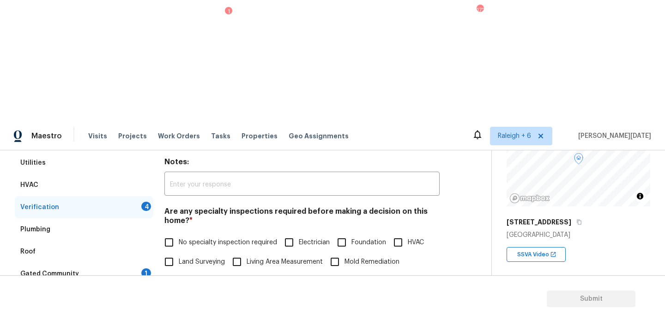
click at [173, 232] on input "No specialty inspection required" at bounding box center [168, 241] width 19 height 19
checkbox input "true"
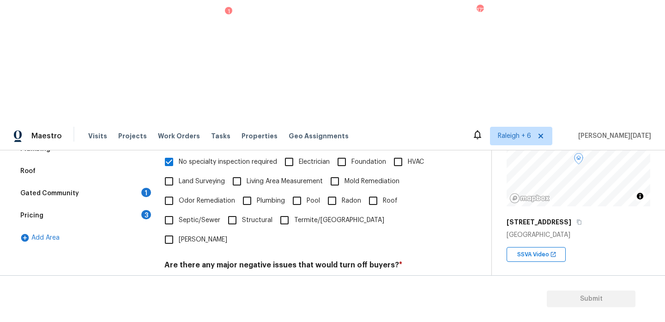
click at [198, 277] on input "No" at bounding box center [201, 286] width 19 height 19
checkbox input "true"
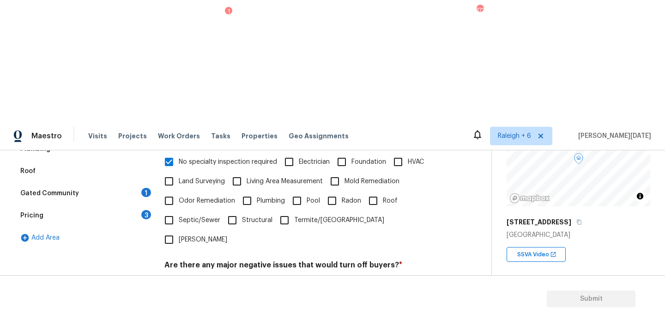
checkbox input "true"
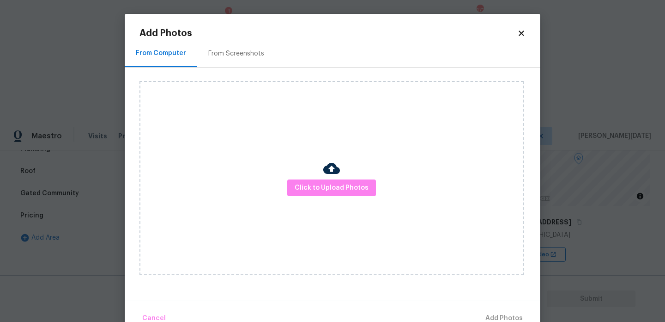
click at [327, 176] on div at bounding box center [331, 169] width 17 height 19
click at [328, 187] on span "Click to Upload Photos" at bounding box center [332, 188] width 74 height 12
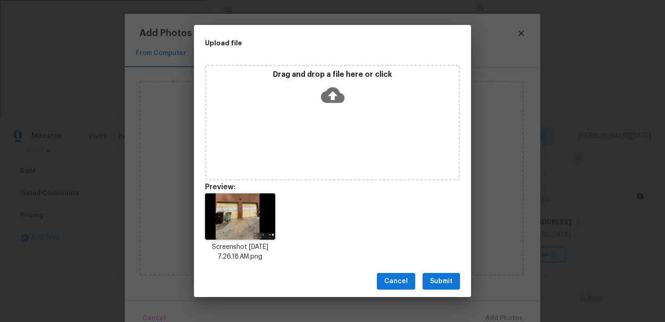
click at [315, 86] on div "Drag and drop a file here or click" at bounding box center [333, 90] width 252 height 40
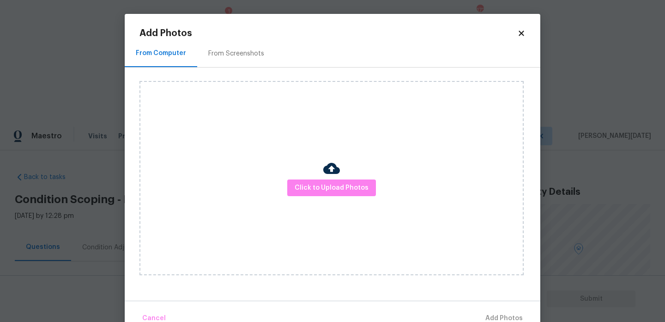
click at [324, 176] on div at bounding box center [331, 169] width 17 height 19
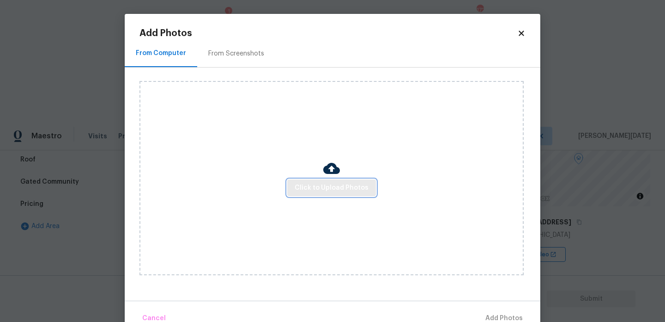
click at [322, 181] on button "Click to Upload Photos" at bounding box center [331, 187] width 89 height 17
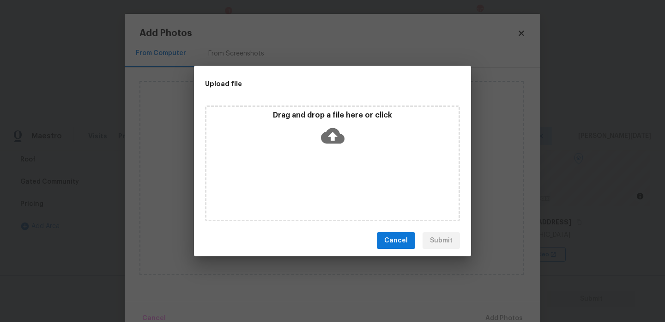
click at [322, 181] on div "Drag and drop a file here or click" at bounding box center [332, 163] width 255 height 116
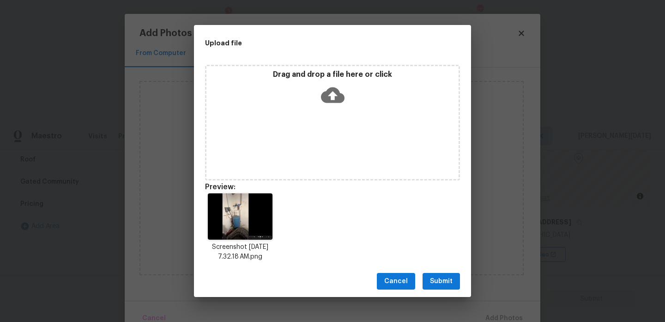
click at [440, 279] on span "Submit" at bounding box center [441, 281] width 23 height 12
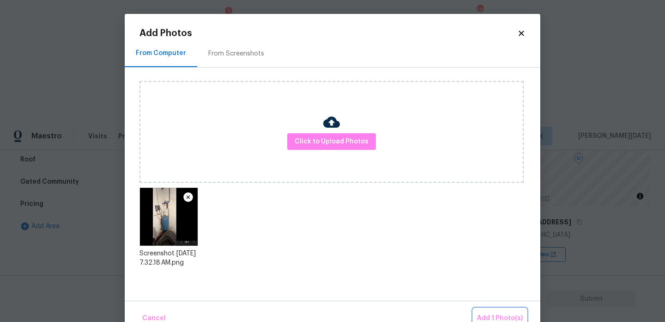
click at [486, 311] on button "Add 1 Photo(s)" at bounding box center [500, 318] width 53 height 20
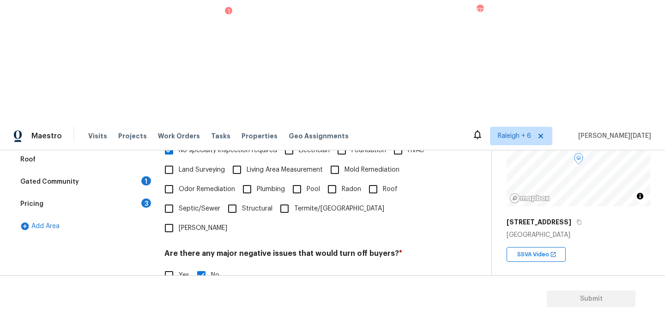
click at [446, 240] on div "Exterior Utilities HVAC Verification Plumbing Roof Gated Community 1 Pricing 3 …" at bounding box center [242, 261] width 455 height 449
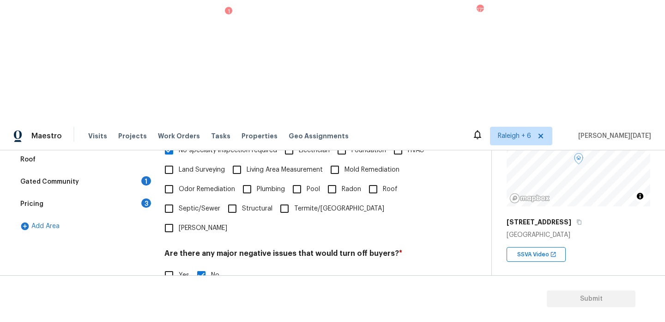
scroll to position [322, 0]
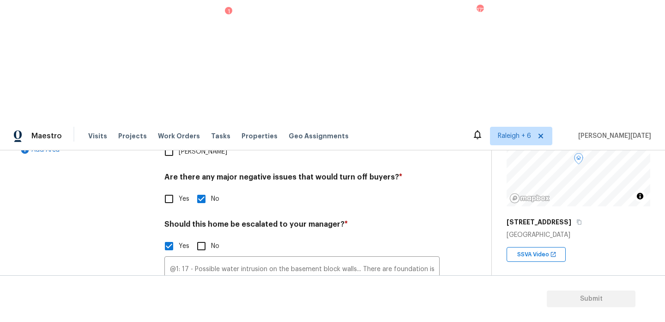
click at [279, 300] on img at bounding box center [264, 318] width 37 height 37
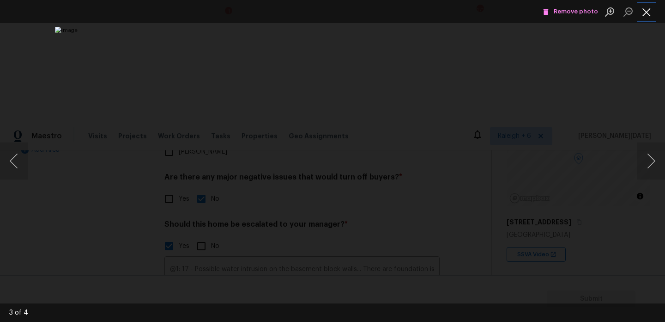
click at [647, 10] on button "Close lightbox" at bounding box center [647, 12] width 18 height 16
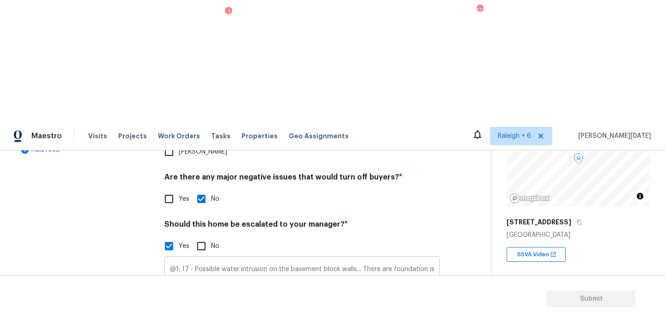
click at [426, 258] on input "@1: 17 - Possible water intrusion on the basement block walls... There are foun…" at bounding box center [301, 269] width 275 height 22
click at [361, 258] on input "@1: 17 - Possible water intrusion on the basement block walls... There are foun…" at bounding box center [301, 269] width 275 height 22
click at [268, 300] on img at bounding box center [264, 318] width 37 height 37
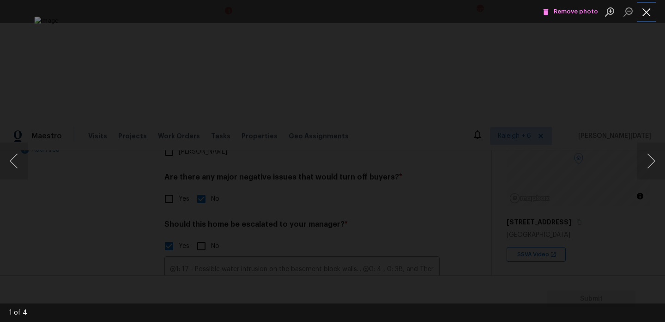
click at [646, 14] on button "Close lightbox" at bounding box center [647, 12] width 18 height 16
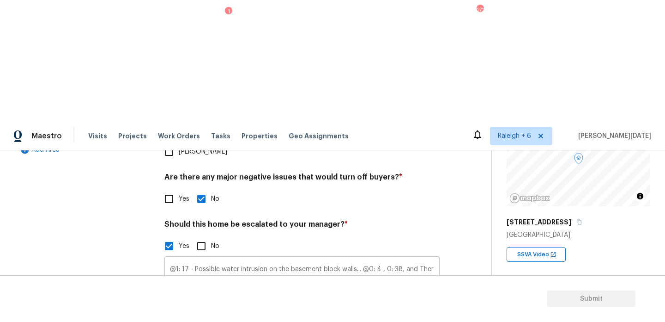
click at [404, 258] on input "@1: 17 - Possible water intrusion on the basement block walls... @0: 4 , 0: 38,…" at bounding box center [301, 269] width 275 height 22
click at [417, 258] on input "@1: 17 - Possible water intrusion on the basement block walls... @0: 4 , 0: 38,…" at bounding box center [301, 269] width 275 height 22
type input "@1: 17 - Possible water intrusion on the basement block walls... @0: 4 , 0: 38,…"
click at [429, 283] on div "Photos" at bounding box center [301, 313] width 275 height 60
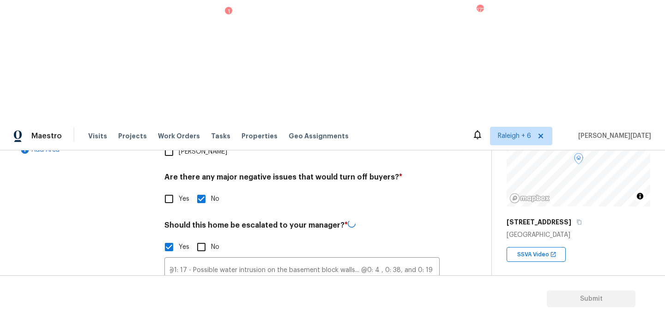
scroll to position [0, 0]
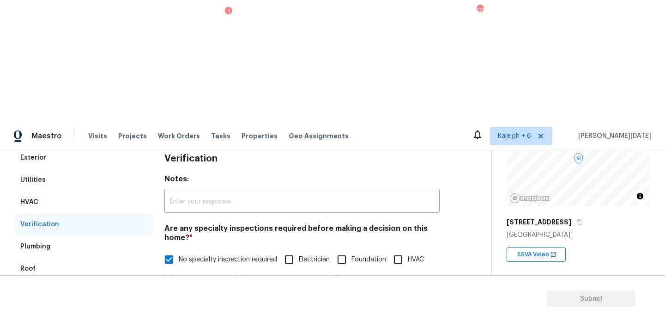
click at [143, 285] on div "1" at bounding box center [146, 289] width 10 height 9
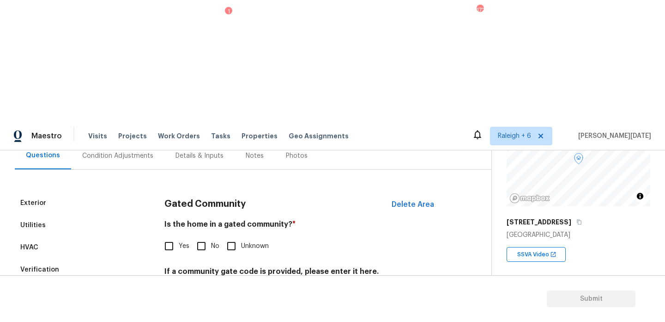
click at [211, 241] on span "No" at bounding box center [215, 246] width 8 height 10
click at [211, 236] on input "No" at bounding box center [201, 245] width 19 height 19
checkbox input "true"
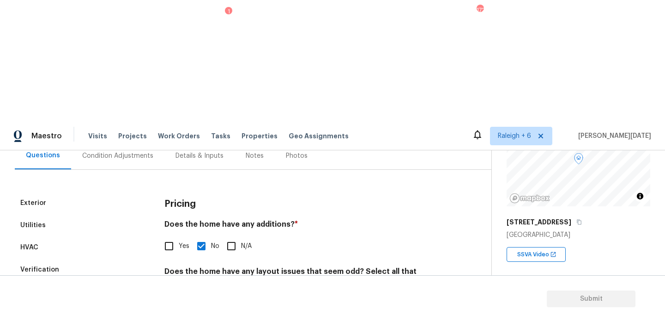
scroll to position [233, 0]
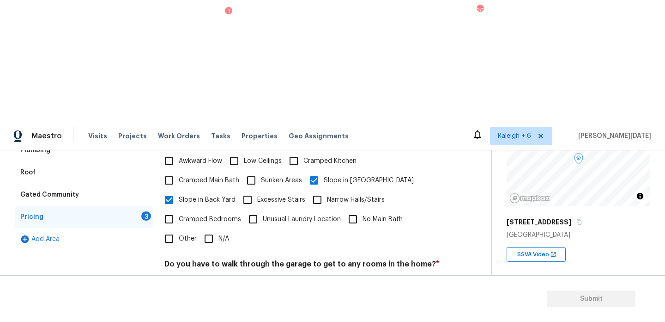
click at [197, 276] on input "No" at bounding box center [201, 285] width 19 height 19
checkbox input "true"
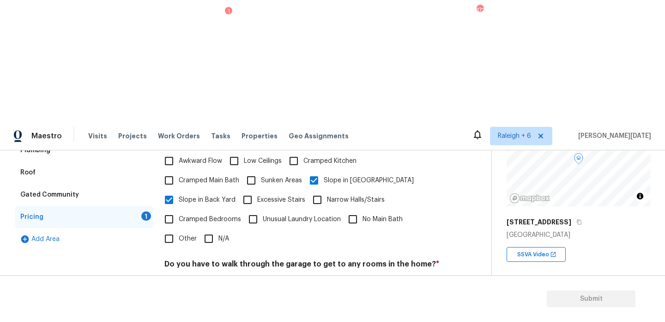
checkbox input "true"
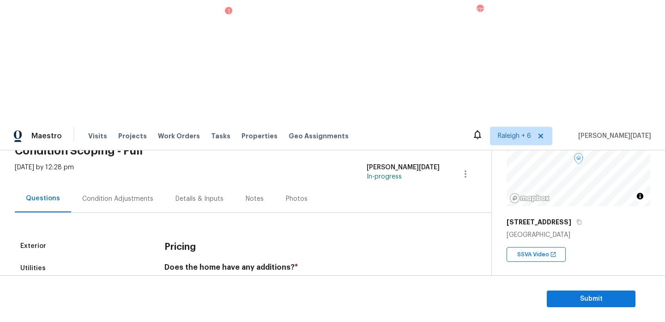
scroll to position [45, 0]
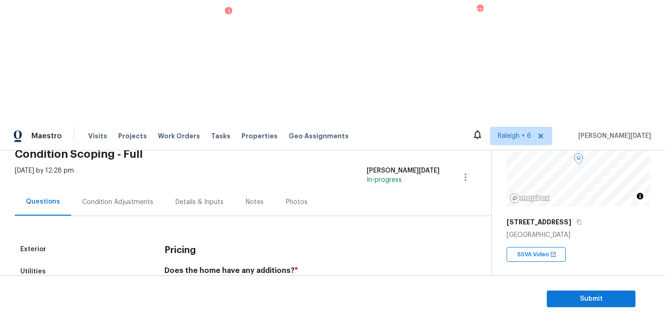
click at [121, 197] on div "Condition Adjustments" at bounding box center [117, 201] width 71 height 9
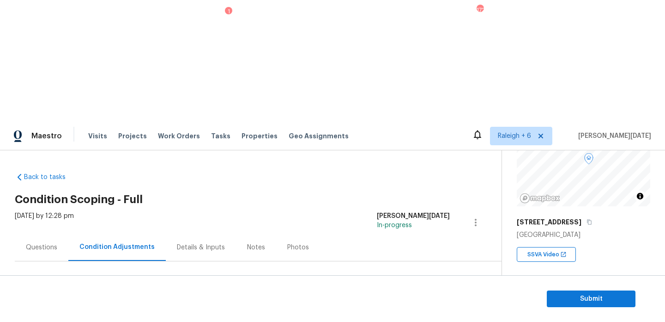
click at [405, 313] on span "Add Condition Adjustment" at bounding box center [427, 317] width 93 height 8
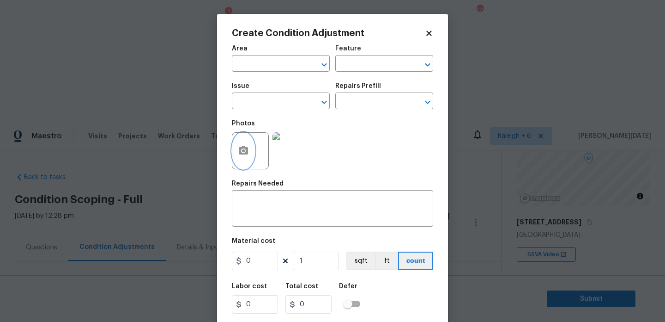
click at [234, 149] on button "button" at bounding box center [243, 151] width 22 height 36
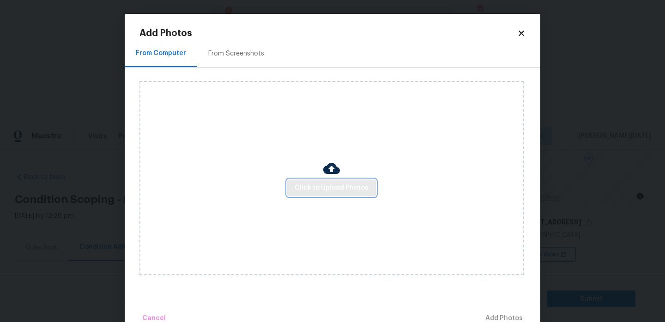
click at [328, 190] on span "Click to Upload Photos" at bounding box center [332, 188] width 74 height 12
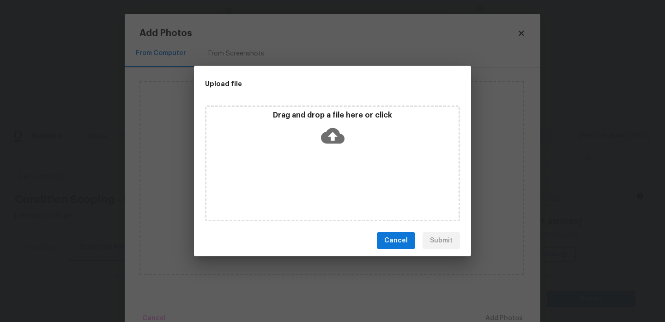
click at [328, 190] on div "Drag and drop a file here or click" at bounding box center [332, 163] width 255 height 116
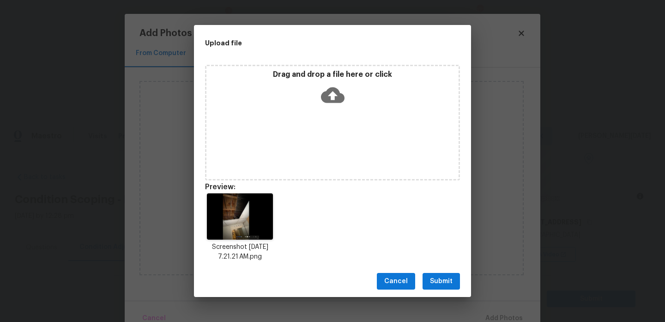
click at [433, 273] on button "Submit" at bounding box center [441, 281] width 37 height 17
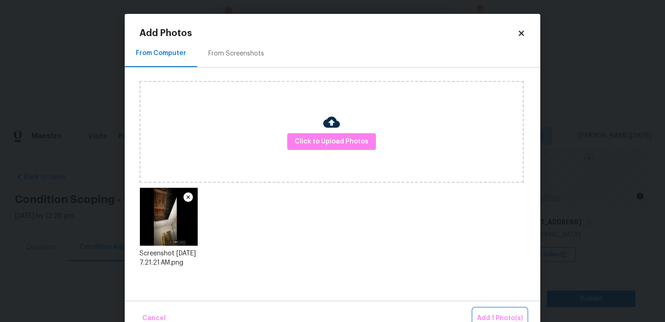
click at [488, 318] on span "Add 1 Photo(s)" at bounding box center [500, 318] width 46 height 12
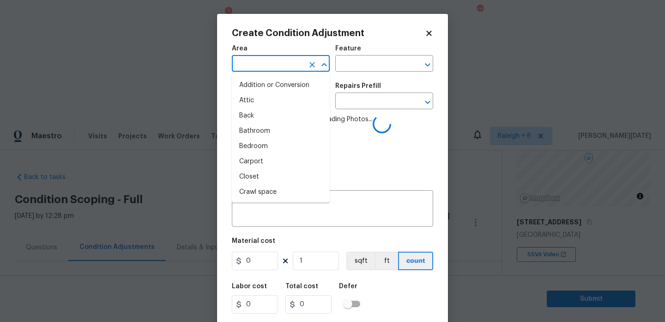
click at [251, 66] on input "text" at bounding box center [268, 64] width 72 height 14
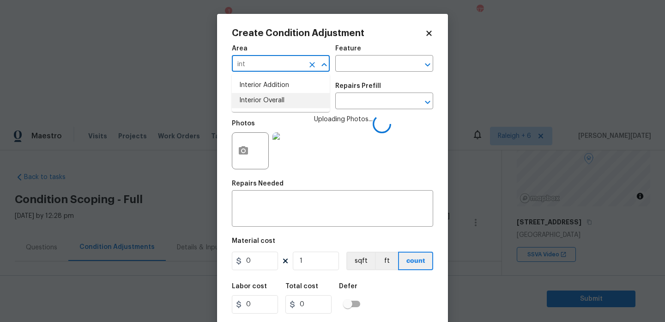
click at [261, 99] on li "Interior Overall" at bounding box center [281, 100] width 98 height 15
type input "Interior Overall"
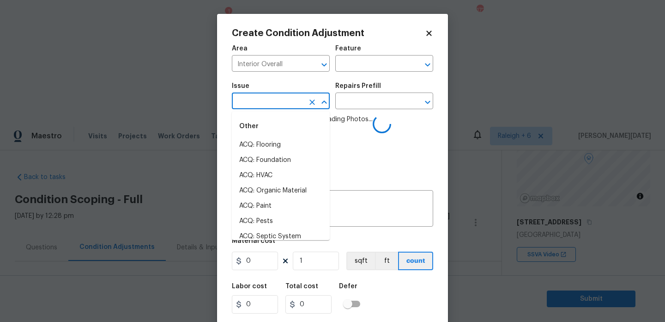
click at [261, 99] on input "text" at bounding box center [268, 102] width 72 height 14
type input "dry"
click at [262, 142] on li "ACQ: Flooring" at bounding box center [281, 144] width 98 height 15
type input "ACQ: Flooring"
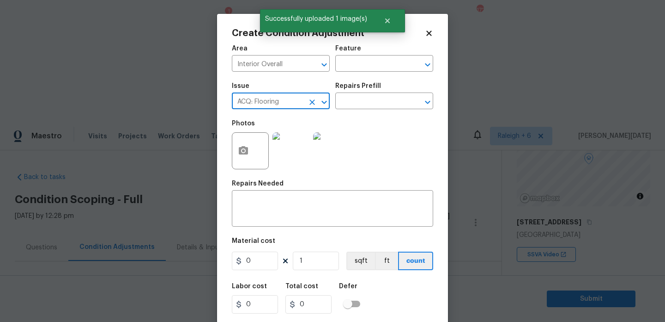
click at [310, 103] on icon "Clear" at bounding box center [313, 102] width 6 height 6
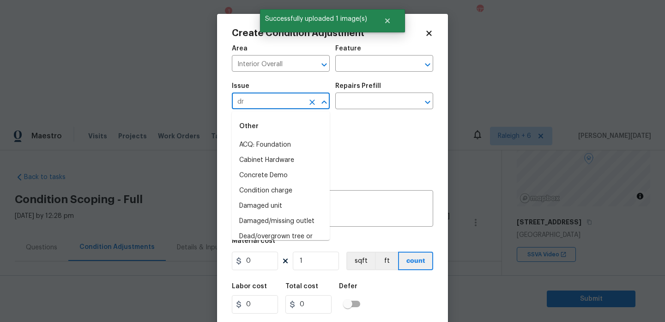
type input "dry"
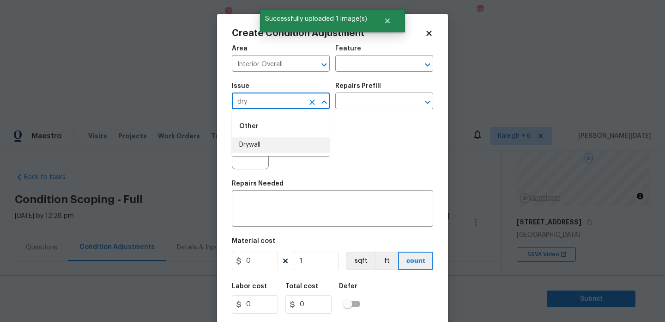
click at [265, 147] on li "Drywall" at bounding box center [281, 144] width 98 height 15
type input "Drywall"
click at [367, 107] on input "text" at bounding box center [371, 102] width 72 height 14
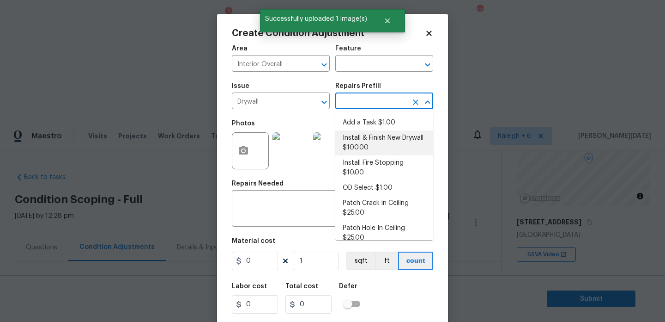
click at [373, 150] on li "Install & Finish New Drywall $100.00" at bounding box center [384, 142] width 98 height 25
type input "Walls and Ceiling"
type textarea "Remove the existing damaged drywall and replace with new. Ensure that the new d…"
type input "100"
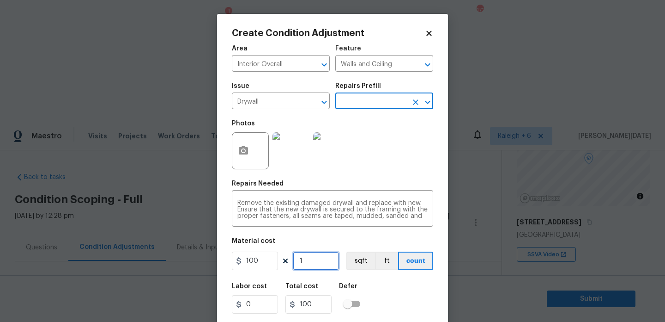
click at [314, 257] on input "1" at bounding box center [316, 260] width 46 height 18
type input "0"
type input "8"
type input "800"
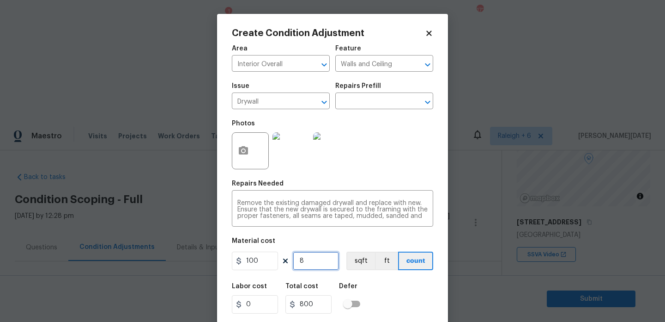
type input "8"
click at [387, 160] on div "Photos" at bounding box center [332, 145] width 201 height 60
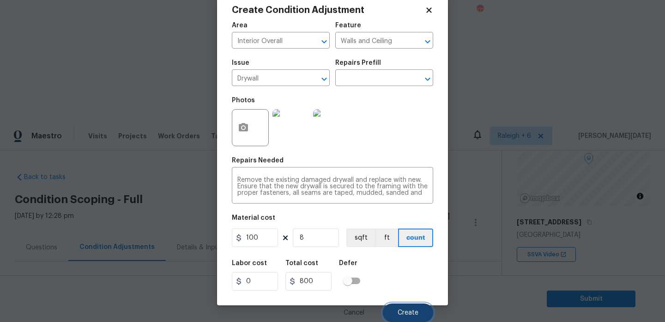
click at [402, 311] on span "Create" at bounding box center [408, 312] width 21 height 7
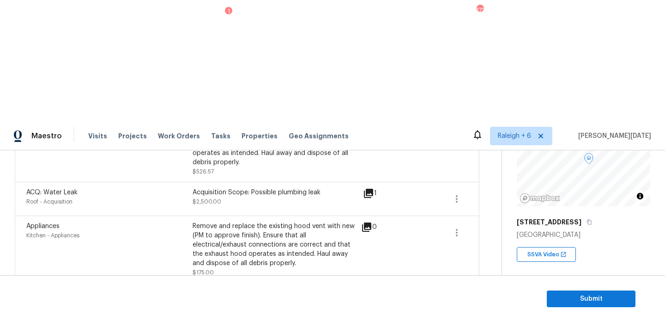
scroll to position [760, 0]
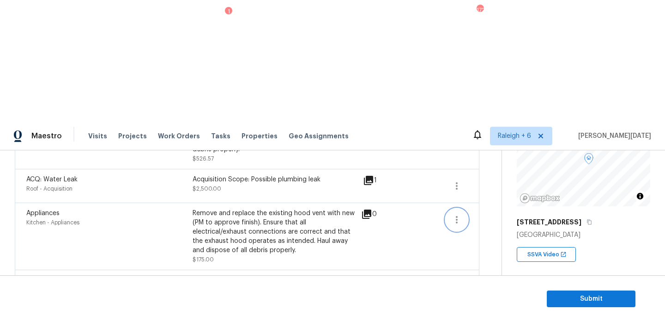
click at [452, 214] on icon "button" at bounding box center [456, 219] width 11 height 11
click at [480, 87] on div "Edit" at bounding box center [509, 88] width 72 height 9
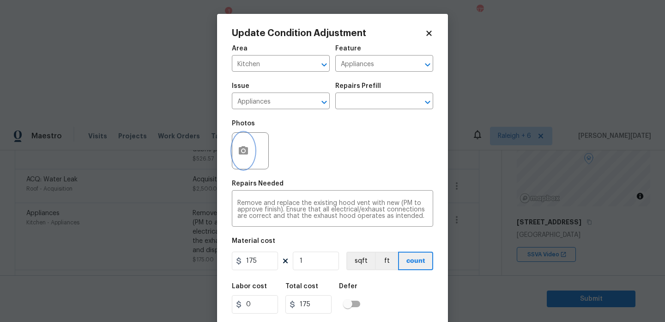
click at [247, 153] on icon "button" at bounding box center [243, 150] width 9 height 8
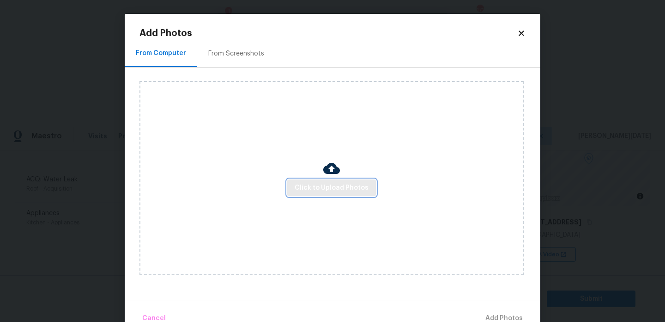
click at [310, 180] on button "Click to Upload Photos" at bounding box center [331, 187] width 89 height 17
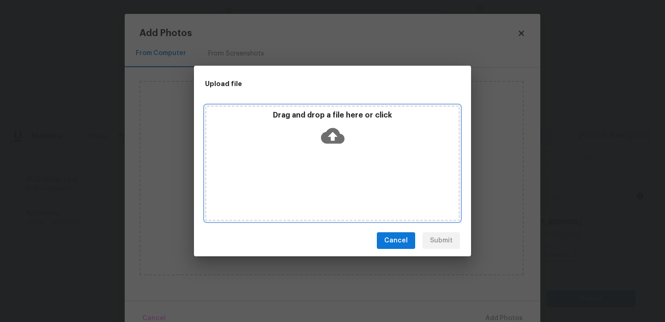
click at [310, 180] on div "Drag and drop a file here or click" at bounding box center [332, 163] width 255 height 116
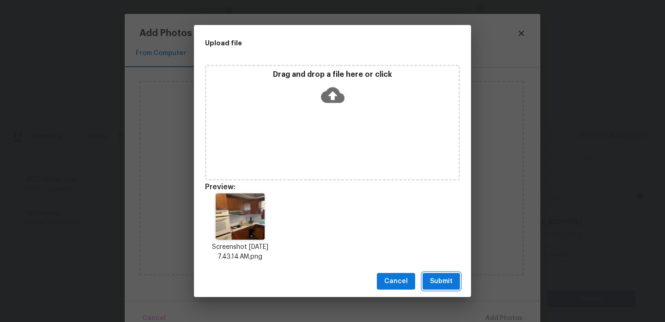
click at [450, 282] on span "Submit" at bounding box center [441, 281] width 23 height 12
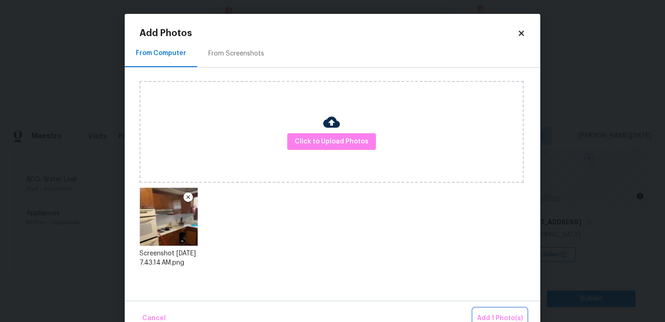
click at [490, 314] on span "Add 1 Photo(s)" at bounding box center [500, 318] width 46 height 12
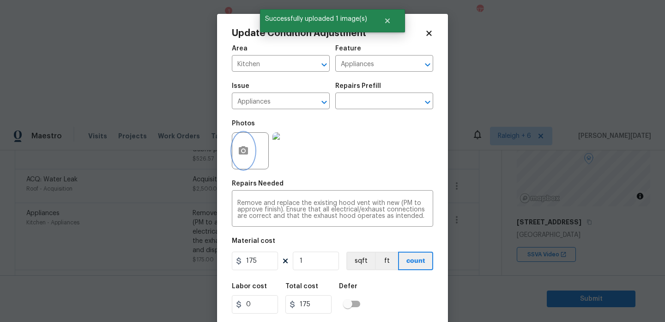
scroll to position [24, 0]
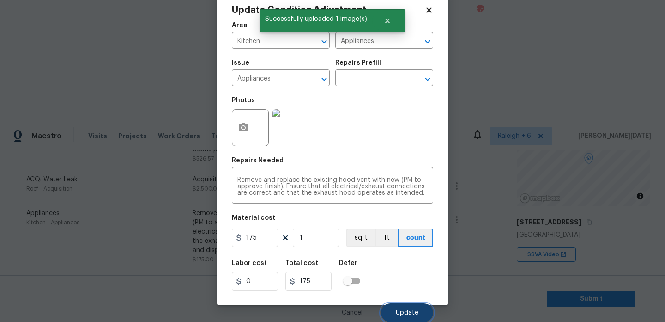
click at [413, 310] on span "Update" at bounding box center [407, 312] width 23 height 7
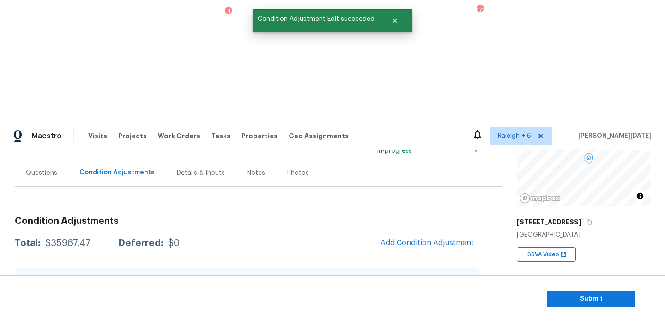
scroll to position [76, 0]
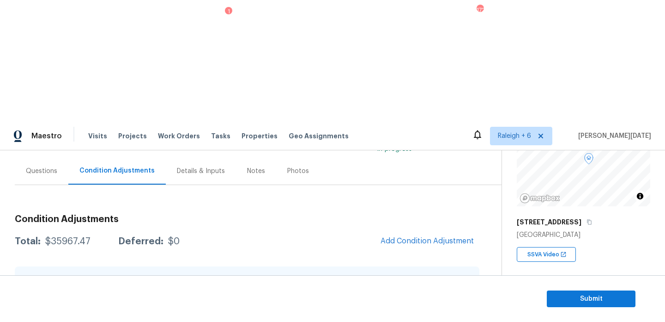
click at [55, 157] on div "Questions" at bounding box center [42, 170] width 54 height 27
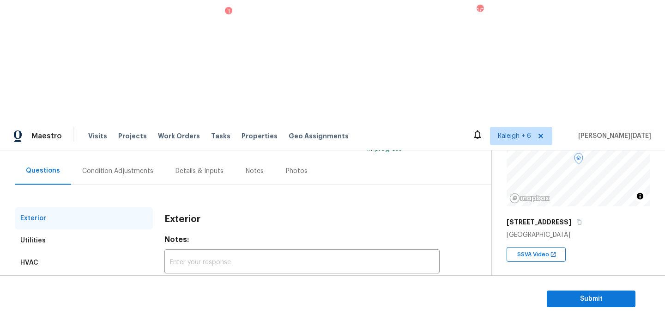
scroll to position [123, 0]
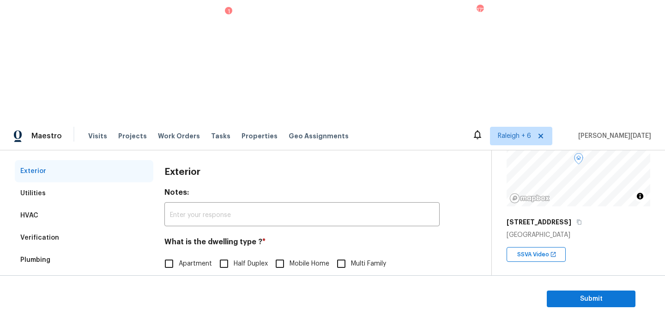
click at [57, 226] on div "Verification" at bounding box center [84, 237] width 139 height 22
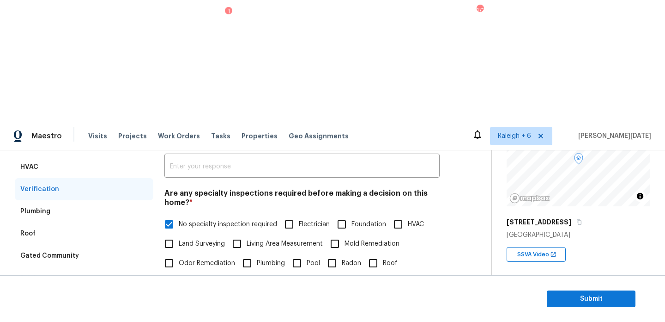
scroll to position [184, 0]
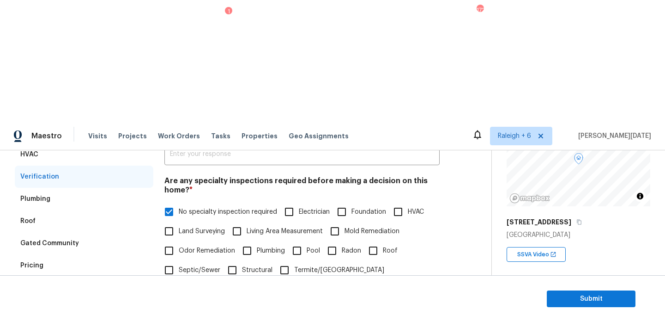
click at [51, 254] on div "Pricing" at bounding box center [84, 265] width 139 height 22
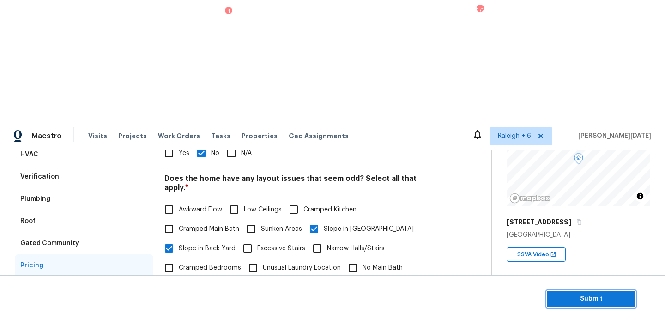
click at [577, 303] on span "Submit" at bounding box center [591, 299] width 74 height 12
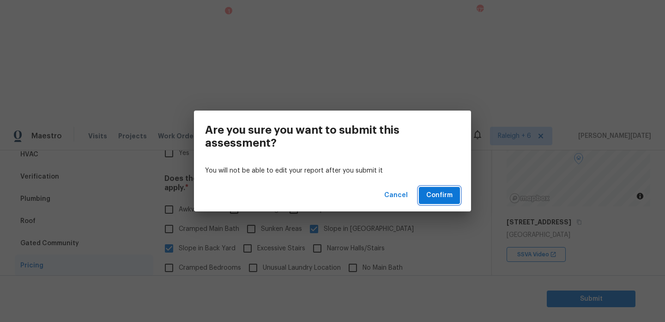
click at [440, 197] on span "Confirm" at bounding box center [439, 195] width 26 height 12
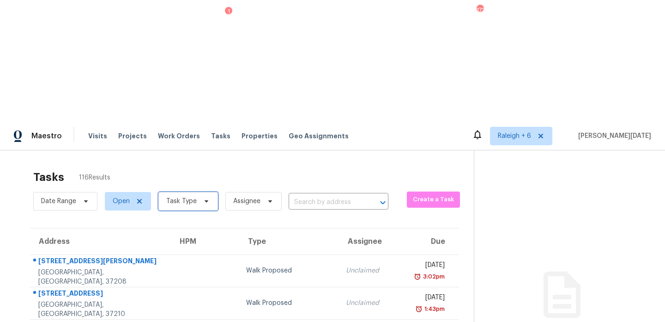
click at [186, 192] on span "Task Type" at bounding box center [188, 201] width 60 height 18
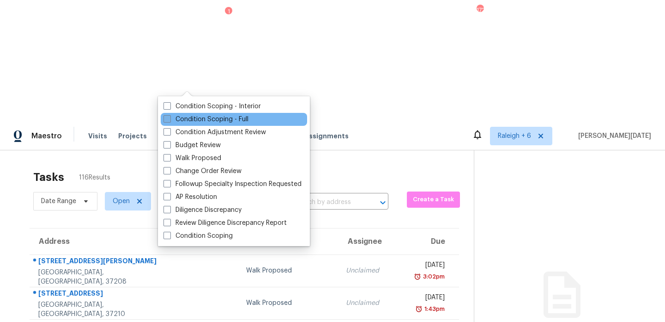
click at [170, 117] on span at bounding box center [167, 118] width 7 height 7
click at [170, 117] on input "Condition Scoping - Full" at bounding box center [167, 118] width 6 height 6
checkbox input "true"
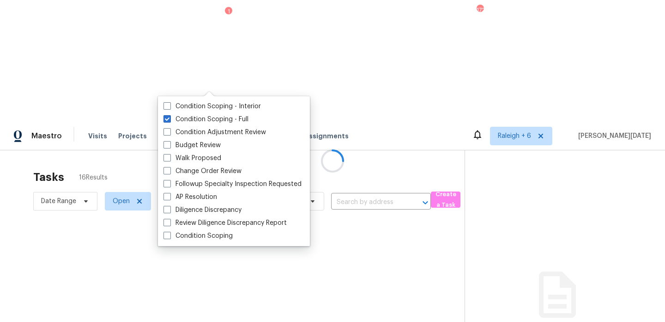
click at [336, 34] on div at bounding box center [332, 161] width 665 height 322
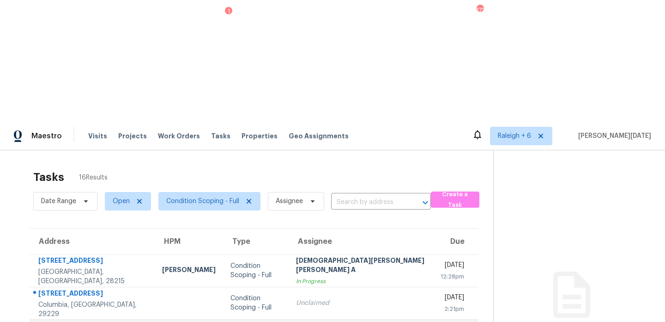
scroll to position [159, 0]
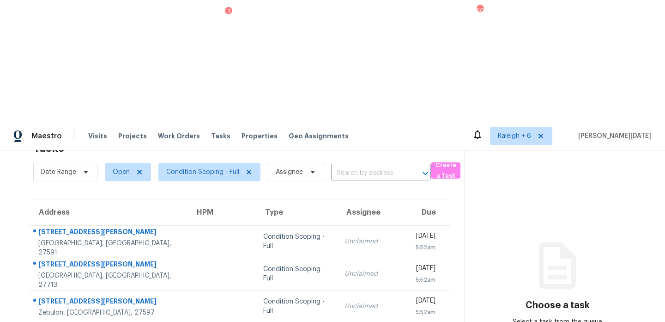
scroll to position [30, 0]
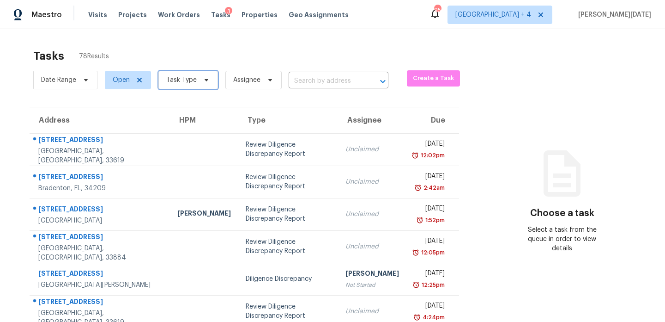
click at [189, 86] on span "Task Type" at bounding box center [188, 80] width 60 height 18
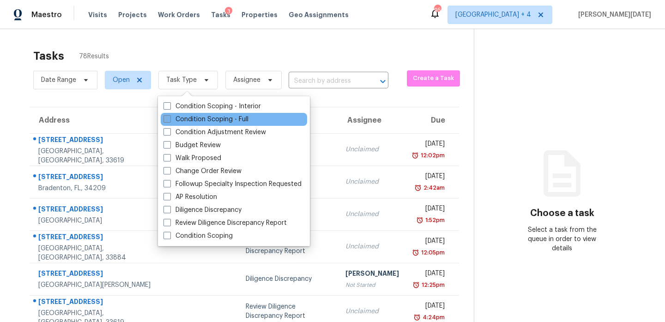
click at [177, 116] on label "Condition Scoping - Full" at bounding box center [206, 119] width 85 height 9
click at [170, 116] on input "Condition Scoping - Full" at bounding box center [167, 118] width 6 height 6
checkbox input "true"
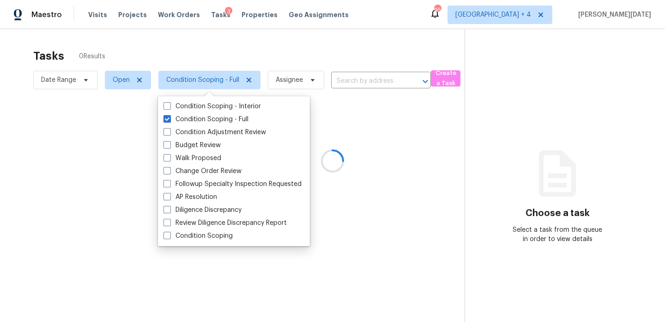
click at [314, 49] on div at bounding box center [332, 161] width 665 height 322
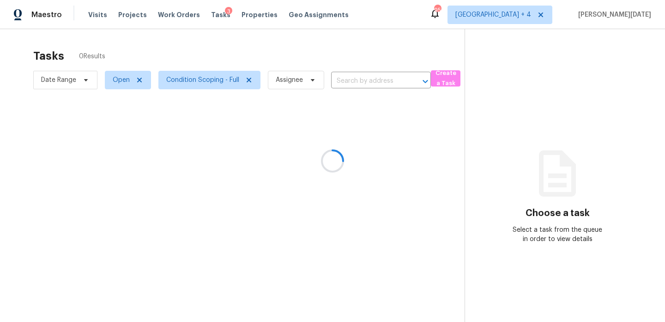
click at [321, 131] on div at bounding box center [332, 161] width 665 height 322
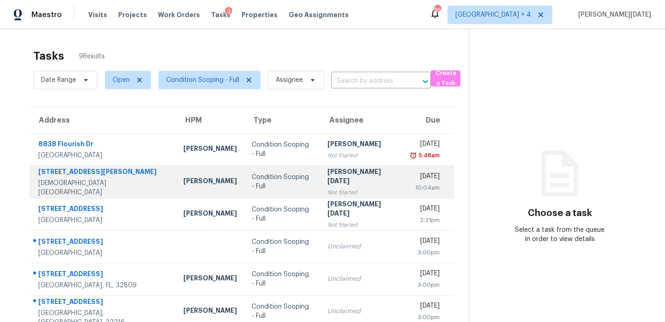
click at [328, 179] on div "[PERSON_NAME][DATE]" at bounding box center [362, 177] width 69 height 21
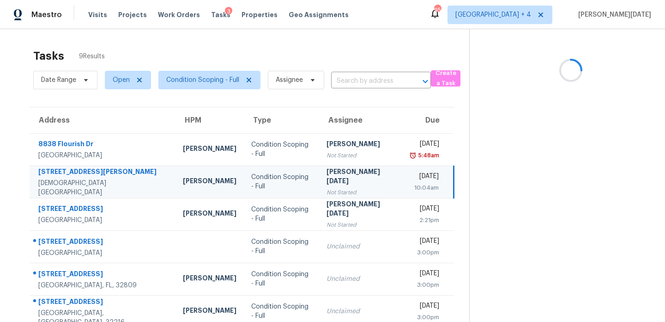
click at [327, 179] on div "[PERSON_NAME][DATE]" at bounding box center [361, 177] width 69 height 21
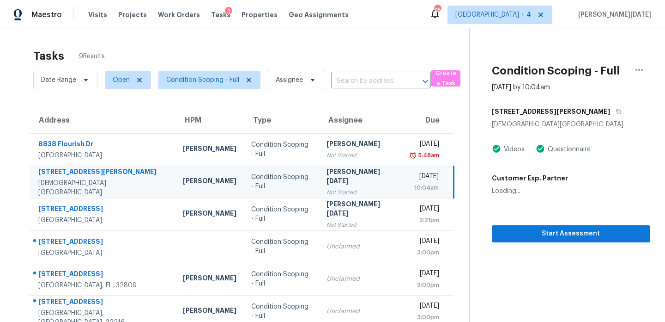
click at [327, 179] on div "[PERSON_NAME][DATE]" at bounding box center [361, 177] width 69 height 21
click at [324, 196] on td "Prabhu Raja Not Started" at bounding box center [361, 181] width 84 height 32
click at [508, 235] on span "Start Assessment" at bounding box center [571, 234] width 144 height 12
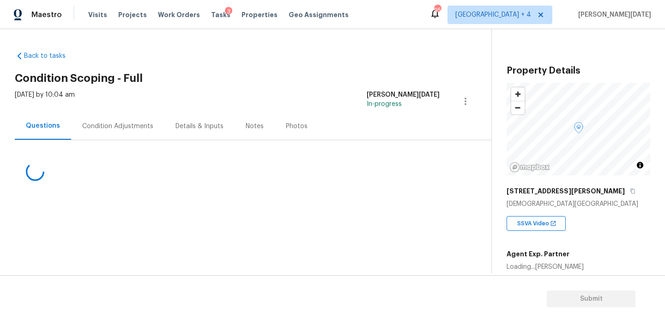
click at [125, 122] on div "Condition Adjustments" at bounding box center [117, 126] width 71 height 9
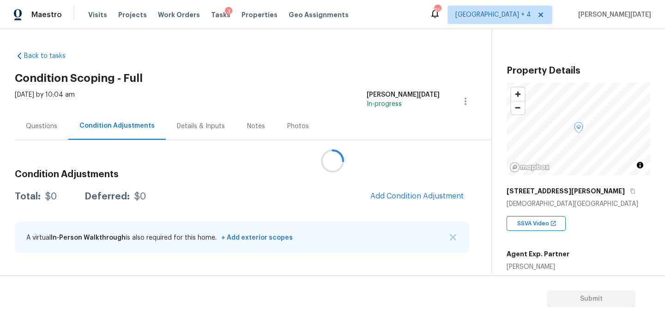
click at [203, 12] on div at bounding box center [332, 161] width 665 height 322
click at [218, 19] on div "Visits Projects Work Orders Tasks 3 Properties Geo Assignments" at bounding box center [224, 15] width 272 height 18
click at [211, 14] on span "Tasks" at bounding box center [220, 15] width 19 height 6
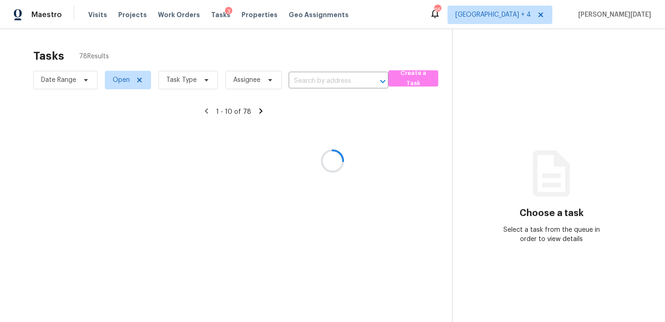
click at [182, 78] on div at bounding box center [332, 161] width 665 height 322
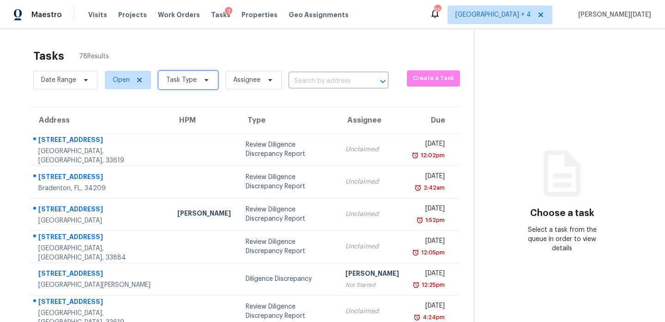
click at [196, 73] on span "Task Type" at bounding box center [188, 80] width 60 height 18
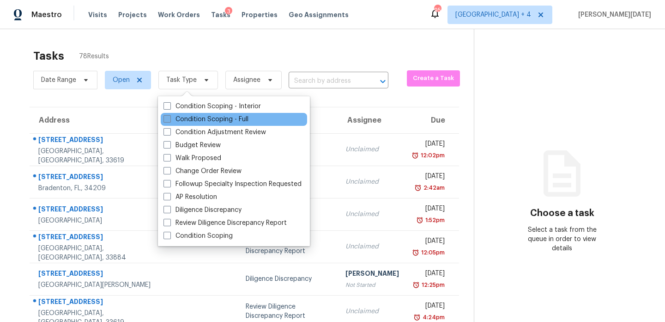
click at [178, 120] on label "Condition Scoping - Full" at bounding box center [206, 119] width 85 height 9
click at [170, 120] on input "Condition Scoping - Full" at bounding box center [167, 118] width 6 height 6
checkbox input "true"
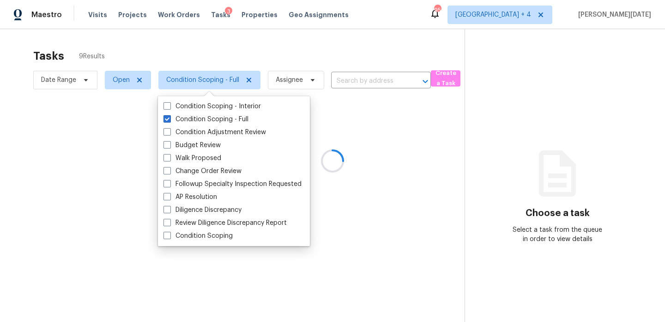
click at [302, 43] on div at bounding box center [332, 161] width 665 height 322
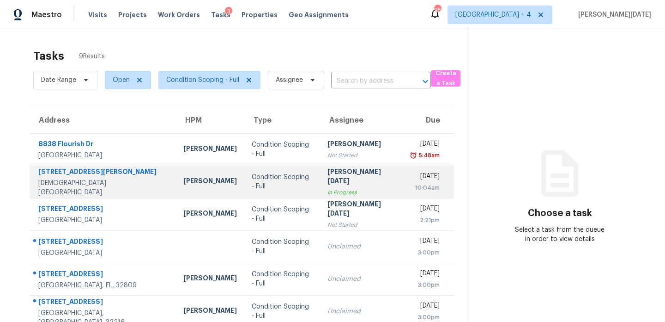
click at [404, 186] on td "Tue, Sep 16th 2025 10:04am" at bounding box center [429, 181] width 50 height 32
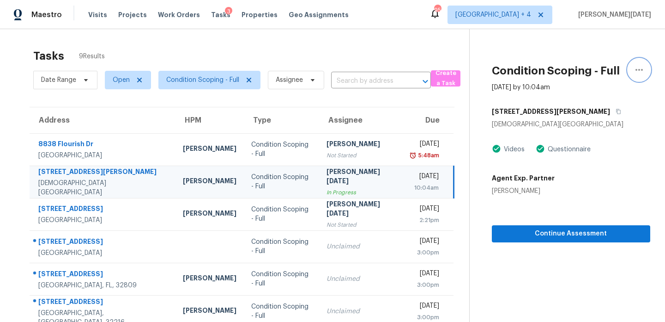
click at [648, 70] on button "button" at bounding box center [639, 70] width 22 height 22
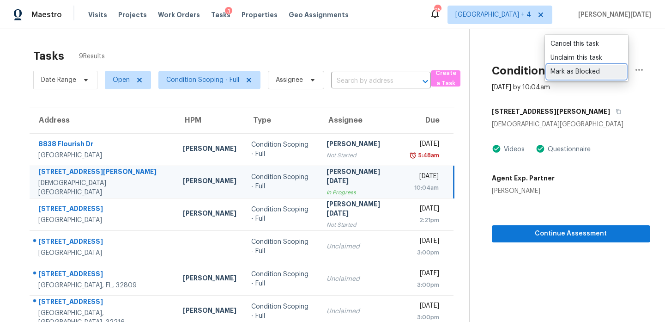
click at [593, 73] on div "Mark as Blocked" at bounding box center [587, 71] width 72 height 9
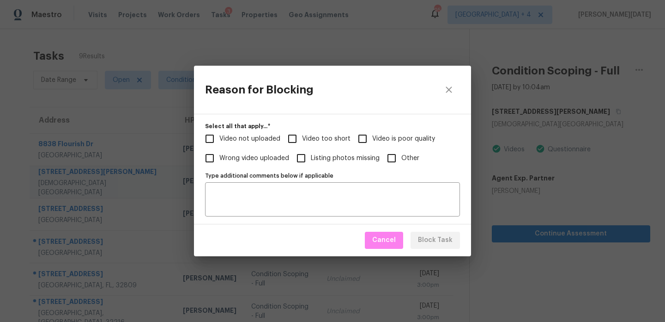
click at [396, 163] on input "Other" at bounding box center [391, 157] width 19 height 19
checkbox input "true"
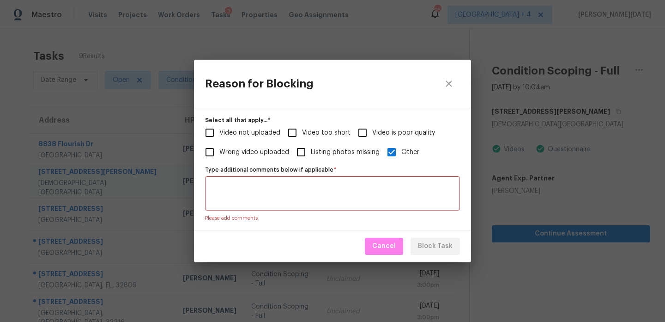
click at [328, 206] on div "Type additional comments below if applicable *" at bounding box center [332, 193] width 255 height 34
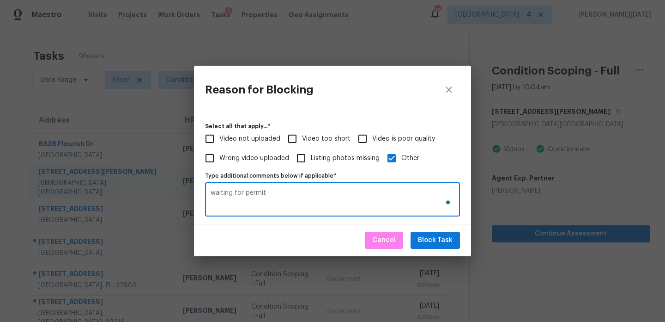
type textarea "waiting for permit"
click at [437, 237] on span "Block Task" at bounding box center [435, 240] width 35 height 12
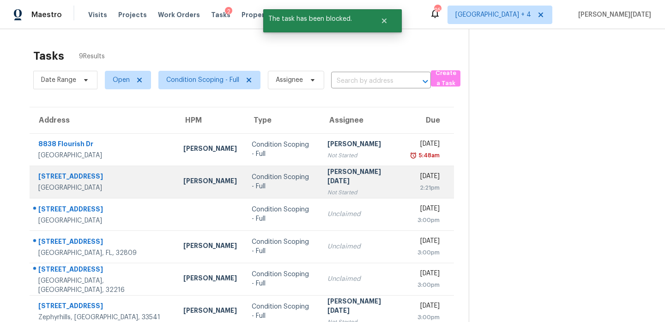
click at [343, 188] on div "Not Started" at bounding box center [363, 192] width 70 height 9
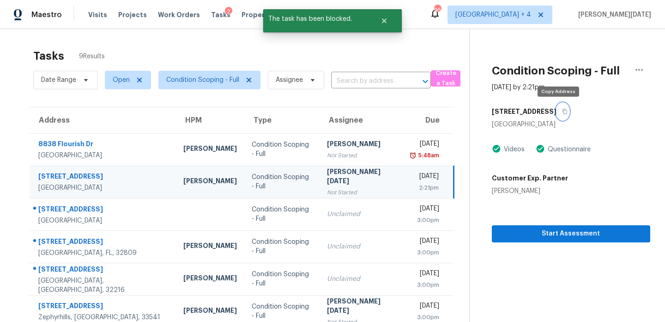
click at [562, 111] on icon "button" at bounding box center [565, 112] width 6 height 6
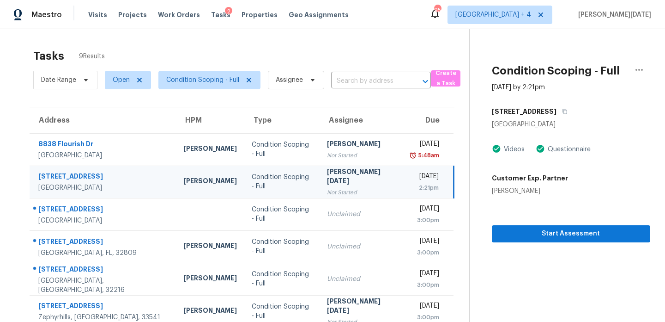
click at [354, 177] on td "Prabhu Raja Not Started" at bounding box center [362, 181] width 84 height 32
click at [127, 82] on span "Open" at bounding box center [121, 79] width 17 height 9
click at [121, 132] on label "Blocked" at bounding box center [128, 132] width 36 height 9
click at [116, 132] on input "Blocked" at bounding box center [113, 131] width 6 height 6
checkbox input "true"
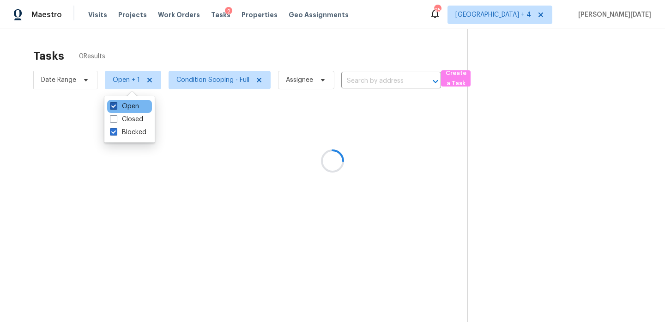
click at [126, 103] on label "Open" at bounding box center [124, 106] width 29 height 9
click at [116, 103] on input "Open" at bounding box center [113, 105] width 6 height 6
checkbox input "false"
click at [272, 32] on div at bounding box center [332, 161] width 665 height 322
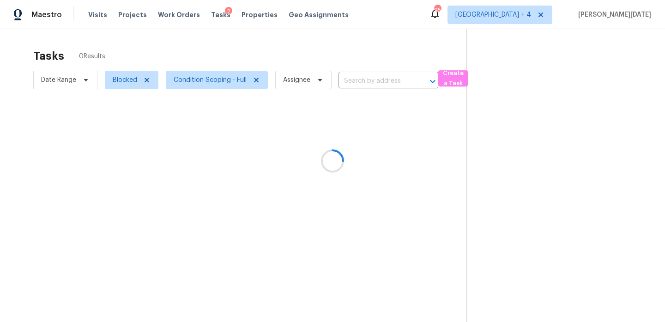
click at [289, 53] on div at bounding box center [332, 161] width 665 height 322
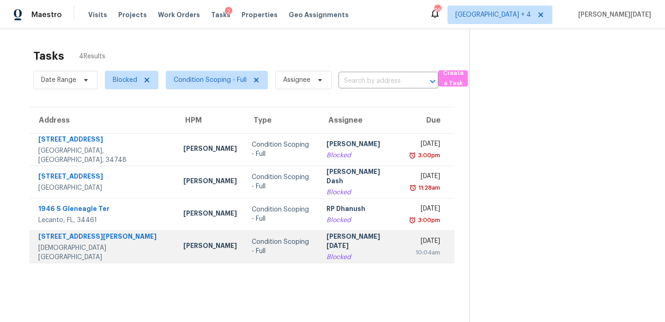
click at [325, 233] on td "Prabhu Raja Blocked" at bounding box center [361, 246] width 84 height 32
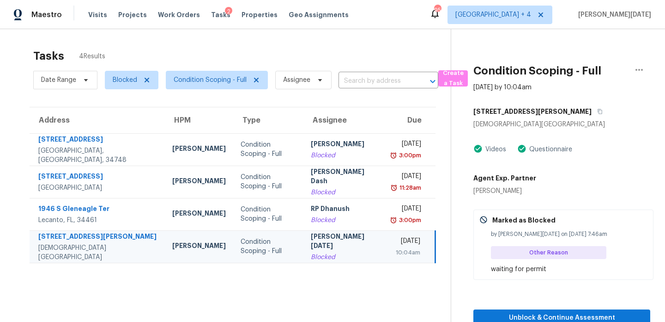
click at [392, 260] on td "Tue, Sep 16th 2025 10:04am" at bounding box center [410, 246] width 50 height 32
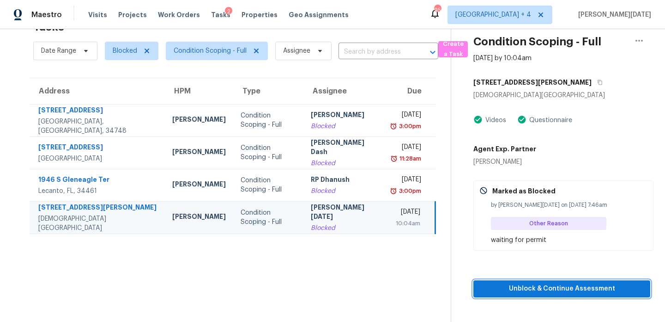
click at [504, 288] on span "Unblock & Continue Assessment" at bounding box center [562, 289] width 162 height 12
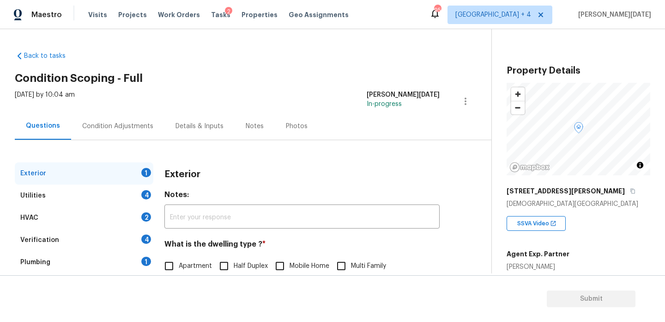
click at [131, 127] on div "Condition Adjustments" at bounding box center [117, 126] width 71 height 9
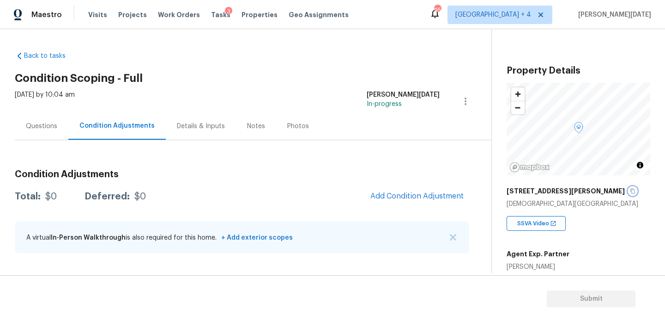
click at [631, 191] on icon "button" at bounding box center [633, 190] width 5 height 5
click at [48, 120] on div "Questions" at bounding box center [42, 125] width 54 height 27
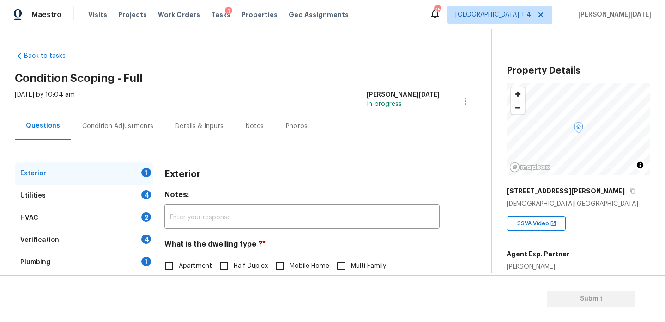
scroll to position [123, 0]
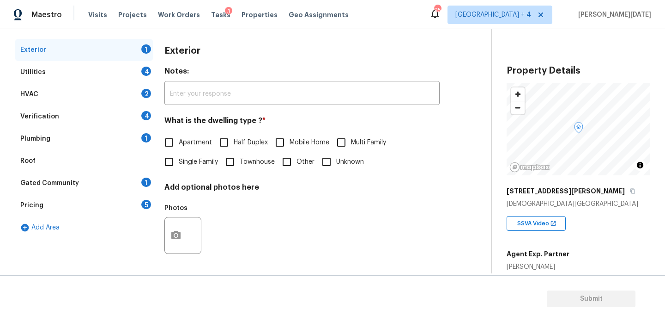
click at [106, 125] on div "Verification 4" at bounding box center [84, 116] width 139 height 22
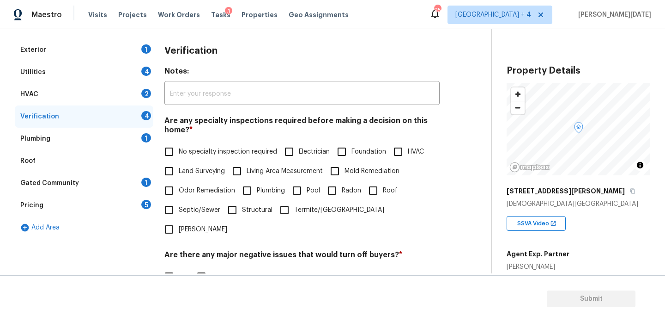
click at [119, 116] on div "Verification 4" at bounding box center [84, 116] width 139 height 22
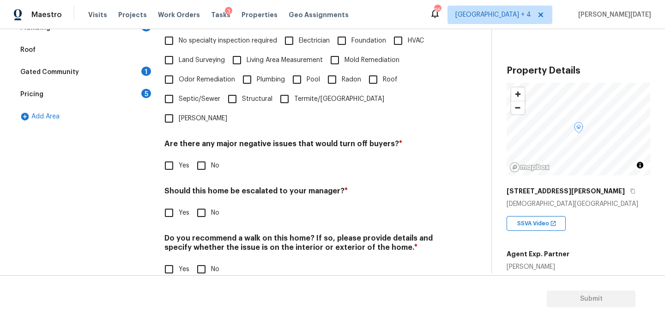
click at [173, 203] on input "Yes" at bounding box center [168, 212] width 19 height 19
checkbox input "true"
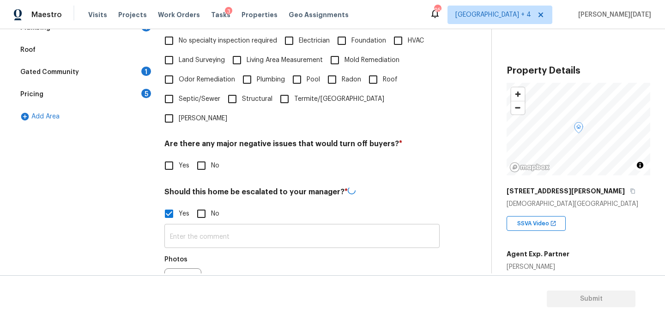
click at [184, 226] on input "text" at bounding box center [301, 237] width 275 height 22
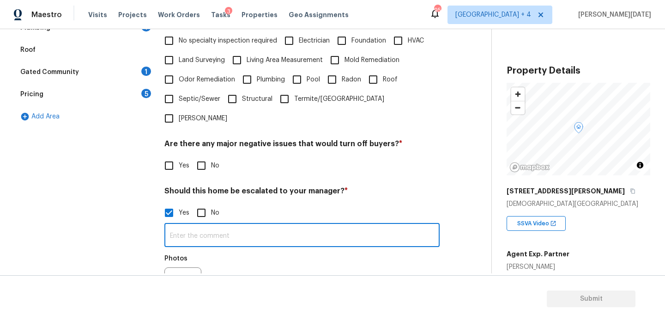
paste input "Escalating for Volusia County review.. No issues noted.,"
type input "Escalating for Volusia County review.. No issues noted.,"
click at [284, 186] on div "Should this home be escalated to your manager? * Yes No Escalating for Volusia …" at bounding box center [301, 247] width 275 height 123
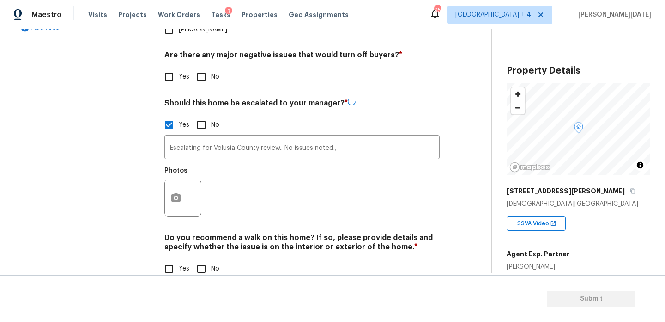
scroll to position [322, 0]
click at [175, 193] on icon "button" at bounding box center [175, 197] width 9 height 8
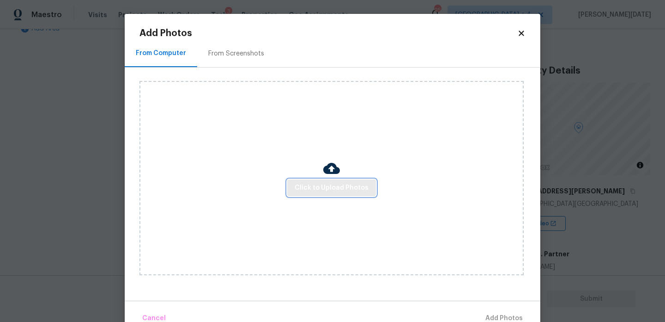
click at [317, 185] on span "Click to Upload Photos" at bounding box center [332, 188] width 74 height 12
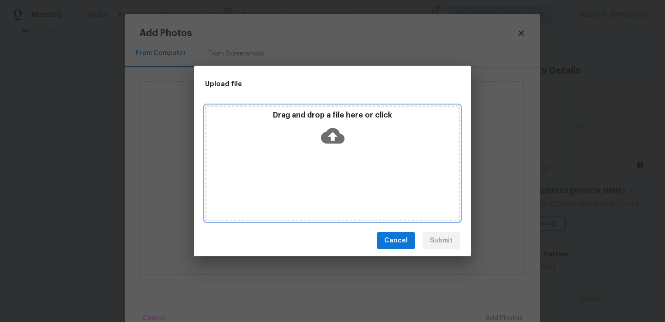
click at [317, 185] on div "Drag and drop a file here or click" at bounding box center [332, 163] width 255 height 116
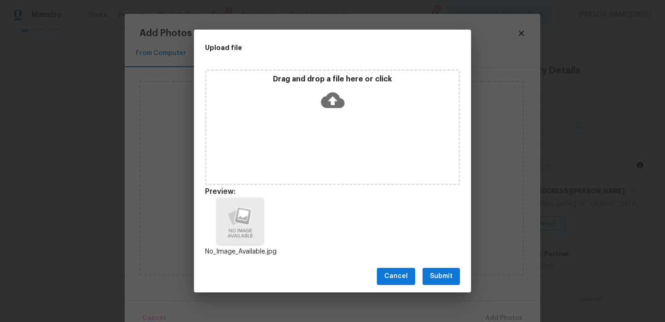
click at [440, 271] on span "Submit" at bounding box center [441, 276] width 23 height 12
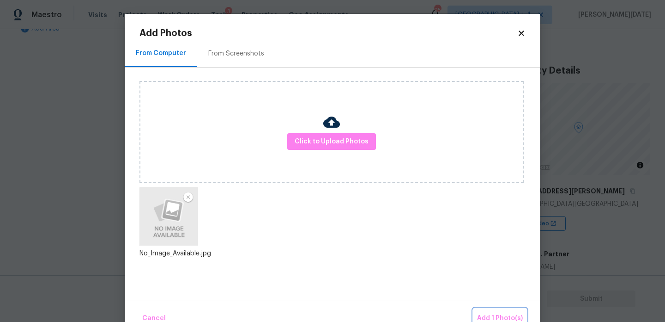
click at [487, 310] on button "Add 1 Photo(s)" at bounding box center [500, 318] width 53 height 20
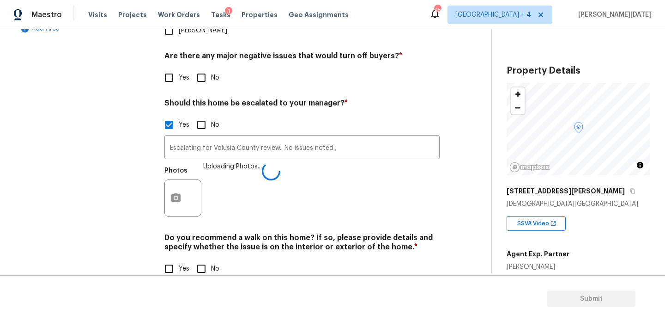
click at [211, 264] on span "No" at bounding box center [215, 269] width 8 height 10
click at [211, 259] on input "No" at bounding box center [201, 268] width 19 height 19
checkbox input "true"
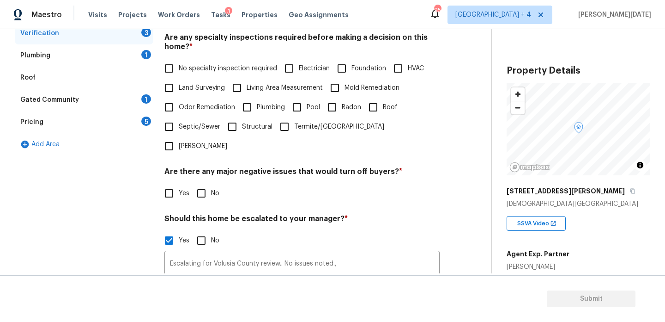
scroll to position [61, 0]
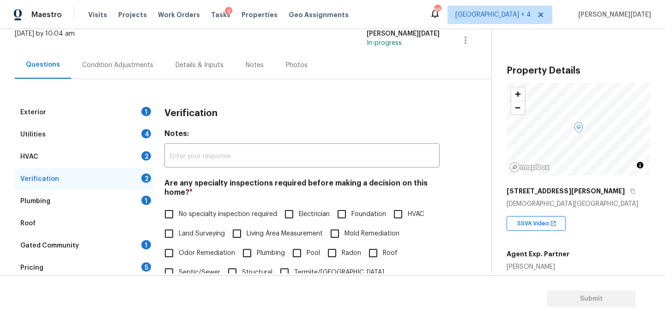
click at [109, 66] on div "Condition Adjustments" at bounding box center [117, 65] width 71 height 9
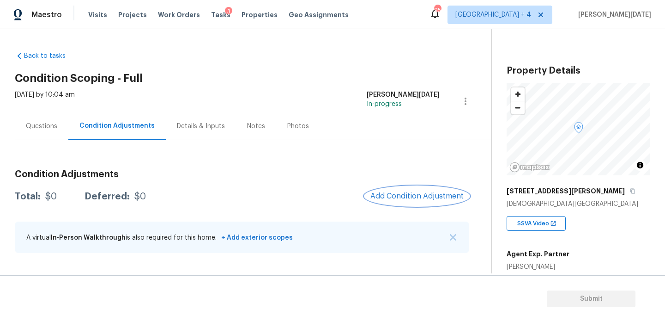
click at [391, 193] on span "Add Condition Adjustment" at bounding box center [417, 196] width 93 height 8
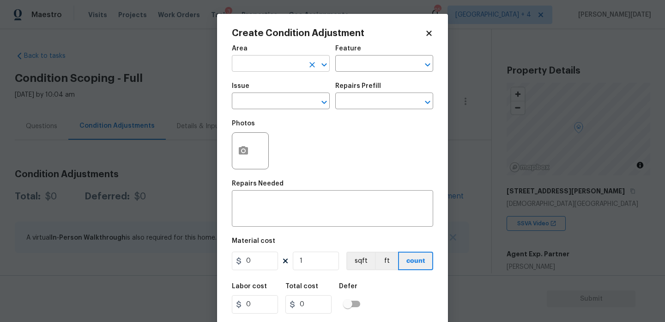
click at [250, 67] on input "text" at bounding box center [268, 64] width 72 height 14
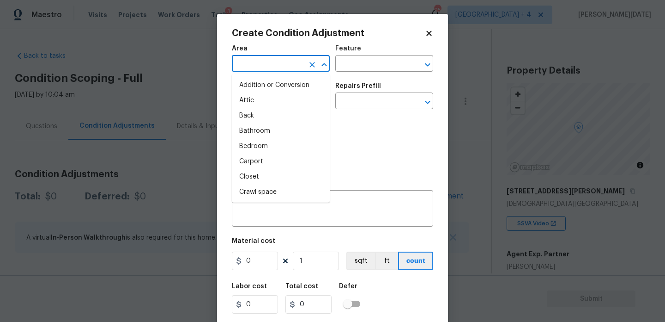
type input "n"
type input "t"
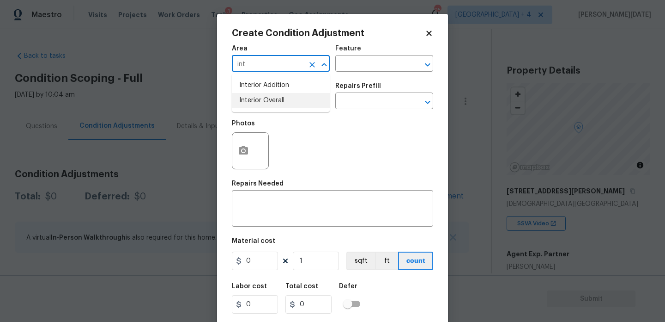
click at [263, 98] on li "Interior Overall" at bounding box center [281, 100] width 98 height 15
type input "Interior Overall"
click at [263, 98] on input "text" at bounding box center [268, 102] width 72 height 14
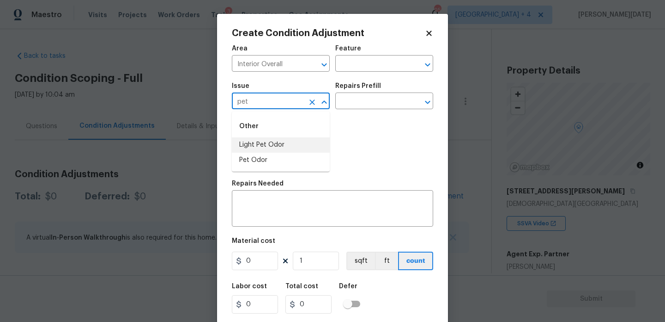
click at [276, 145] on li "Light Pet Odor" at bounding box center [281, 144] width 98 height 15
type input "Light Pet Odor"
click at [393, 104] on input "text" at bounding box center [371, 102] width 72 height 14
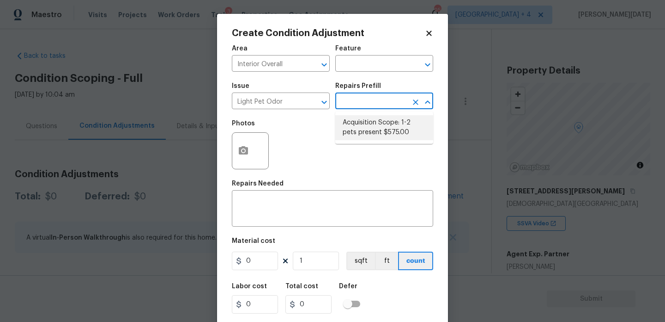
click at [381, 128] on li "Acquisition Scope: 1-2 pets present $575.00" at bounding box center [384, 127] width 98 height 25
type textarea "Acquisition Scope: 1-2 pets present"
type input "575"
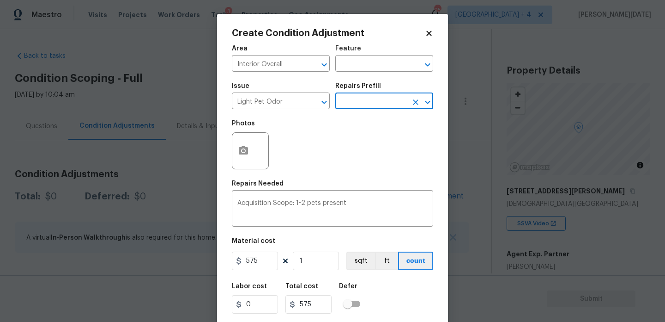
scroll to position [24, 0]
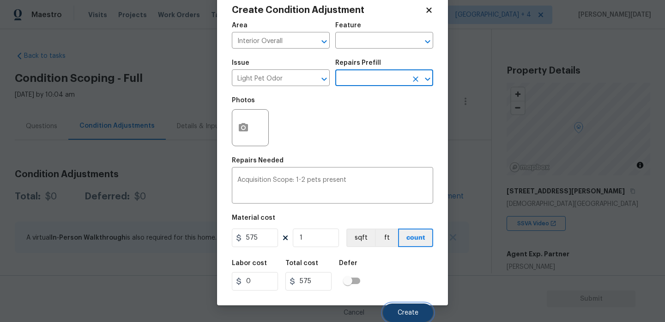
click at [407, 304] on button "Create" at bounding box center [408, 312] width 50 height 18
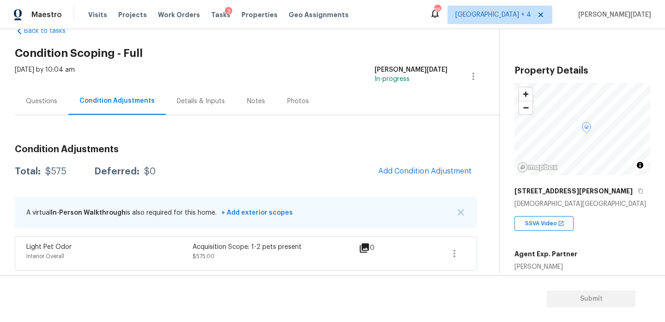
scroll to position [188, 0]
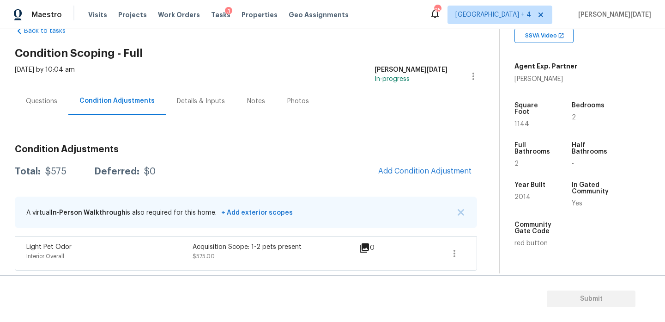
click at [520, 121] on span "1144" at bounding box center [522, 124] width 15 height 6
copy span "1144"
click at [401, 173] on span "Add Condition Adjustment" at bounding box center [424, 171] width 93 height 8
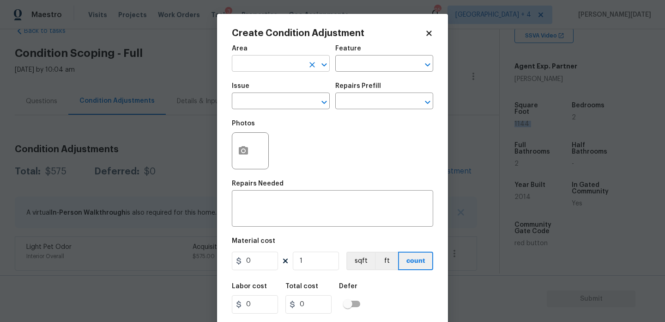
click at [255, 66] on input "text" at bounding box center [268, 64] width 72 height 14
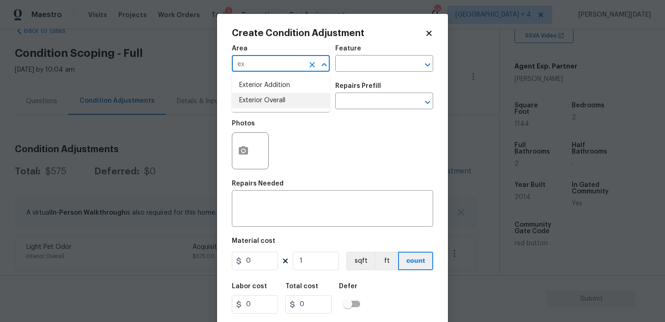
click at [262, 100] on li "Exterior Overall" at bounding box center [281, 100] width 98 height 15
type input "Exterior Overall"
click at [262, 100] on input "text" at bounding box center [268, 102] width 72 height 14
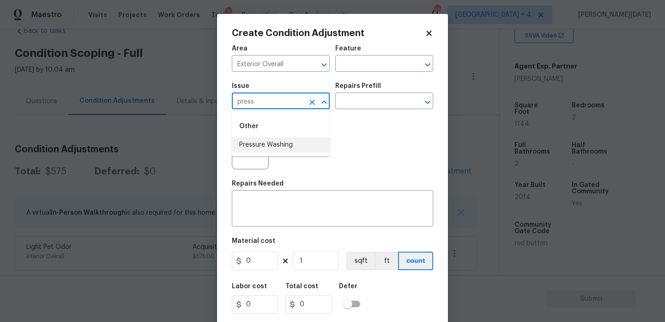
click at [270, 139] on li "Pressure Washing" at bounding box center [281, 144] width 98 height 15
type input "Pressure Washing"
click at [391, 99] on input "text" at bounding box center [371, 102] width 72 height 14
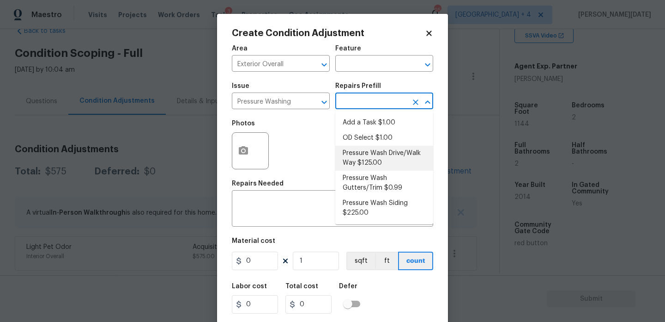
click at [377, 159] on li "Pressure Wash Drive/Walk Way $125.00" at bounding box center [384, 158] width 98 height 25
type input "Siding"
type textarea "Pressure wash the driveways/walkways as directed by the PM. Ensure that all deb…"
type input "125"
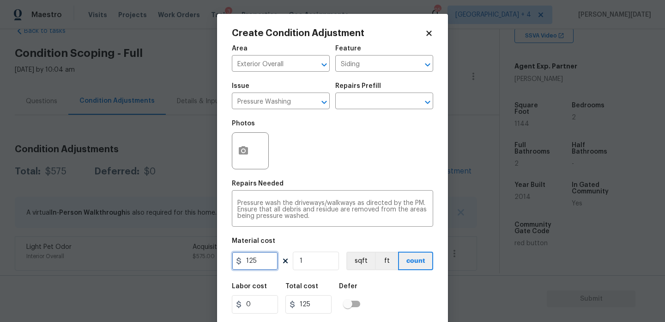
drag, startPoint x: 252, startPoint y: 260, endPoint x: 207, endPoint y: 260, distance: 44.4
click at [207, 260] on div "Create Condition Adjustment Area Exterior Overall ​ Feature Siding ​ Issue Pres…" at bounding box center [332, 161] width 665 height 322
type input "200"
click at [333, 170] on div "Photos" at bounding box center [332, 145] width 201 height 60
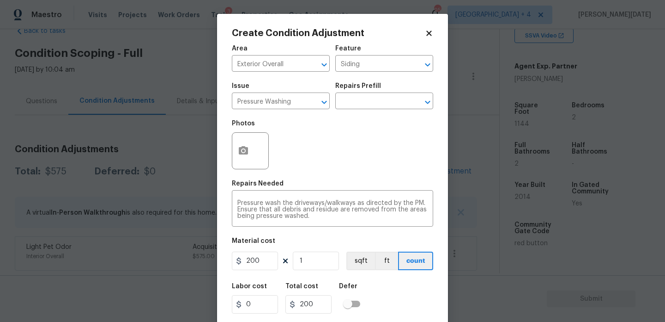
scroll to position [24, 0]
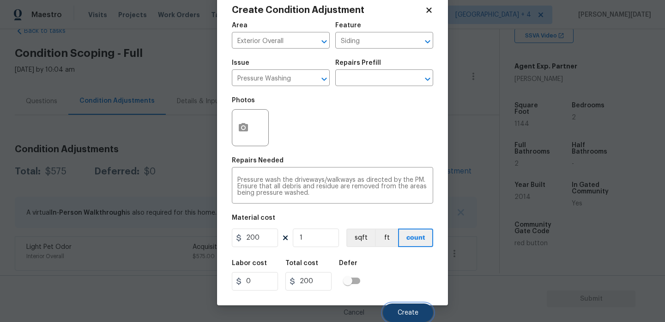
click at [408, 311] on span "Create" at bounding box center [408, 312] width 21 height 7
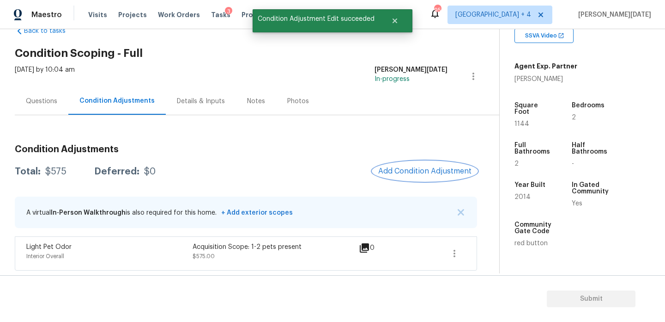
scroll to position [0, 0]
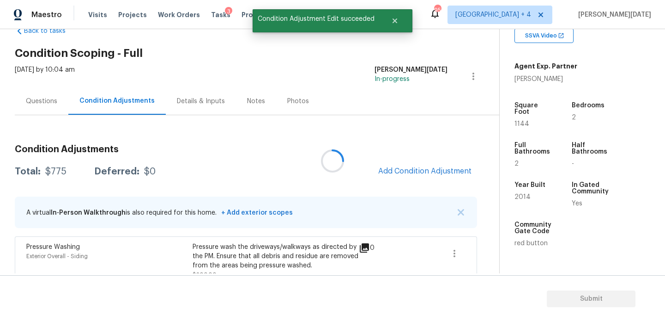
click at [379, 174] on div at bounding box center [332, 161] width 665 height 322
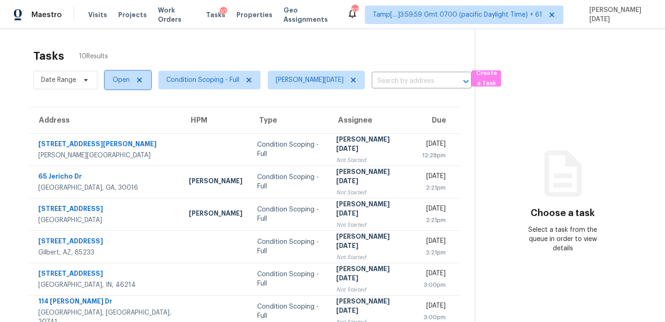
click at [120, 82] on span "Open" at bounding box center [121, 79] width 17 height 9
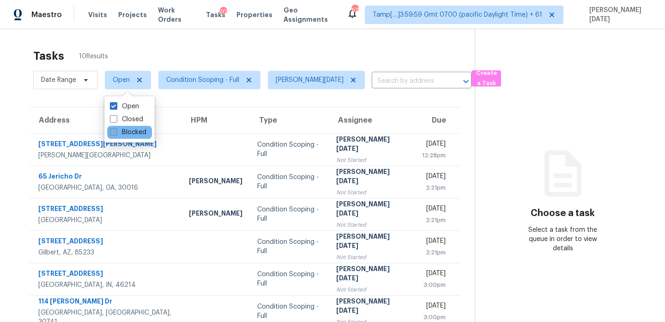
click at [128, 130] on label "Blocked" at bounding box center [128, 132] width 36 height 9
click at [116, 130] on input "Blocked" at bounding box center [113, 131] width 6 height 6
checkbox input "true"
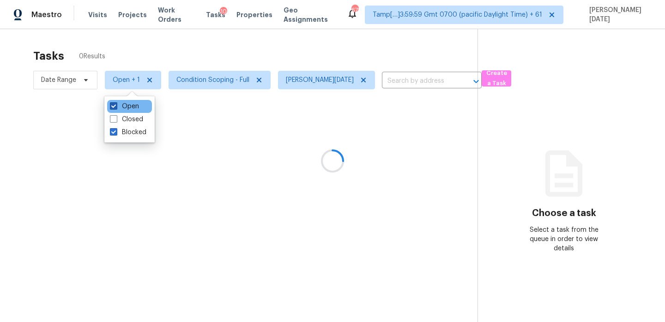
click at [132, 108] on label "Open" at bounding box center [124, 106] width 29 height 9
click at [116, 108] on input "Open" at bounding box center [113, 105] width 6 height 6
checkbox input "false"
click at [253, 50] on div at bounding box center [332, 161] width 665 height 322
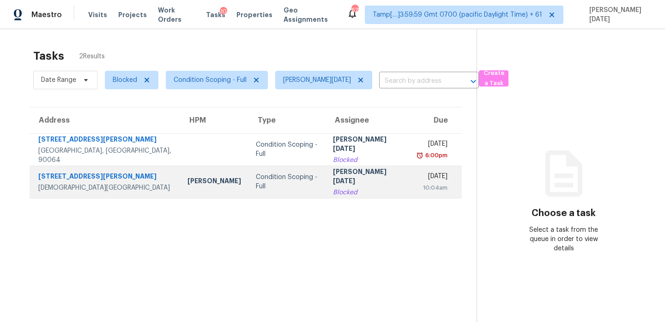
click at [333, 188] on div "Blocked" at bounding box center [368, 192] width 70 height 9
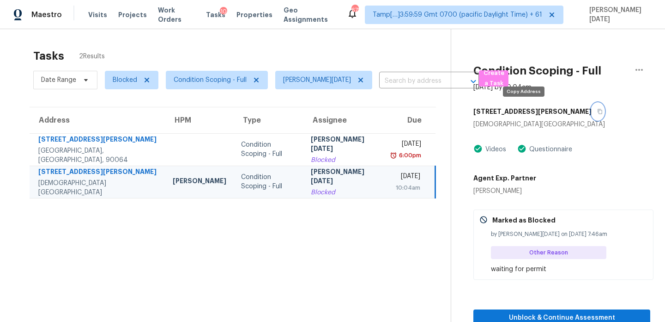
click at [597, 110] on icon "button" at bounding box center [600, 112] width 6 height 6
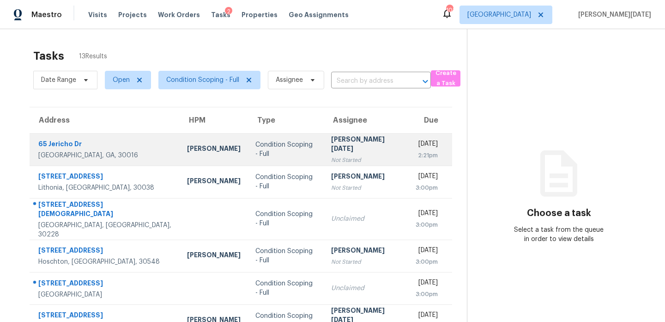
click at [331, 145] on div "[PERSON_NAME][DATE]" at bounding box center [366, 144] width 70 height 21
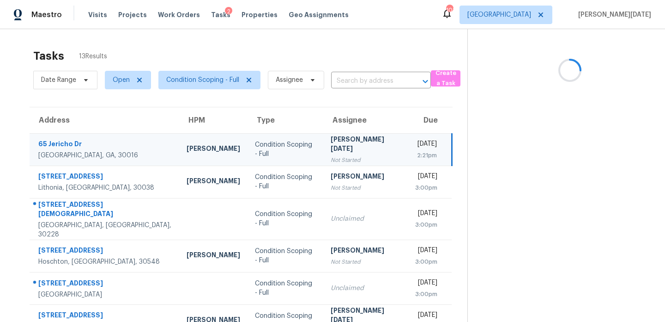
click at [342, 155] on div "Not Started" at bounding box center [366, 159] width 70 height 9
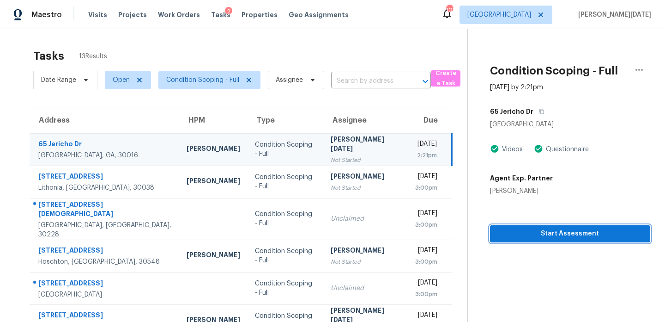
click at [498, 235] on span "Start Assessment" at bounding box center [571, 234] width 146 height 12
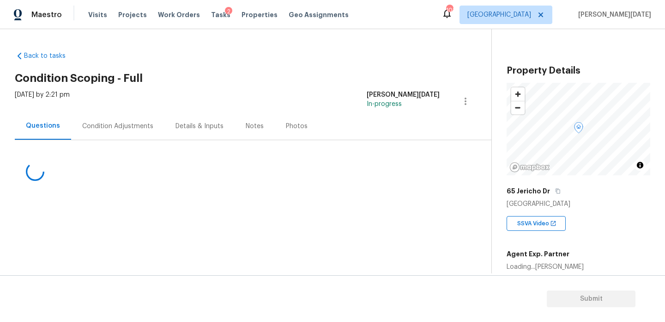
click at [115, 124] on div "Condition Adjustments" at bounding box center [117, 126] width 71 height 9
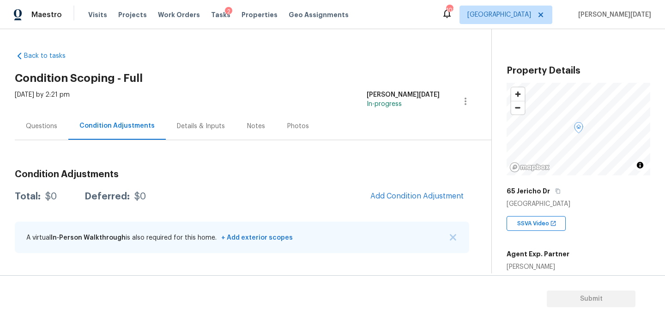
click at [292, 185] on div "Condition Adjustments Total: $0 Deferred: $0 Add Condition Adjustment A virtual…" at bounding box center [242, 211] width 455 height 99
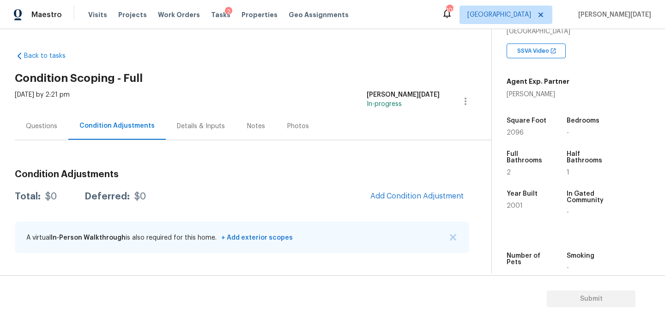
scroll to position [180, 0]
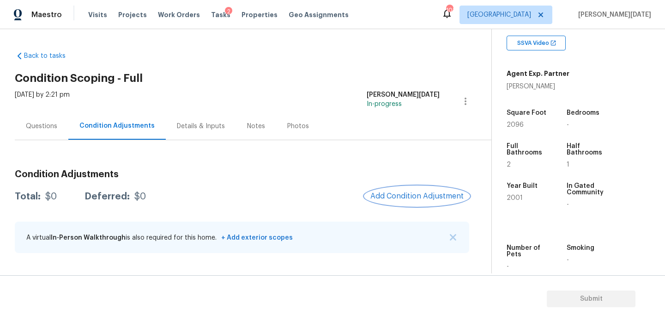
click at [422, 204] on button "Add Condition Adjustment" at bounding box center [417, 195] width 104 height 19
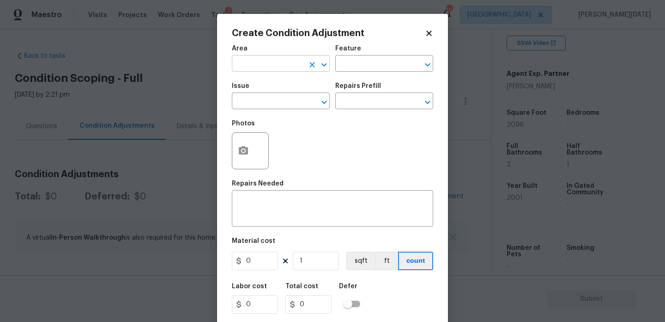
click at [246, 58] on input "text" at bounding box center [268, 64] width 72 height 14
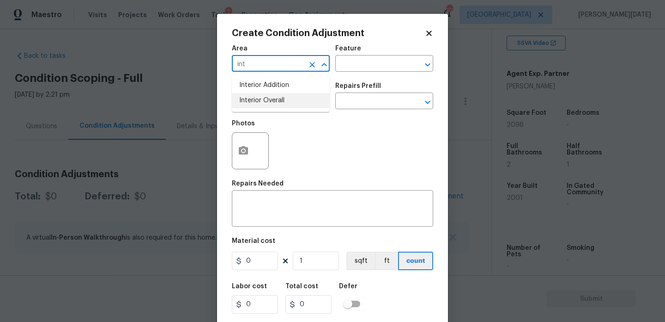
click at [257, 98] on li "Interior Overall" at bounding box center [281, 100] width 98 height 15
type input "Interior Overall"
click at [257, 98] on input "text" at bounding box center [268, 102] width 72 height 14
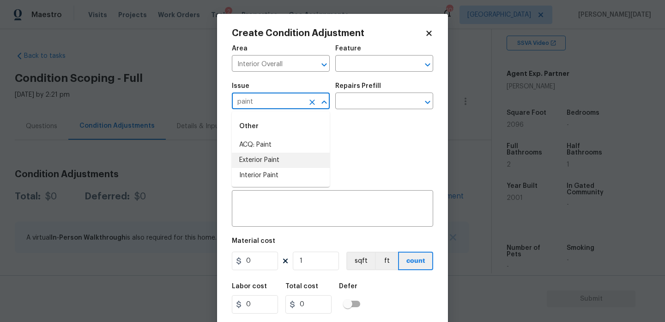
click at [279, 154] on li "Exterior Paint" at bounding box center [281, 159] width 98 height 15
click at [305, 108] on div "Exterior Paint ​" at bounding box center [281, 102] width 98 height 14
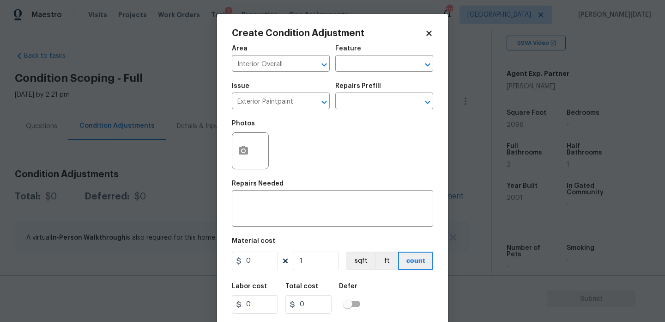
type input "Exterior Paint"
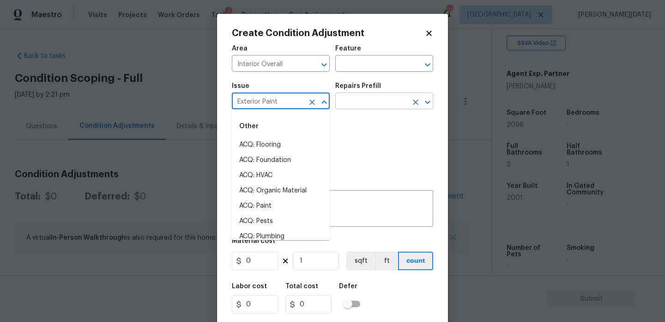
click at [346, 109] on input "text" at bounding box center [371, 102] width 72 height 14
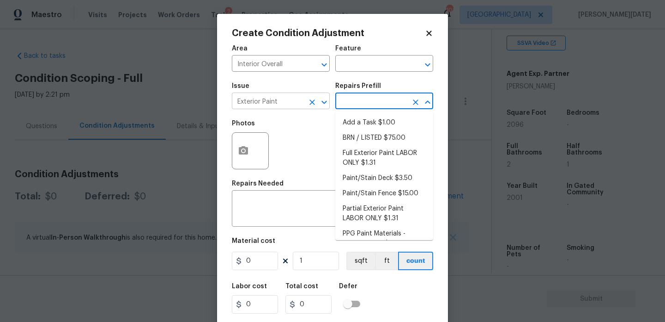
click at [319, 102] on icon "Open" at bounding box center [324, 102] width 11 height 11
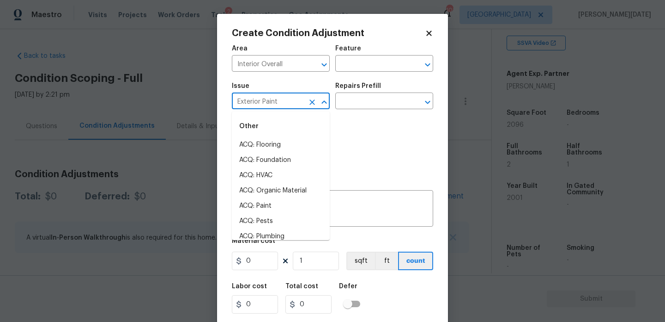
click at [307, 102] on button "Clear" at bounding box center [312, 102] width 13 height 13
click at [302, 144] on li "ACQ: Paint" at bounding box center [281, 144] width 98 height 15
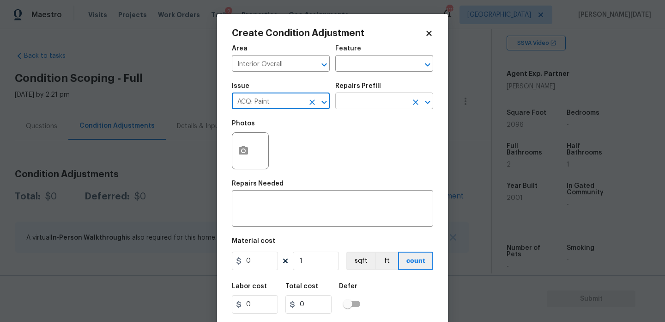
type input "ACQ: Paint"
click at [367, 100] on input "text" at bounding box center [371, 102] width 72 height 14
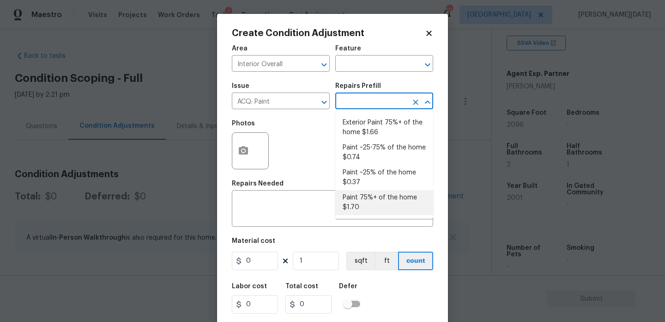
click at [367, 206] on li "Paint 75%+ of the home $1.70" at bounding box center [384, 202] width 98 height 25
type input "Acquisition"
type textarea "Acquisition Scope: 75%+ of the home will likely require interior paint"
type input "1.7"
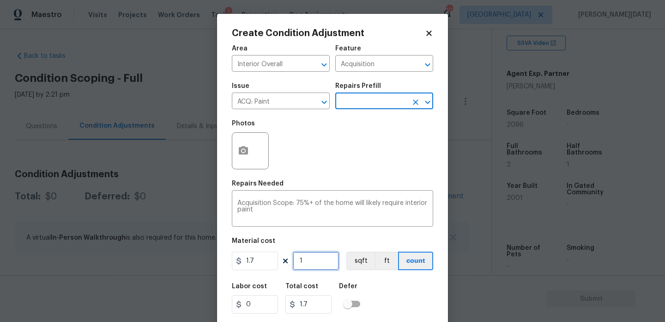
click at [334, 259] on input "1" at bounding box center [316, 260] width 46 height 18
type input "0"
paste input "2096"
type input "2096"
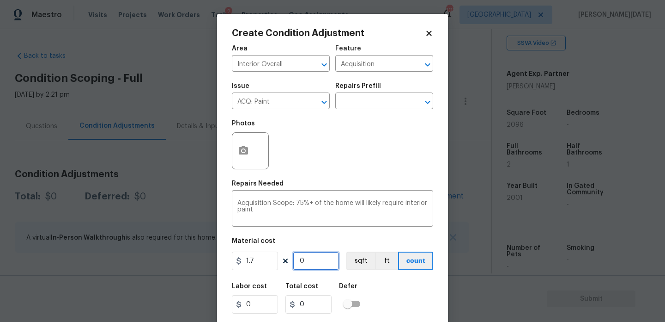
type input "3563.2"
type input "2096"
click at [243, 160] on button "button" at bounding box center [243, 151] width 22 height 36
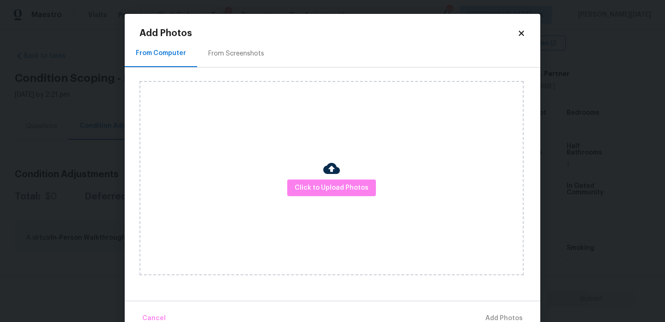
click at [255, 49] on div "From Screenshots" at bounding box center [236, 53] width 56 height 9
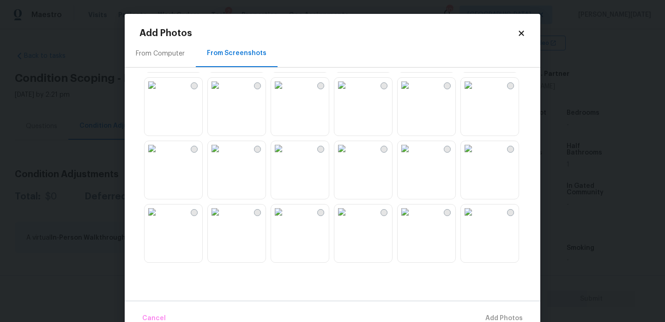
scroll to position [882, 0]
click at [476, 96] on img at bounding box center [468, 88] width 15 height 15
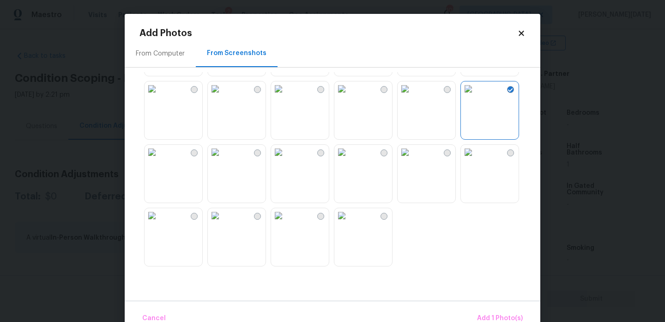
click at [286, 159] on img at bounding box center [278, 152] width 15 height 15
click at [223, 159] on img at bounding box center [215, 152] width 15 height 15
click at [286, 223] on img at bounding box center [278, 215] width 15 height 15
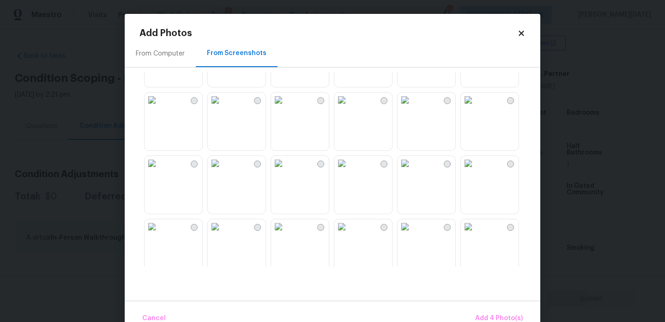
scroll to position [651, 0]
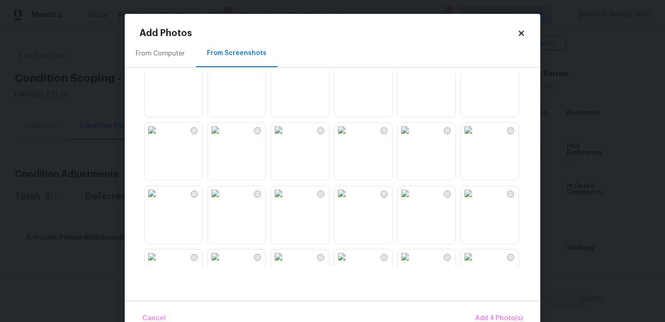
click at [223, 137] on img at bounding box center [215, 129] width 15 height 15
click at [286, 201] on img at bounding box center [278, 193] width 15 height 15
click at [223, 201] on img at bounding box center [215, 193] width 15 height 15
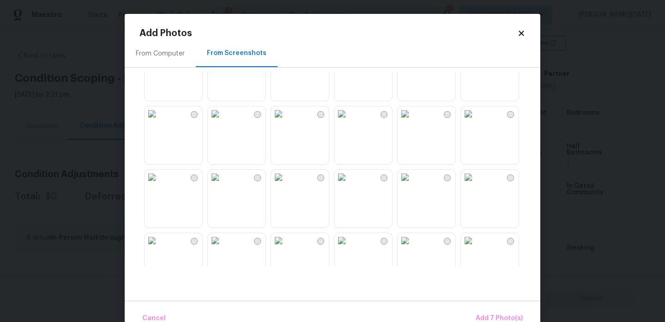
scroll to position [350, 0]
click at [349, 122] on img at bounding box center [341, 114] width 15 height 15
click at [473, 122] on img at bounding box center [468, 114] width 15 height 15
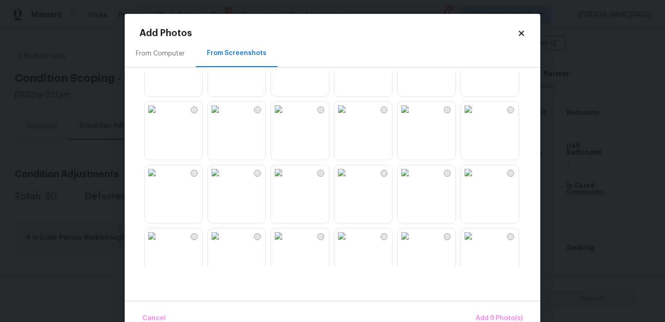
click at [349, 180] on img at bounding box center [341, 172] width 15 height 15
click at [349, 109] on img at bounding box center [341, 109] width 15 height 15
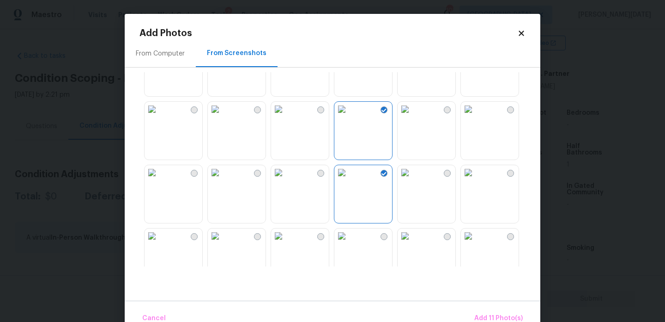
click at [286, 116] on img at bounding box center [278, 109] width 15 height 15
click at [223, 116] on img at bounding box center [215, 109] width 15 height 15
click at [488, 317] on span "Add 13 Photo(s)" at bounding box center [498, 318] width 49 height 12
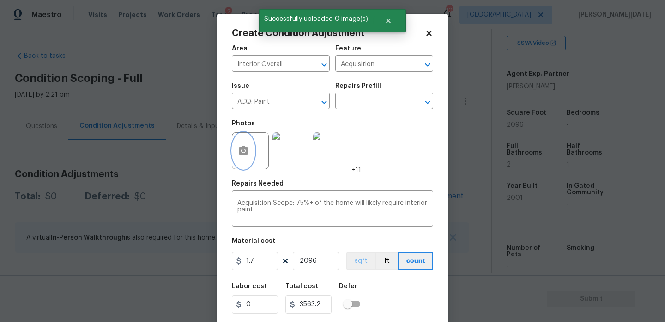
scroll to position [24, 0]
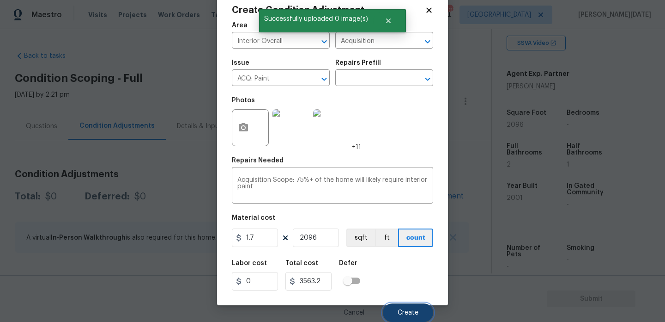
click at [399, 306] on button "Create" at bounding box center [408, 312] width 50 height 18
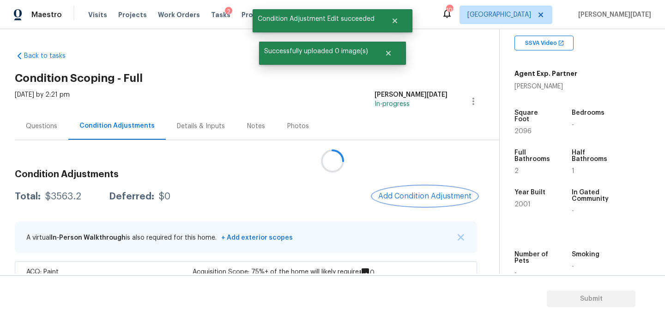
scroll to position [0, 0]
click at [410, 189] on div at bounding box center [332, 161] width 665 height 322
click at [410, 189] on button "Add Condition Adjustment" at bounding box center [425, 195] width 104 height 19
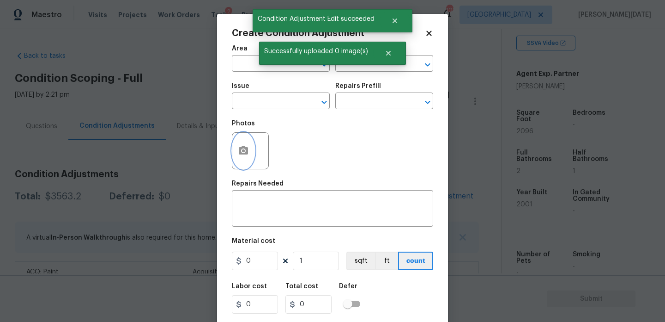
click at [254, 155] on button "button" at bounding box center [243, 151] width 22 height 36
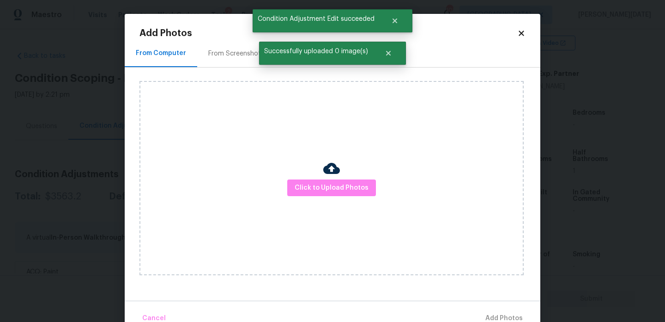
click at [229, 53] on div "From Screenshots" at bounding box center [236, 53] width 56 height 9
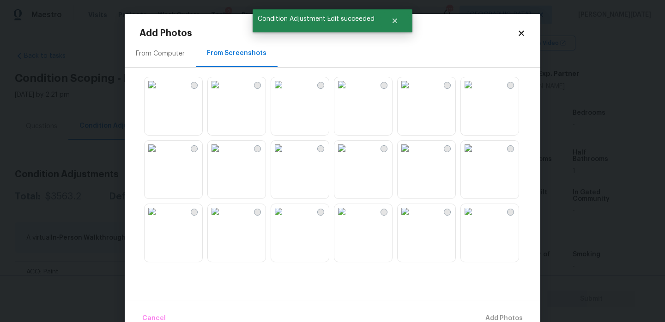
click at [349, 92] on img at bounding box center [341, 84] width 15 height 15
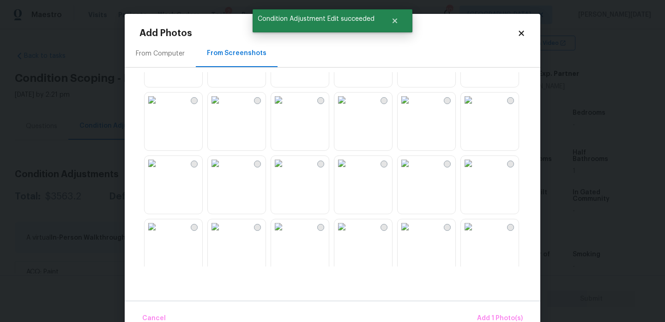
scroll to position [120, 0]
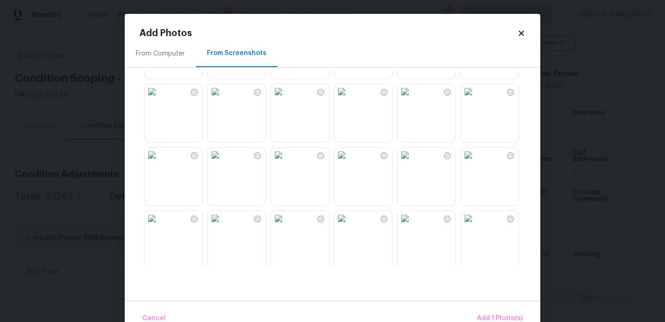
click at [286, 99] on img at bounding box center [278, 91] width 15 height 15
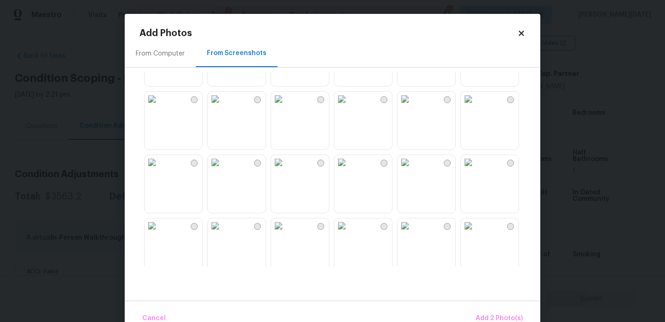
scroll to position [430, 0]
click at [286, 105] on img at bounding box center [278, 97] width 15 height 15
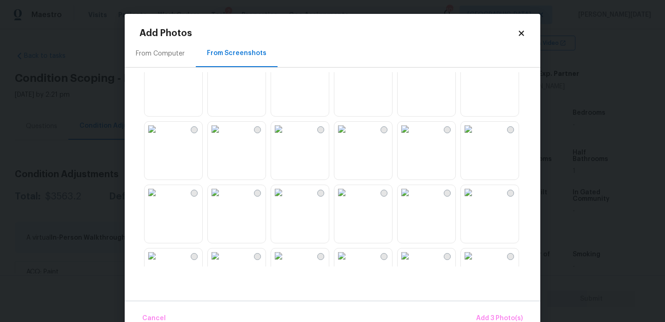
click at [349, 73] on img at bounding box center [341, 65] width 15 height 15
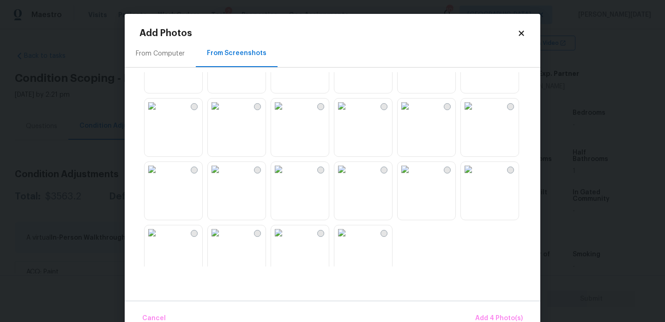
scroll to position [882, 0]
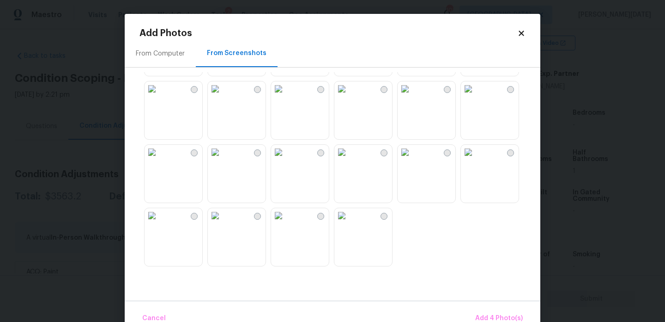
click at [286, 159] on img at bounding box center [278, 152] width 15 height 15
click at [349, 223] on img at bounding box center [341, 215] width 15 height 15
click at [486, 308] on button "Add 6 Photo(s)" at bounding box center [499, 318] width 55 height 20
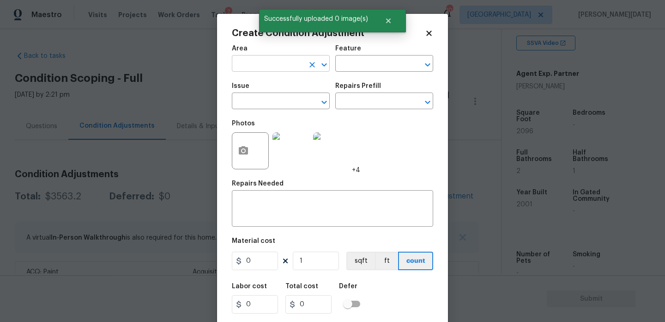
click at [242, 62] on input "text" at bounding box center [268, 64] width 72 height 14
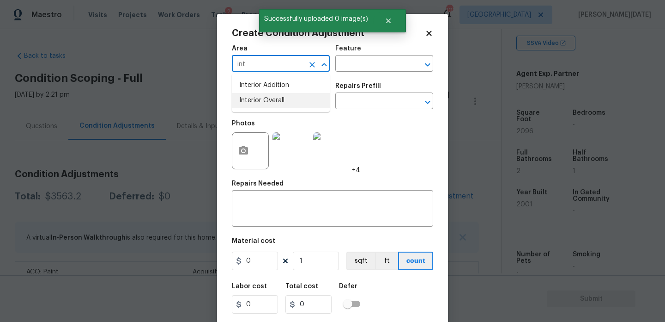
click at [267, 106] on li "Interior Overall" at bounding box center [281, 100] width 98 height 15
type input "Interior Overall"
click at [267, 106] on input "text" at bounding box center [268, 102] width 72 height 14
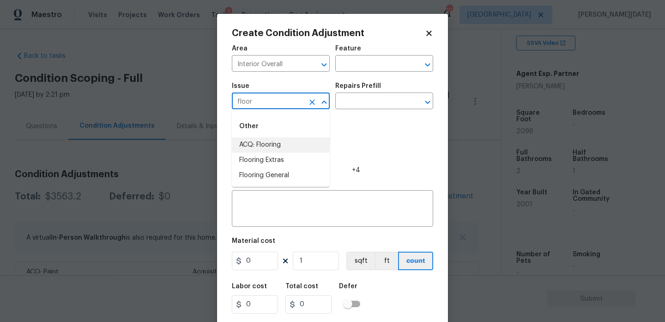
click at [290, 143] on li "ACQ: Flooring" at bounding box center [281, 144] width 98 height 15
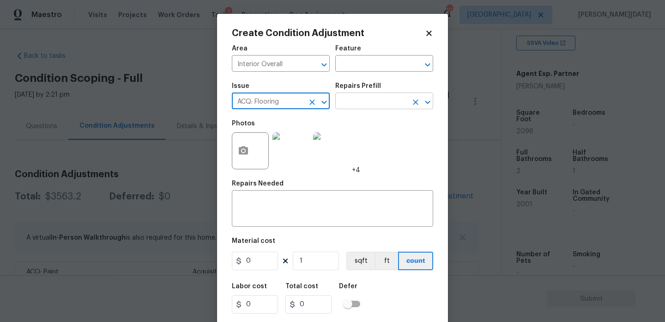
type input "ACQ: Flooring"
click at [353, 98] on input "text" at bounding box center [371, 102] width 72 height 14
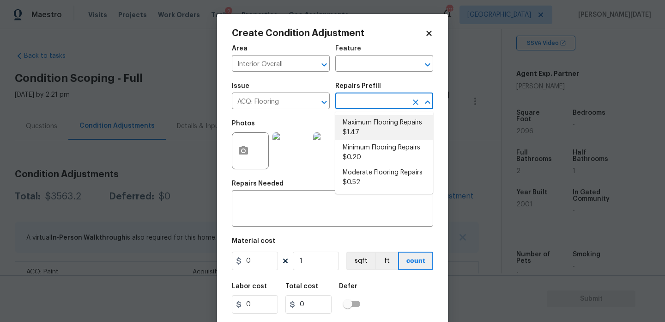
click at [361, 127] on li "Maximum Flooring Repairs $1.47" at bounding box center [384, 127] width 98 height 25
type input "Acquisition"
type textarea "Acquisition Scope: Maximum flooring repairs"
type input "1.47"
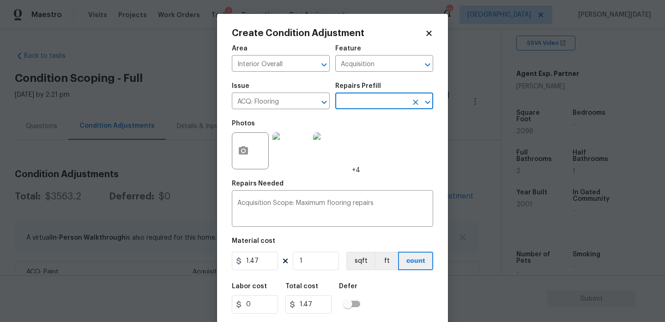
click at [316, 272] on figure "Material cost 1.47 1 sqft ft count" at bounding box center [332, 254] width 201 height 34
click at [321, 264] on input "1" at bounding box center [316, 260] width 46 height 18
type input "0"
paste input "2096"
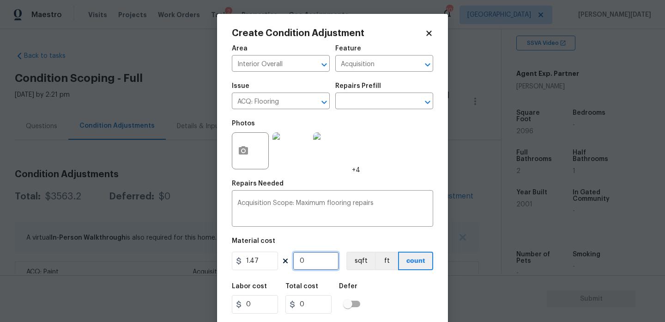
type input "2096"
type input "3081.12"
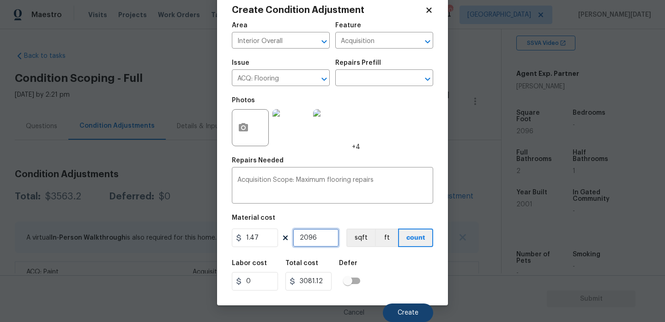
type input "2096"
click at [405, 312] on span "Create" at bounding box center [408, 312] width 21 height 7
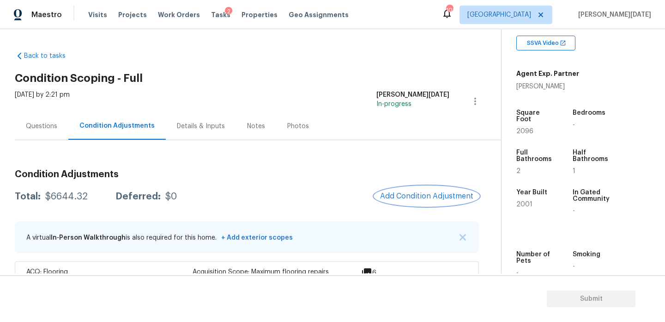
scroll to position [64, 0]
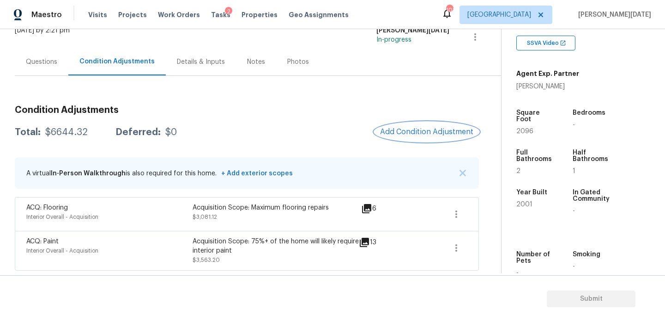
click at [418, 132] on span "Add Condition Adjustment" at bounding box center [426, 132] width 93 height 8
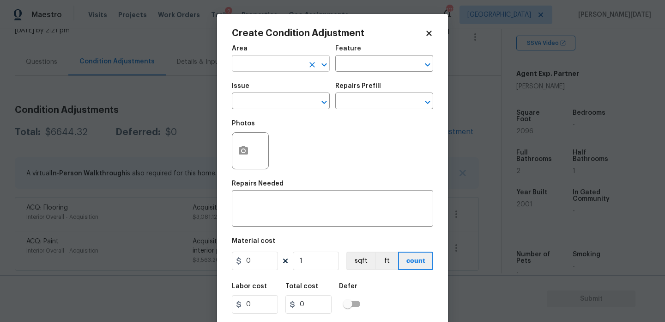
click at [241, 65] on input "text" at bounding box center [268, 64] width 72 height 14
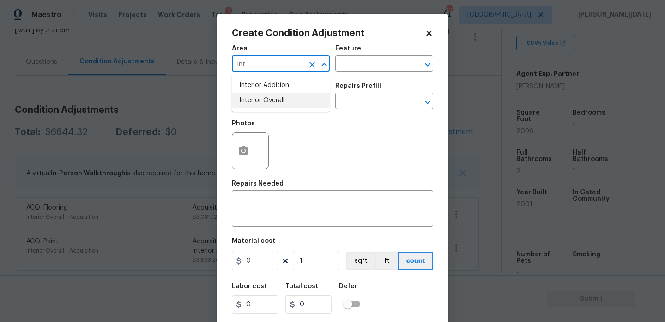
click at [256, 108] on li "Interior Overall" at bounding box center [281, 100] width 98 height 15
type input "Interior Overall"
click at [256, 108] on input "text" at bounding box center [268, 102] width 72 height 14
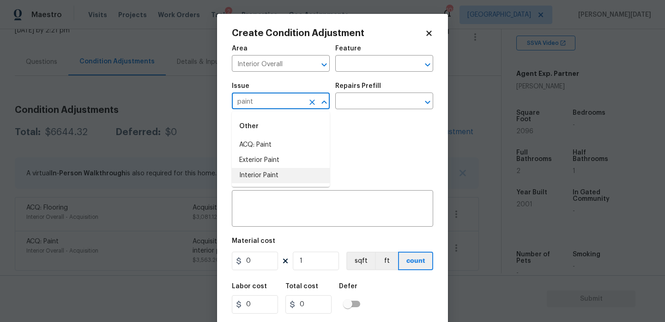
click at [261, 176] on li "Interior Paint" at bounding box center [281, 175] width 98 height 15
type input "Interior Paint"
click at [351, 101] on input "text" at bounding box center [371, 102] width 72 height 14
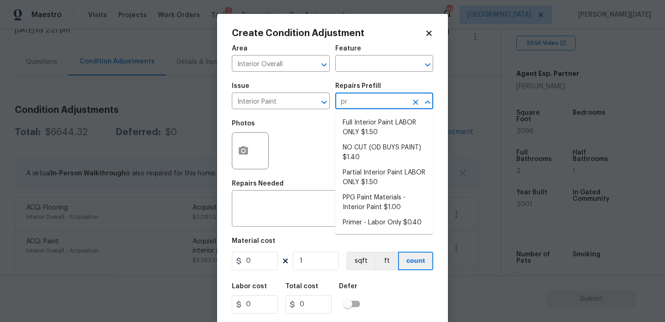
type input "pri"
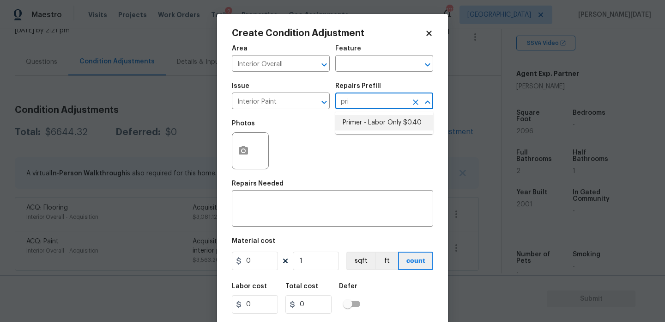
click at [357, 118] on li "Primer - Labor Only $0.40" at bounding box center [384, 122] width 98 height 15
type input "Overall Paint"
type textarea "Interior primer - PRIMER PROVIDED BY OPENDOOR - All nails, screws, drywall anch…"
type input "0.4"
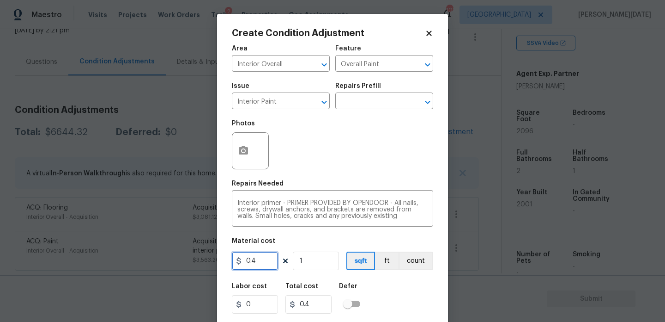
drag, startPoint x: 261, startPoint y: 261, endPoint x: 242, endPoint y: 261, distance: 19.4
click at [242, 261] on div "0.4" at bounding box center [255, 260] width 46 height 18
type input "500"
click at [254, 156] on button "button" at bounding box center [243, 151] width 22 height 36
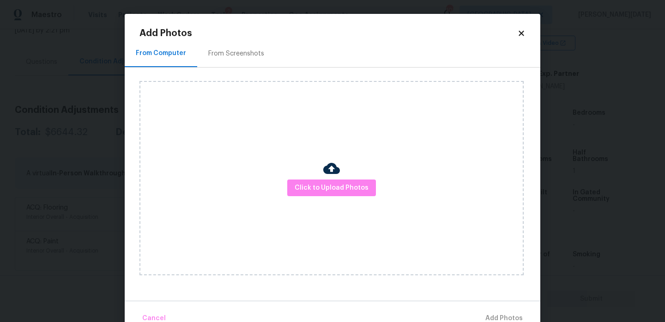
click at [233, 61] on div "From Screenshots" at bounding box center [236, 53] width 78 height 27
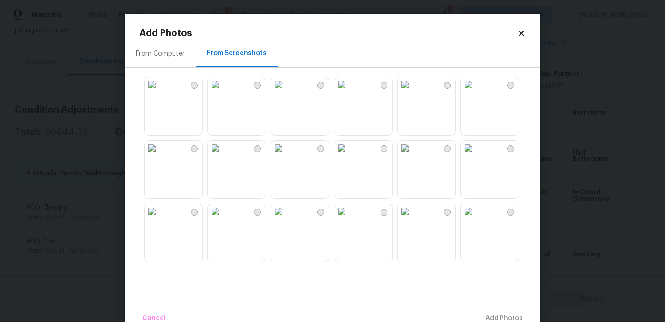
click at [223, 85] on img at bounding box center [215, 84] width 15 height 15
click at [286, 219] on img at bounding box center [278, 211] width 15 height 15
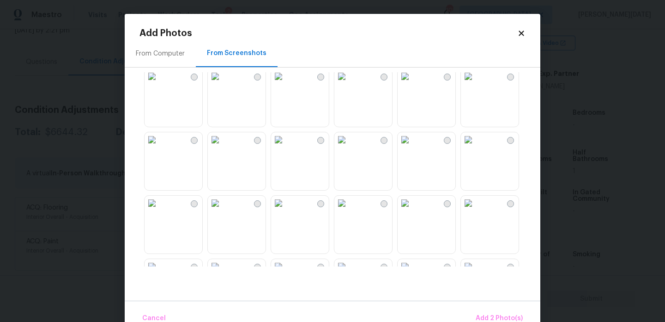
scroll to position [262, 0]
click at [349, 146] on img at bounding box center [341, 138] width 15 height 15
click at [476, 146] on img at bounding box center [468, 138] width 15 height 15
click at [476, 209] on img at bounding box center [468, 202] width 15 height 15
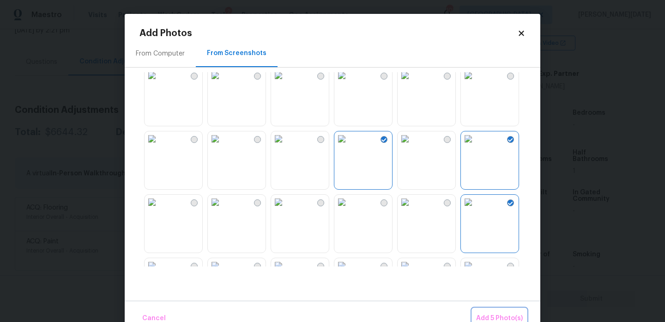
click at [484, 310] on button "Add 5 Photo(s)" at bounding box center [500, 318] width 54 height 20
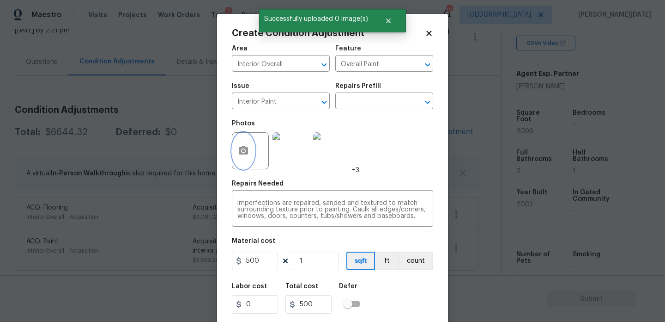
scroll to position [24, 0]
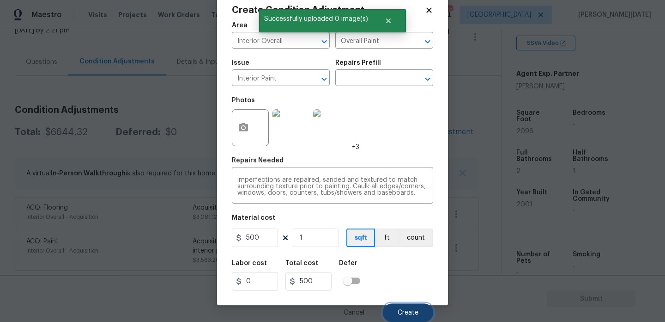
click at [407, 315] on span "Create" at bounding box center [408, 312] width 21 height 7
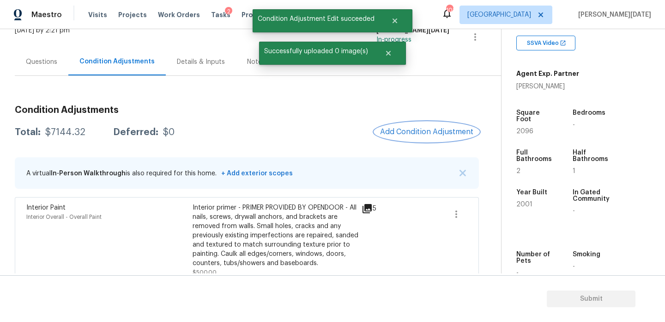
scroll to position [150, 0]
